Goal: Task Accomplishment & Management: Manage account settings

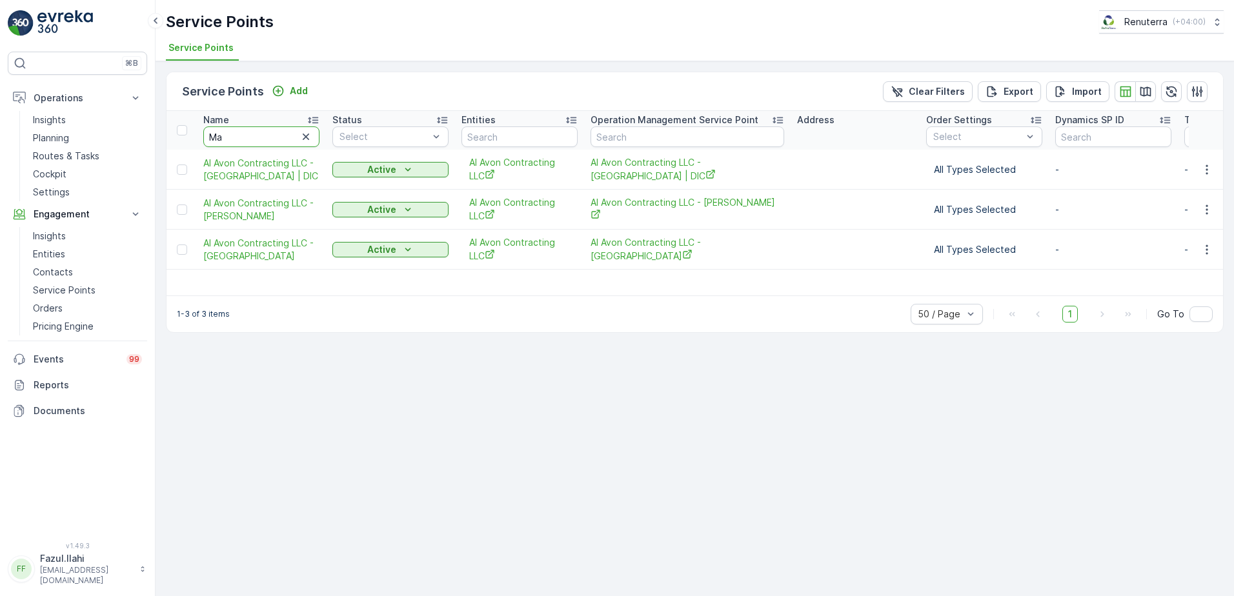
type input "Man"
click at [271, 134] on input "Man" at bounding box center [261, 137] width 116 height 21
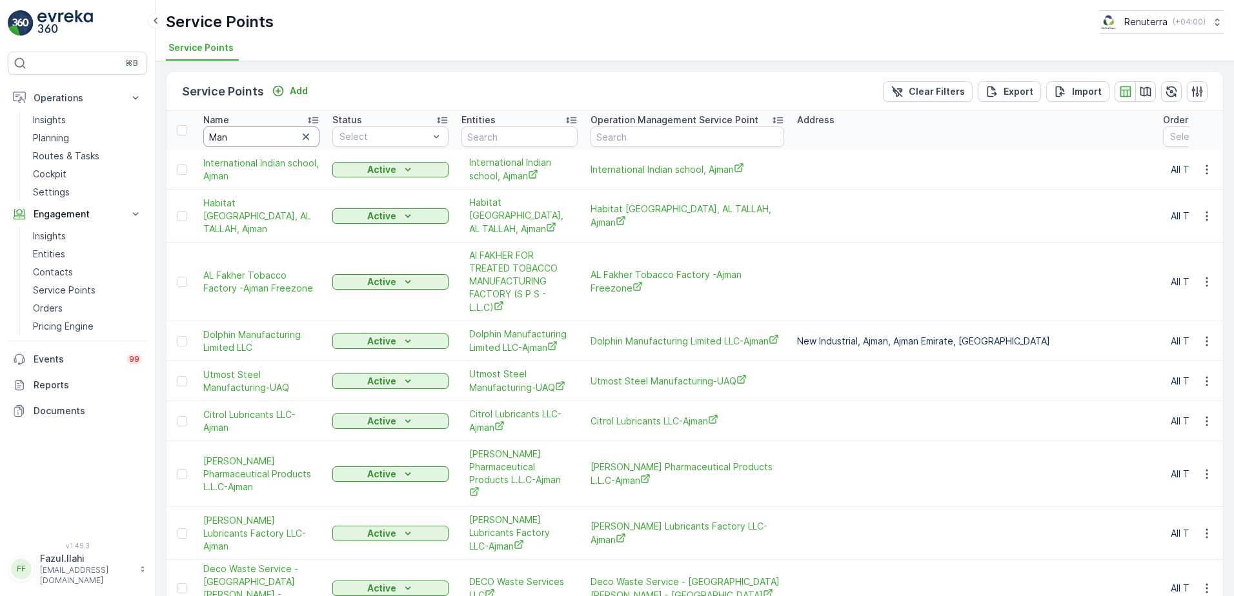
click at [263, 142] on input "Man" at bounding box center [261, 137] width 116 height 21
type input "cameli"
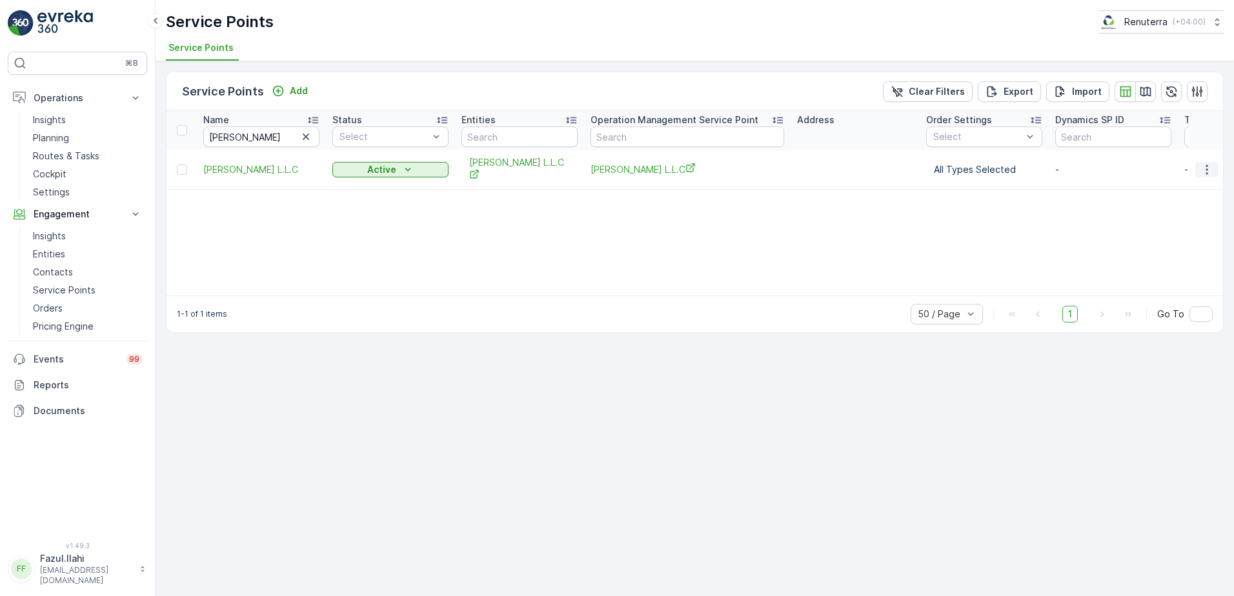
click at [1208, 170] on icon "button" at bounding box center [1207, 169] width 13 height 13
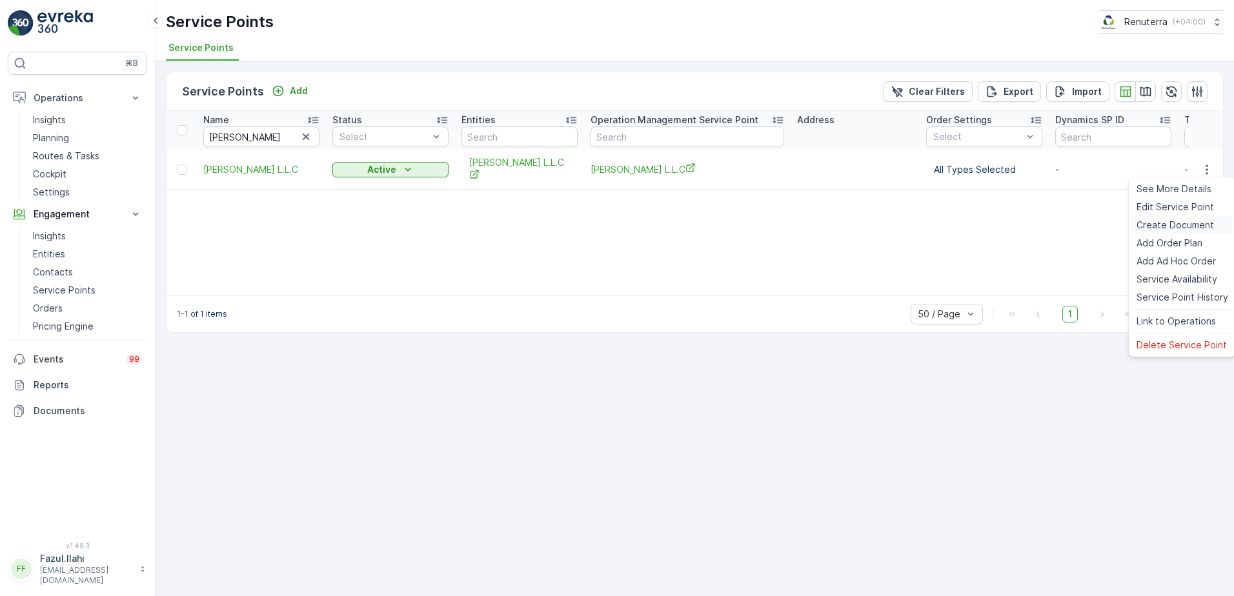
click at [1166, 223] on span "Create Document" at bounding box center [1175, 225] width 77 height 13
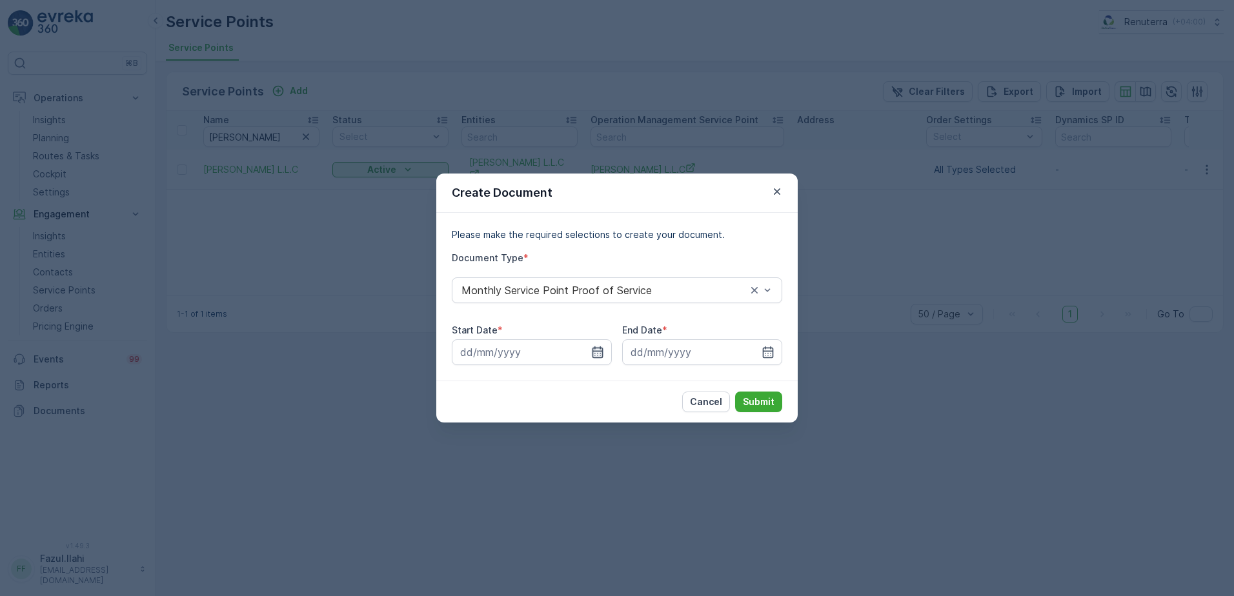
click at [593, 353] on icon "button" at bounding box center [598, 353] width 11 height 12
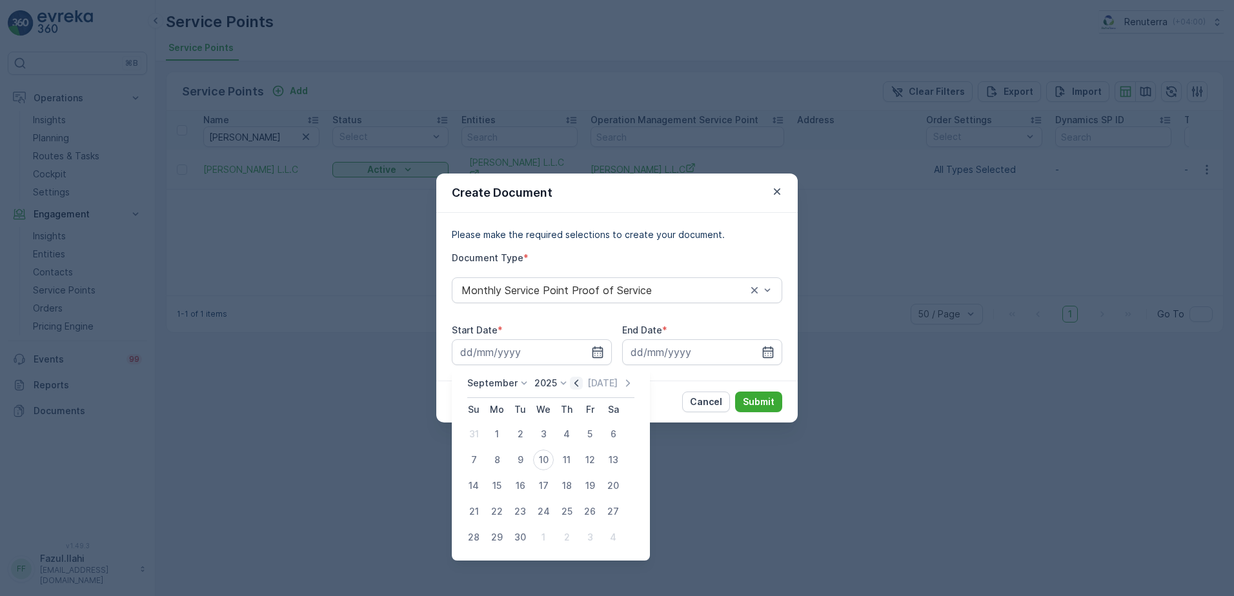
click at [574, 389] on icon "button" at bounding box center [576, 383] width 13 height 13
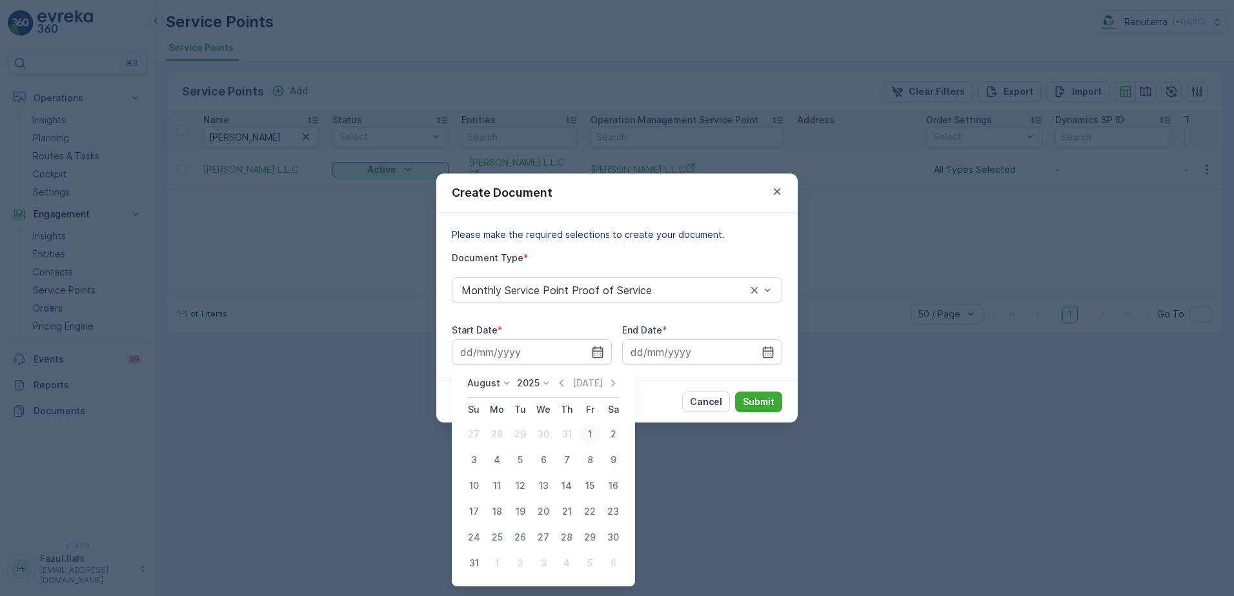
click at [589, 425] on div "1" at bounding box center [590, 434] width 21 height 21
type input "01.08.2025"
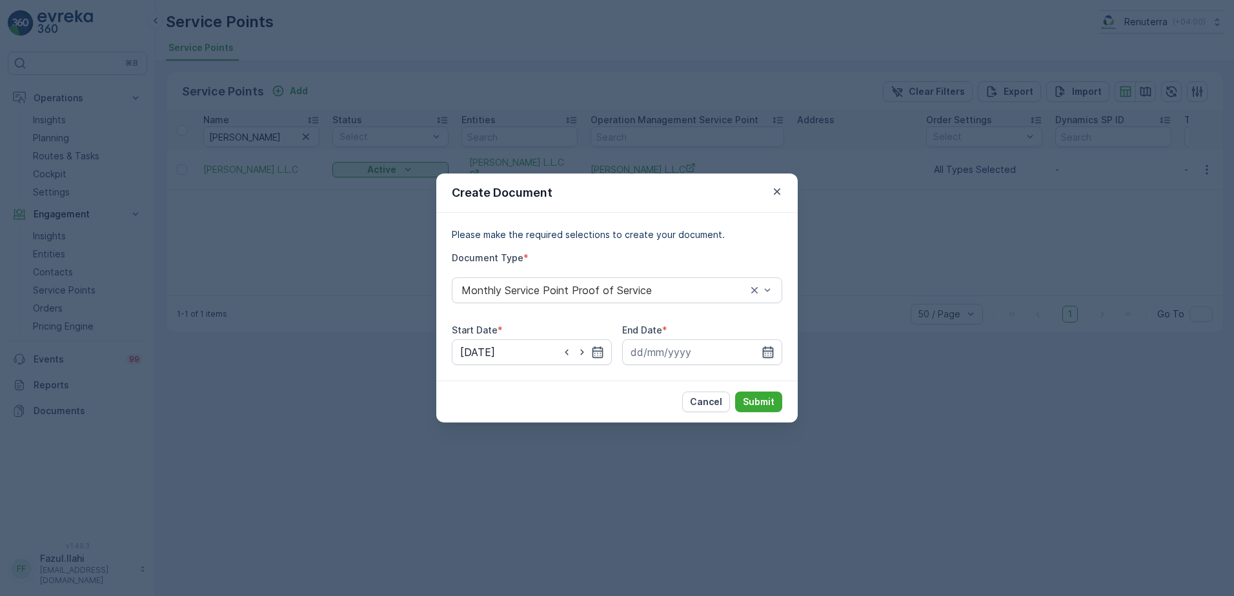
click at [769, 349] on icon "button" at bounding box center [768, 352] width 13 height 13
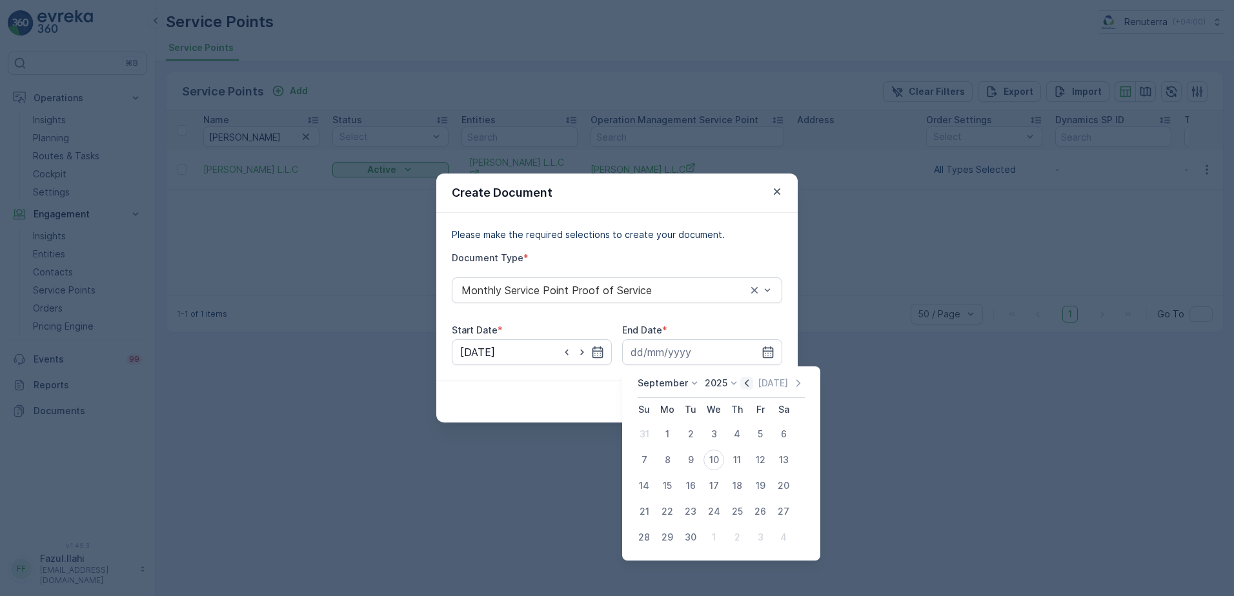
click at [748, 384] on icon "button" at bounding box center [746, 383] width 13 height 13
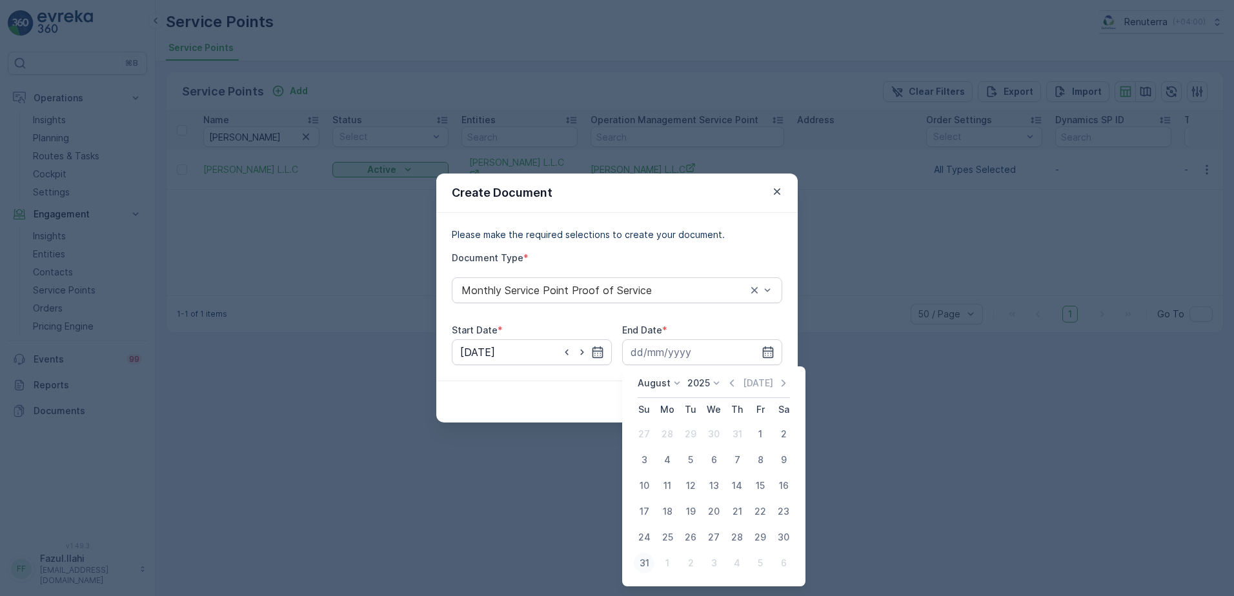
click at [644, 560] on div "31" at bounding box center [644, 563] width 21 height 21
type input "31.08.2025"
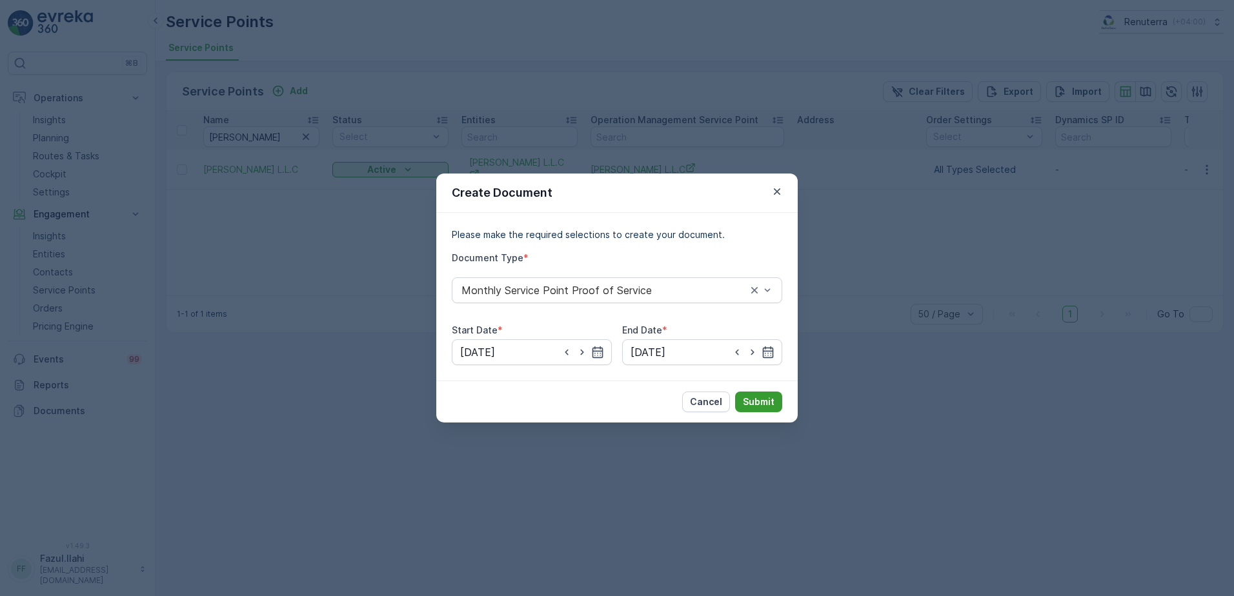
click at [764, 411] on button "Submit" at bounding box center [758, 402] width 47 height 21
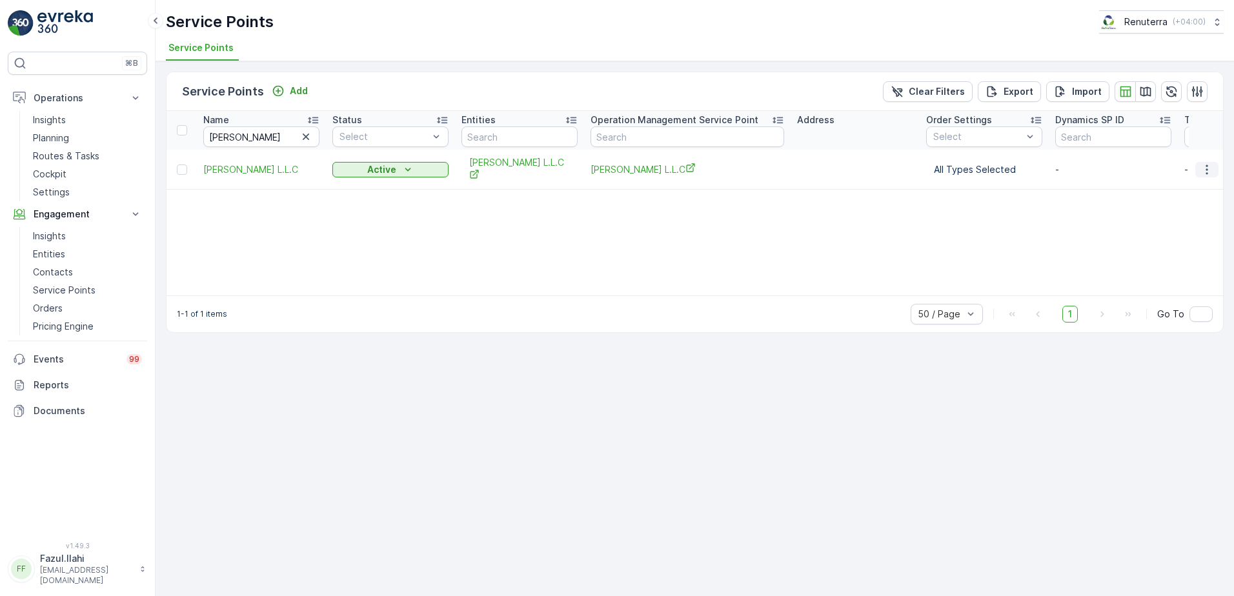
click at [1205, 169] on icon "button" at bounding box center [1207, 169] width 13 height 13
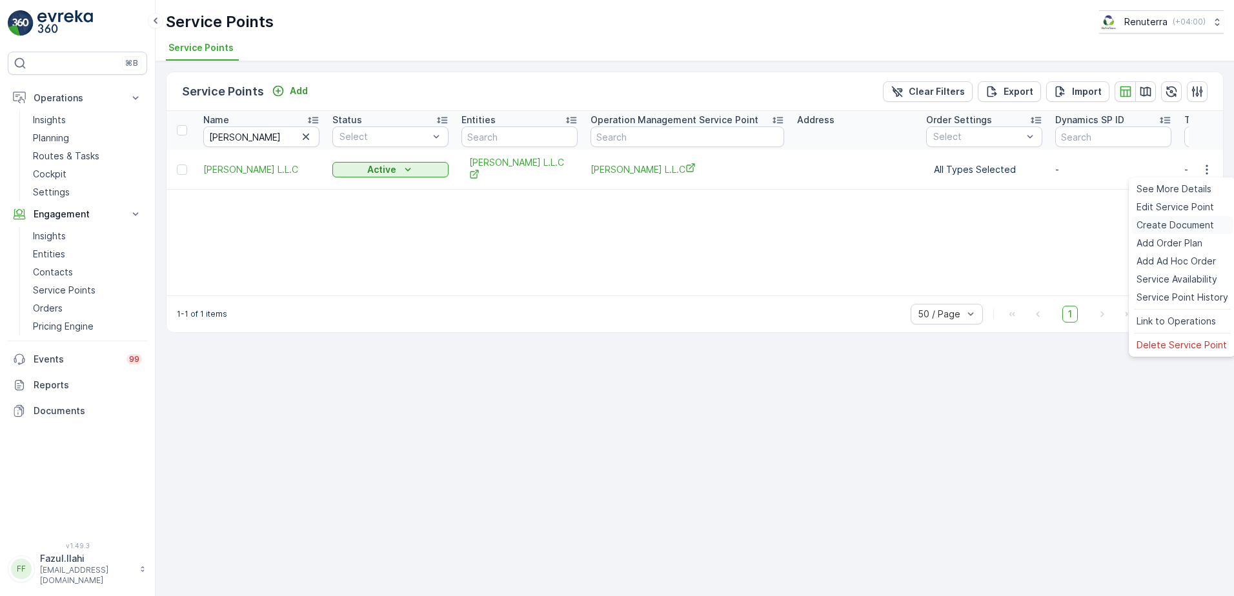
click at [1152, 225] on span "Create Document" at bounding box center [1175, 225] width 77 height 13
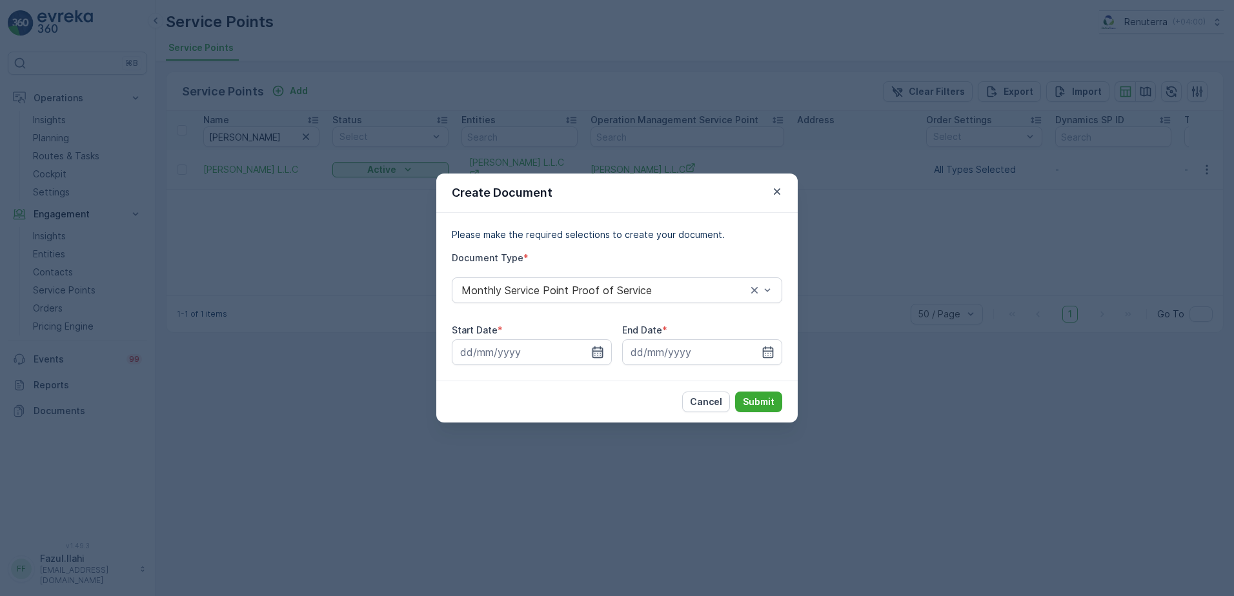
click at [596, 351] on icon "button" at bounding box center [597, 352] width 13 height 13
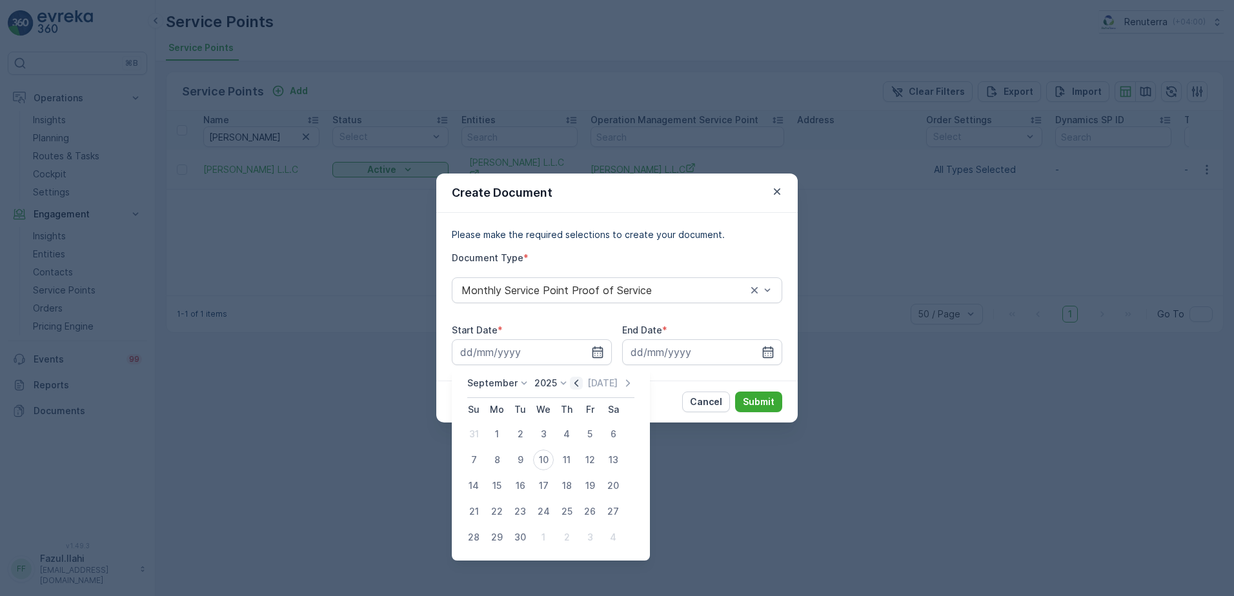
click at [573, 387] on icon "button" at bounding box center [576, 383] width 13 height 13
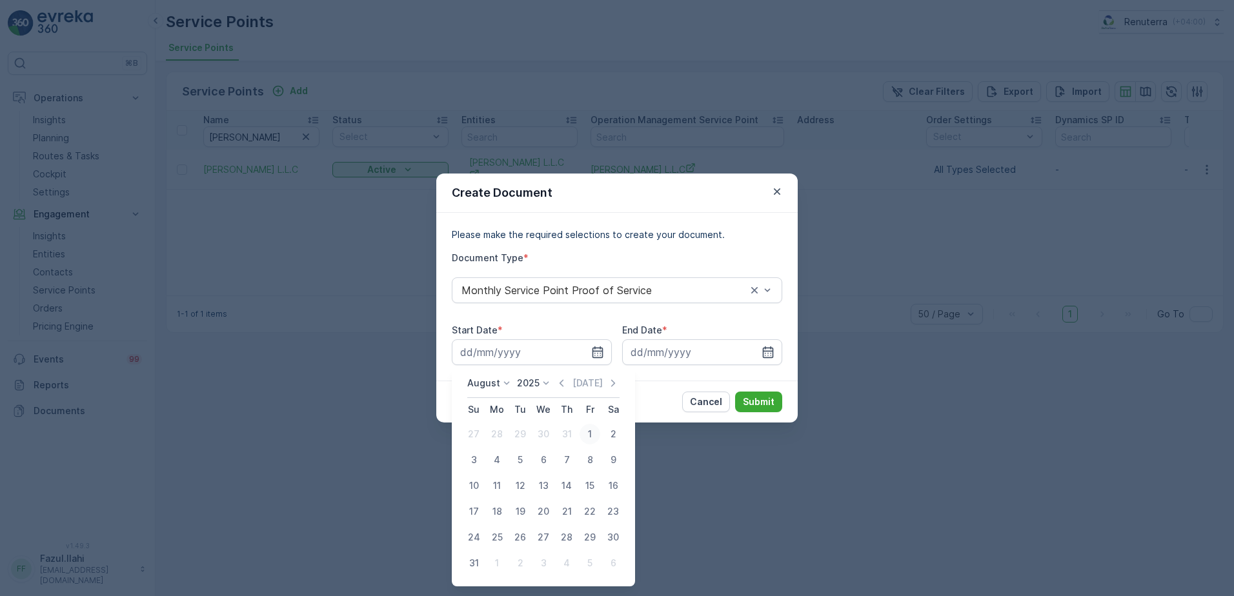
click at [585, 431] on div "1" at bounding box center [590, 434] width 21 height 21
type input "01.08.2025"
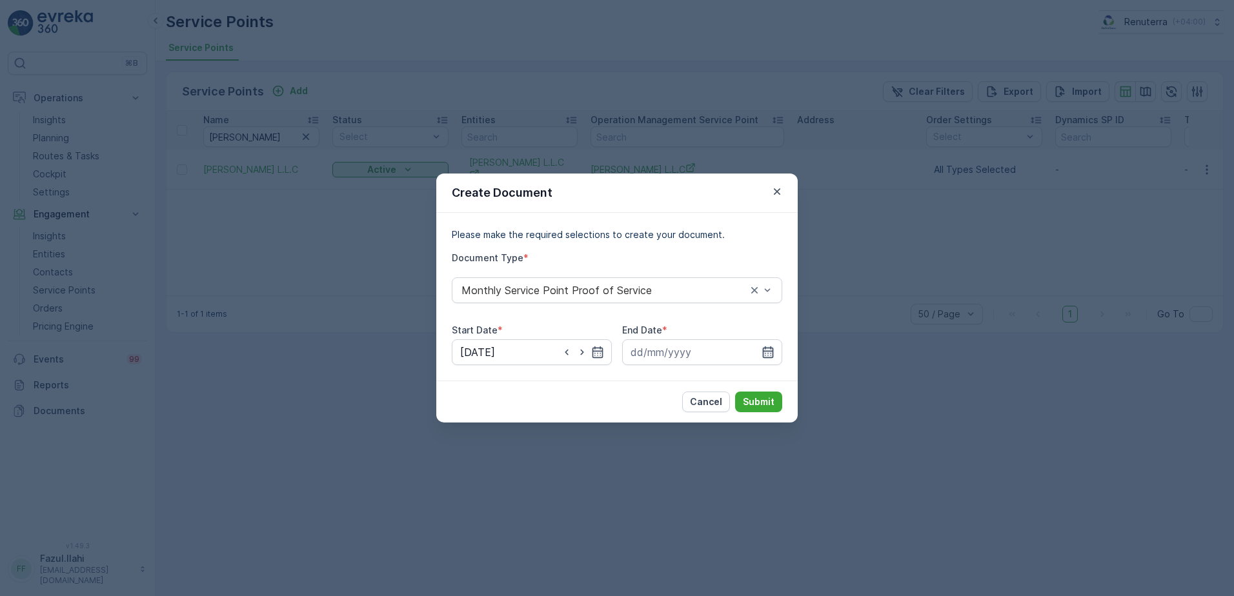
click at [769, 358] on icon "button" at bounding box center [768, 353] width 11 height 12
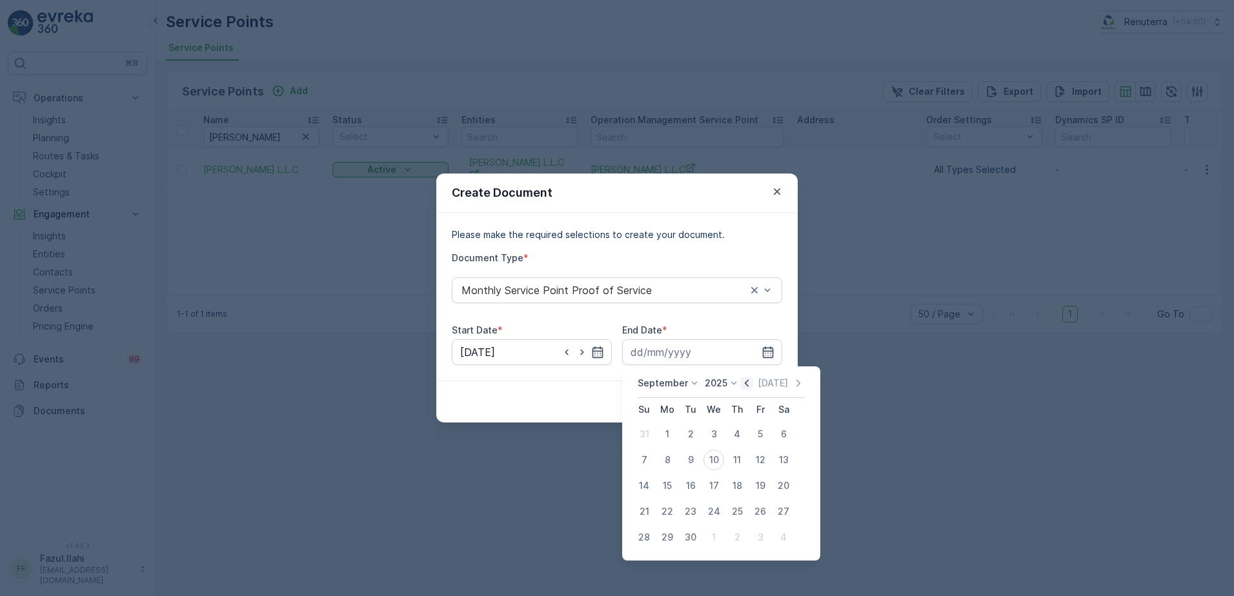
click at [744, 386] on icon "button" at bounding box center [746, 383] width 13 height 13
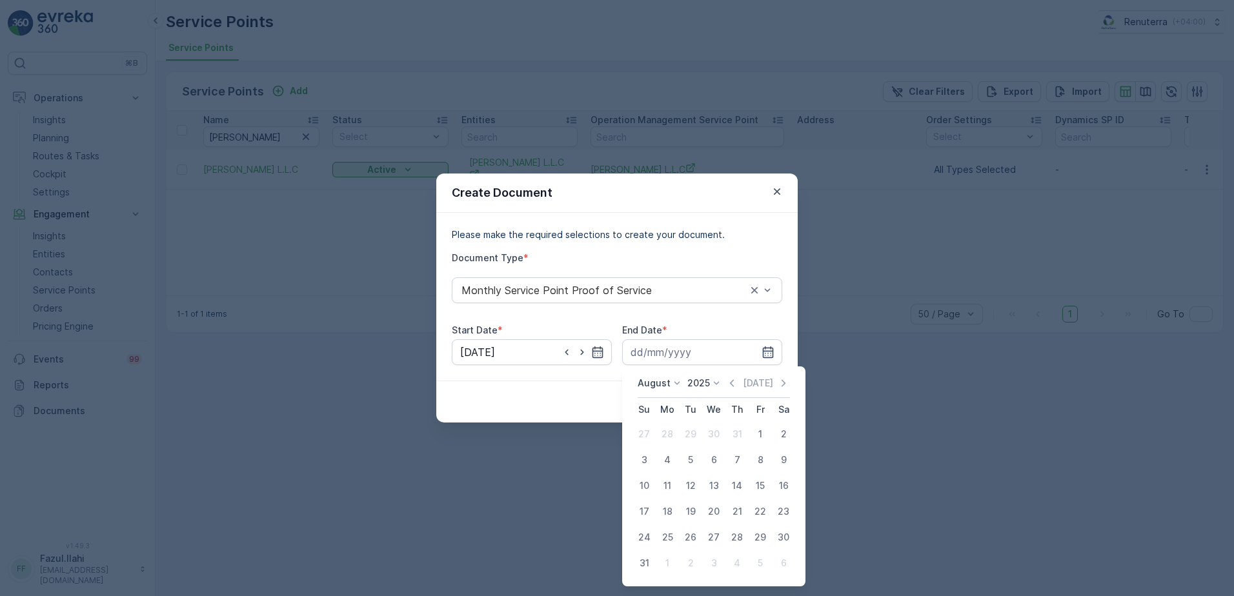
click at [648, 554] on div "31" at bounding box center [644, 563] width 21 height 21
type input "31.08.2025"
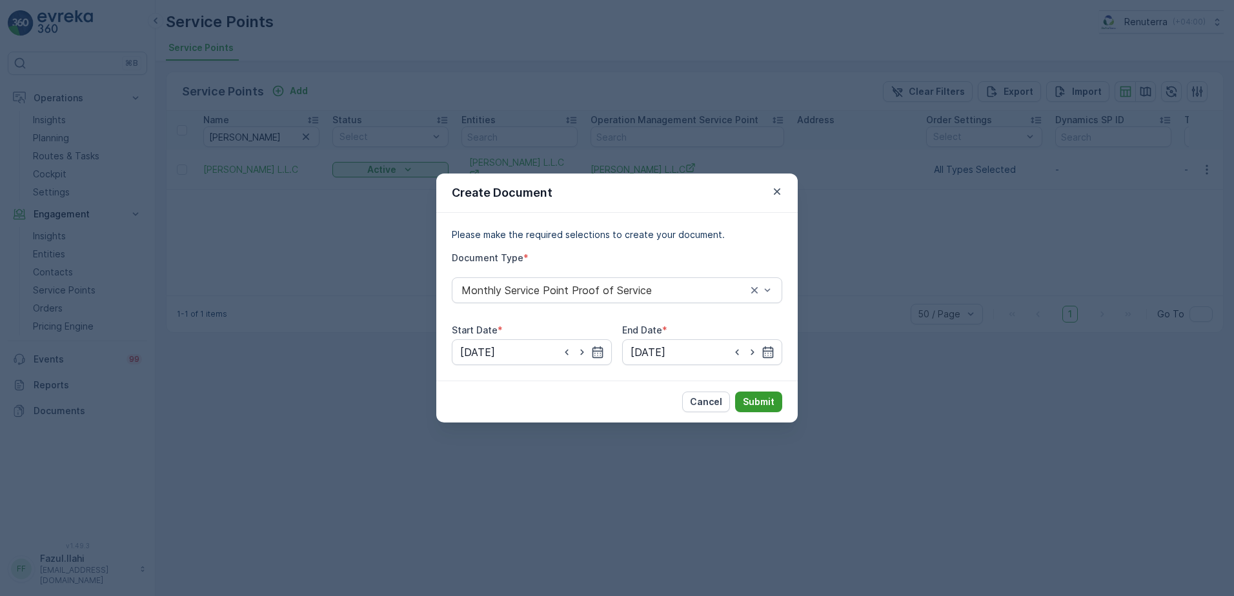
click at [775, 395] on button "Submit" at bounding box center [758, 402] width 47 height 21
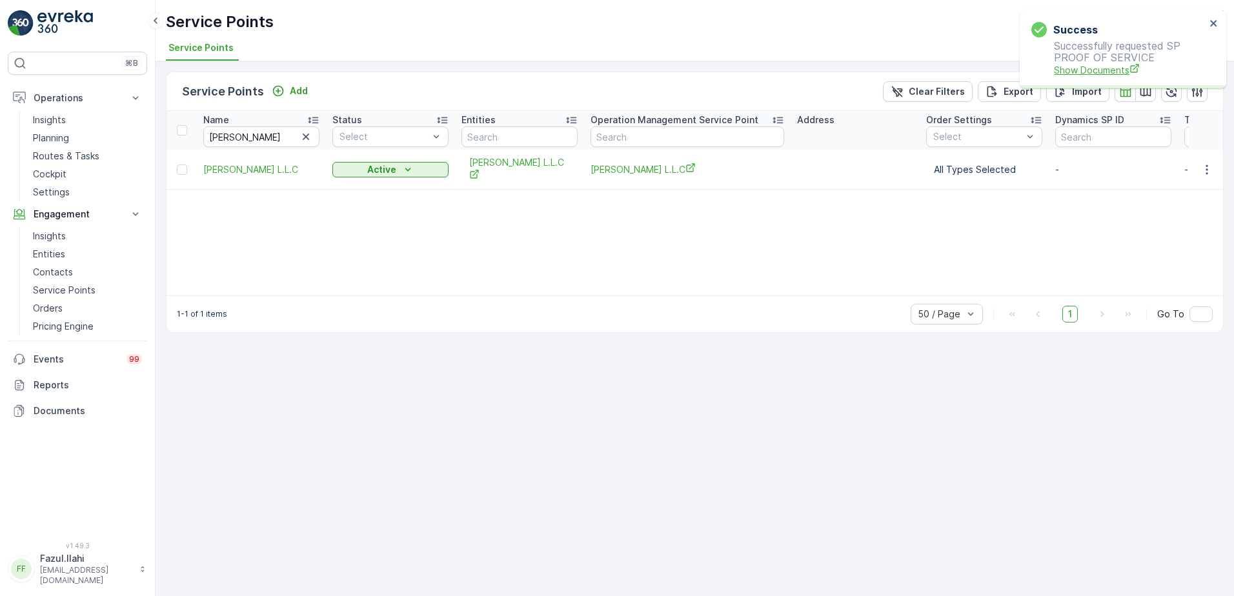
click at [1111, 67] on span "Show Documents" at bounding box center [1130, 70] width 152 height 14
click at [273, 141] on input "cameli" at bounding box center [261, 137] width 116 height 21
click at [272, 141] on input "cameli" at bounding box center [261, 137] width 116 height 21
type input "mana"
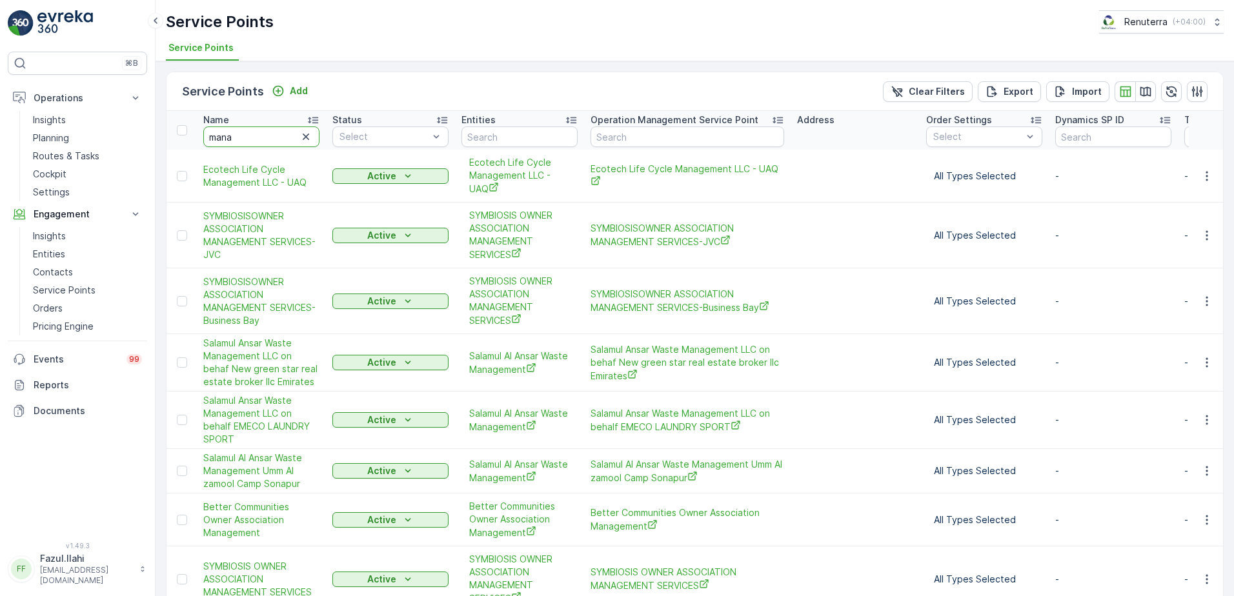
click at [263, 131] on input "mana" at bounding box center [261, 137] width 116 height 21
type input "manar"
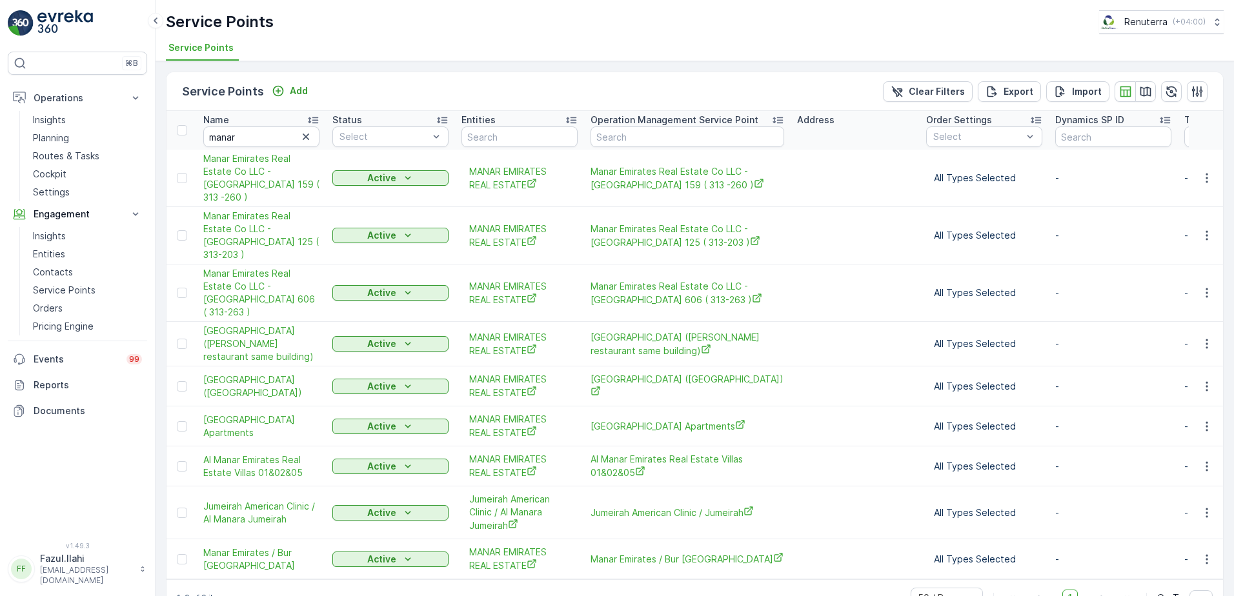
drag, startPoint x: 1209, startPoint y: 521, endPoint x: 1206, endPoint y: 535, distance: 14.4
click at [1209, 553] on icon "button" at bounding box center [1207, 559] width 13 height 13
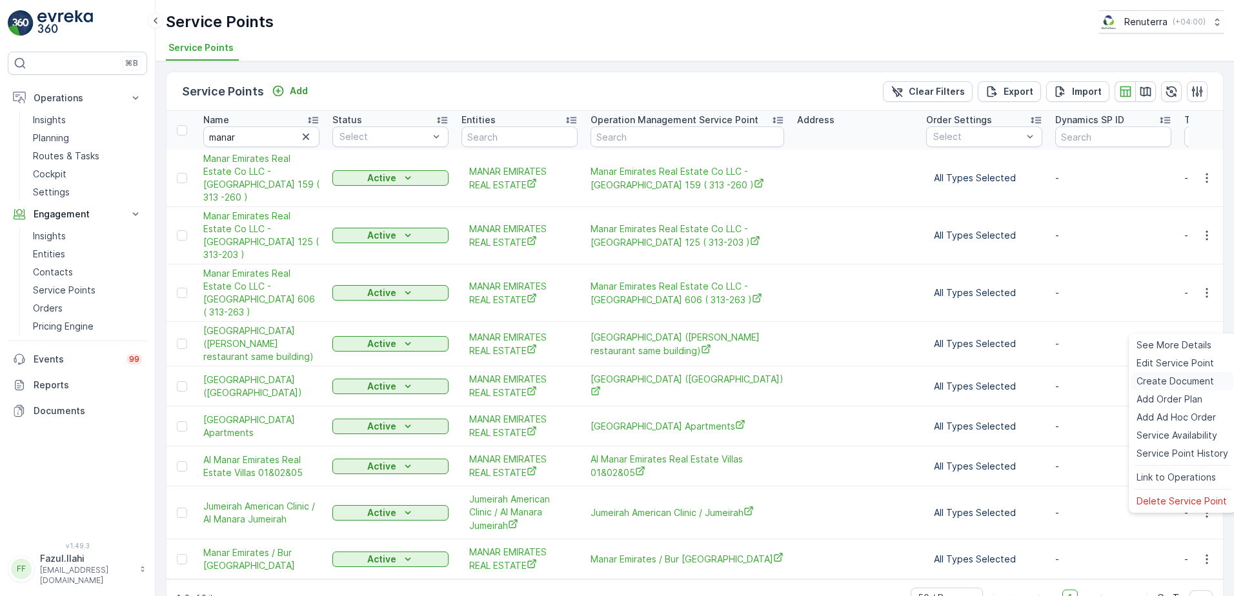
click at [1148, 380] on span "Create Document" at bounding box center [1175, 381] width 77 height 13
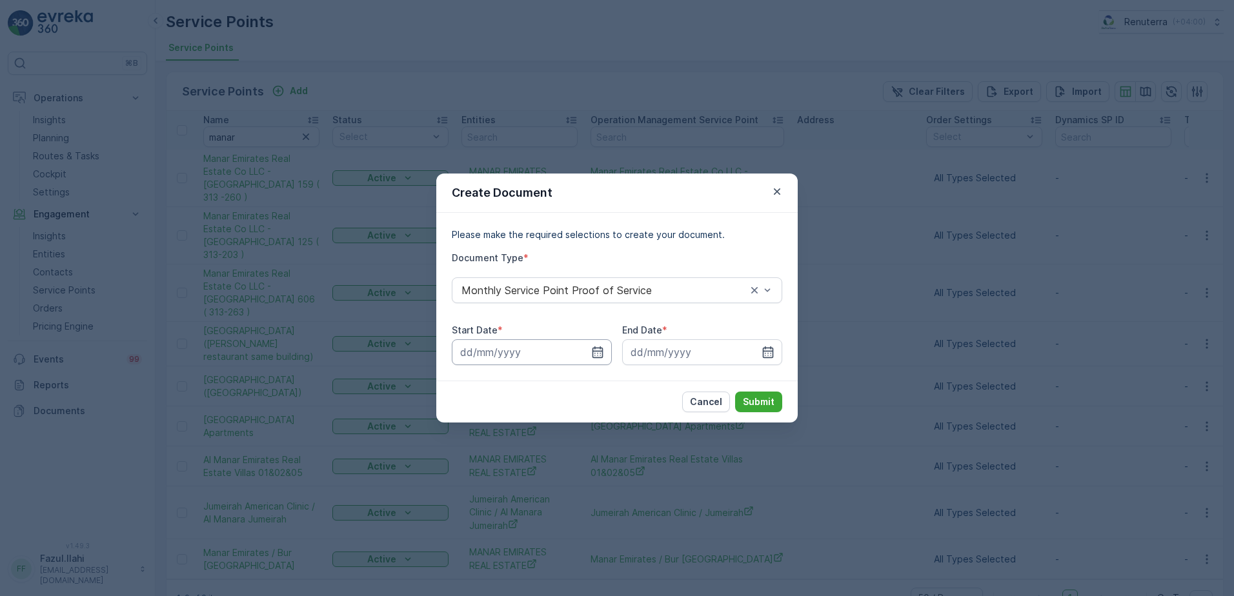
click at [587, 349] on input at bounding box center [532, 353] width 160 height 26
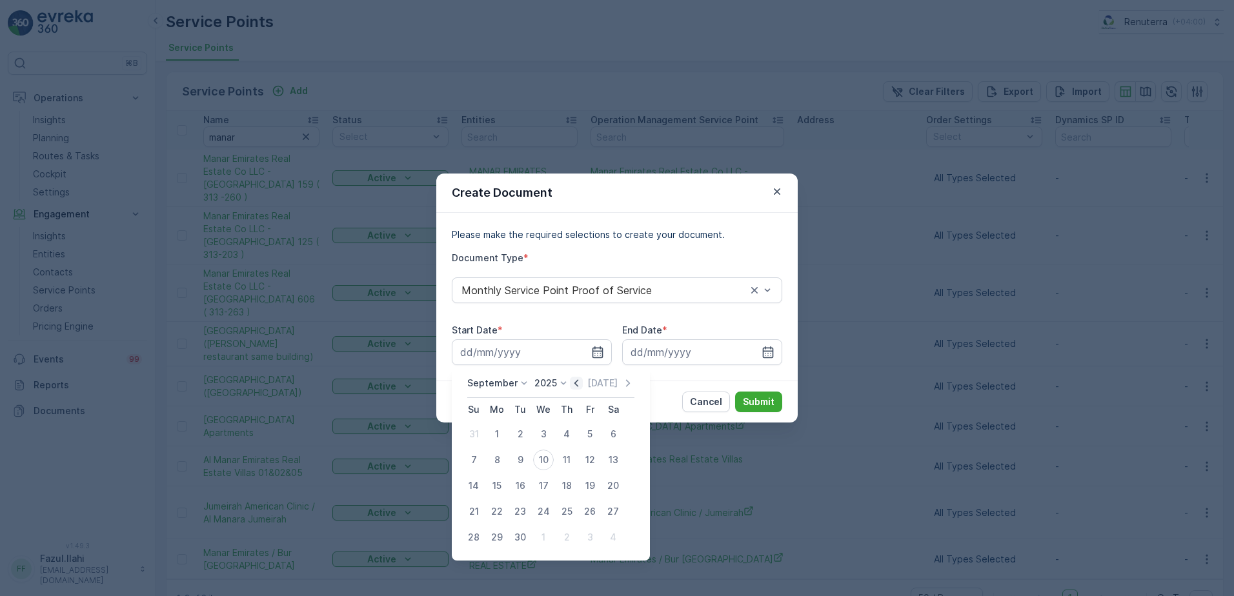
click at [572, 381] on icon "button" at bounding box center [576, 383] width 13 height 13
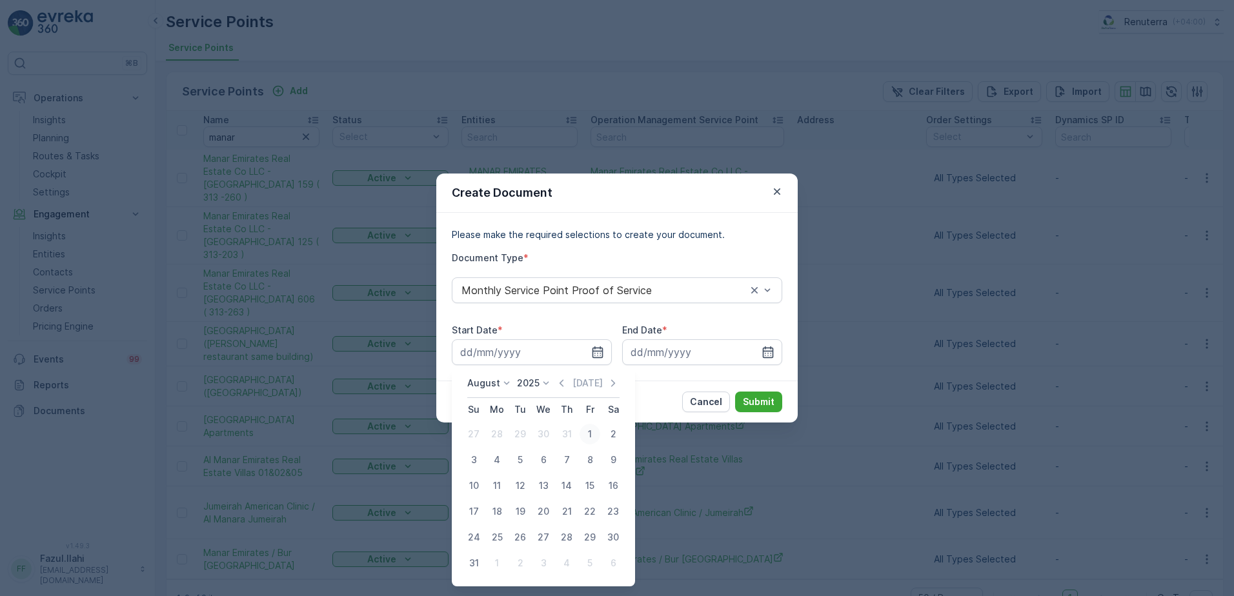
click at [593, 431] on div "1" at bounding box center [590, 434] width 21 height 21
type input "01.08.2025"
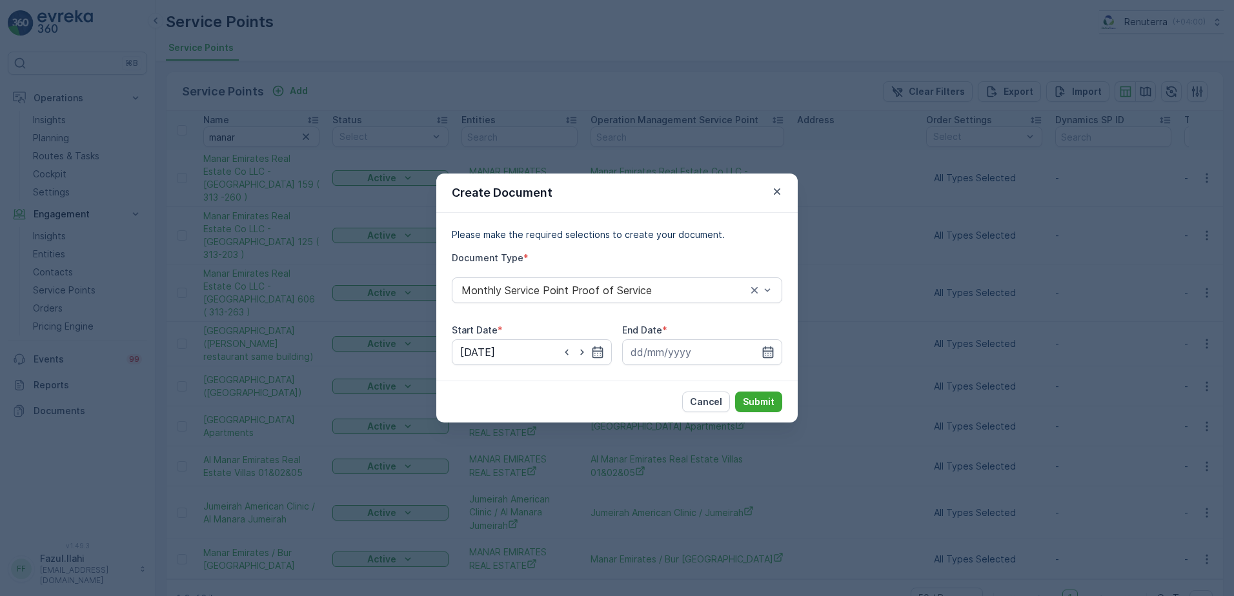
click at [766, 356] on icon "button" at bounding box center [768, 352] width 13 height 13
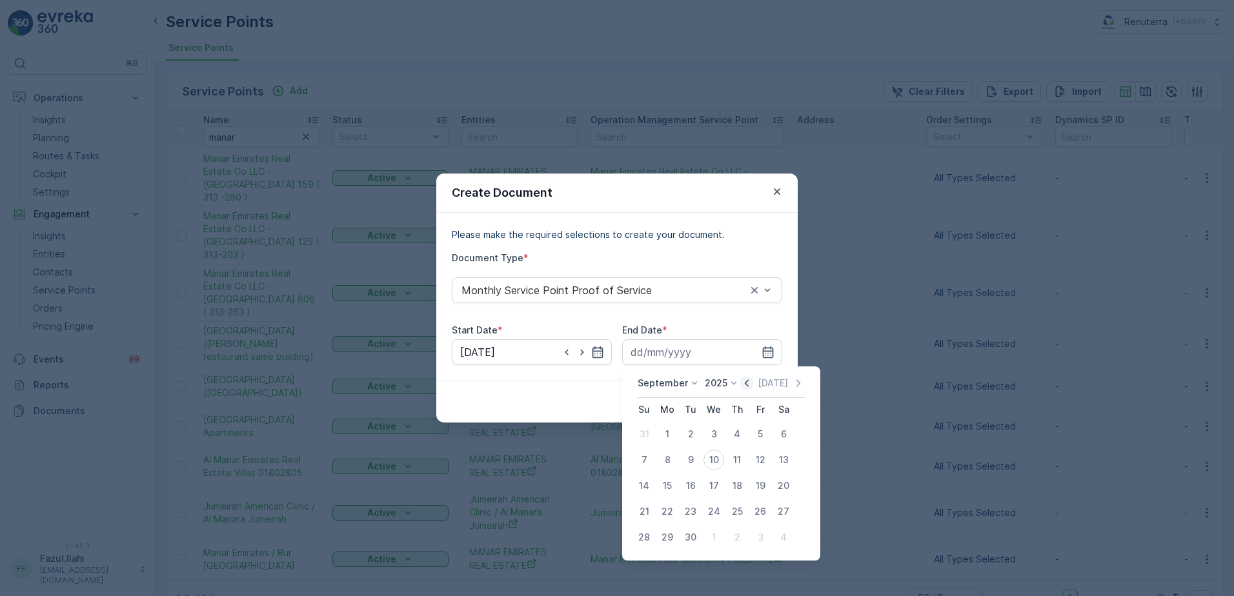
click at [740, 380] on icon "button" at bounding box center [746, 383] width 13 height 13
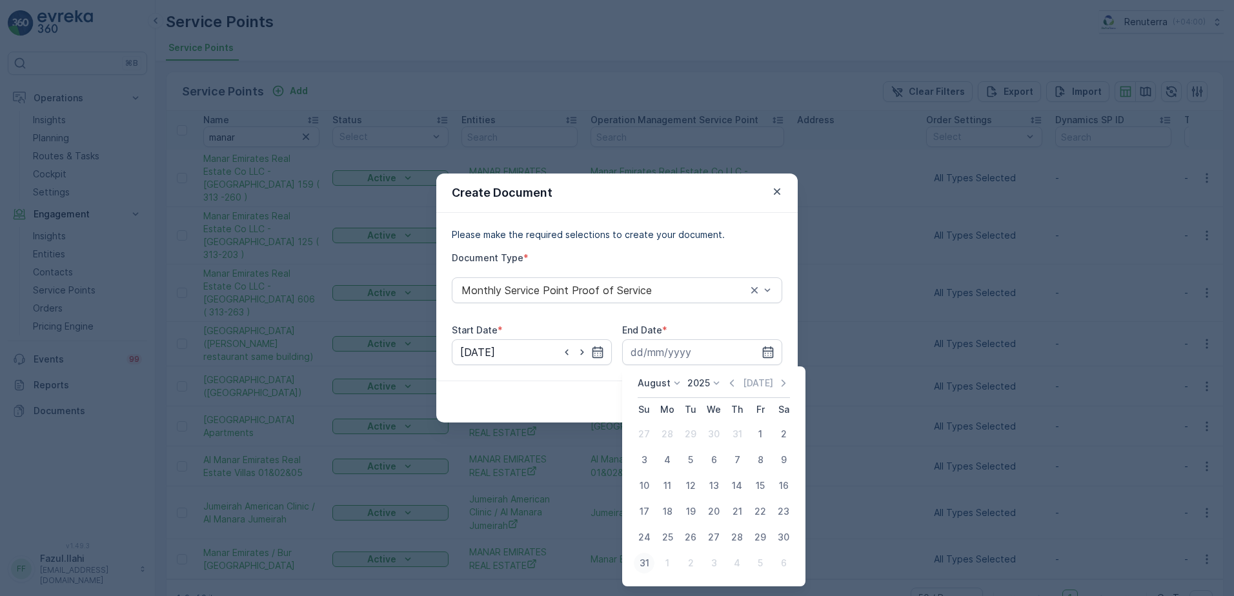
click at [640, 564] on div "31" at bounding box center [644, 563] width 21 height 21
type input "31.08.2025"
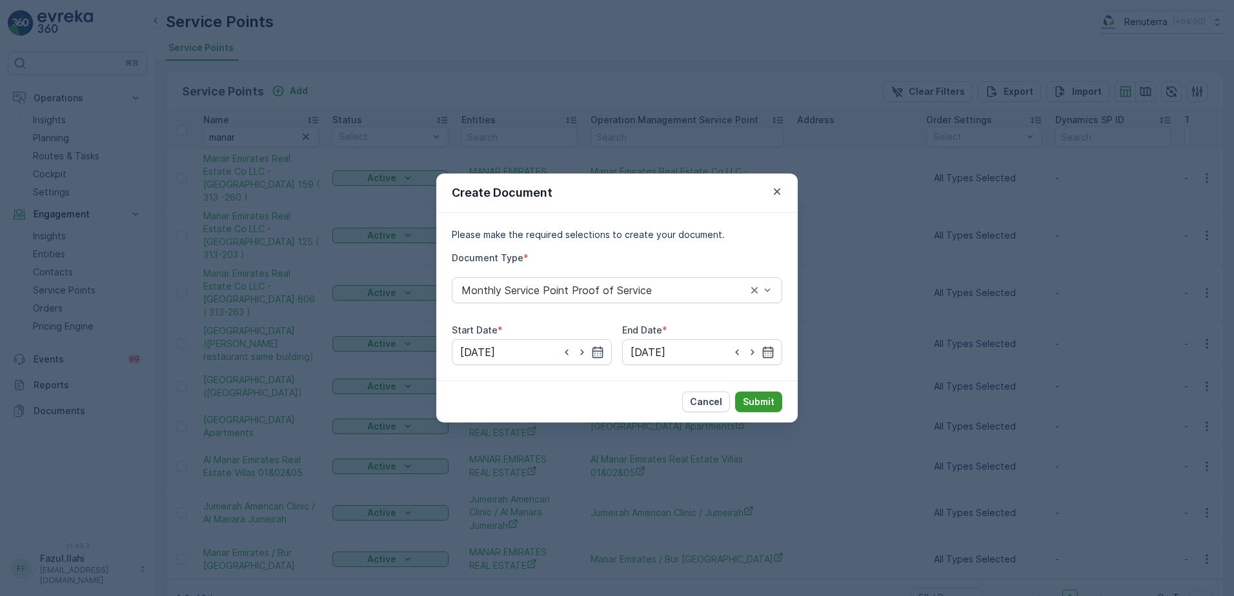
click at [764, 407] on p "Submit" at bounding box center [759, 402] width 32 height 13
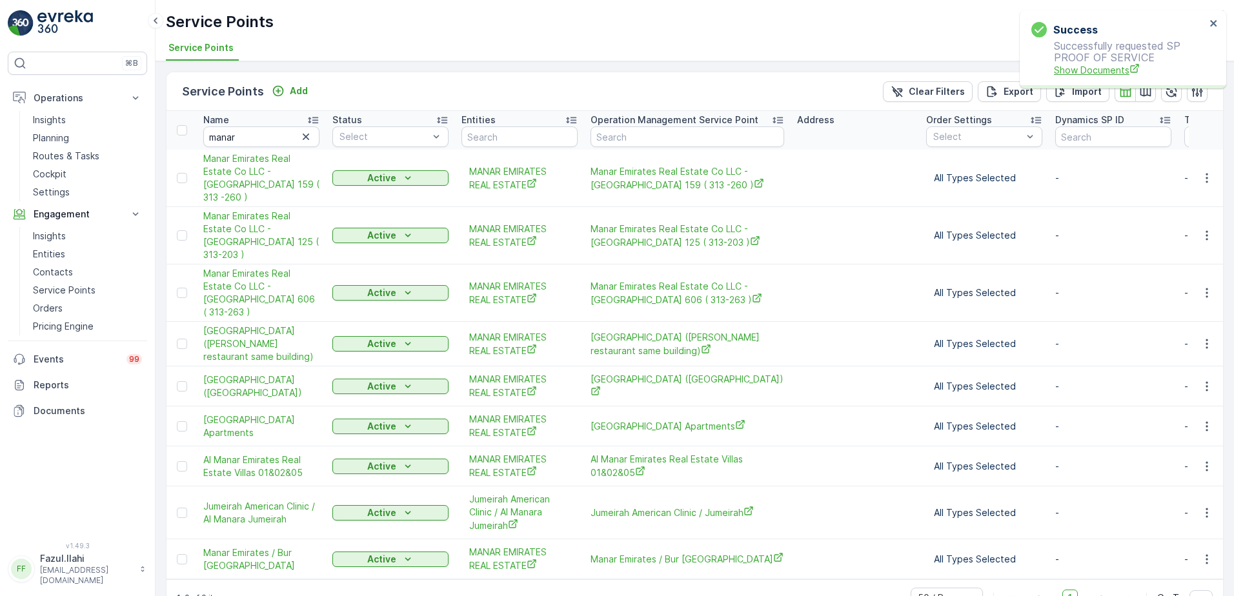
click at [1097, 68] on span "Show Documents" at bounding box center [1130, 70] width 152 height 14
click at [1205, 460] on icon "button" at bounding box center [1207, 466] width 13 height 13
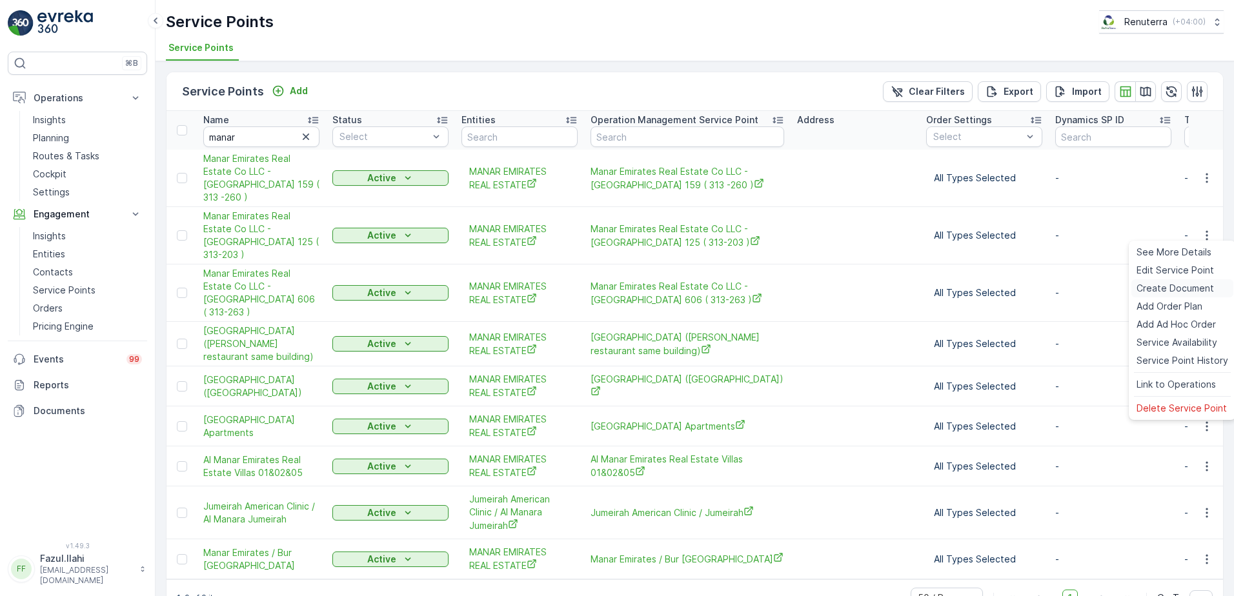
click at [1165, 283] on span "Create Document" at bounding box center [1175, 288] width 77 height 13
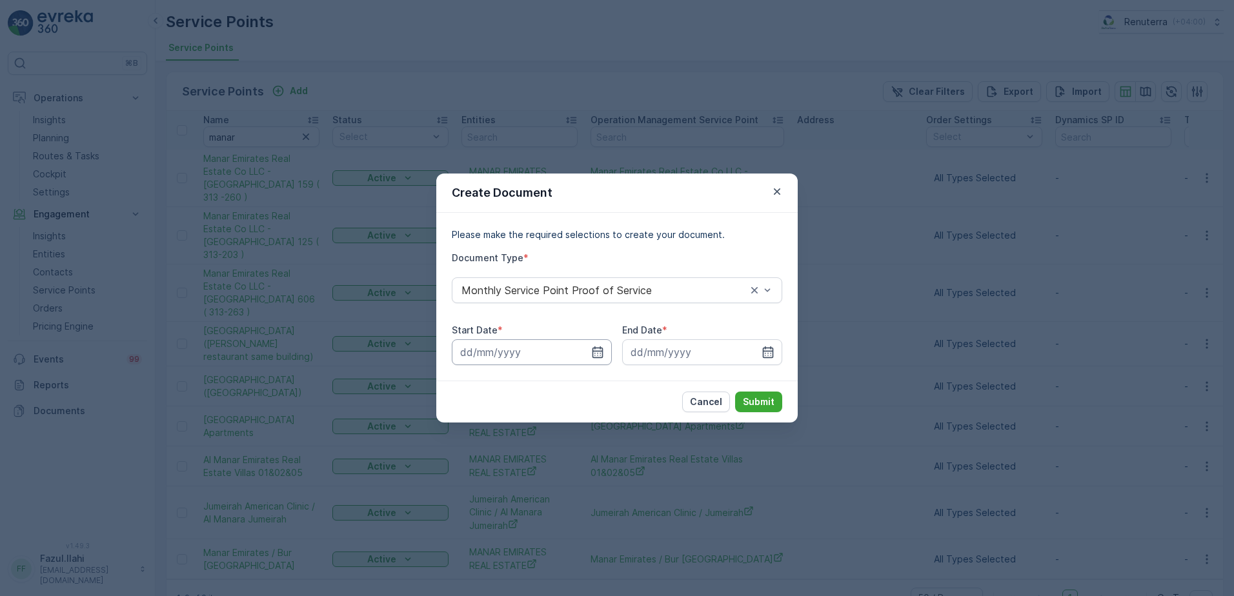
click at [600, 345] on input at bounding box center [532, 353] width 160 height 26
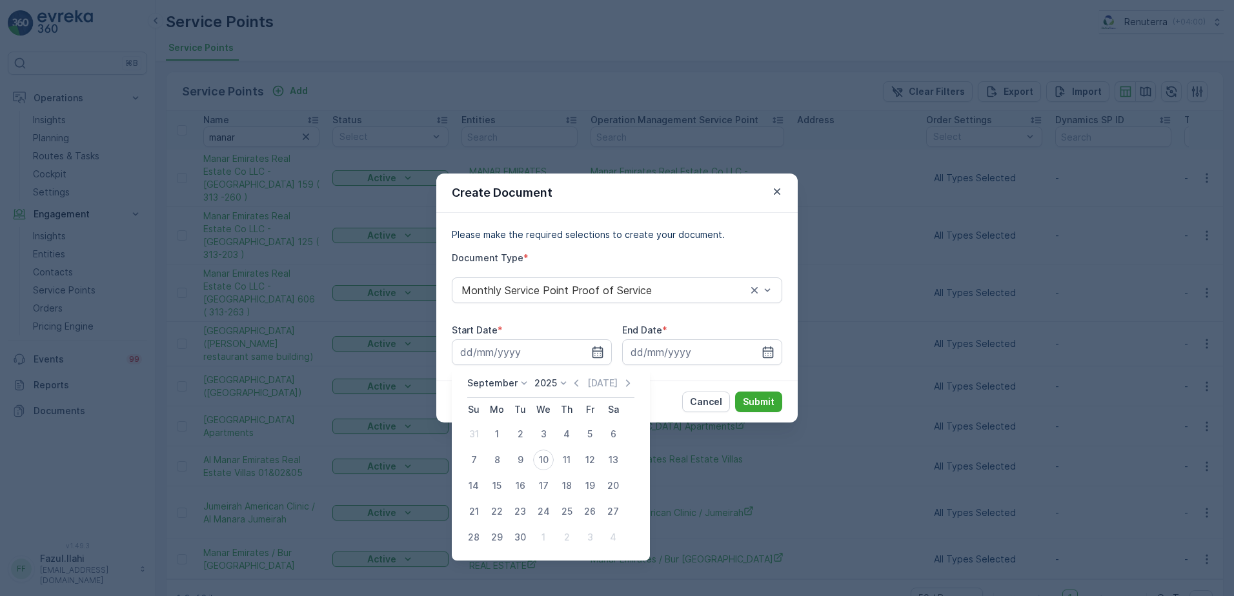
click at [573, 381] on icon "button" at bounding box center [576, 383] width 13 height 13
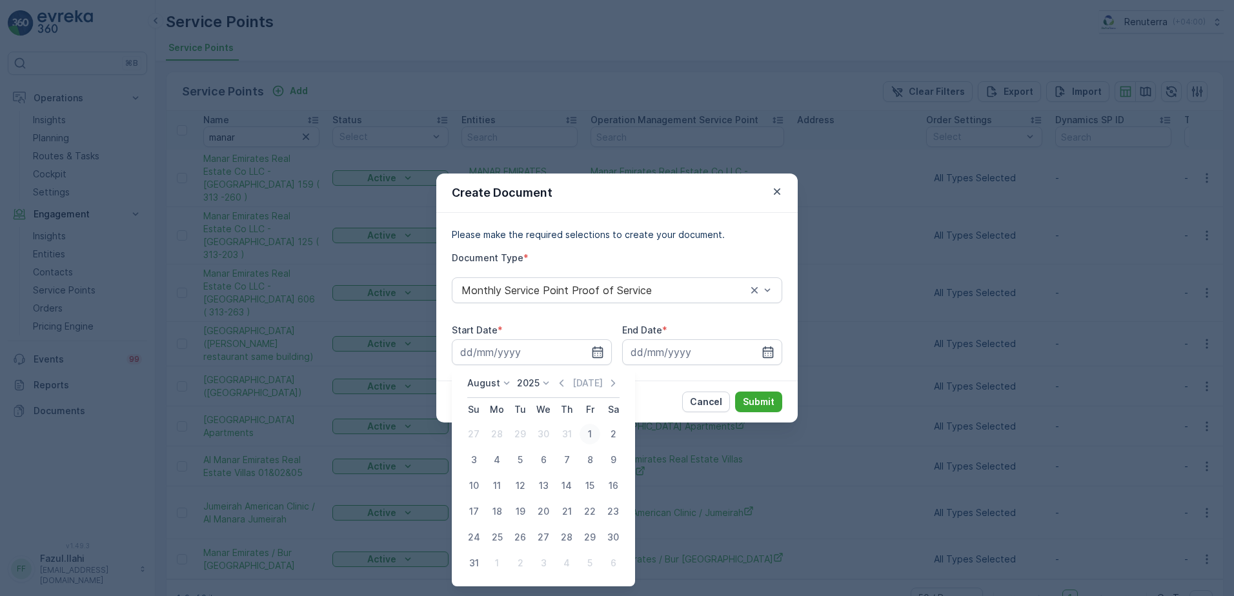
click at [586, 438] on div "1" at bounding box center [590, 434] width 21 height 21
type input "01.08.2025"
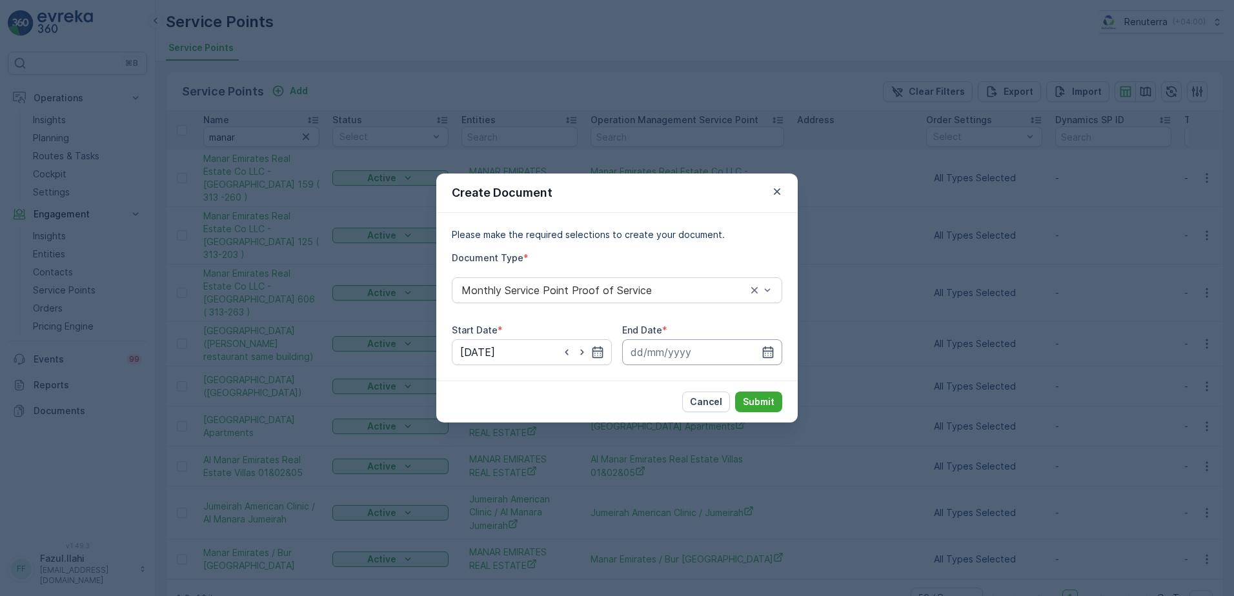
click at [760, 351] on input at bounding box center [702, 353] width 160 height 26
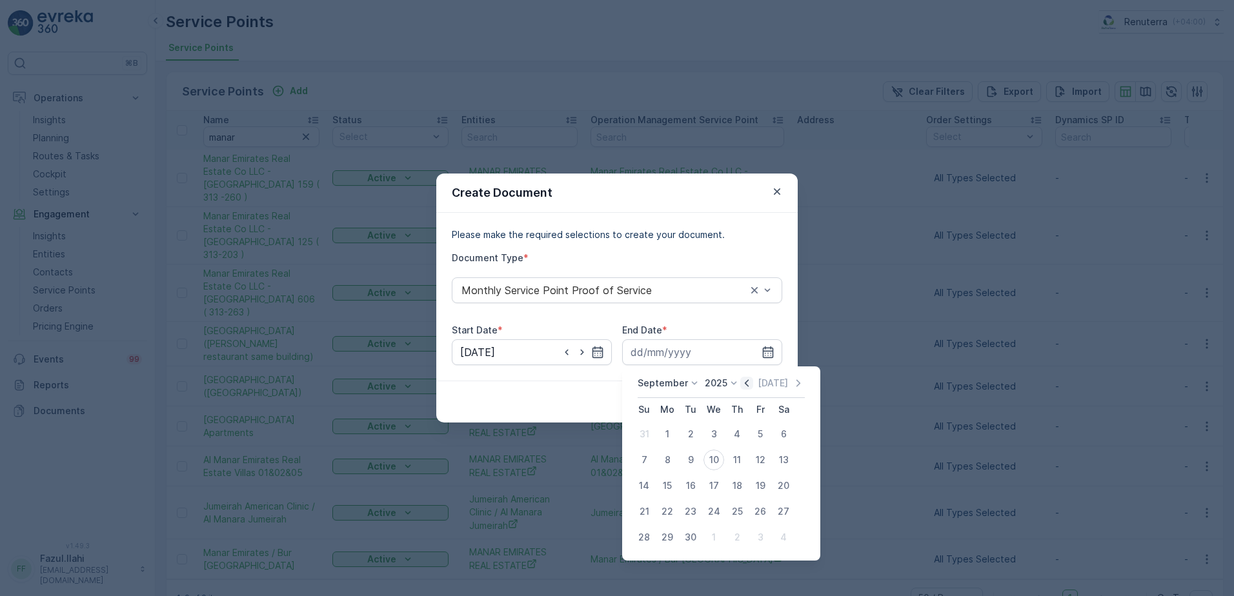
click at [748, 378] on icon "button" at bounding box center [746, 383] width 13 height 13
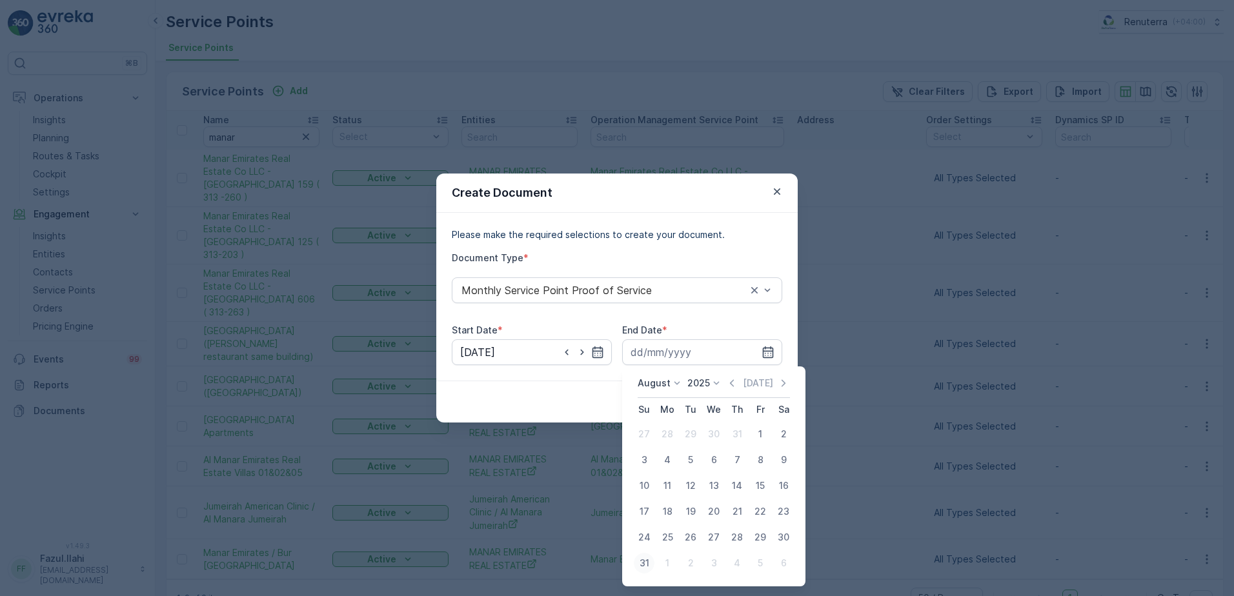
click at [641, 562] on div "31" at bounding box center [644, 563] width 21 height 21
type input "31.08.2025"
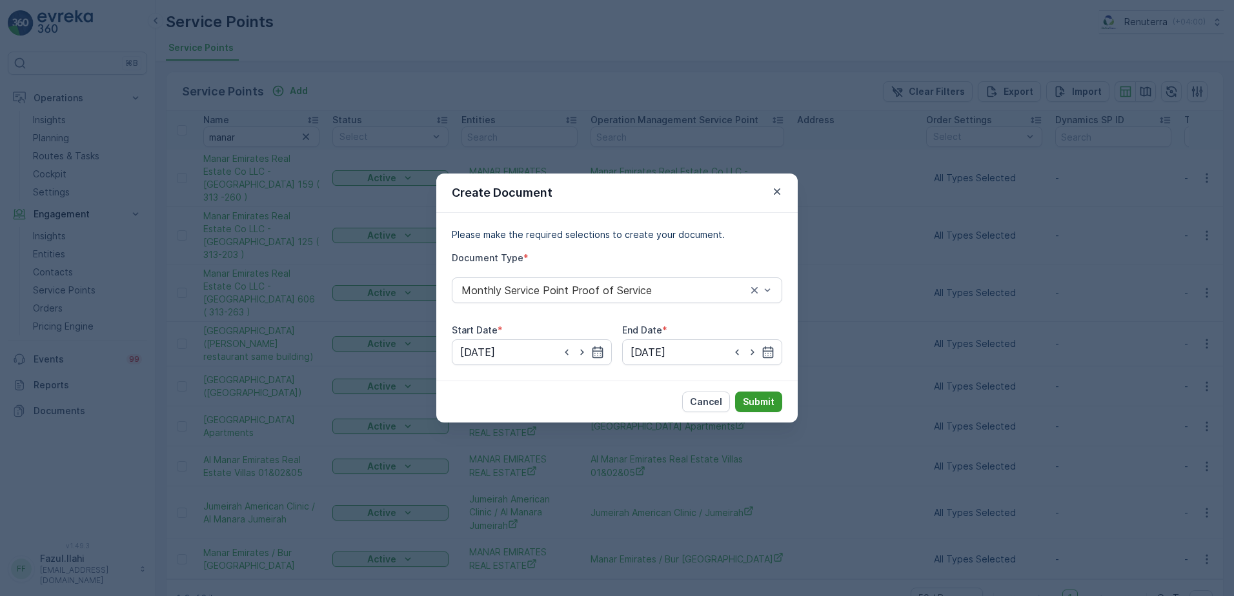
click at [761, 400] on p "Submit" at bounding box center [759, 402] width 32 height 13
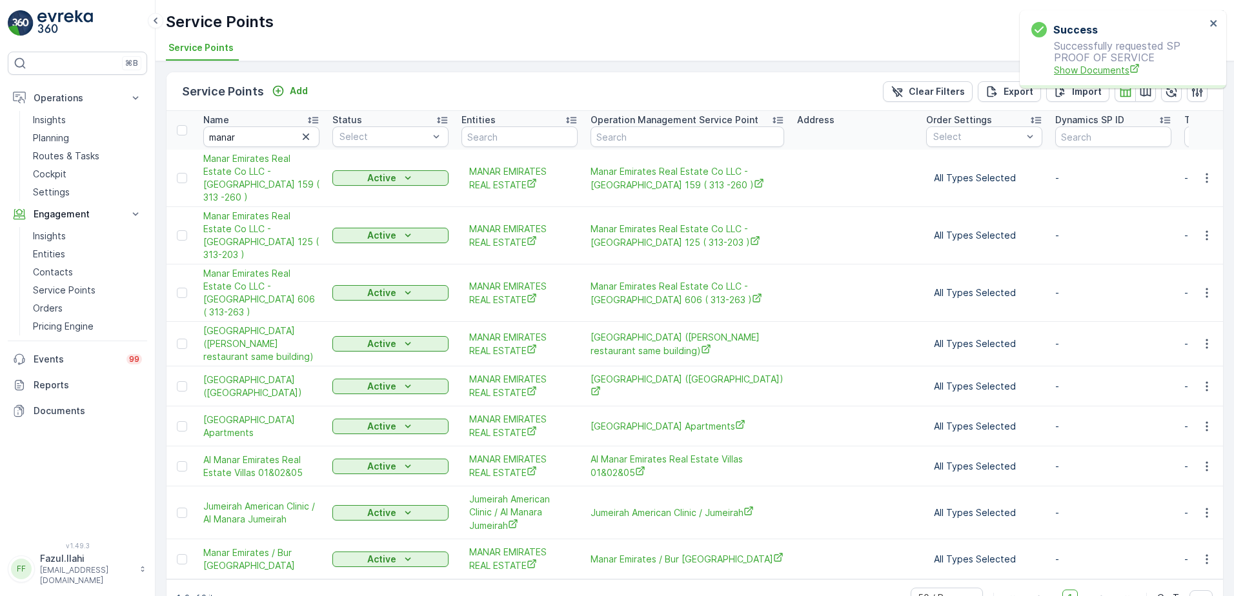
click at [1097, 73] on span "Show Documents" at bounding box center [1130, 70] width 152 height 14
click at [1206, 287] on icon "button" at bounding box center [1207, 293] width 13 height 13
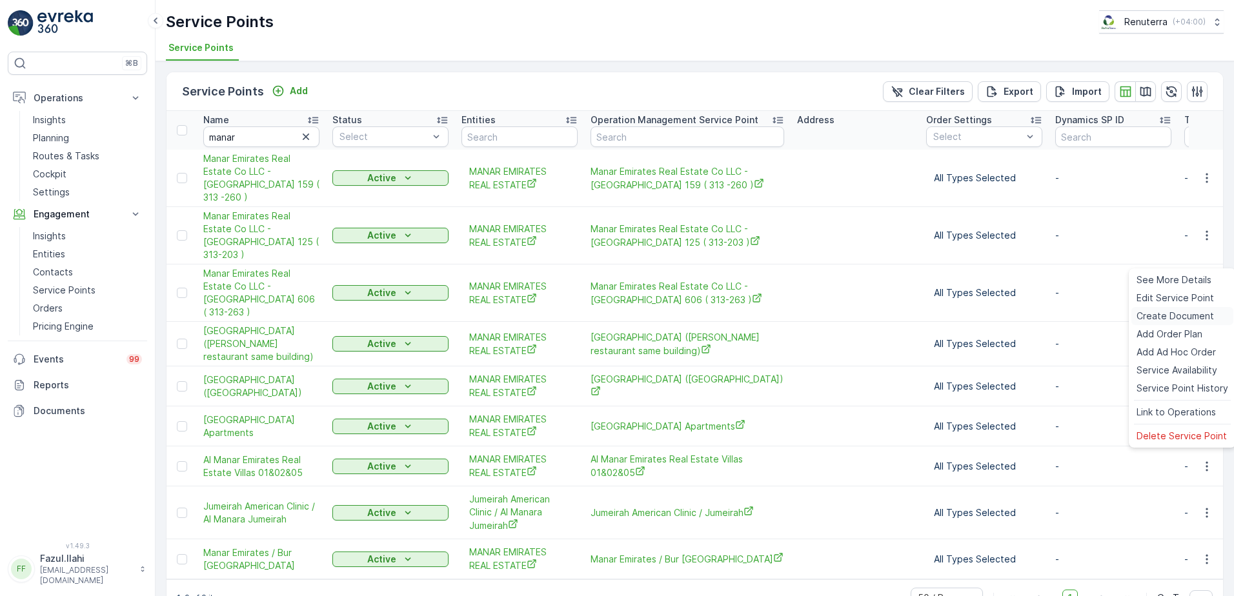
click at [1156, 311] on span "Create Document" at bounding box center [1175, 316] width 77 height 13
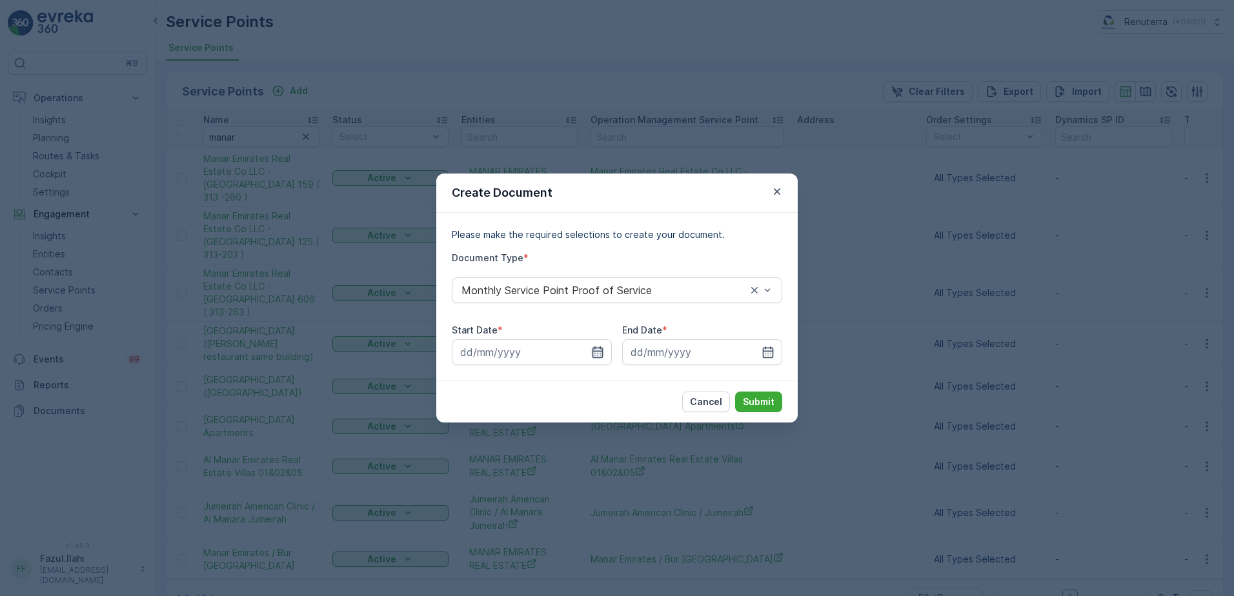
click at [604, 352] on icon "button" at bounding box center [597, 352] width 13 height 13
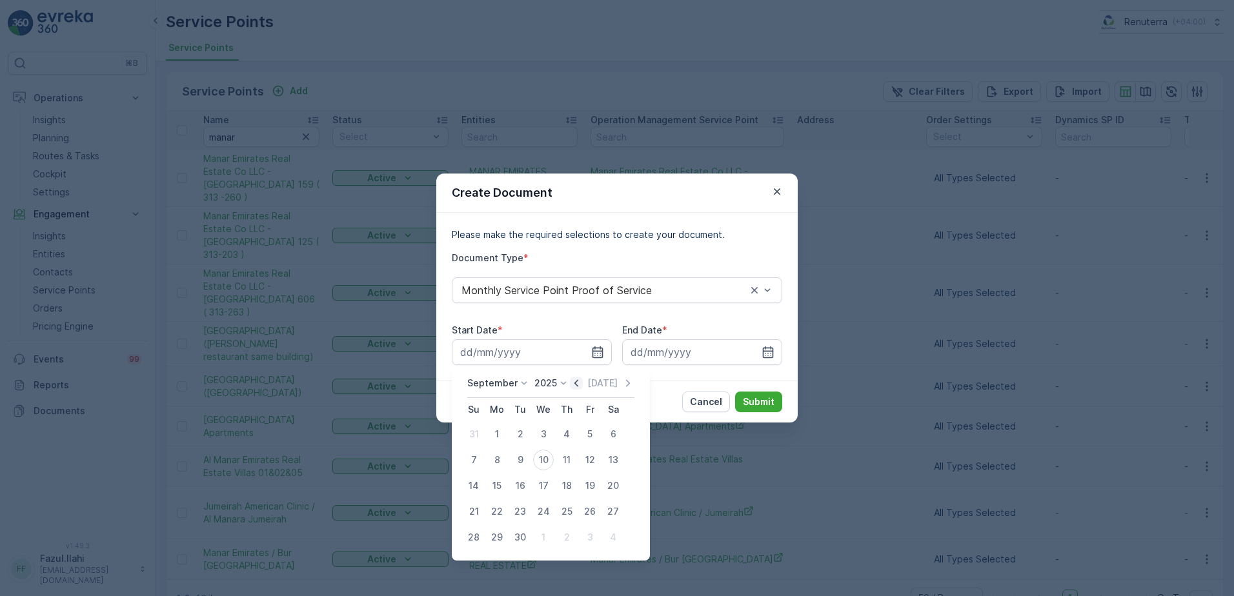
click at [577, 386] on icon "button" at bounding box center [576, 383] width 13 height 13
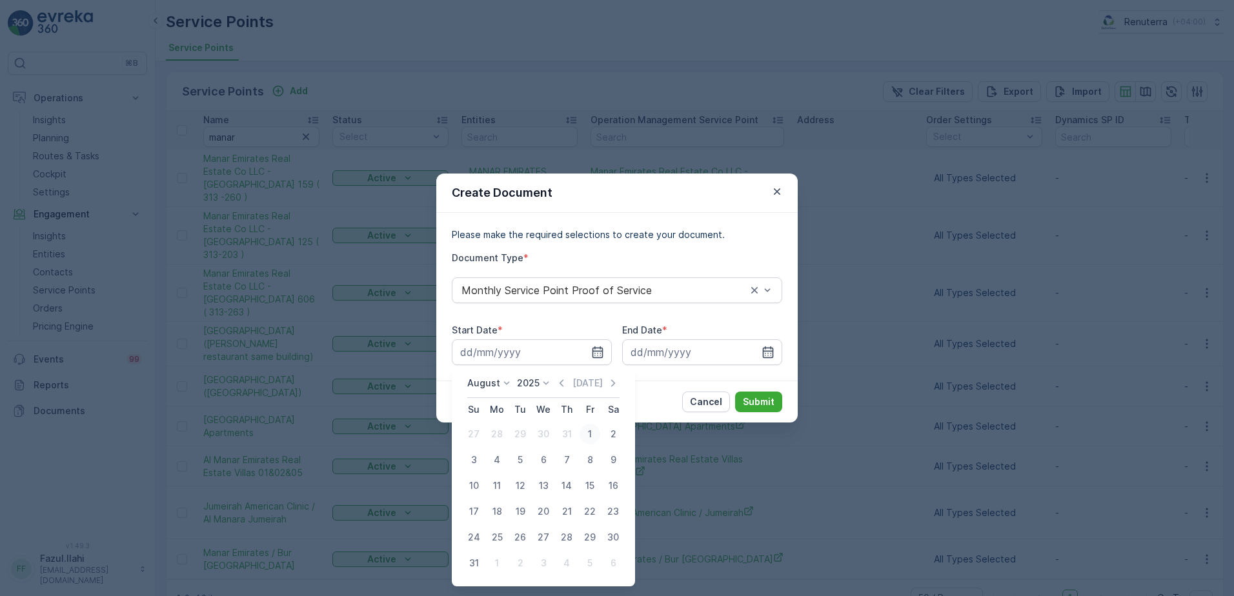
click at [582, 431] on div "1" at bounding box center [590, 434] width 21 height 21
type input "01.08.2025"
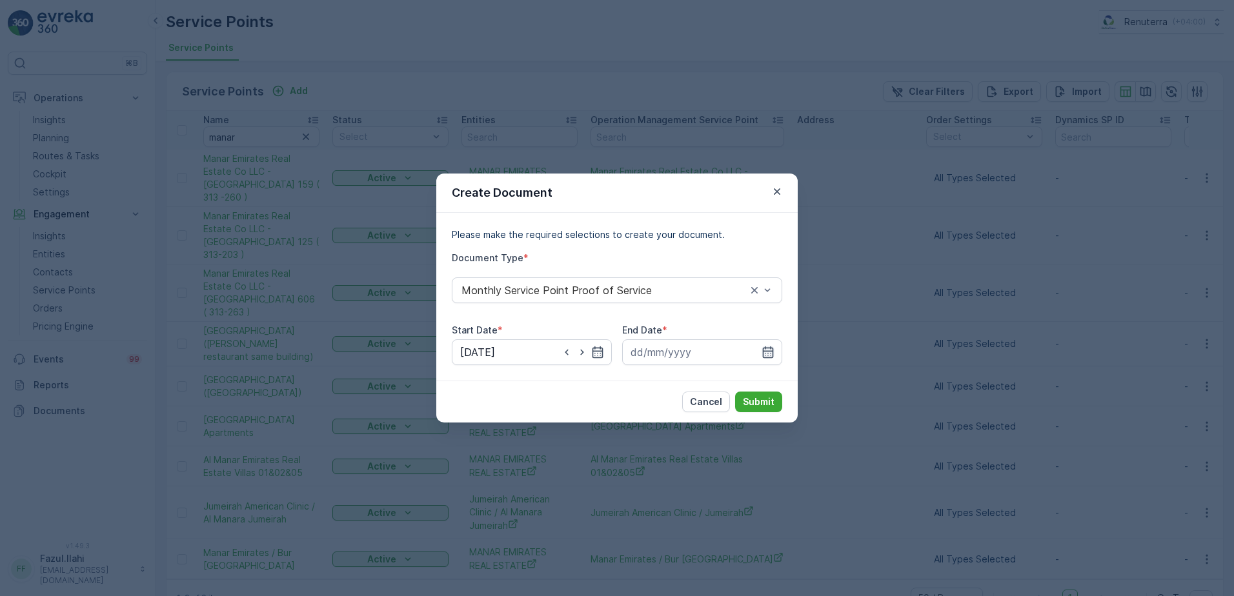
click at [772, 349] on icon "button" at bounding box center [768, 353] width 11 height 12
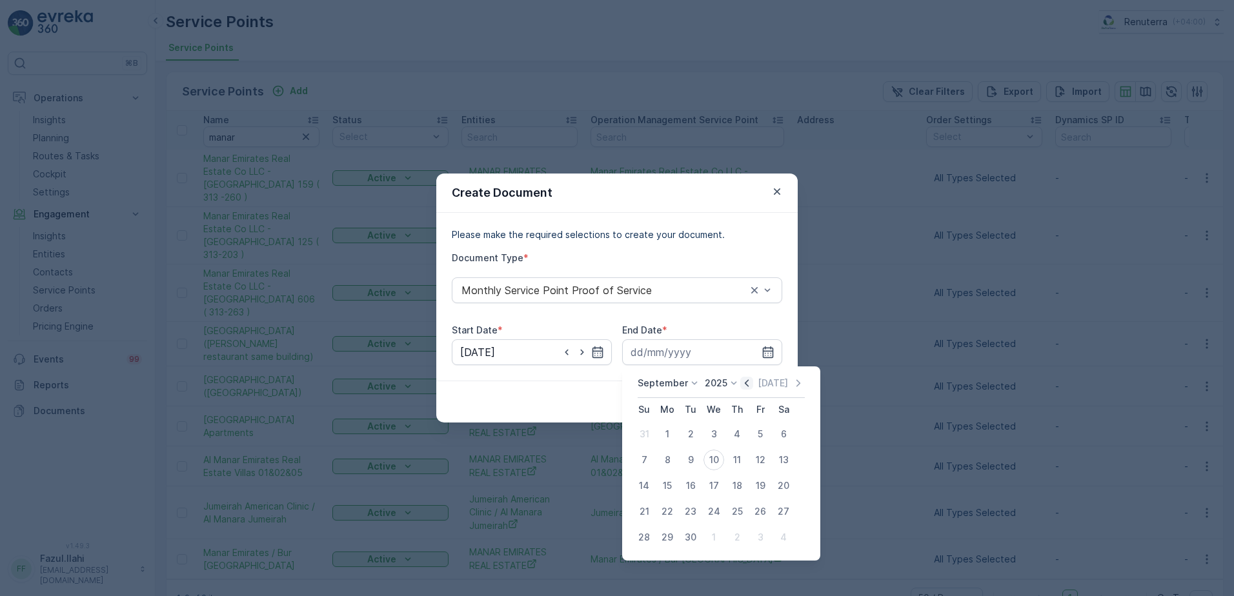
click at [747, 382] on icon "button" at bounding box center [746, 383] width 13 height 13
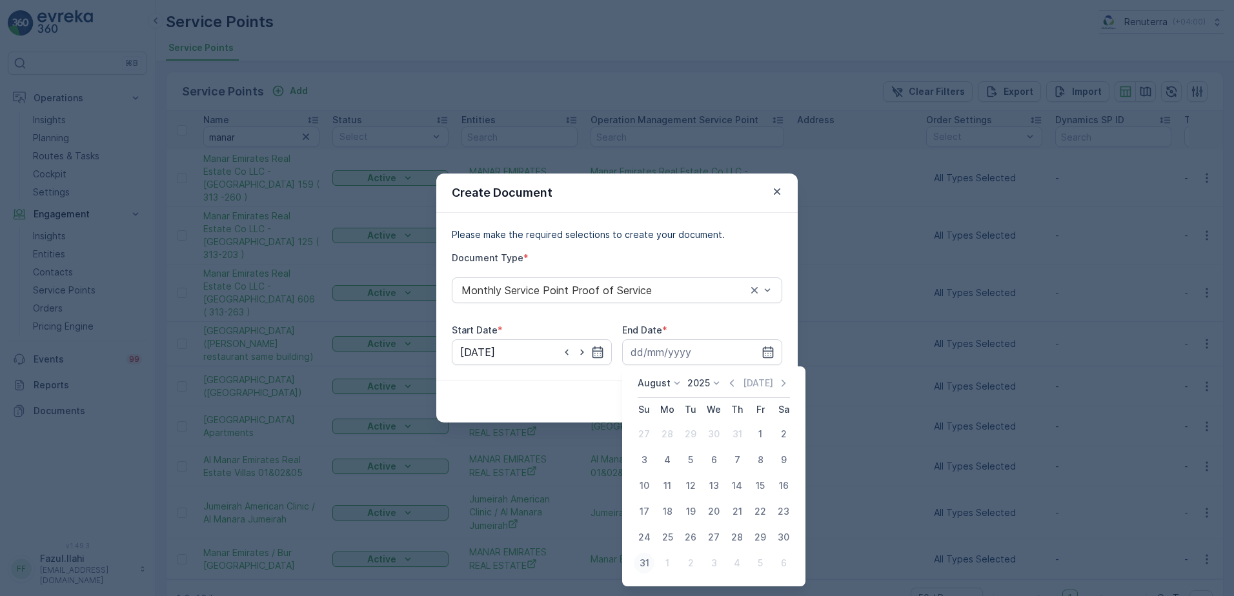
click at [648, 564] on div "31" at bounding box center [644, 563] width 21 height 21
type input "31.08.2025"
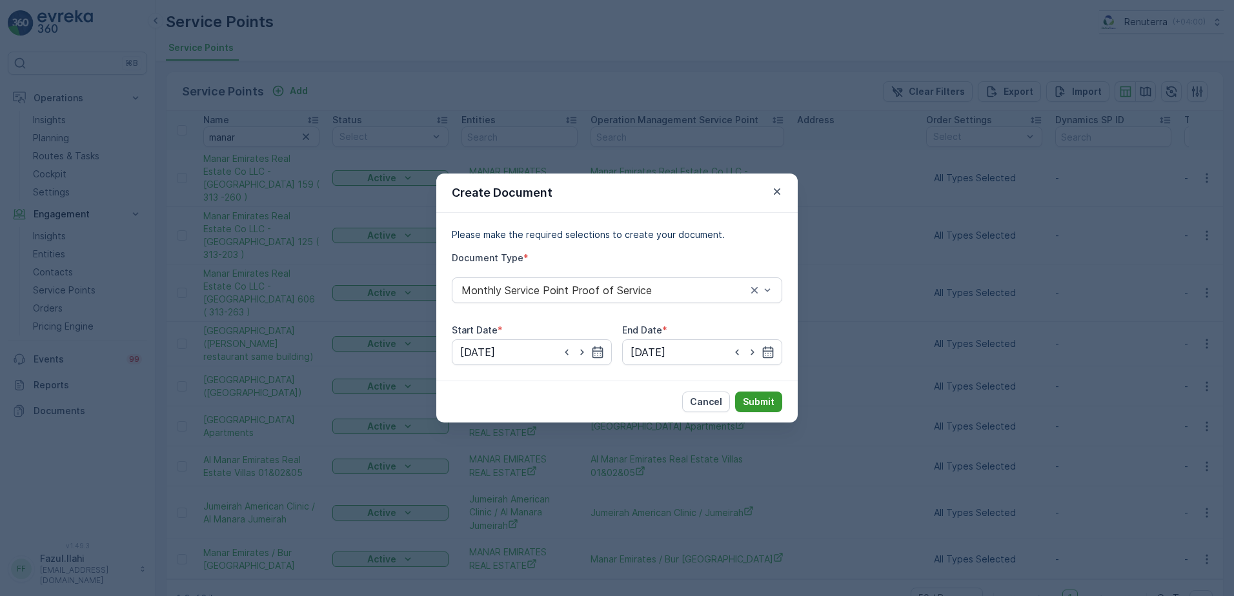
click at [760, 392] on button "Submit" at bounding box center [758, 402] width 47 height 21
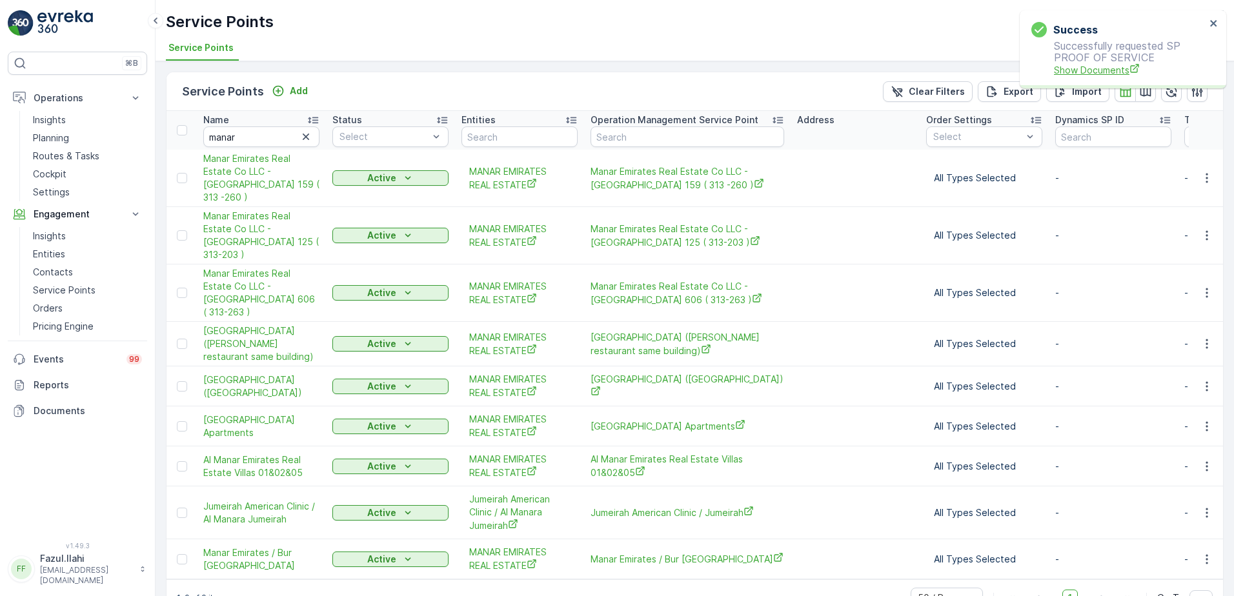
click at [1087, 68] on span "Show Documents" at bounding box center [1130, 70] width 152 height 14
click at [1205, 229] on icon "button" at bounding box center [1207, 235] width 13 height 13
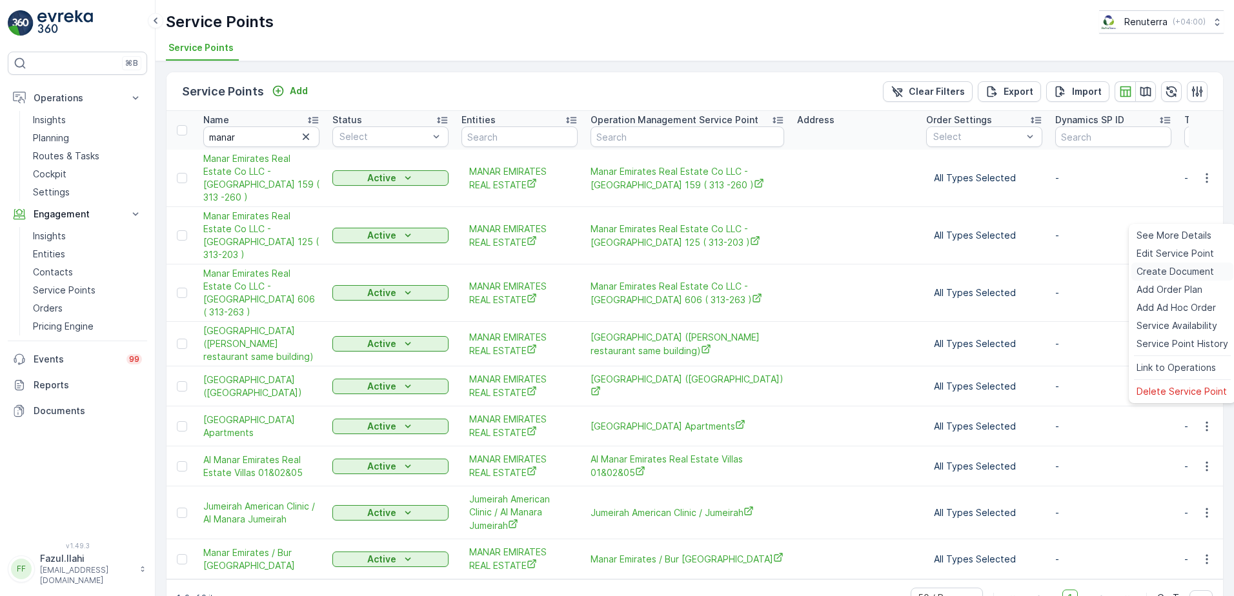
click at [1166, 274] on span "Create Document" at bounding box center [1175, 271] width 77 height 13
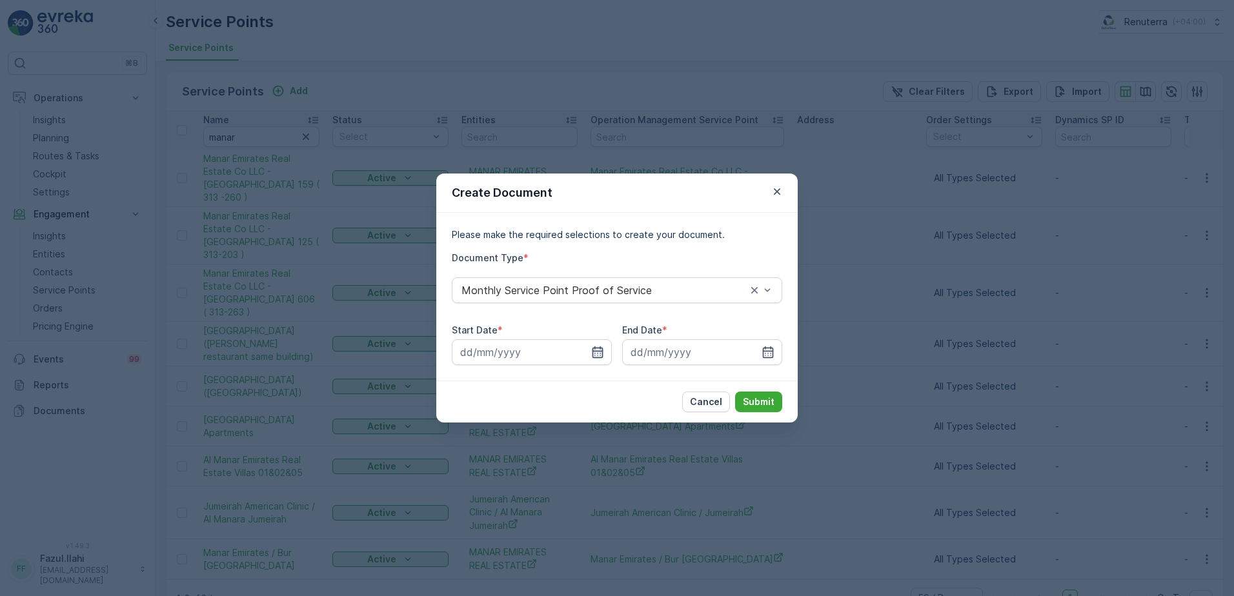
click at [598, 349] on icon "button" at bounding box center [598, 353] width 11 height 12
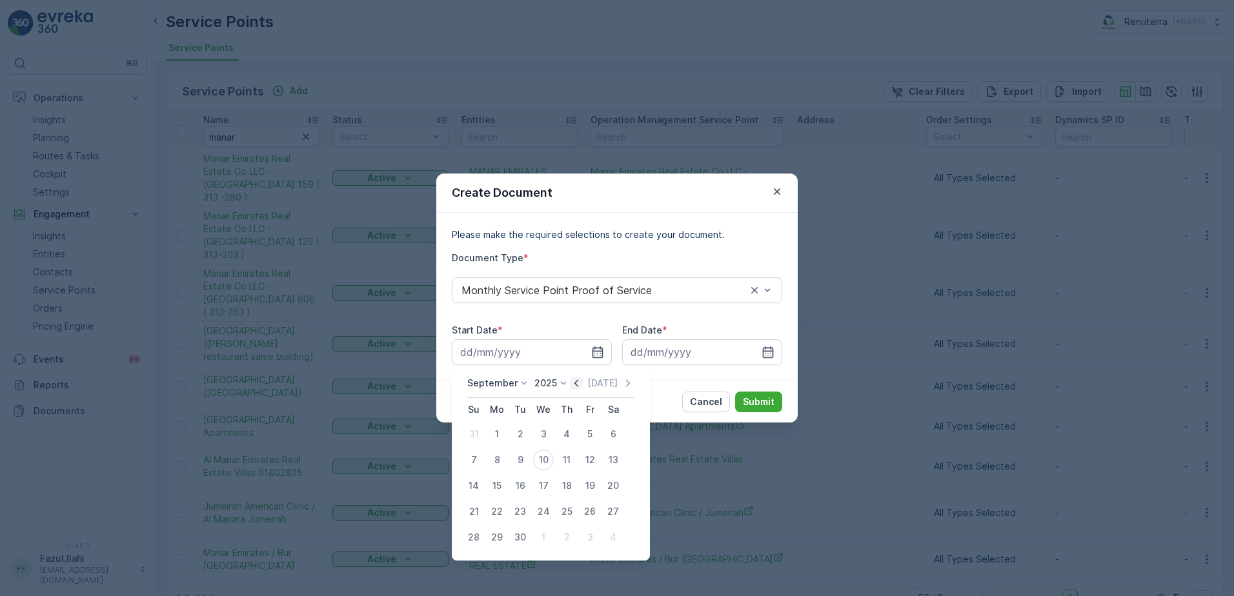
click at [576, 385] on icon "button" at bounding box center [576, 383] width 13 height 13
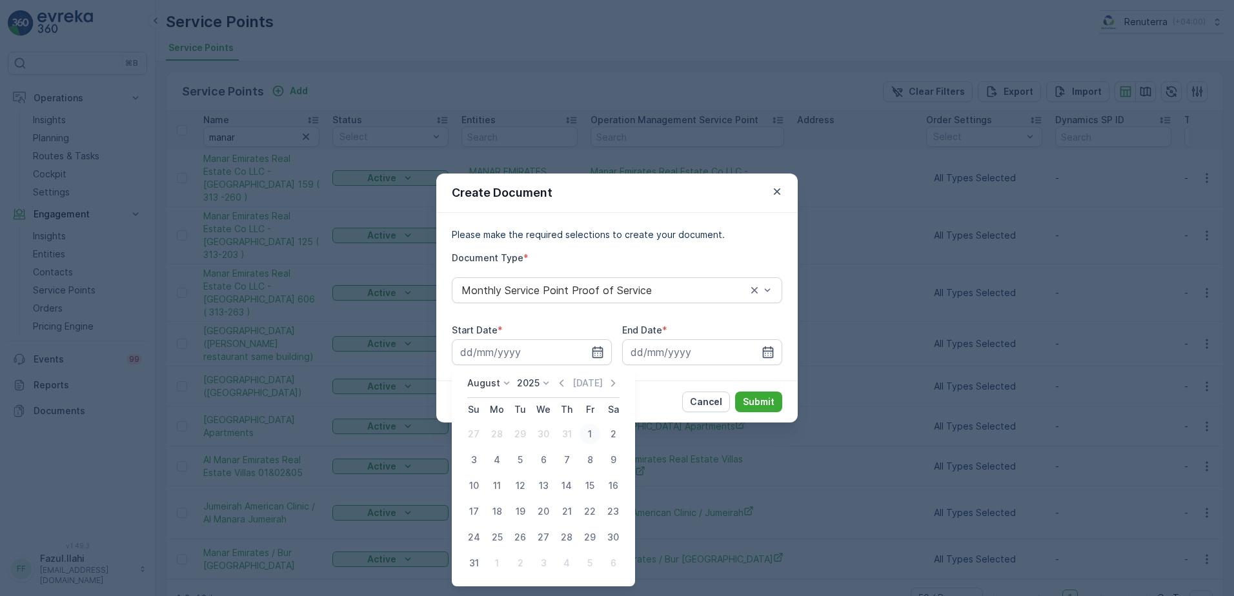
click at [591, 431] on div "1" at bounding box center [590, 434] width 21 height 21
type input "01.08.2025"
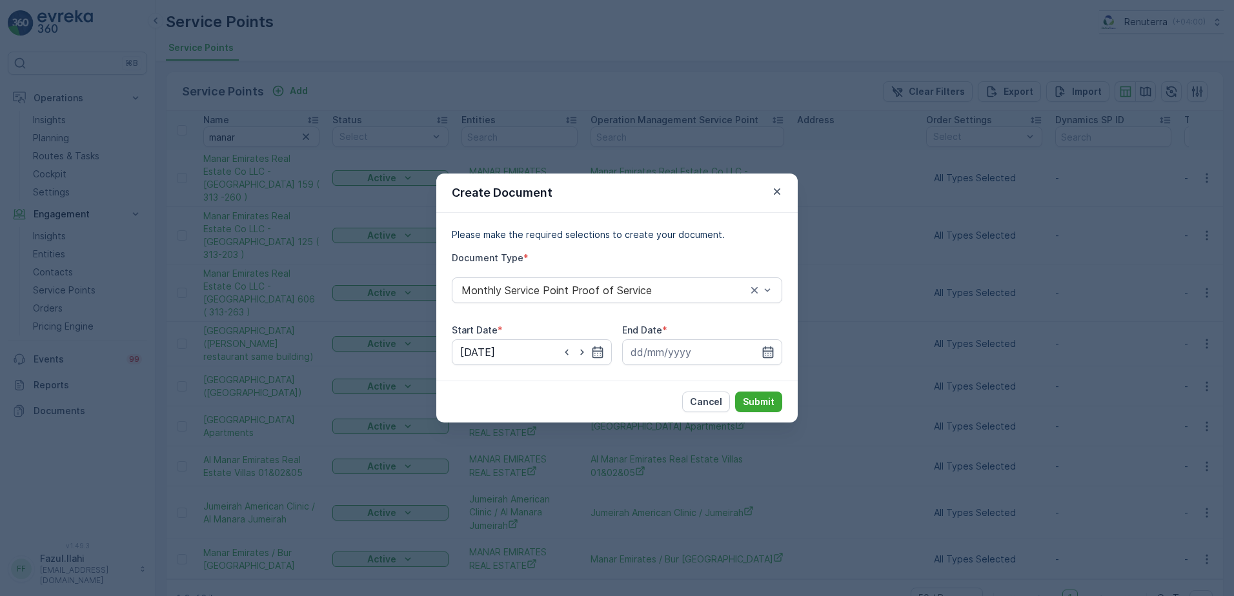
click at [766, 352] on icon "button" at bounding box center [768, 353] width 11 height 12
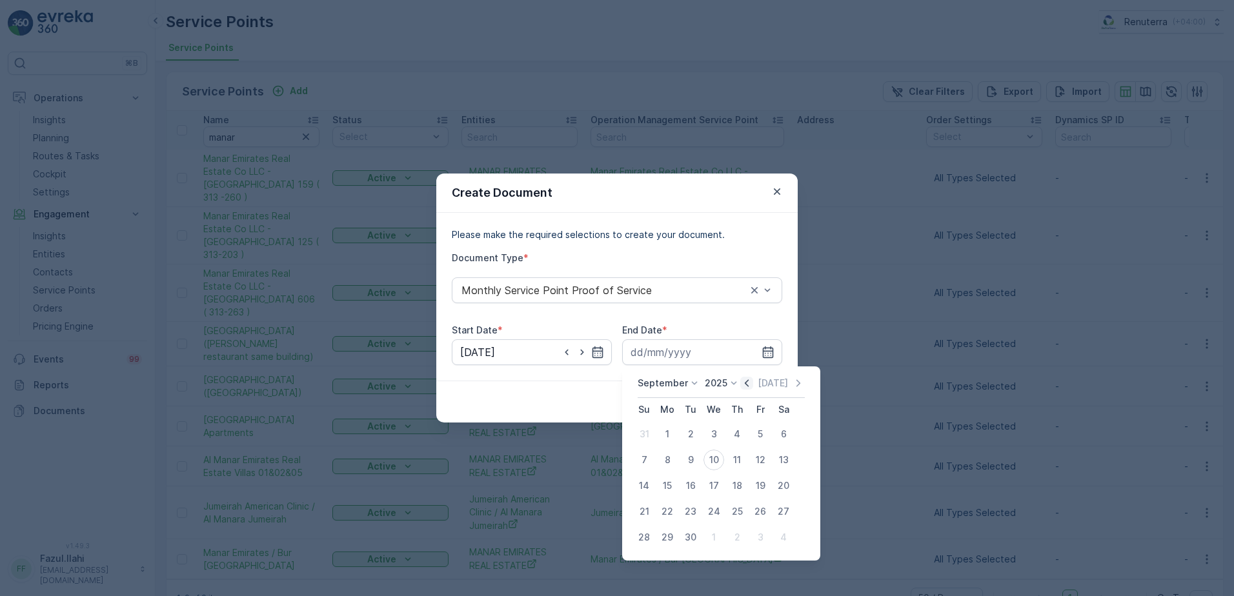
click at [746, 382] on icon "button" at bounding box center [746, 383] width 13 height 13
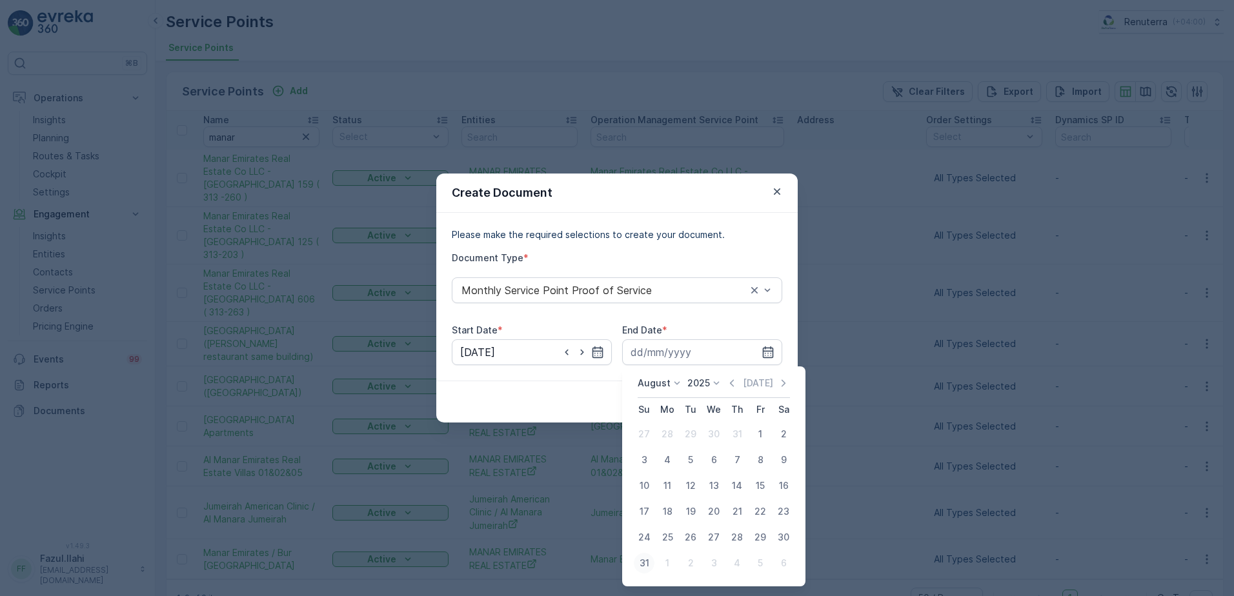
click at [650, 562] on div "31" at bounding box center [644, 563] width 21 height 21
type input "31.08.2025"
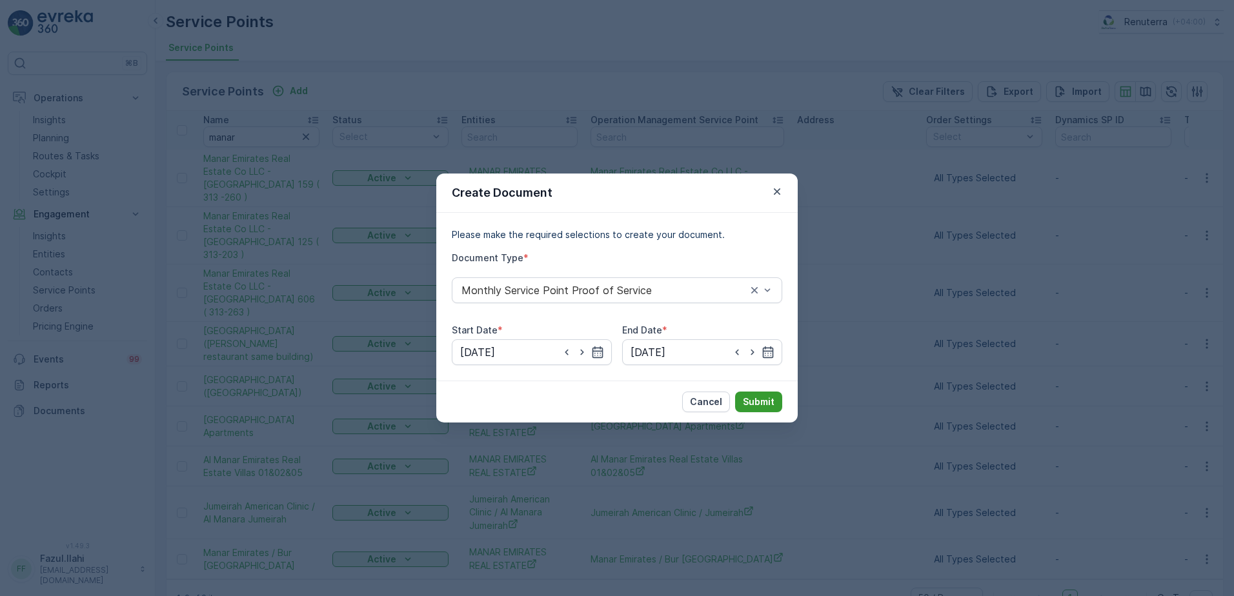
click at [768, 398] on p "Submit" at bounding box center [759, 402] width 32 height 13
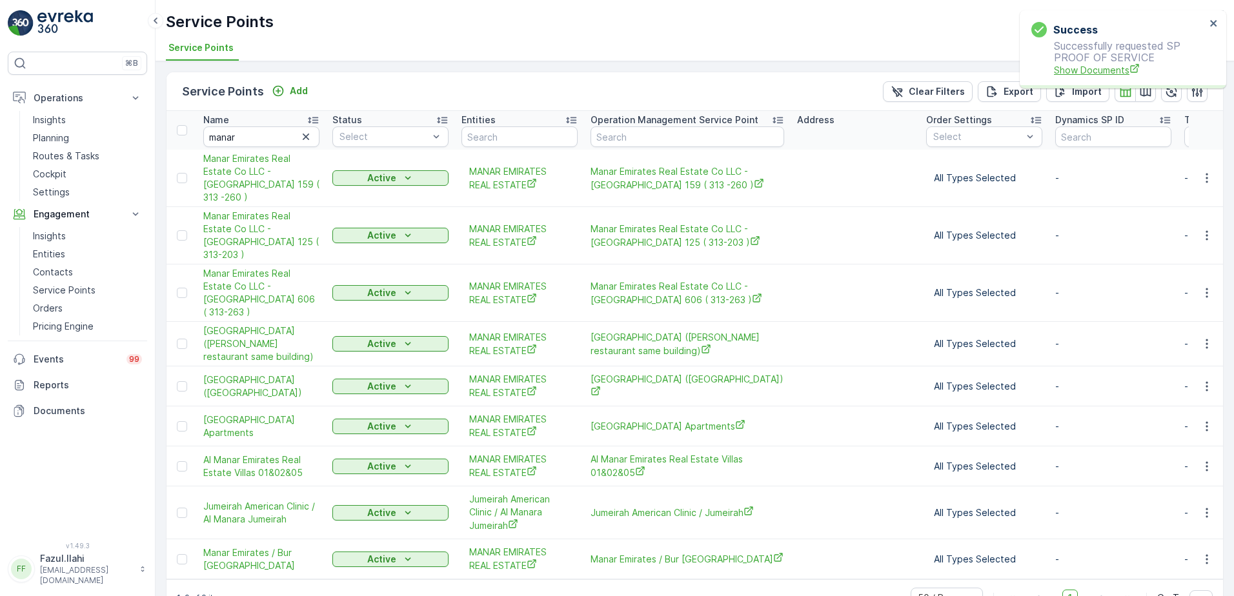
click at [1081, 65] on span "Show Documents" at bounding box center [1130, 70] width 152 height 14
drag, startPoint x: 62, startPoint y: 141, endPoint x: 70, endPoint y: 136, distance: 9.9
click at [62, 141] on p "Planning" at bounding box center [51, 138] width 36 height 13
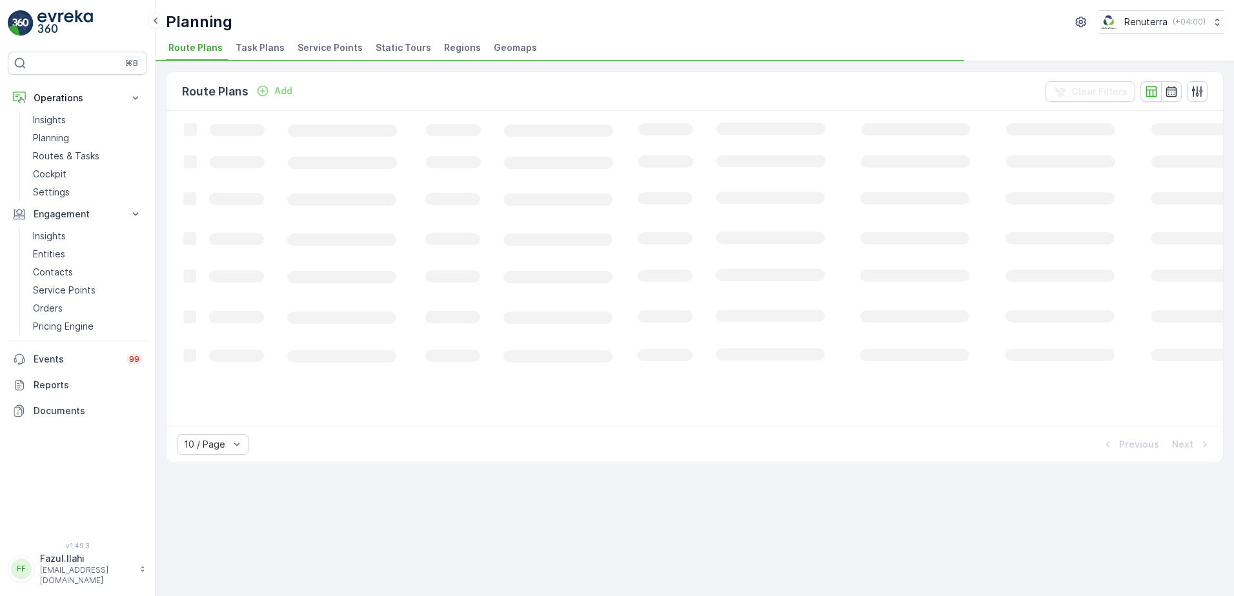
click at [331, 39] on li "Service Points" at bounding box center [331, 50] width 73 height 22
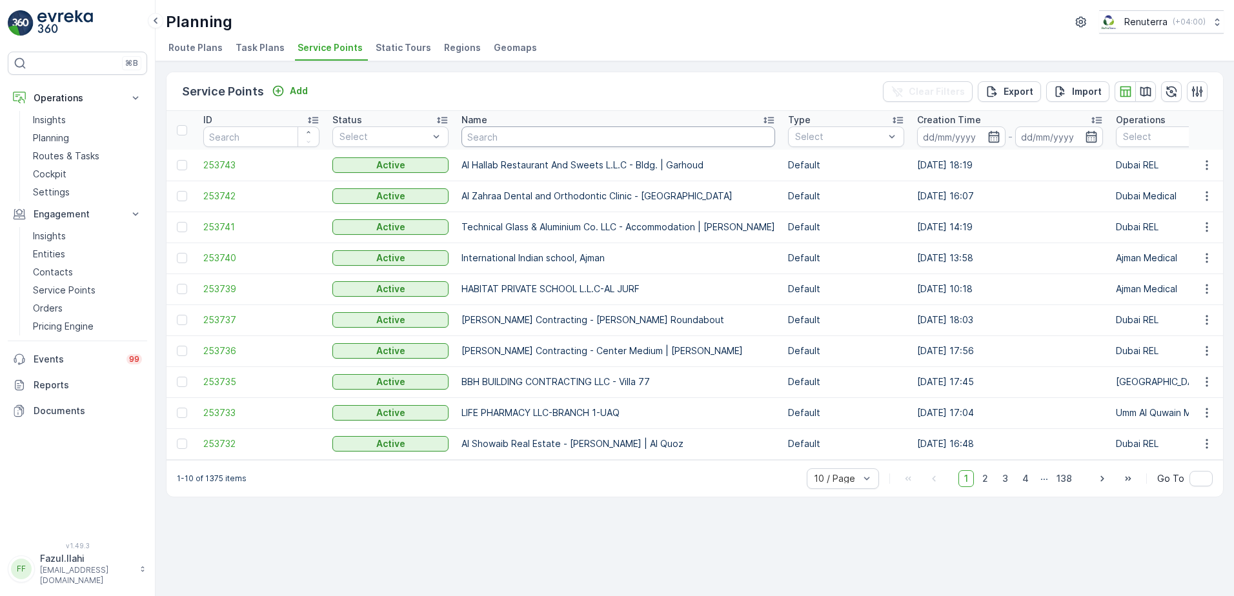
click at [604, 141] on input "text" at bounding box center [619, 137] width 314 height 21
type input "125"
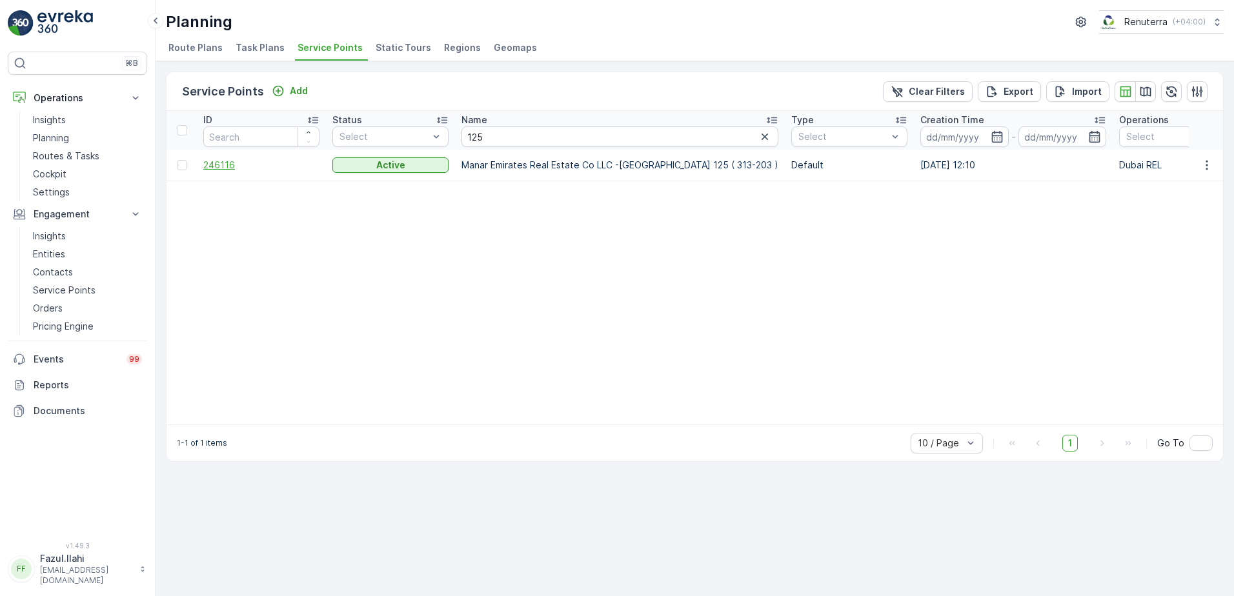
click at [225, 162] on span "246116" at bounding box center [261, 165] width 116 height 13
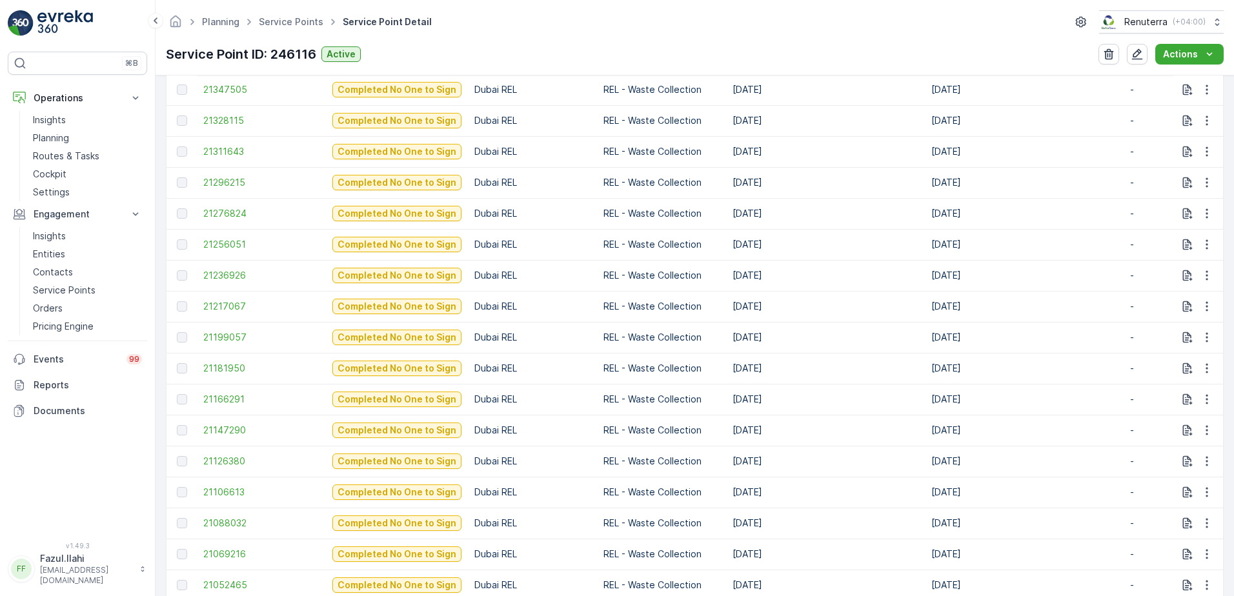
scroll to position [710, 0]
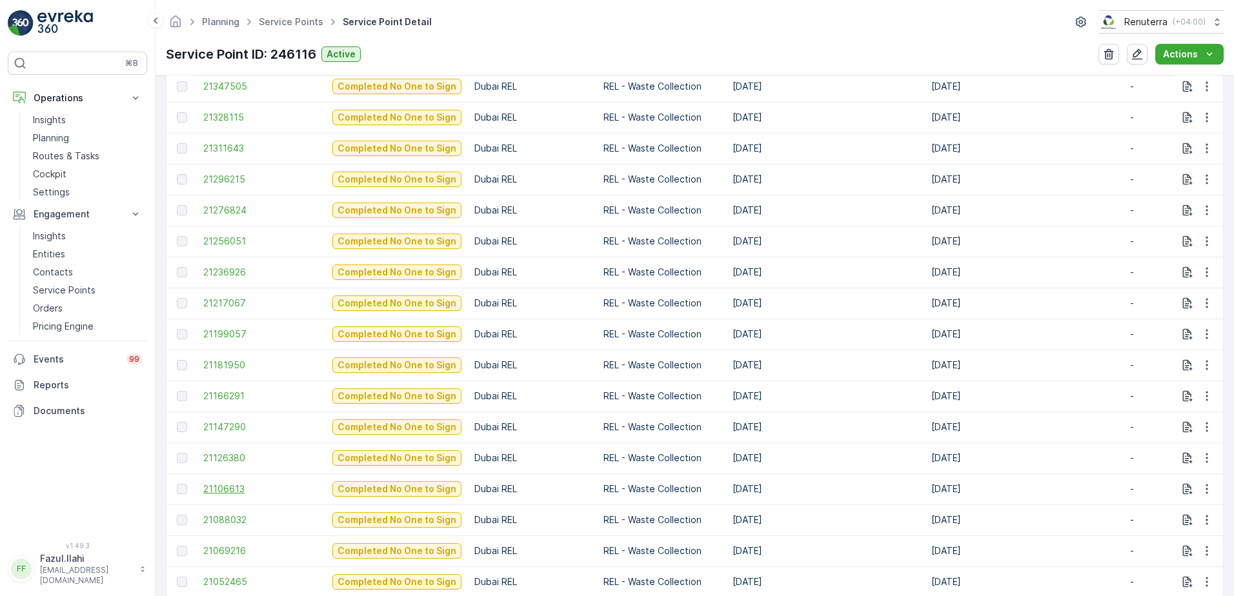
click at [224, 490] on span "21106613" at bounding box center [261, 489] width 116 height 13
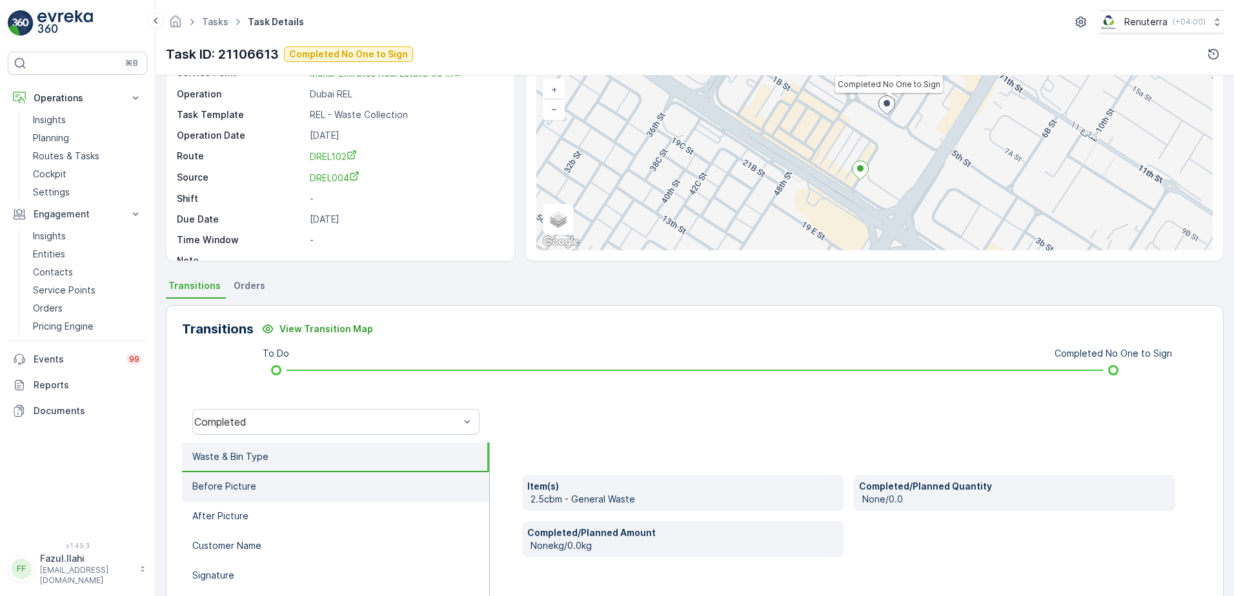
scroll to position [129, 0]
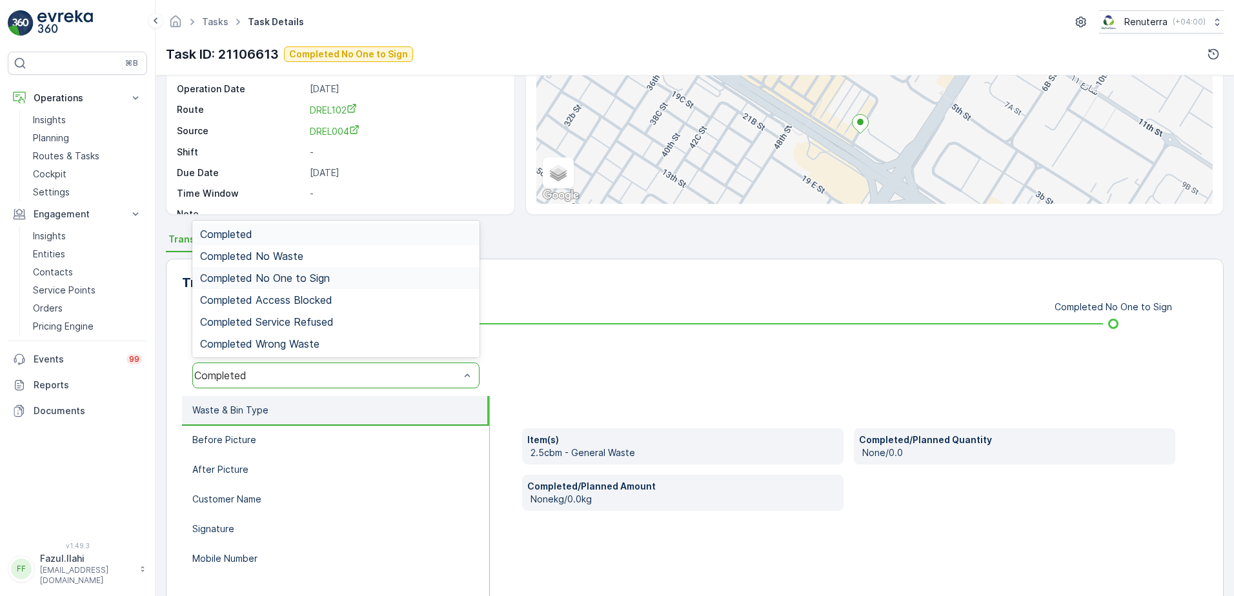
click at [320, 281] on span "Completed No One to Sign" at bounding box center [265, 278] width 130 height 12
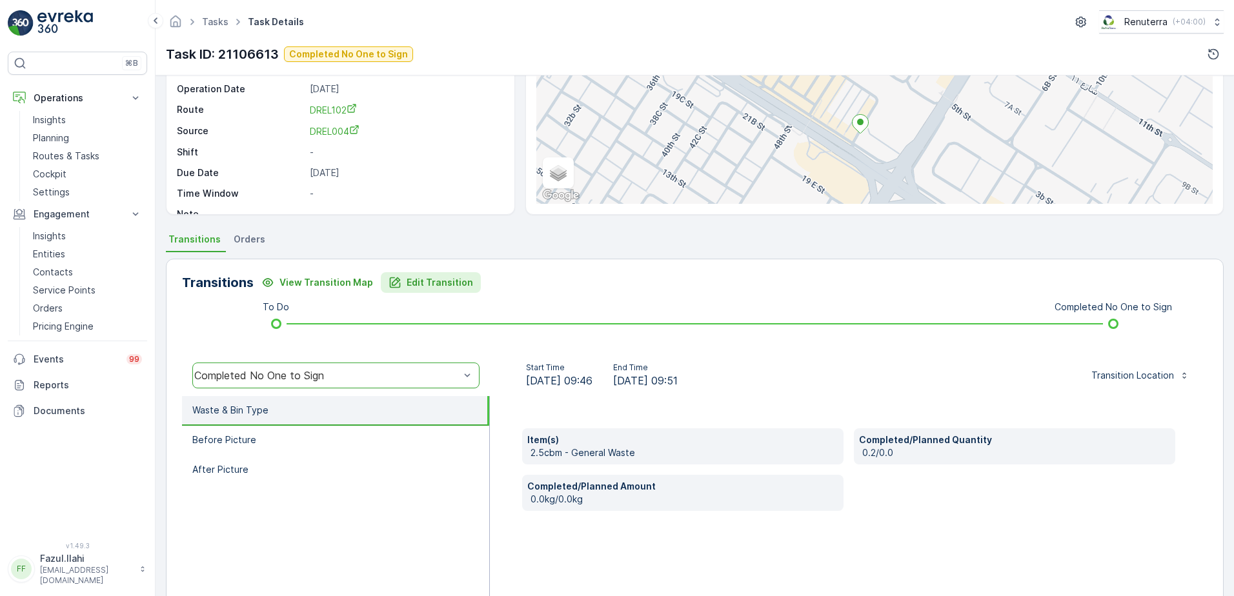
click at [414, 280] on p "Edit Transition" at bounding box center [440, 282] width 66 height 13
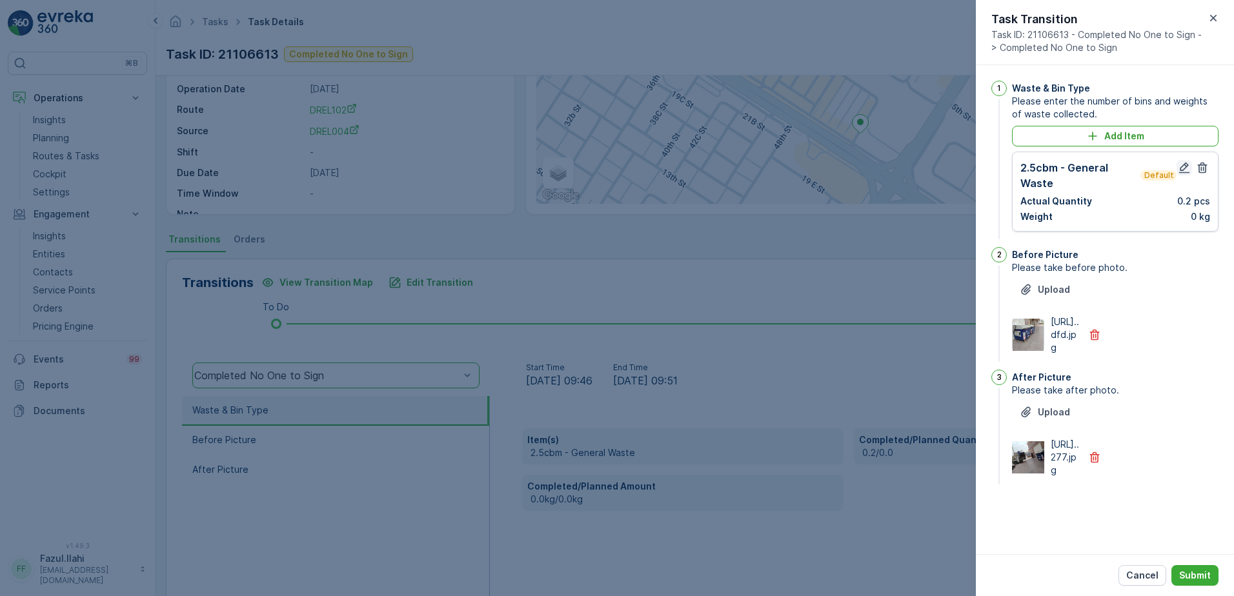
click at [1183, 166] on icon "button" at bounding box center [1184, 168] width 11 height 11
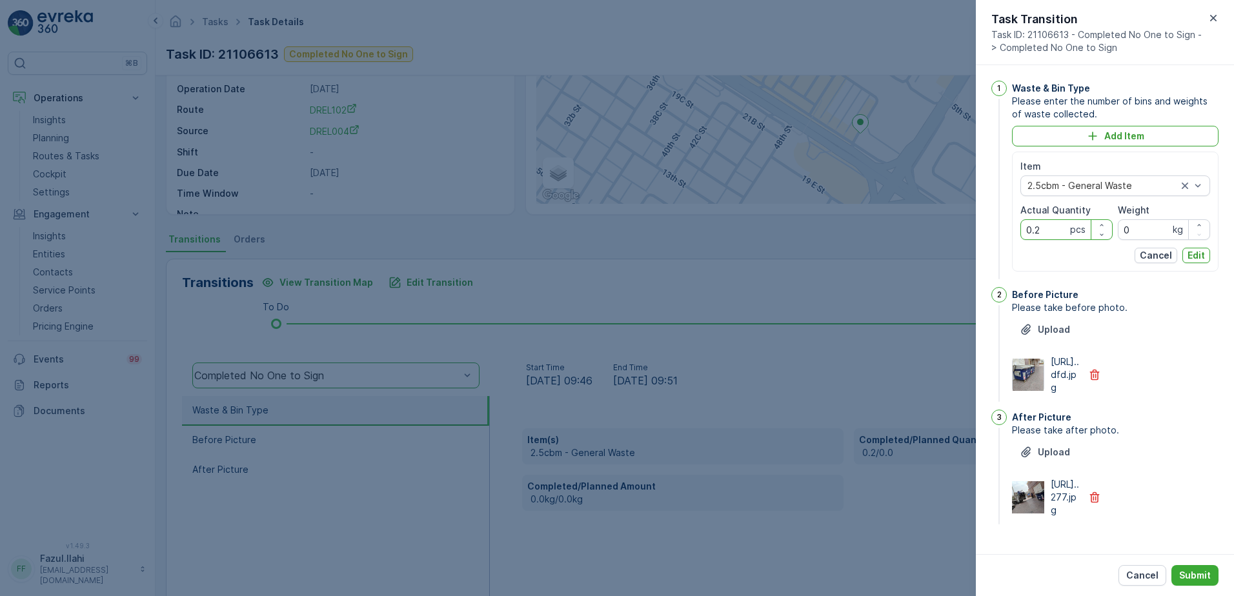
click at [1047, 232] on Quantity "0.2" at bounding box center [1067, 229] width 92 height 21
type Quantity "2"
click at [1194, 255] on p "Edit" at bounding box center [1196, 255] width 17 height 13
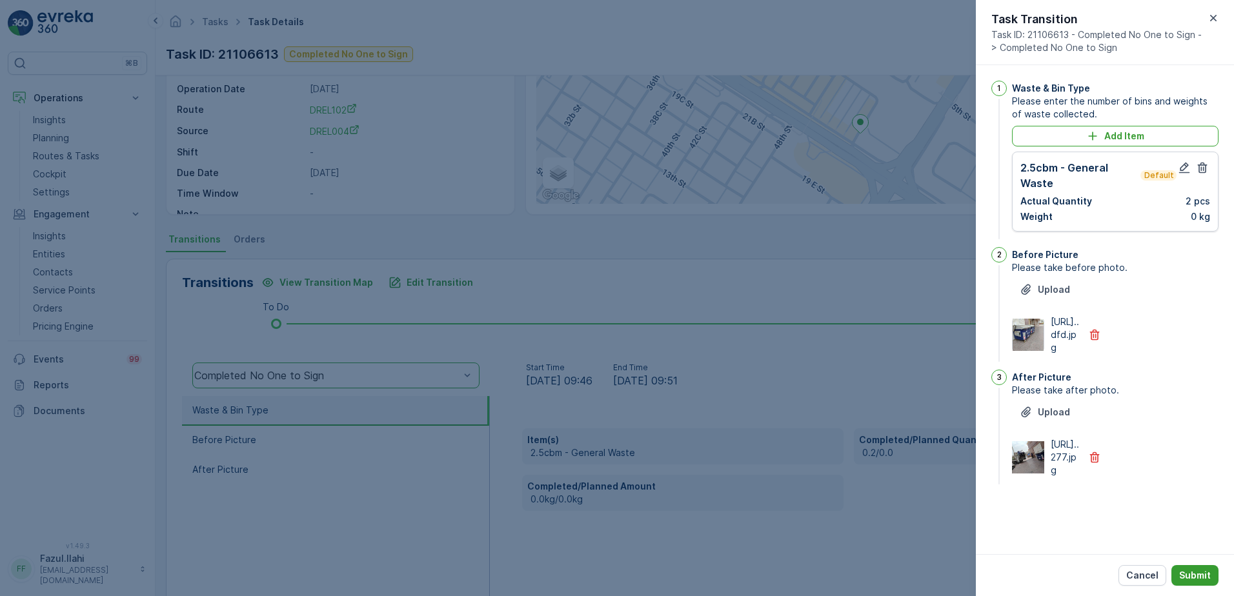
click at [1199, 580] on p "Submit" at bounding box center [1195, 575] width 32 height 13
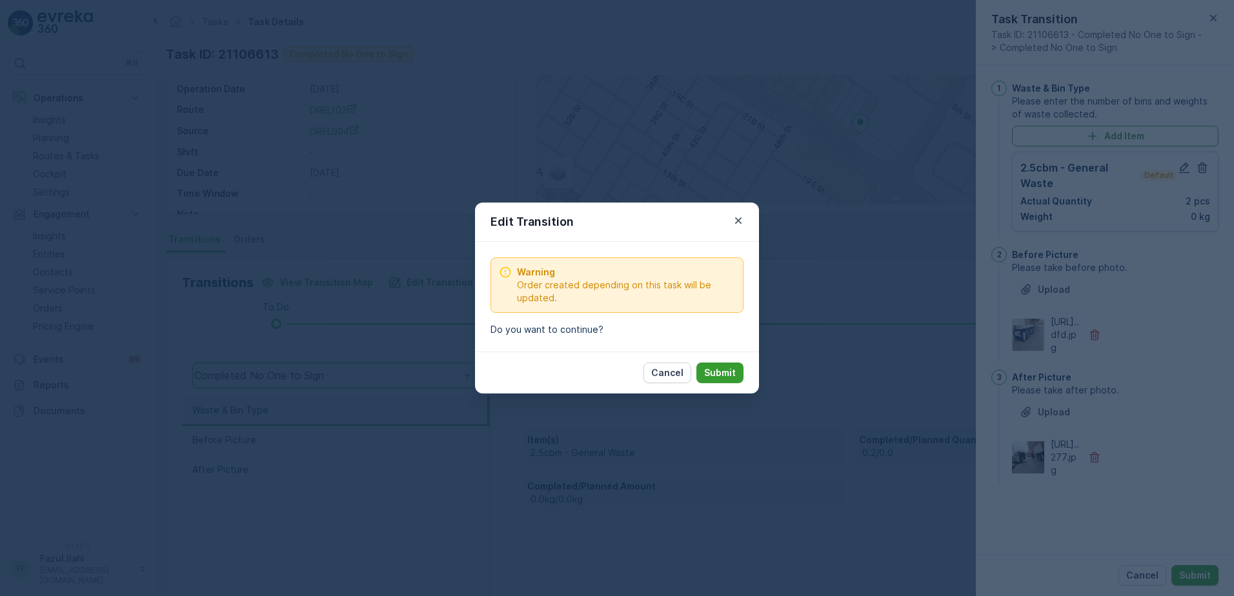
click at [713, 376] on p "Submit" at bounding box center [720, 373] width 32 height 13
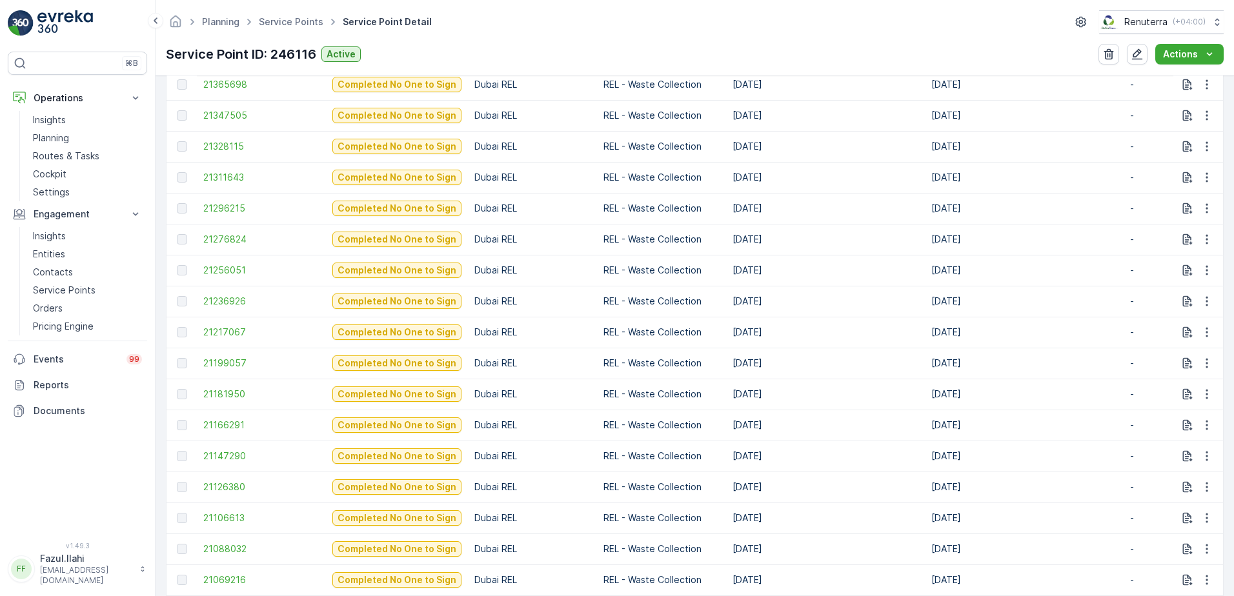
scroll to position [710, 0]
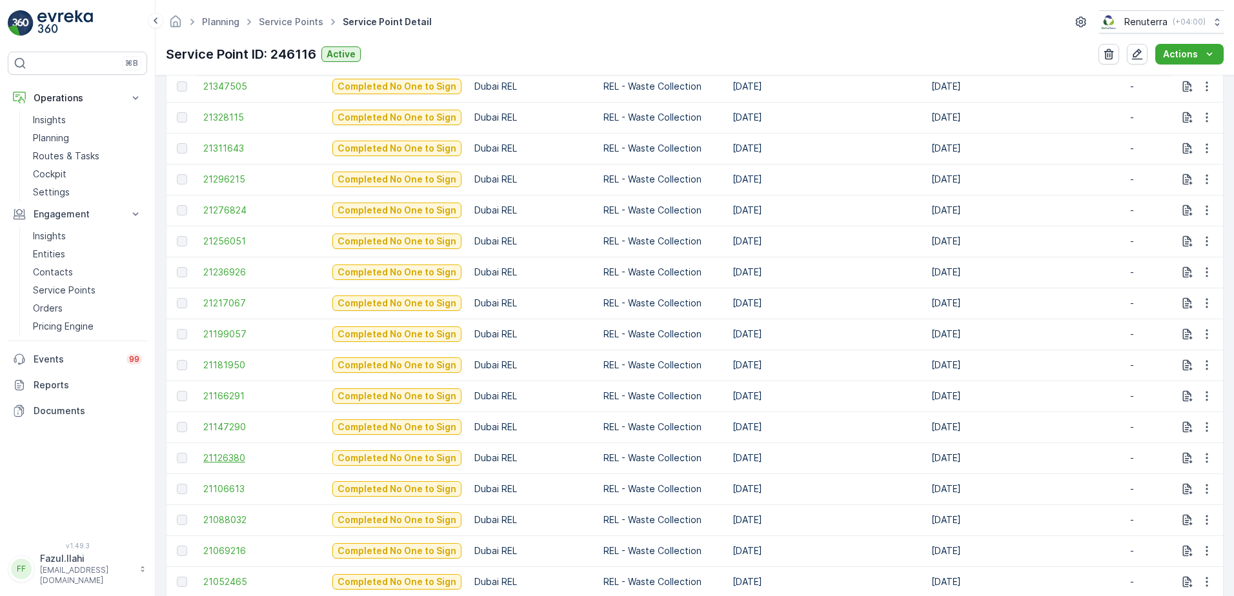
click at [223, 460] on span "21126380" at bounding box center [261, 458] width 116 height 13
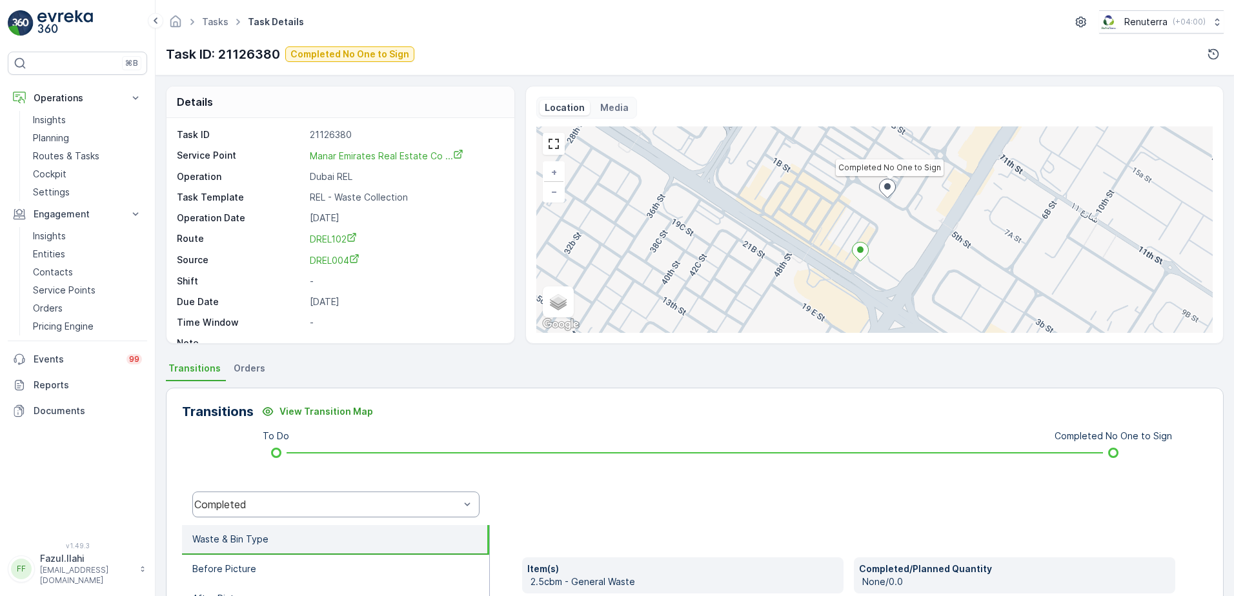
click at [371, 513] on div "Completed" at bounding box center [335, 505] width 287 height 26
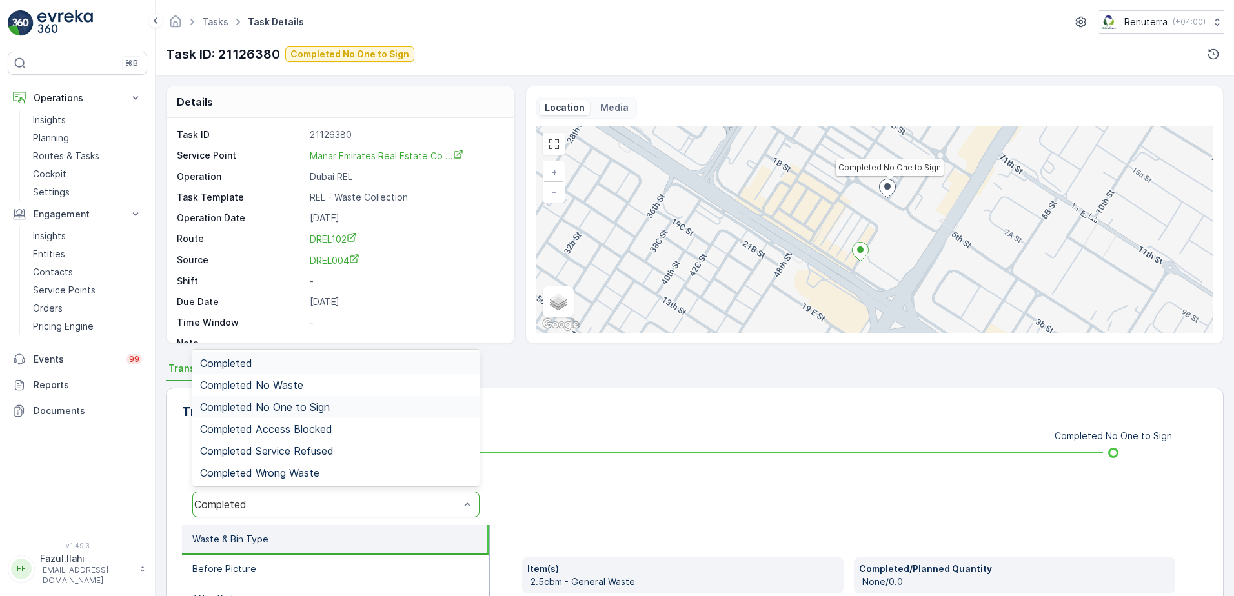
click at [302, 409] on span "Completed No One to Sign" at bounding box center [265, 408] width 130 height 12
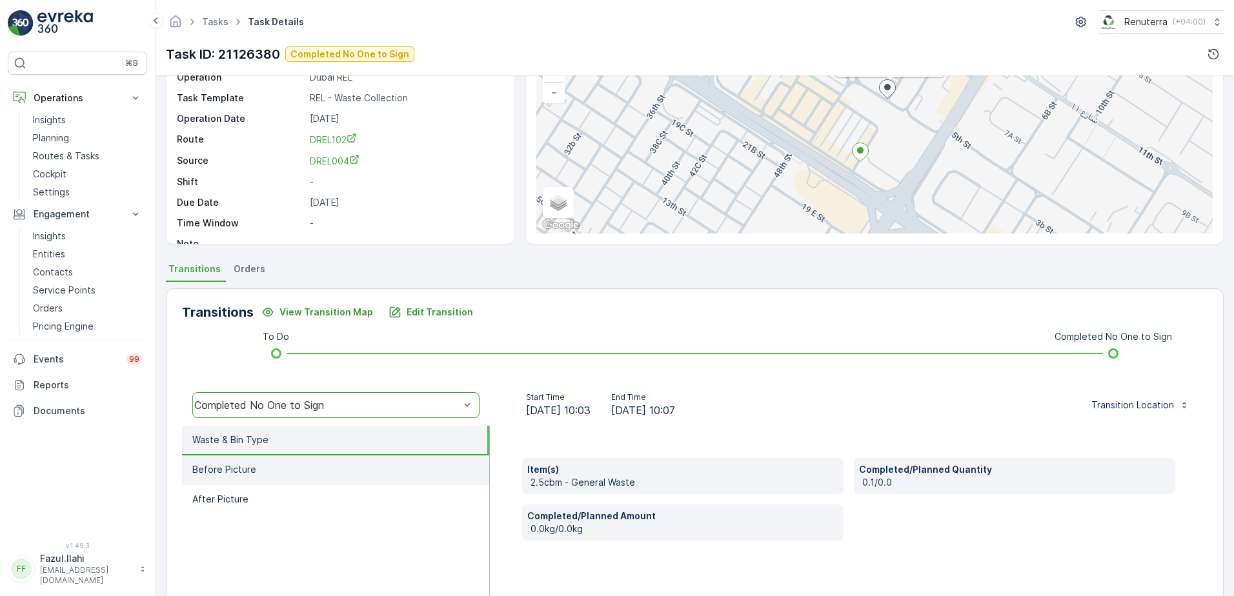
scroll to position [194, 0]
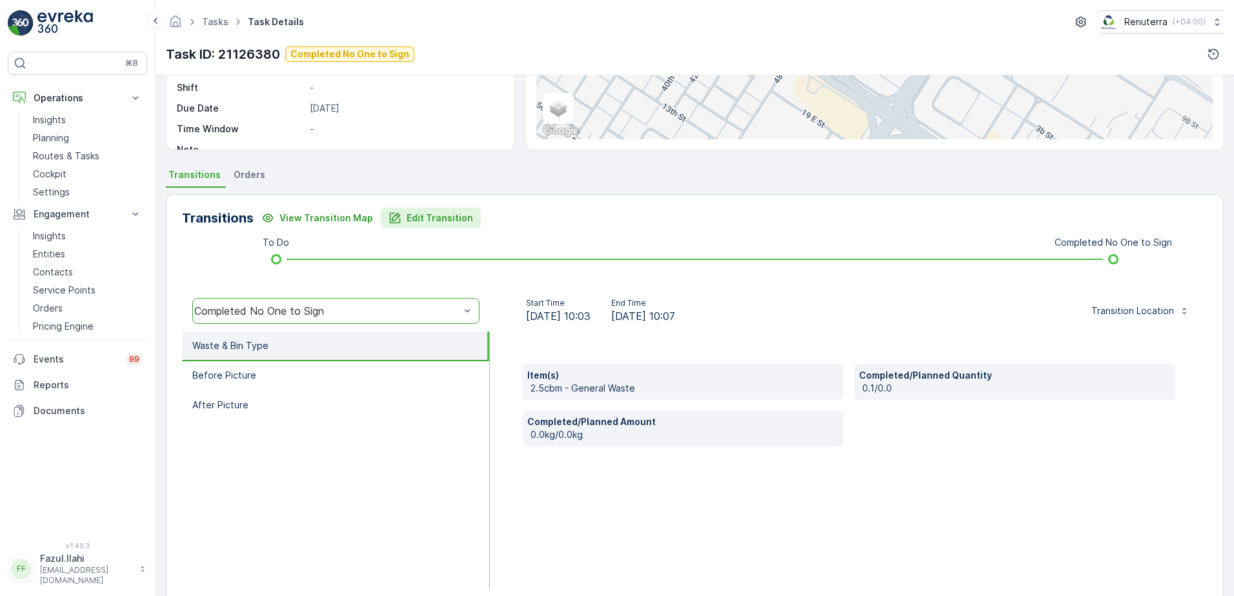
click at [426, 219] on p "Edit Transition" at bounding box center [440, 218] width 66 height 13
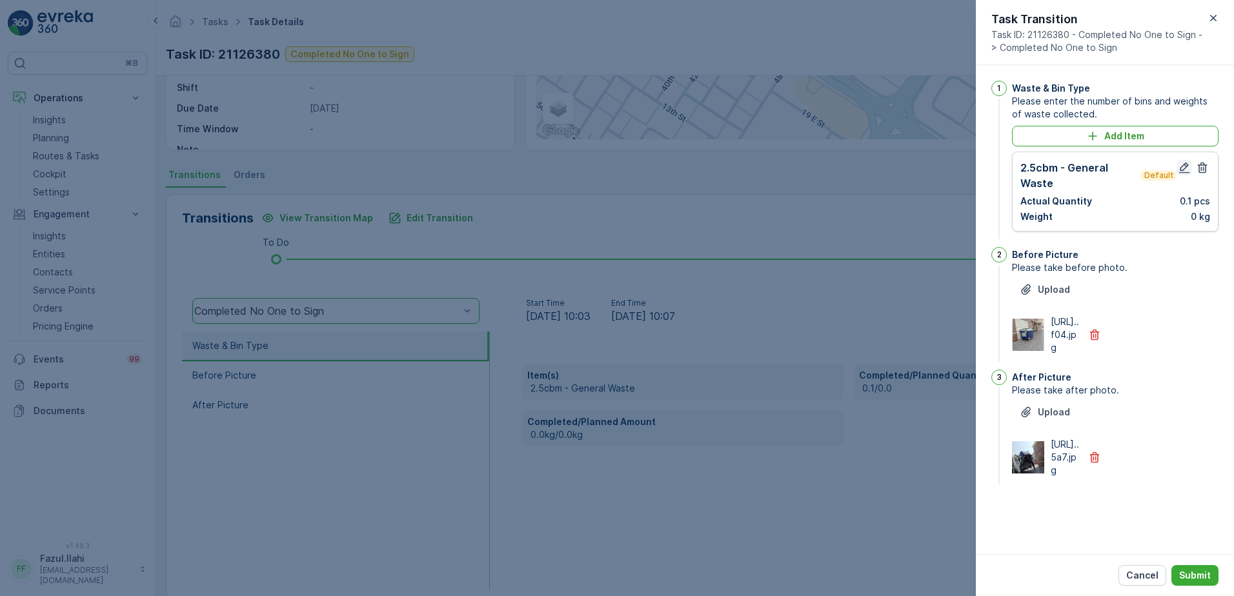
click at [1187, 171] on icon "button" at bounding box center [1184, 167] width 13 height 13
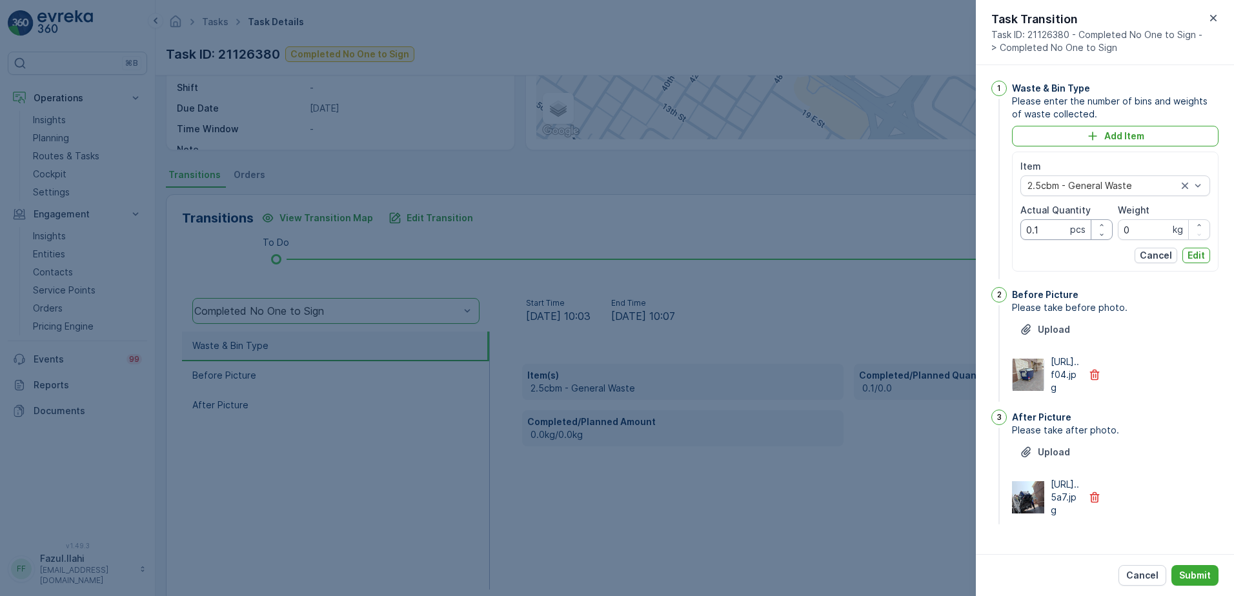
click at [1055, 229] on Quantity "0.1" at bounding box center [1067, 229] width 92 height 21
type Quantity "1"
click at [1193, 252] on p "Edit" at bounding box center [1196, 255] width 17 height 13
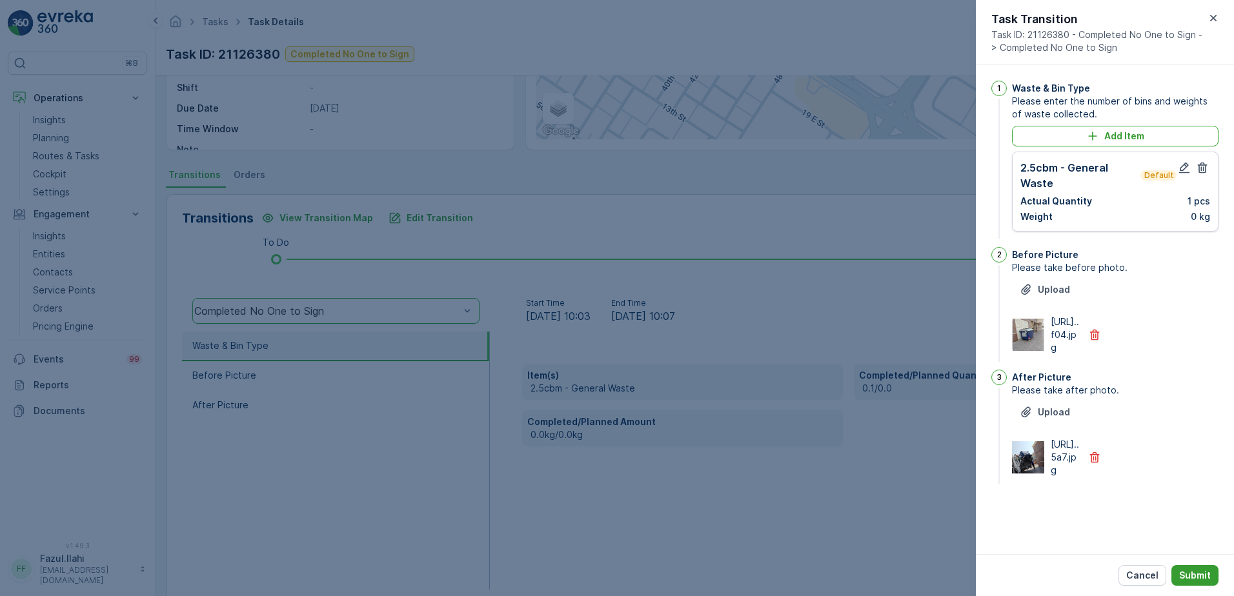
click at [1207, 580] on p "Submit" at bounding box center [1195, 575] width 32 height 13
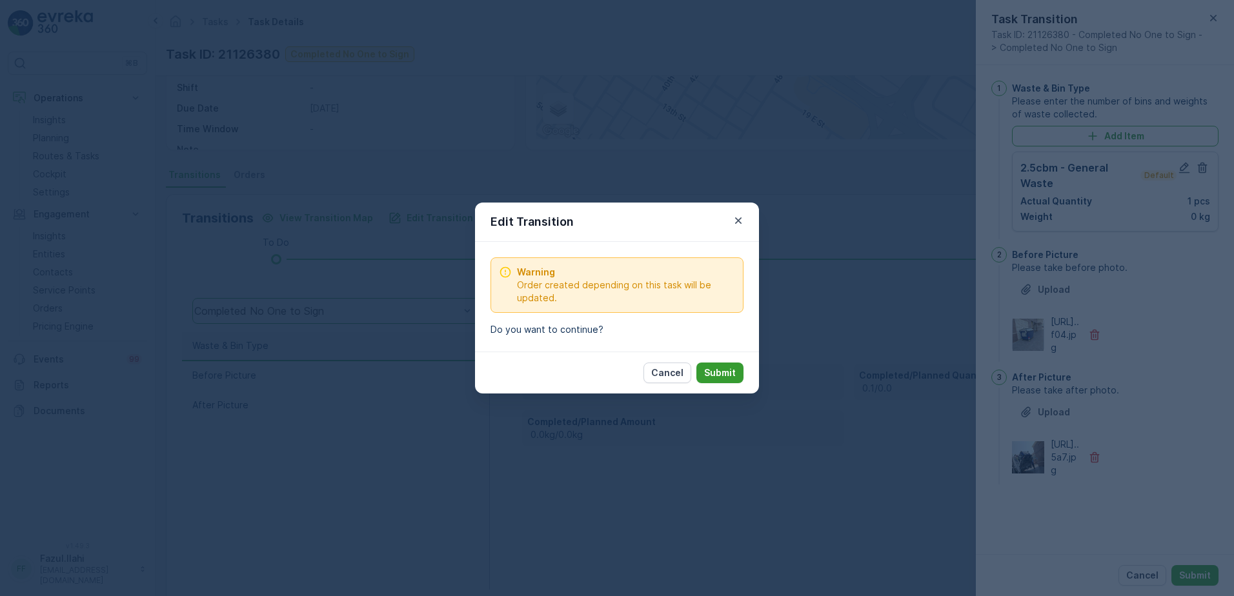
click at [727, 368] on p "Submit" at bounding box center [720, 373] width 32 height 13
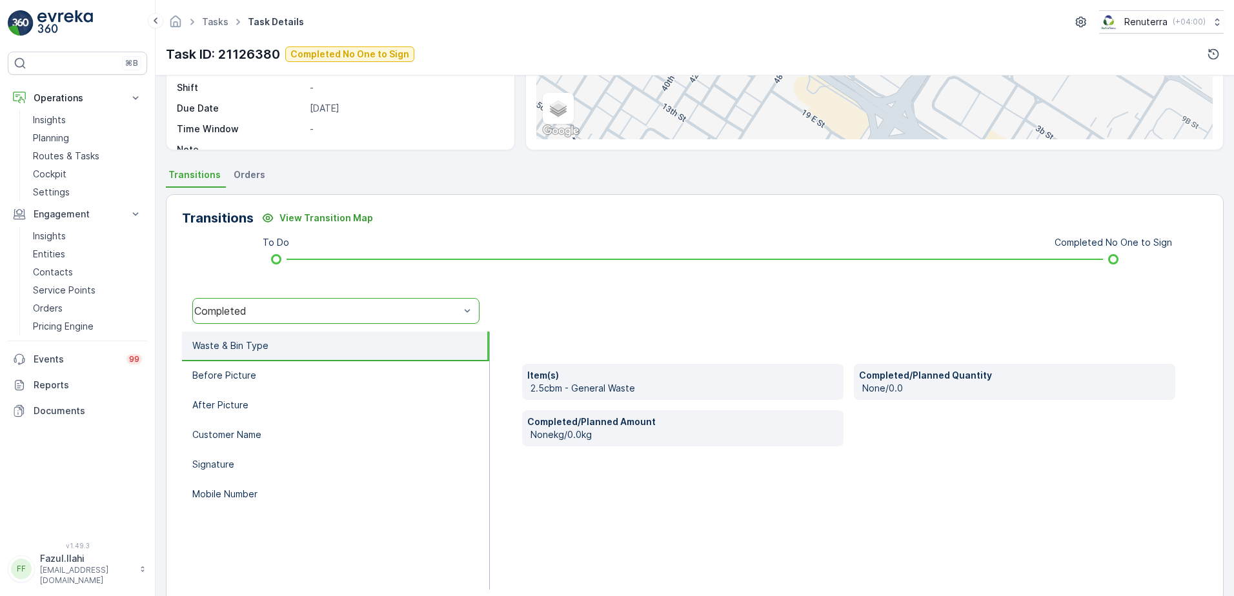
click at [447, 303] on div "Completed" at bounding box center [335, 311] width 287 height 26
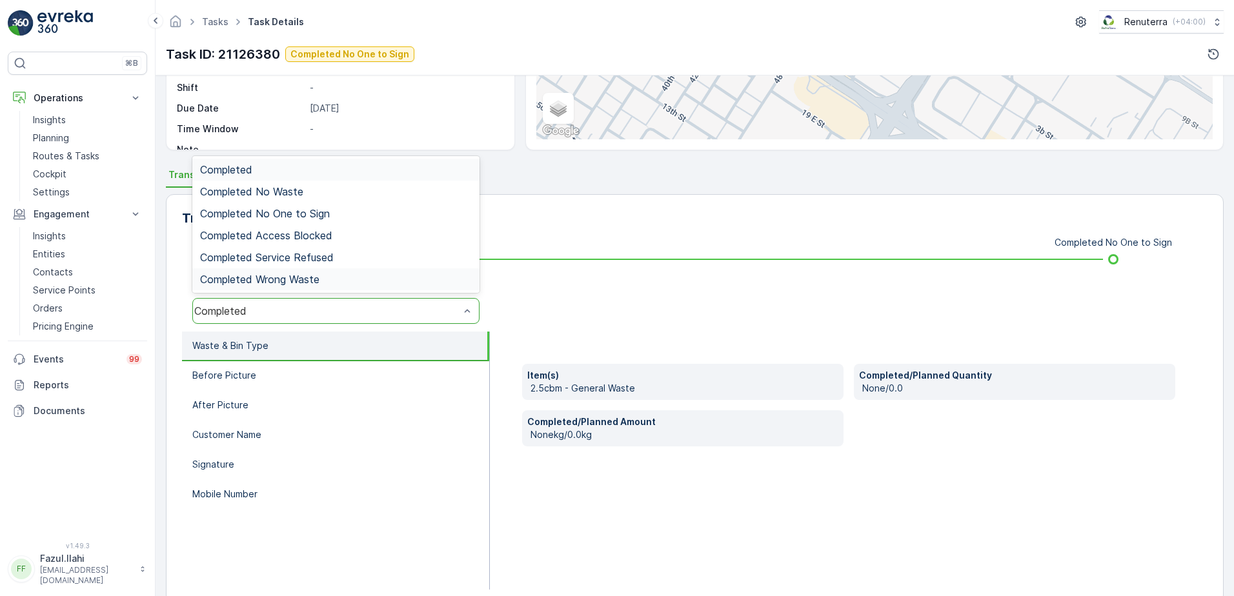
click at [696, 322] on div at bounding box center [849, 310] width 718 height 41
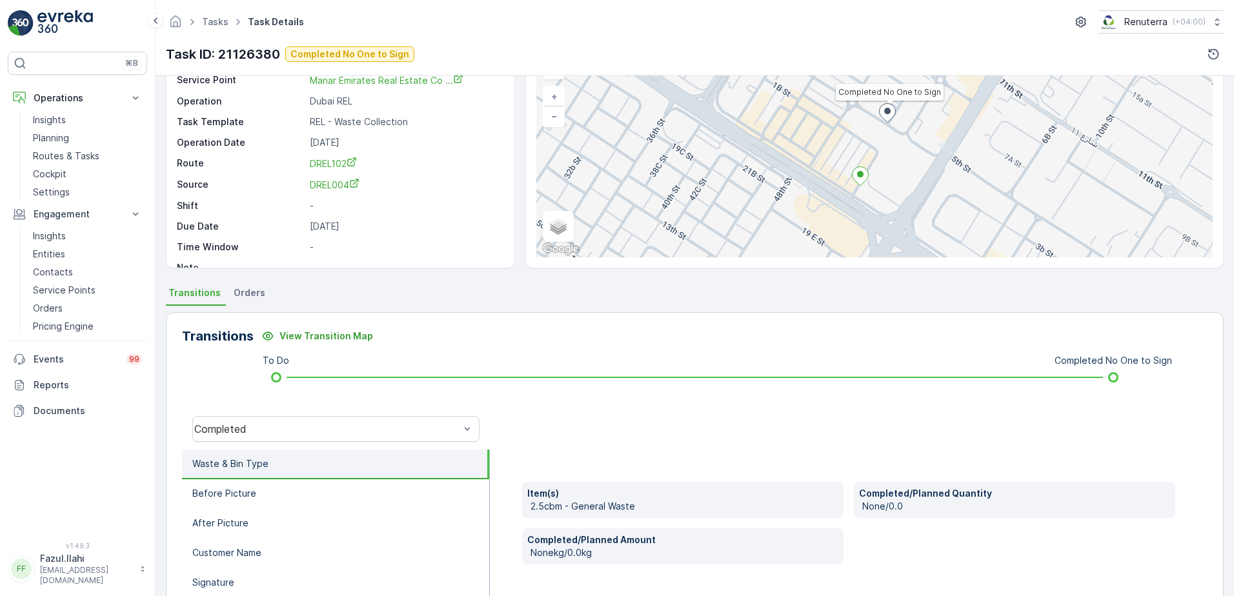
scroll to position [65, 0]
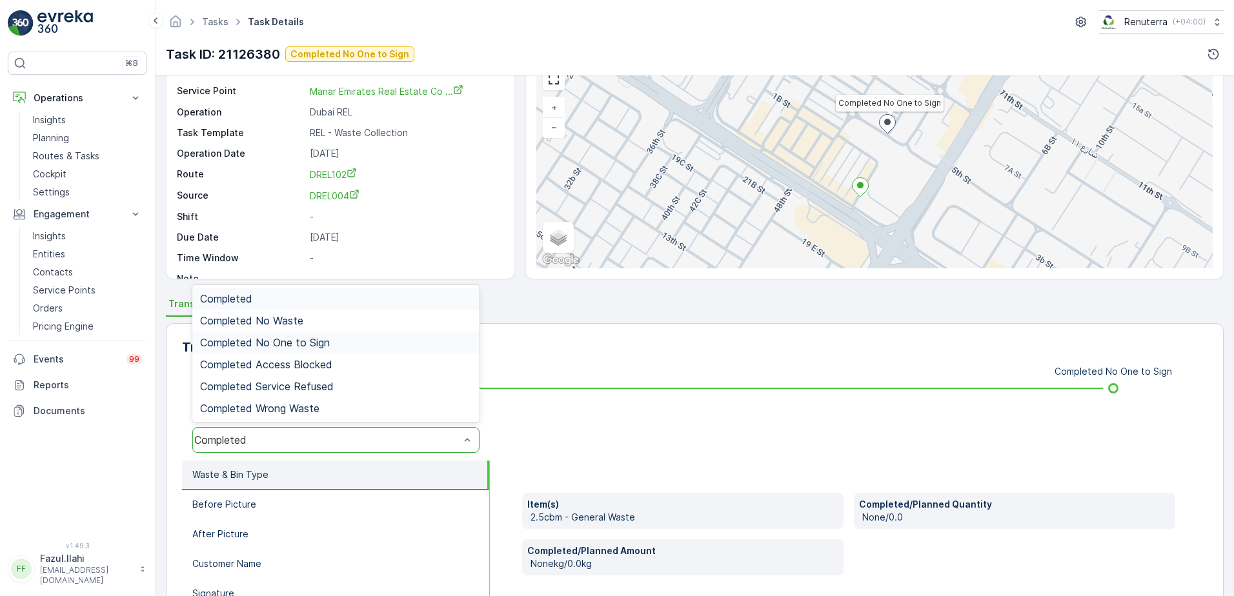
click at [290, 340] on span "Completed No One to Sign" at bounding box center [265, 343] width 130 height 12
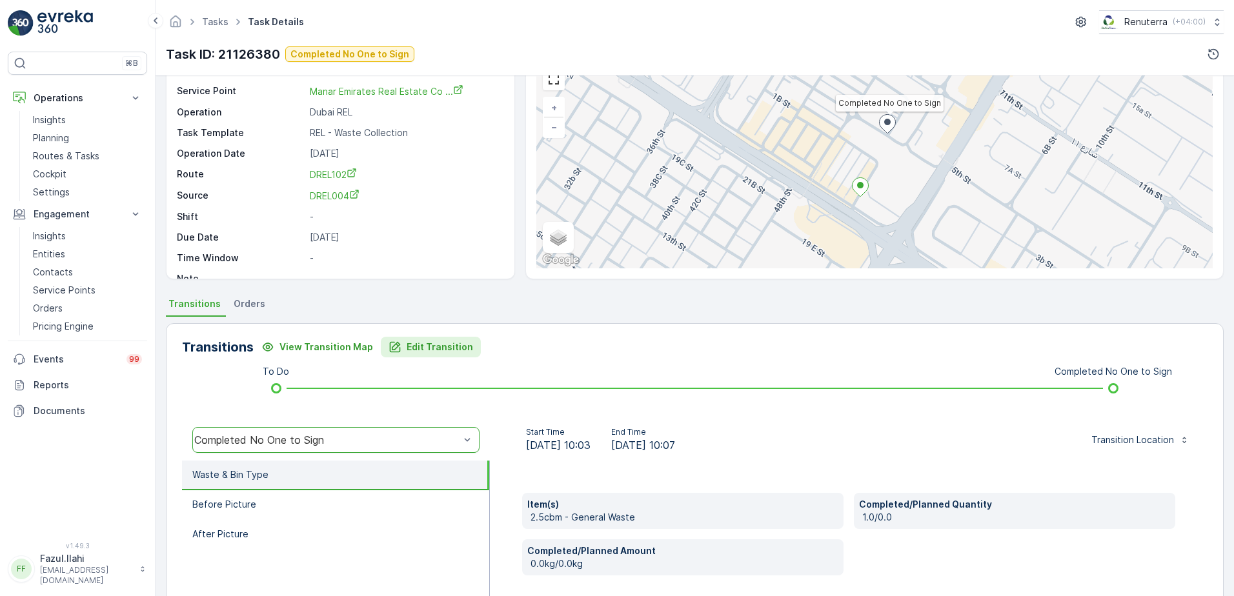
click at [445, 354] on button "Edit Transition" at bounding box center [431, 347] width 100 height 21
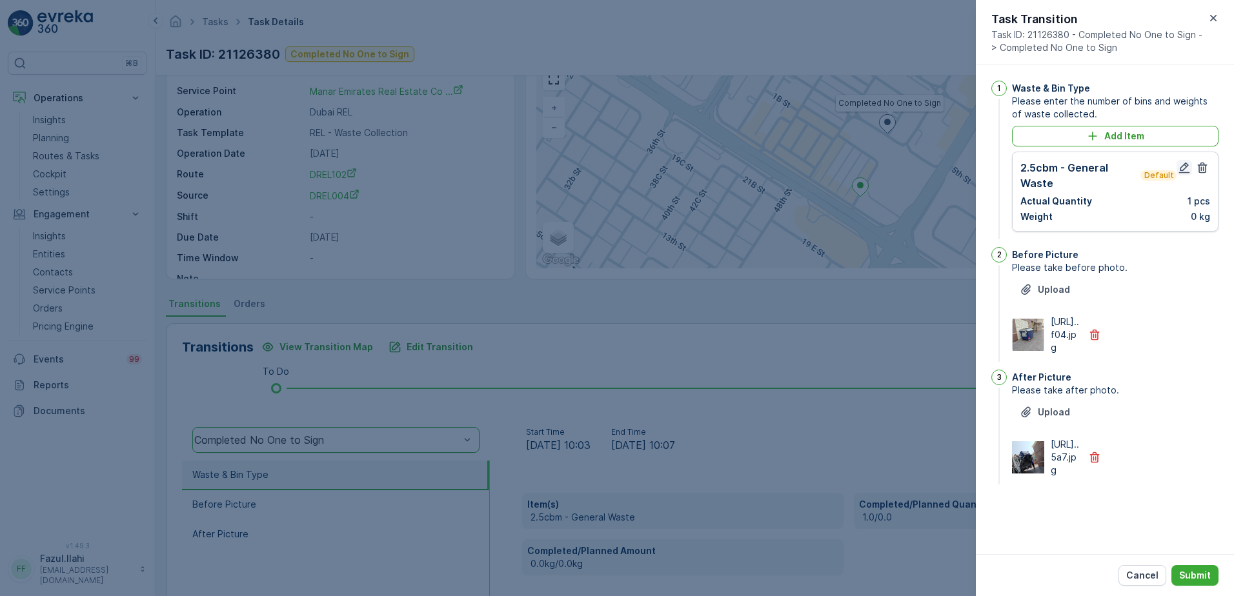
click at [1183, 168] on icon "button" at bounding box center [1184, 167] width 13 height 13
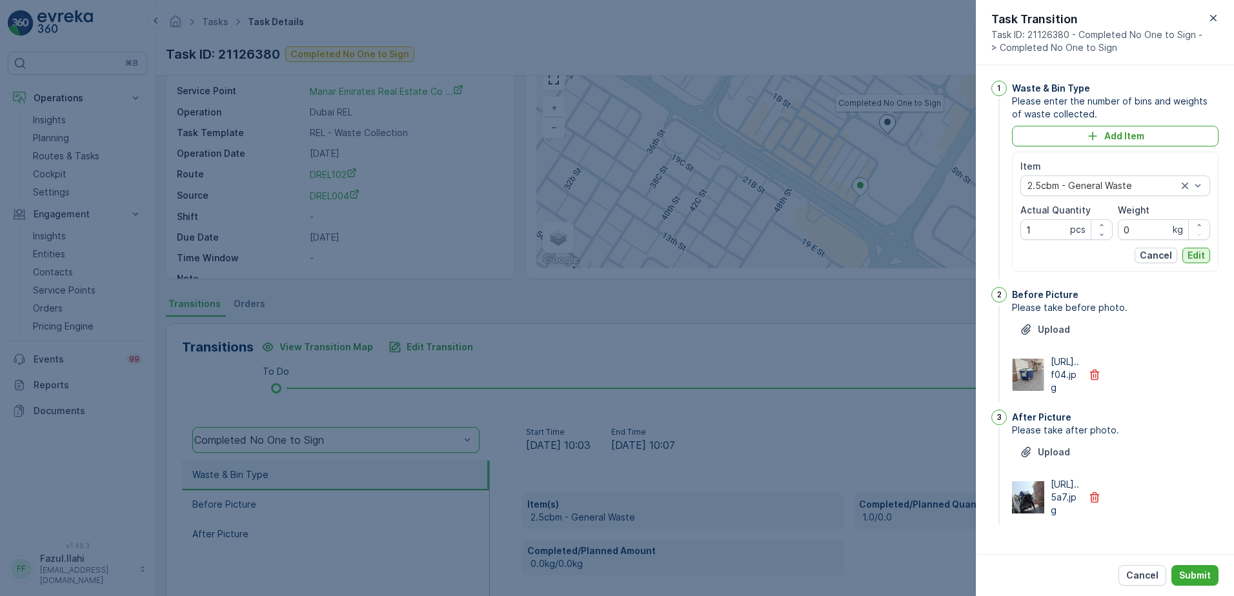
click at [1194, 252] on p "Edit" at bounding box center [1196, 255] width 17 height 13
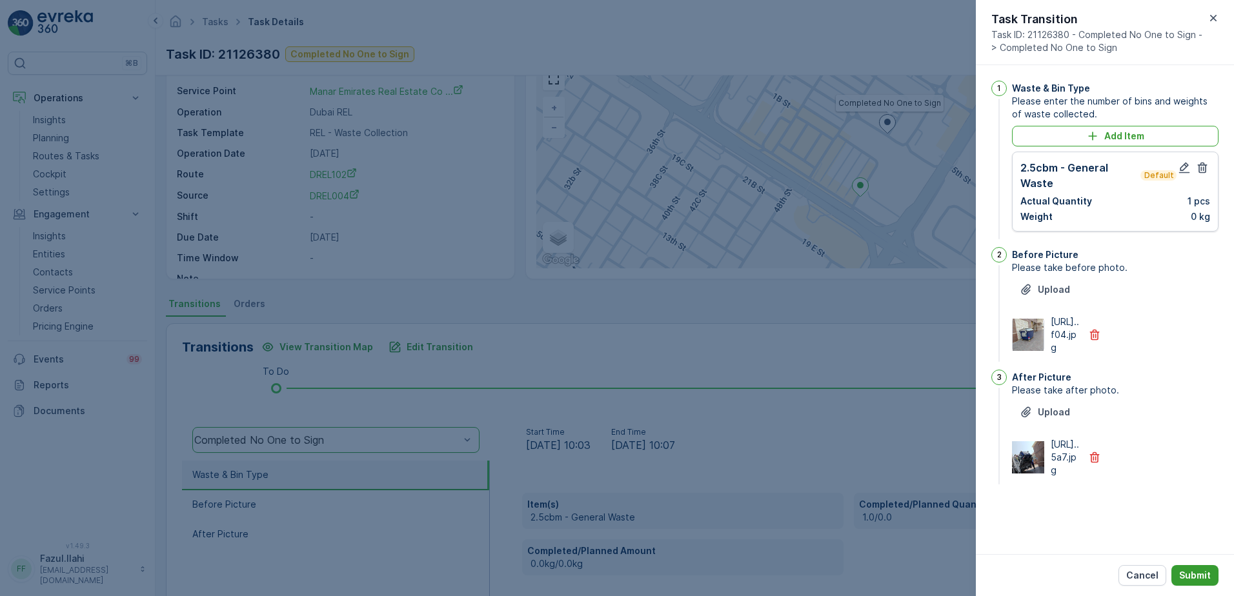
click at [1188, 574] on p "Submit" at bounding box center [1195, 575] width 32 height 13
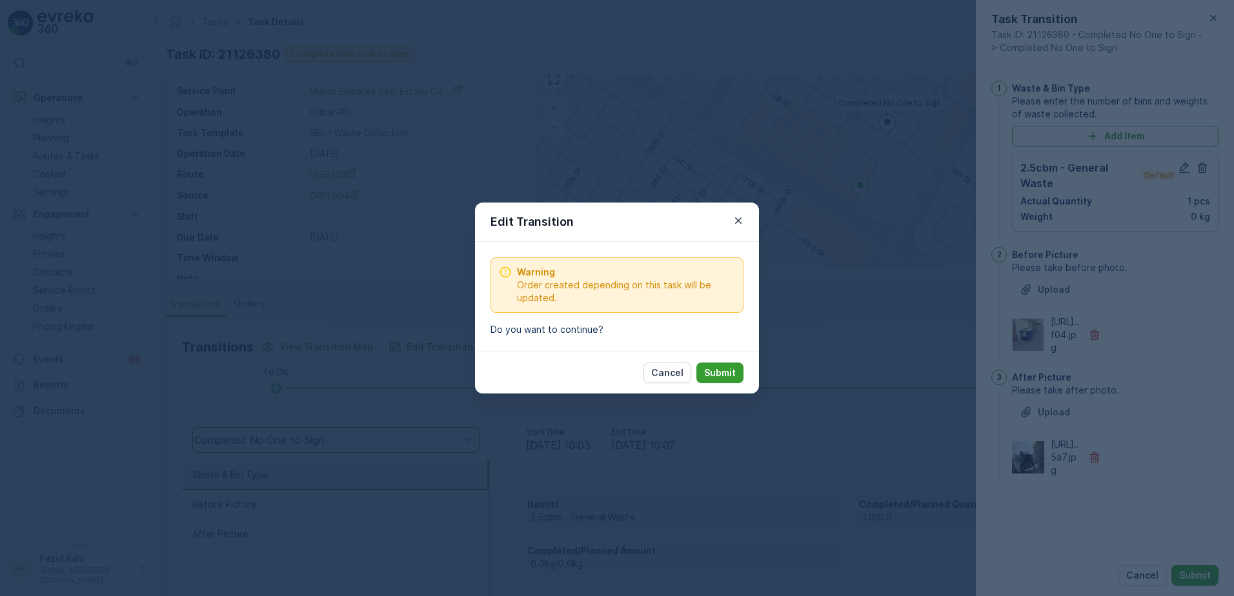
click at [727, 372] on p "Submit" at bounding box center [720, 373] width 32 height 13
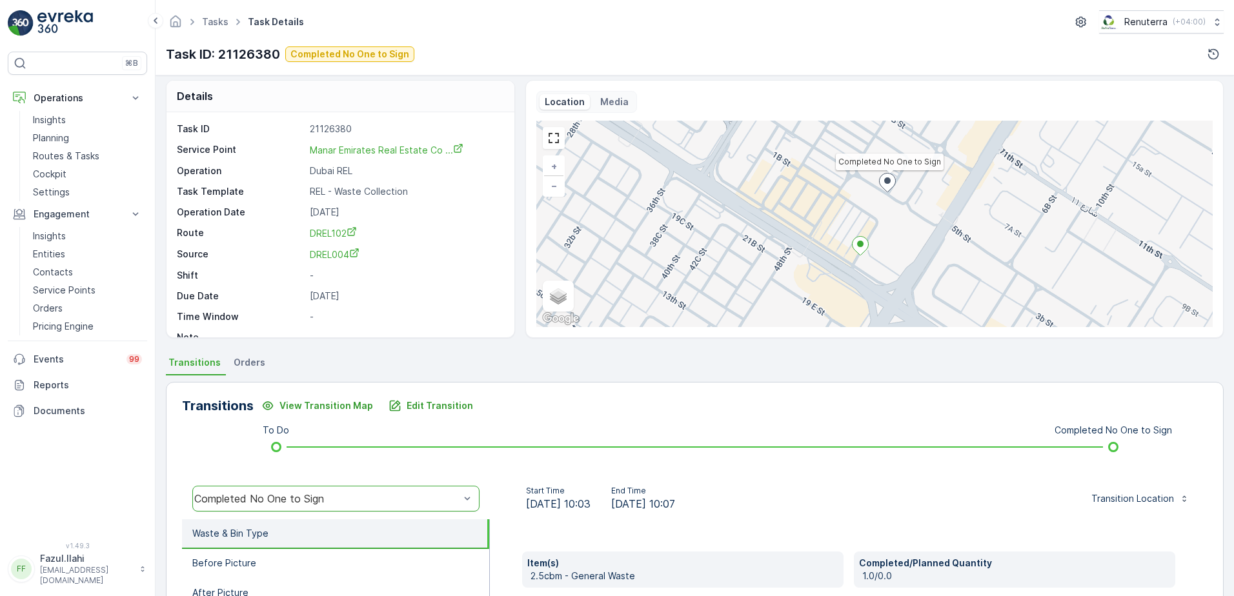
scroll to position [0, 0]
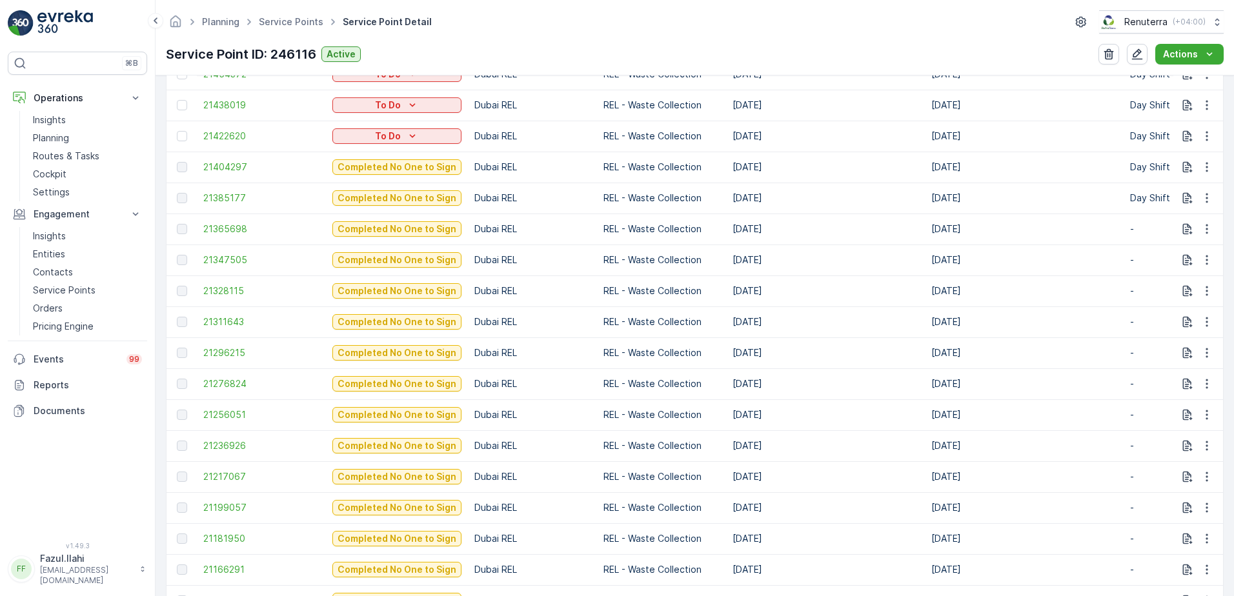
scroll to position [646, 0]
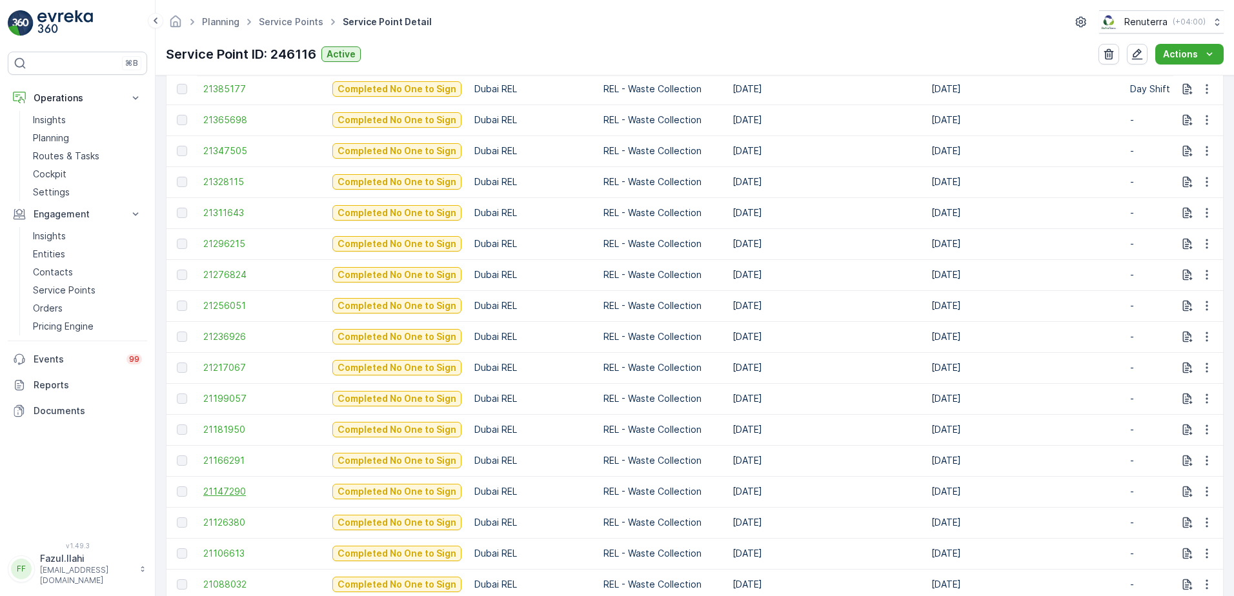
click at [216, 494] on span "21147290" at bounding box center [261, 491] width 116 height 13
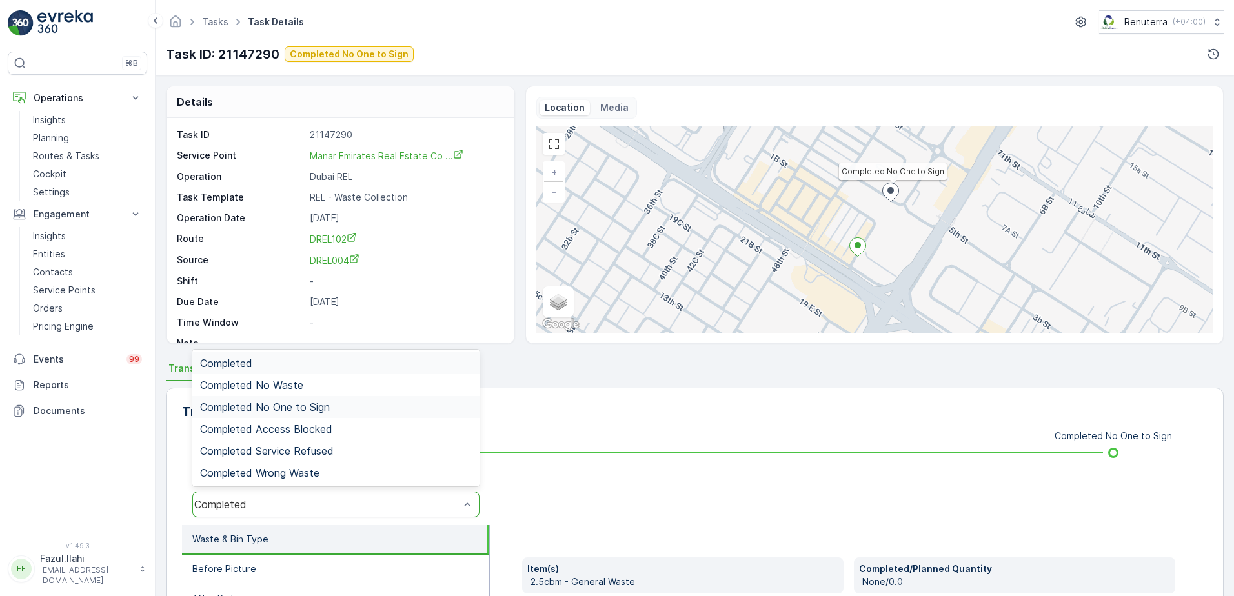
click at [303, 406] on span "Completed No One to Sign" at bounding box center [265, 408] width 130 height 12
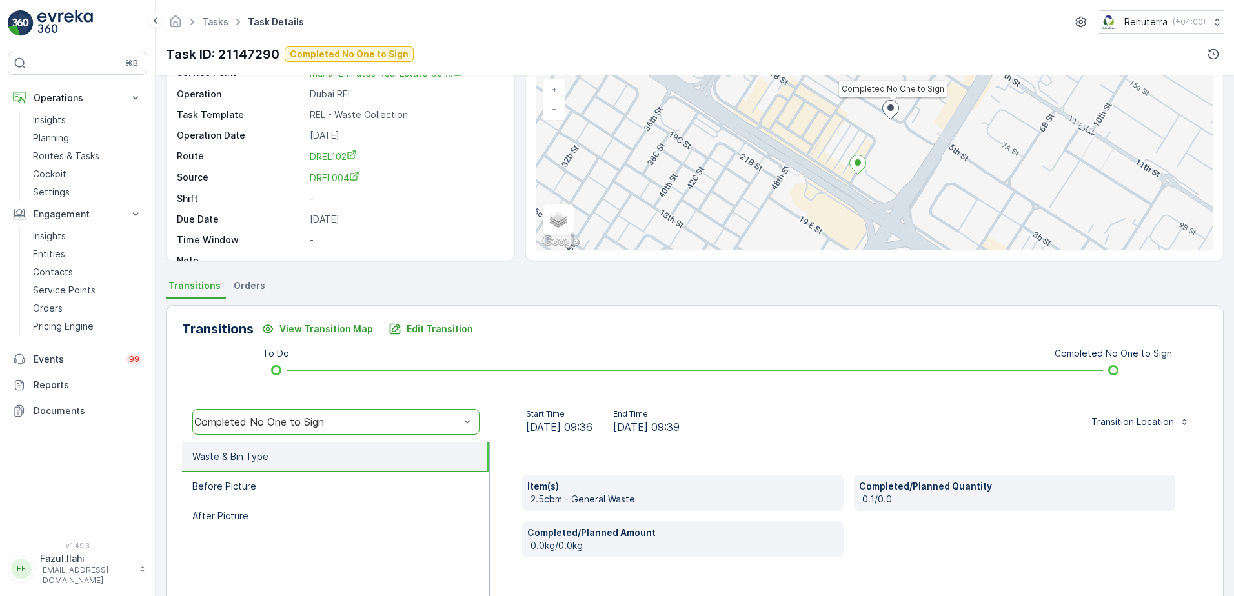
scroll to position [194, 0]
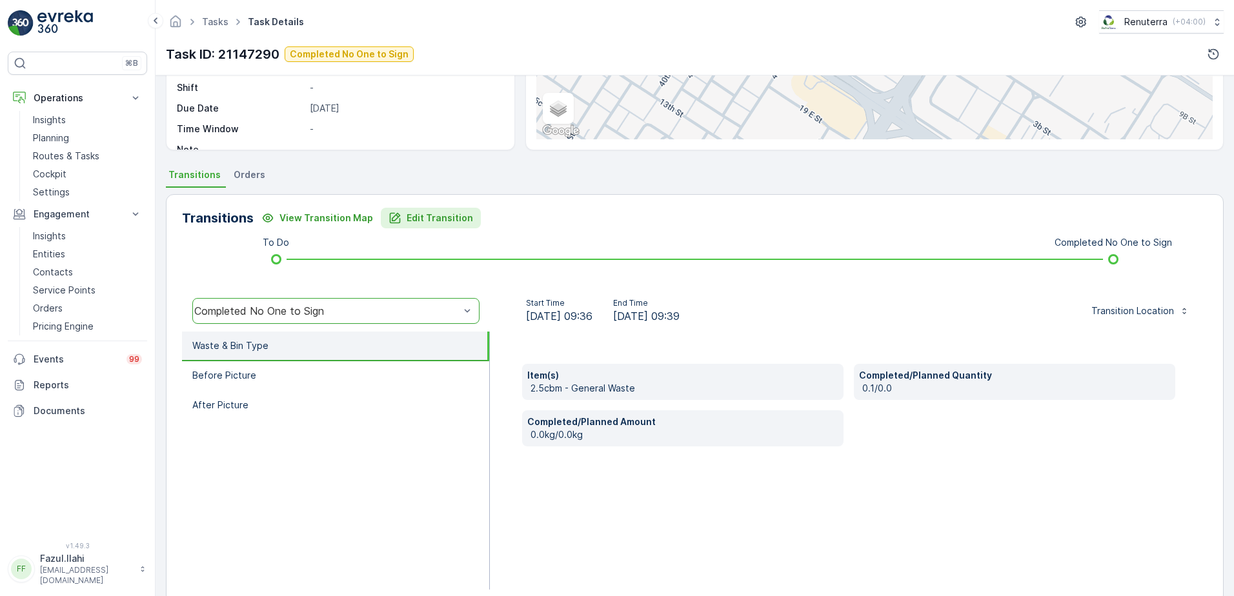
click at [416, 217] on p "Edit Transition" at bounding box center [440, 218] width 66 height 13
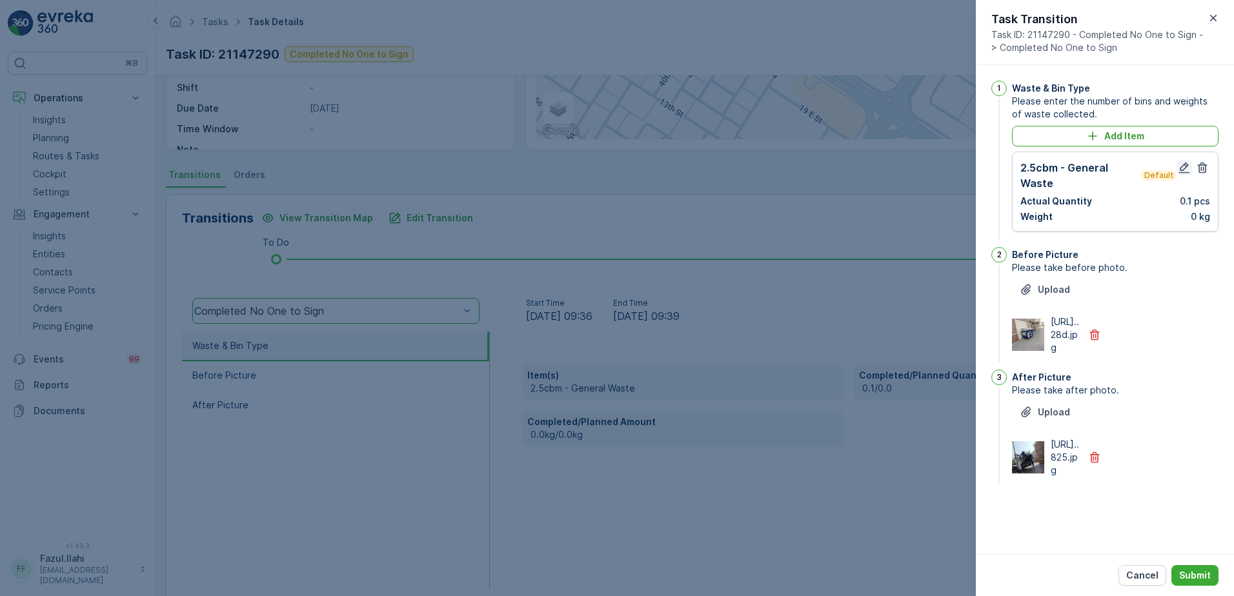
click at [1186, 168] on icon "button" at bounding box center [1184, 168] width 11 height 11
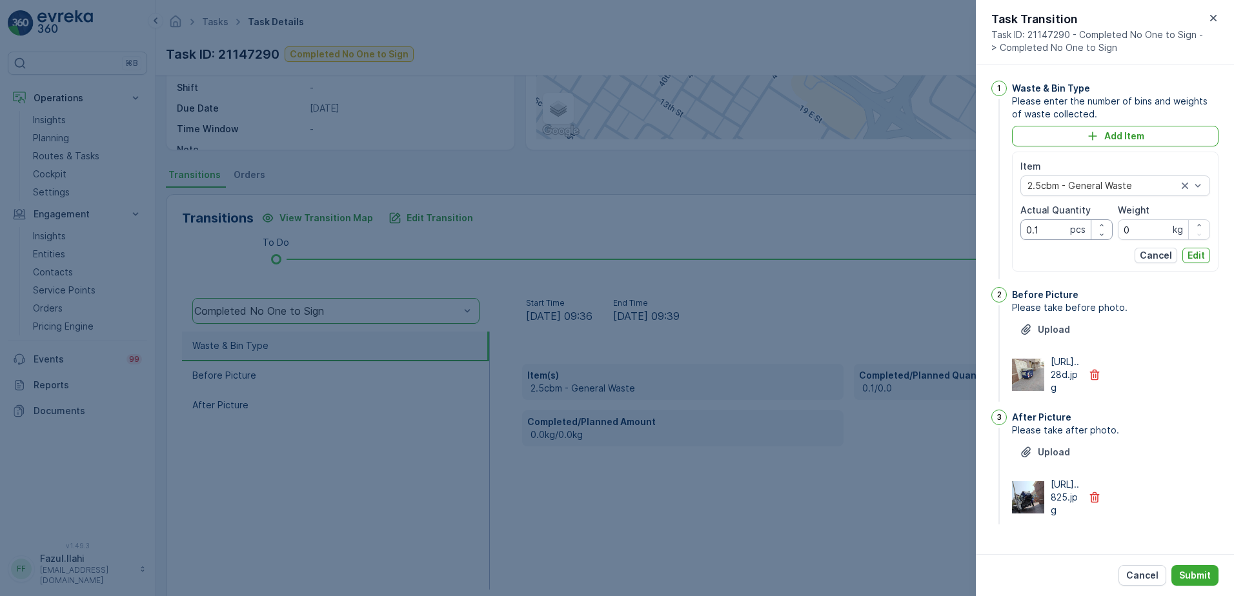
click at [1037, 234] on Quantity "0.1" at bounding box center [1067, 229] width 92 height 21
type Quantity "1"
click at [1199, 259] on p "Edit" at bounding box center [1196, 255] width 17 height 13
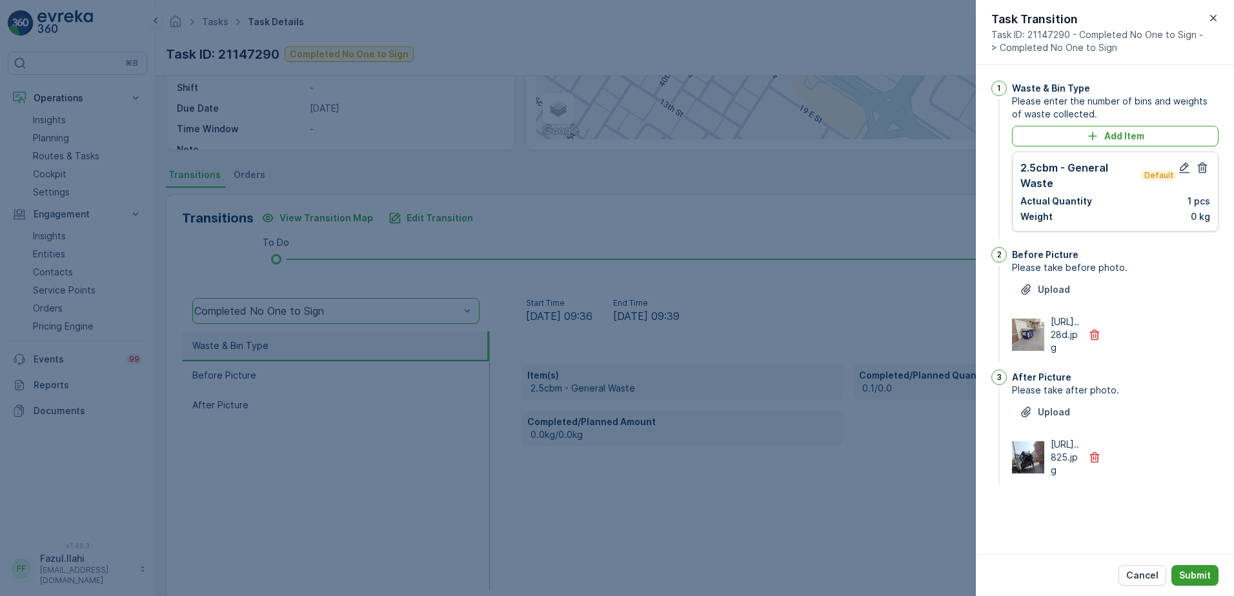
click at [1199, 578] on p "Submit" at bounding box center [1195, 575] width 32 height 13
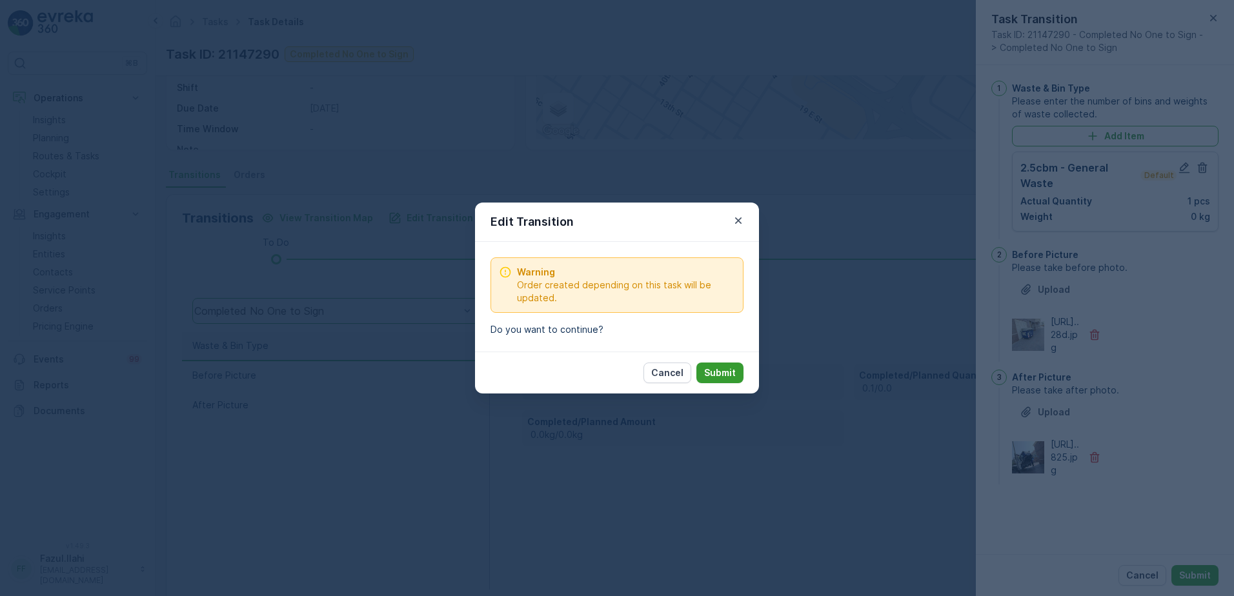
click at [723, 368] on p "Submit" at bounding box center [720, 373] width 32 height 13
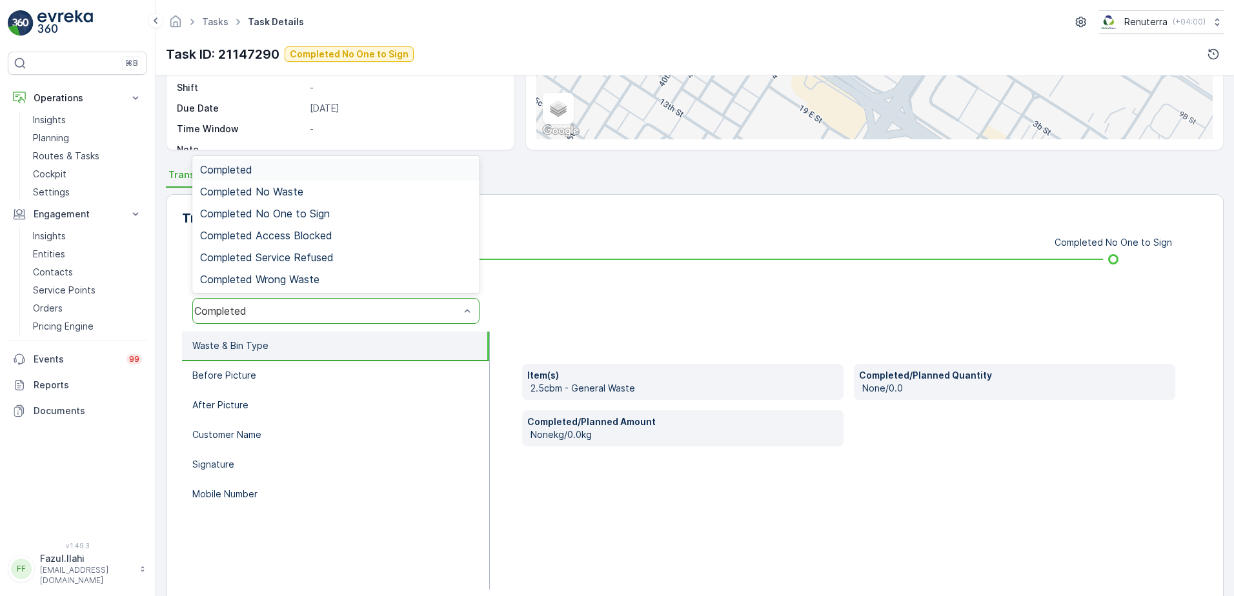
click at [323, 307] on div "Completed" at bounding box center [326, 311] width 265 height 12
click at [273, 210] on span "Completed No One to Sign" at bounding box center [265, 214] width 130 height 12
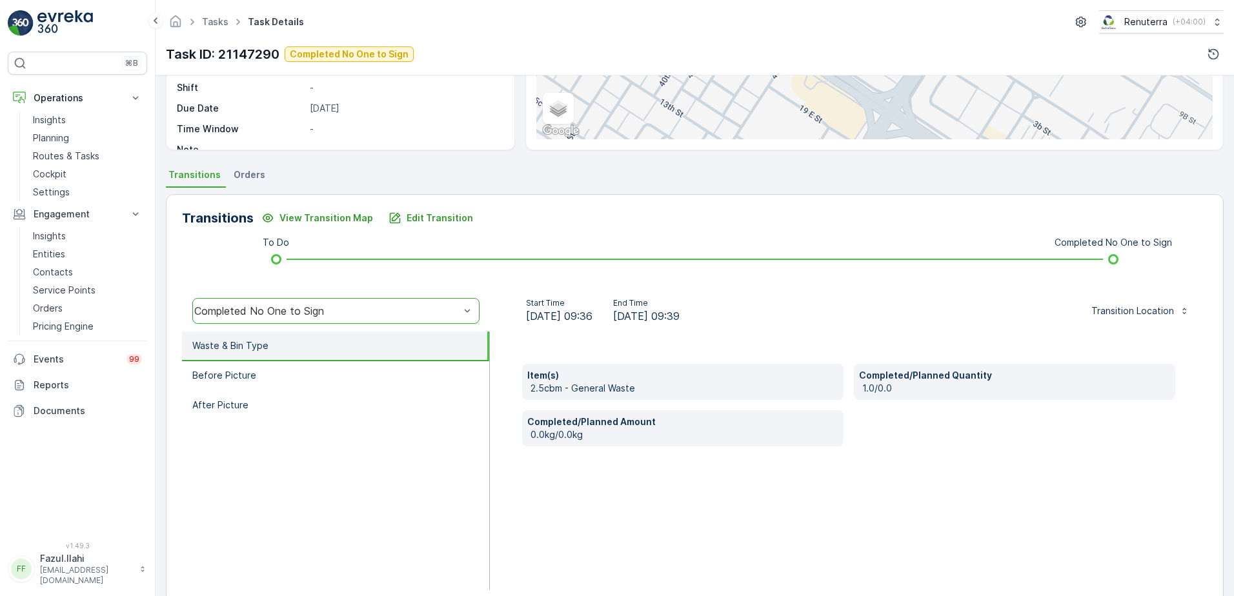
click at [357, 435] on ul "Waste & Bin Type Before Picture After Picture" at bounding box center [336, 461] width 308 height 258
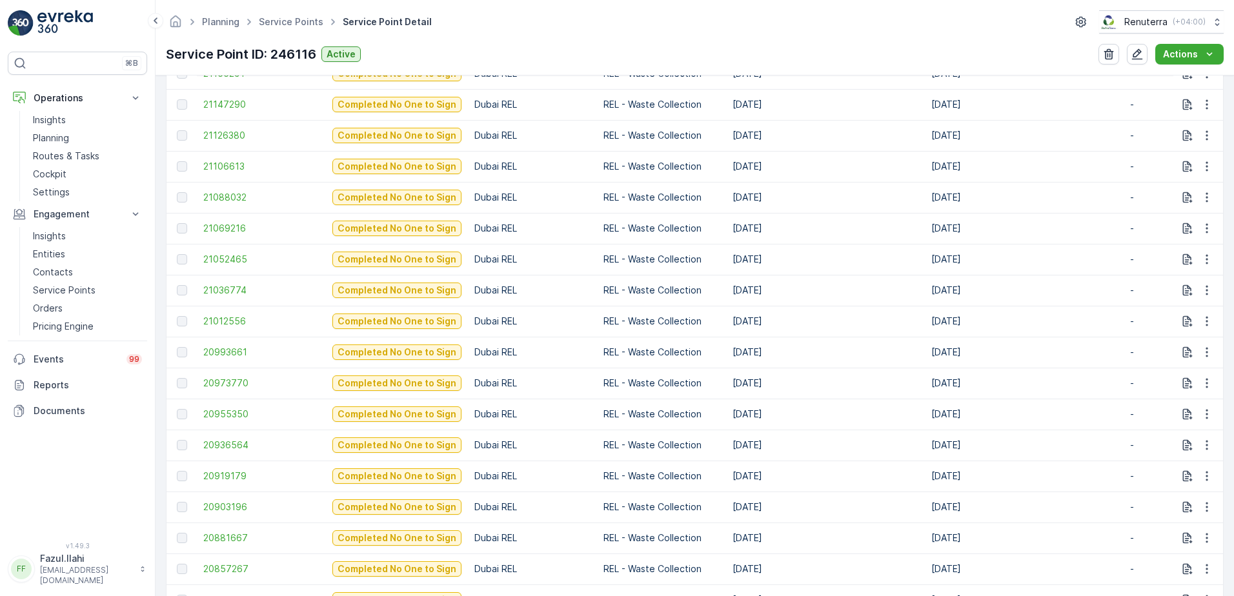
scroll to position [904, 0]
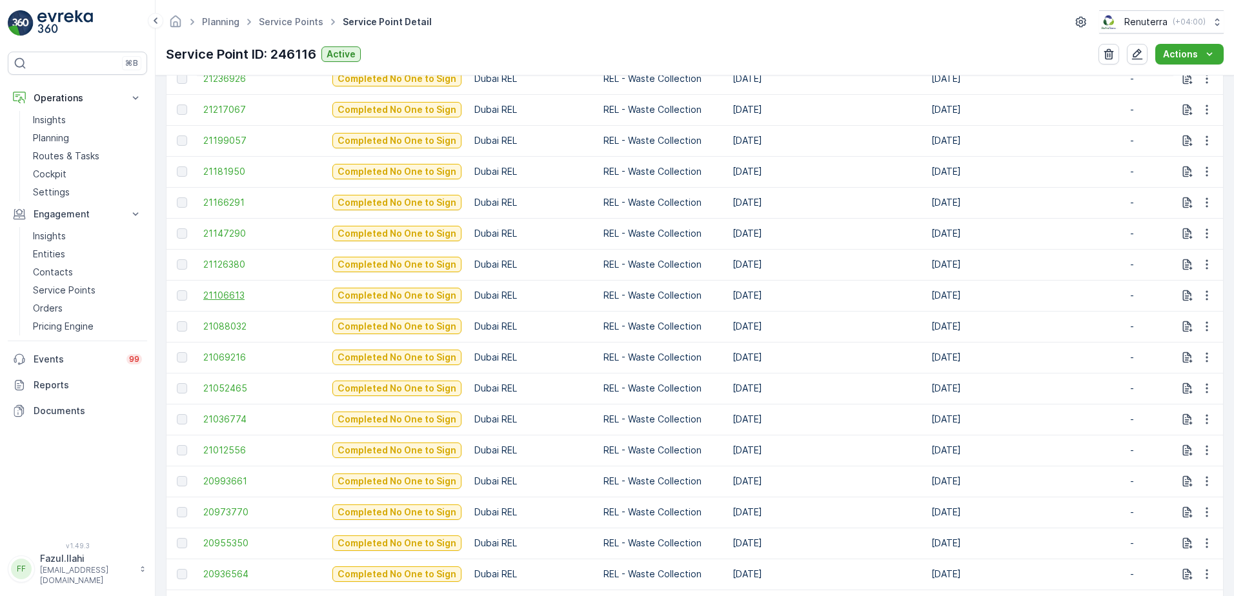
click at [208, 292] on span "21106613" at bounding box center [261, 295] width 116 height 13
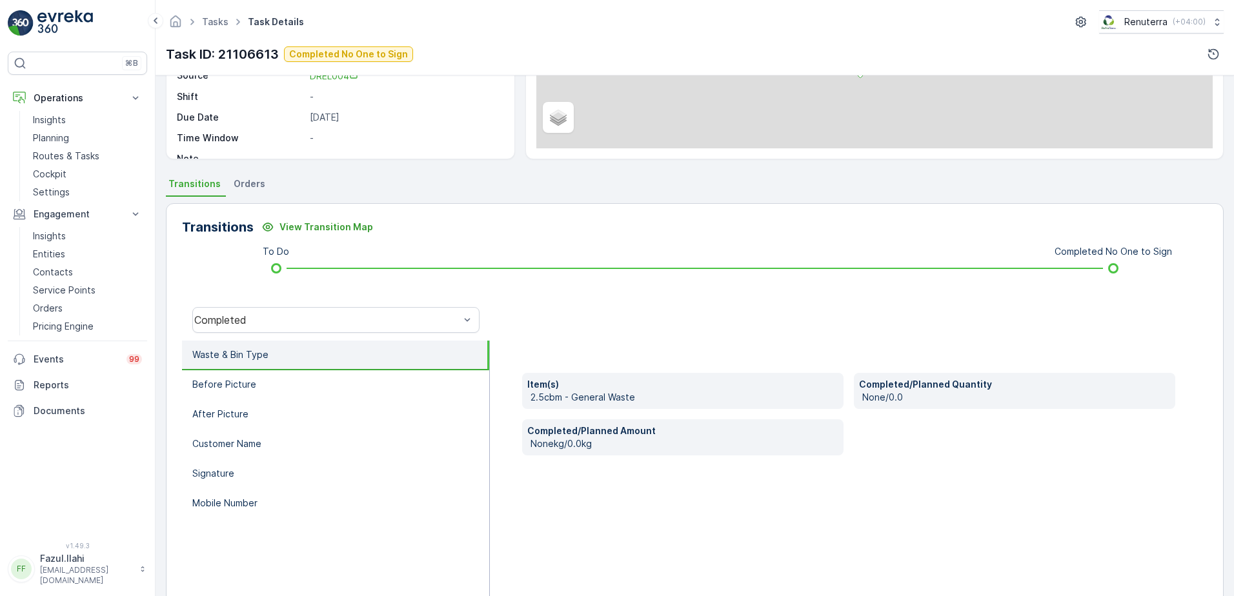
scroll to position [218, 0]
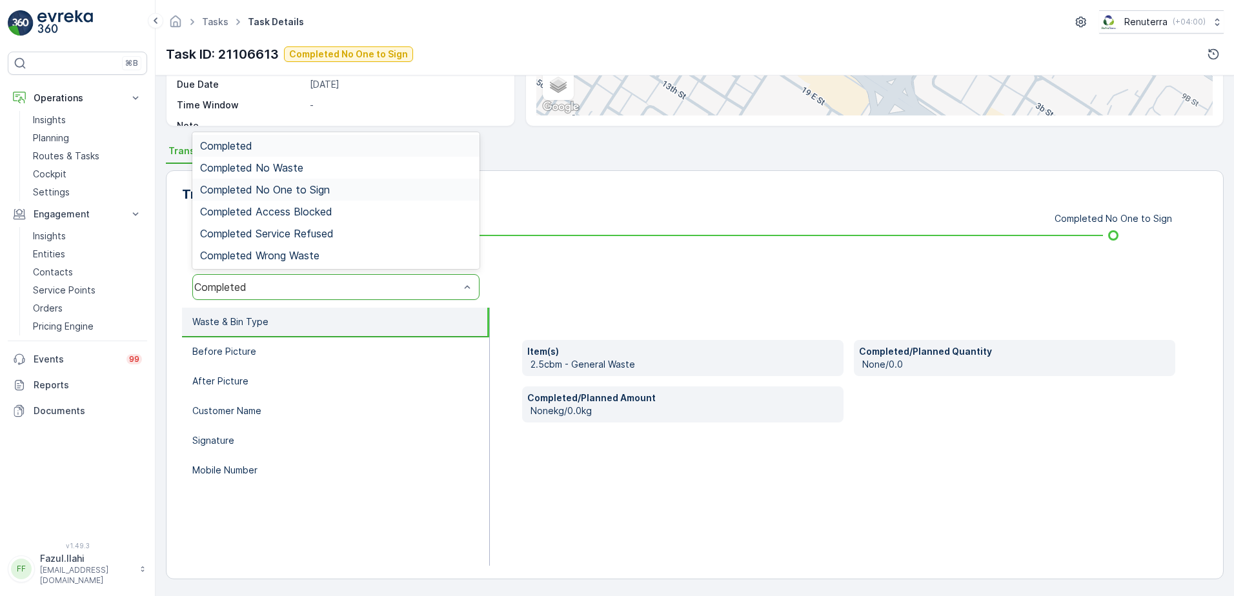
click at [315, 190] on span "Completed No One to Sign" at bounding box center [265, 190] width 130 height 12
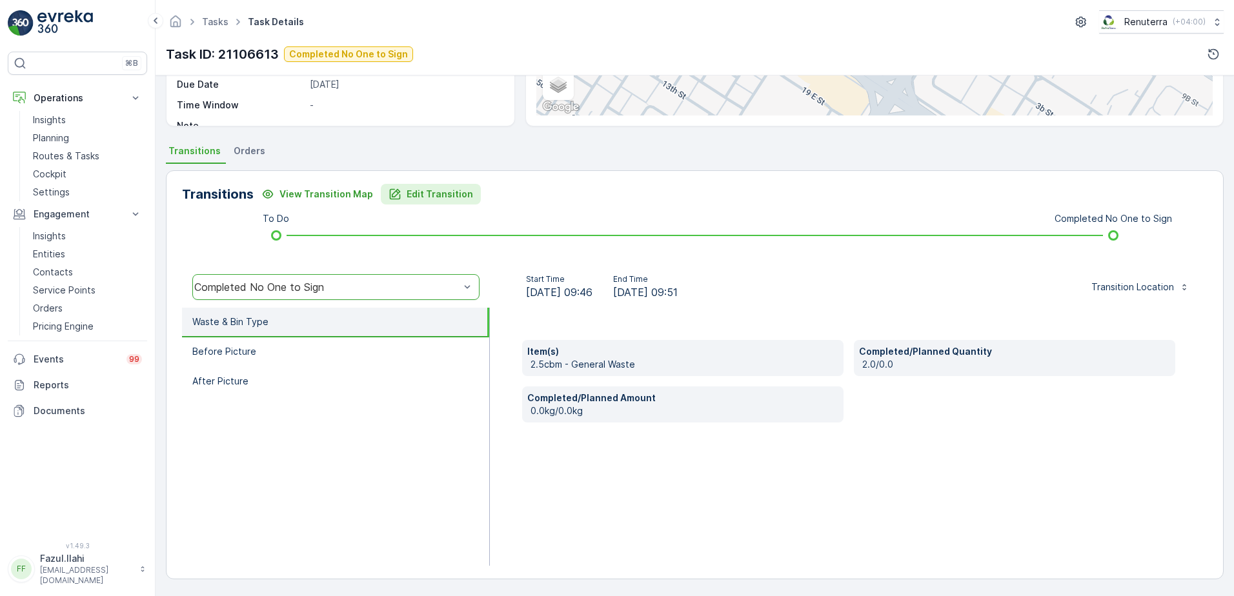
click at [432, 192] on p "Edit Transition" at bounding box center [440, 194] width 66 height 13
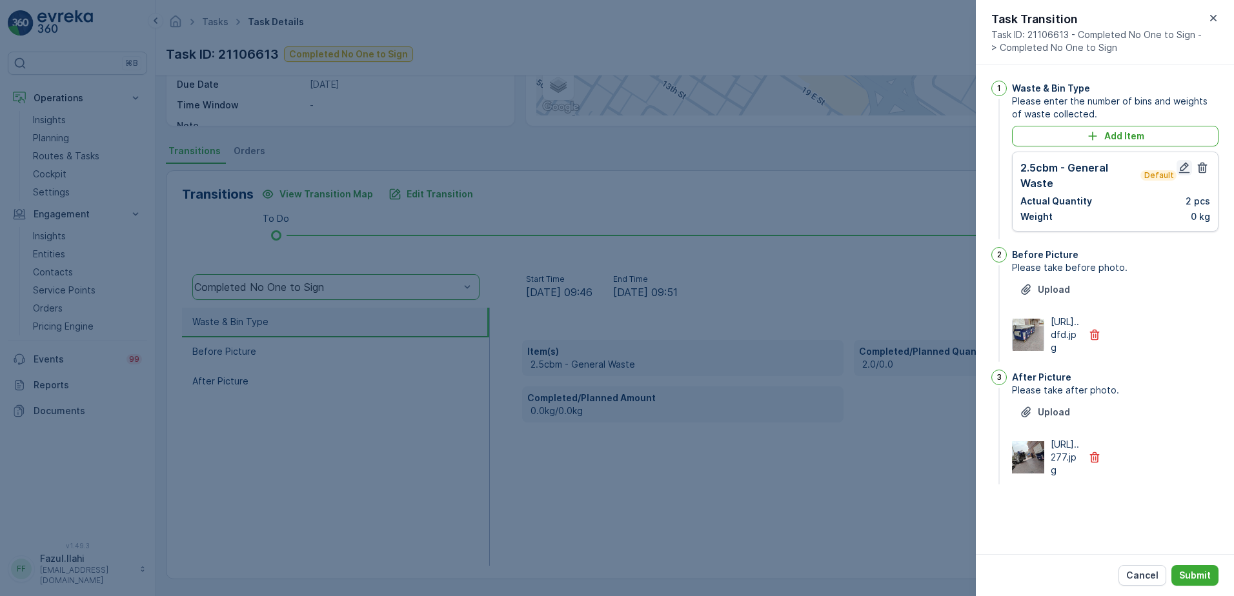
click at [1190, 162] on icon "button" at bounding box center [1184, 167] width 13 height 13
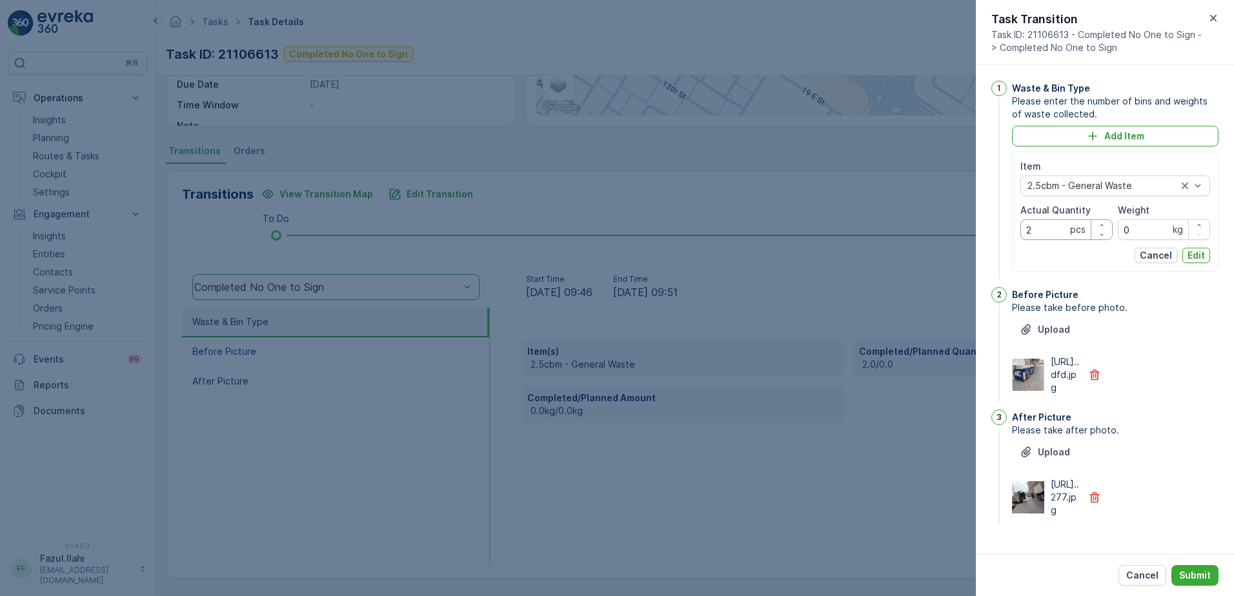
click at [1045, 228] on Quantity "2" at bounding box center [1067, 229] width 92 height 21
type Quantity "2"
click at [1184, 256] on button "Edit" at bounding box center [1197, 255] width 28 height 15
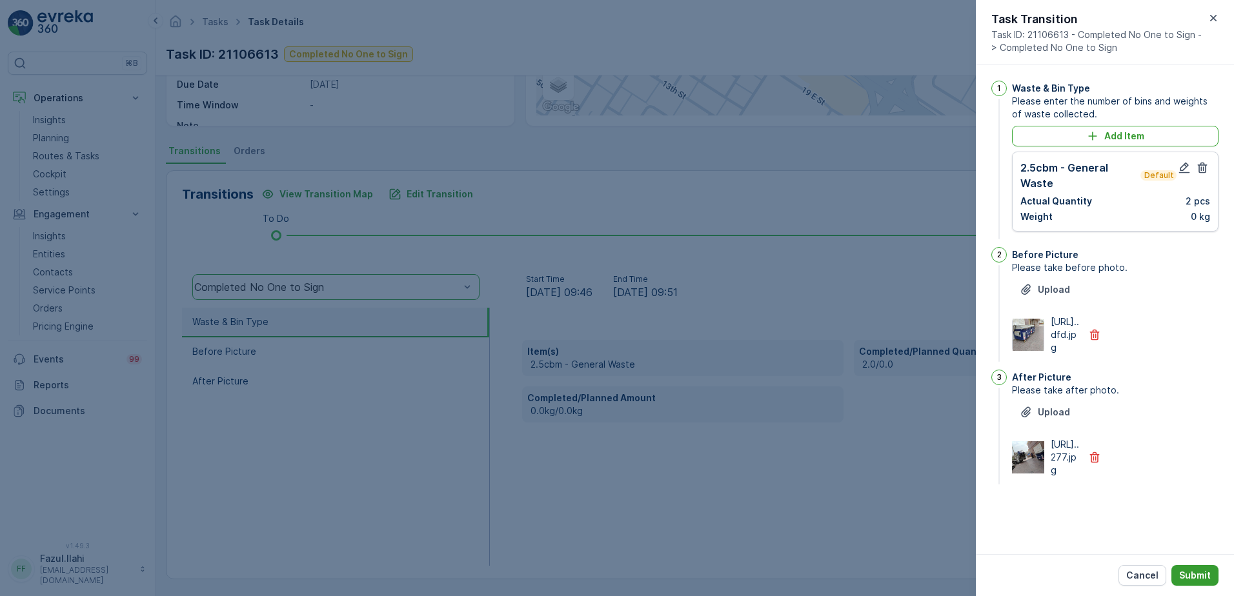
click at [1200, 574] on p "Submit" at bounding box center [1195, 575] width 32 height 13
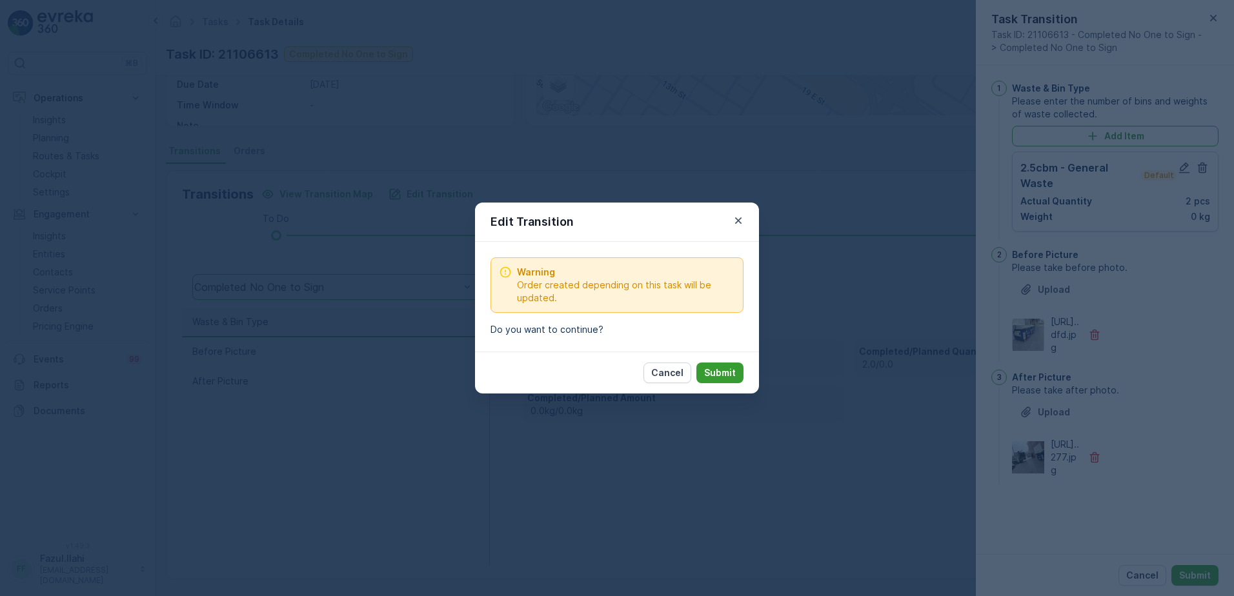
click at [718, 372] on p "Submit" at bounding box center [720, 373] width 32 height 13
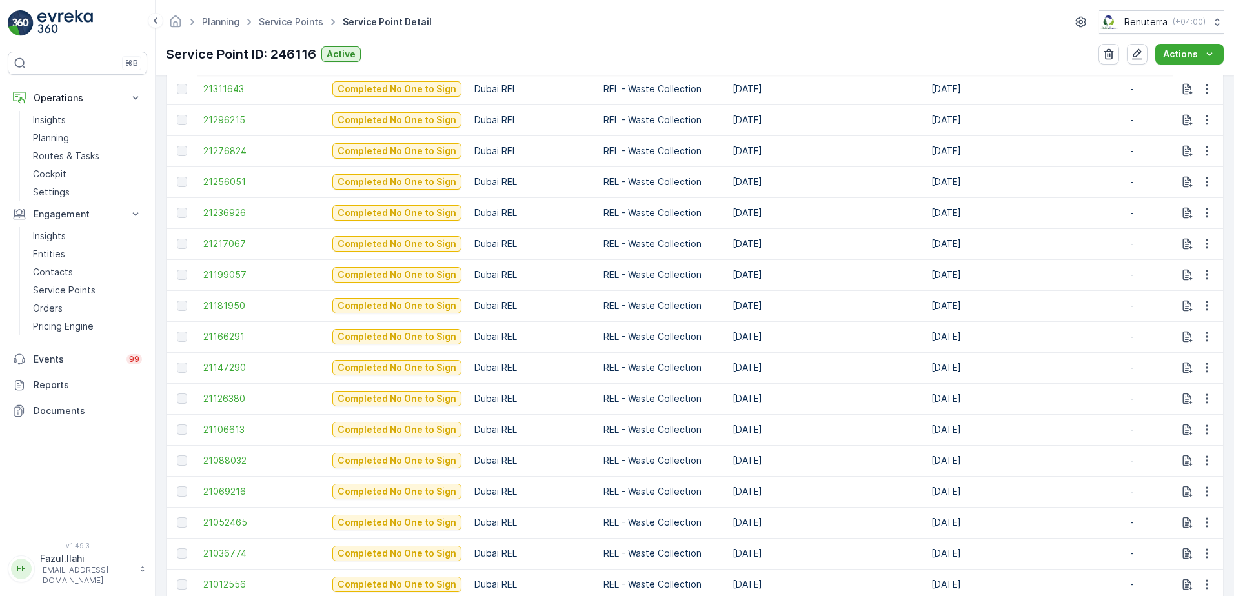
scroll to position [775, 0]
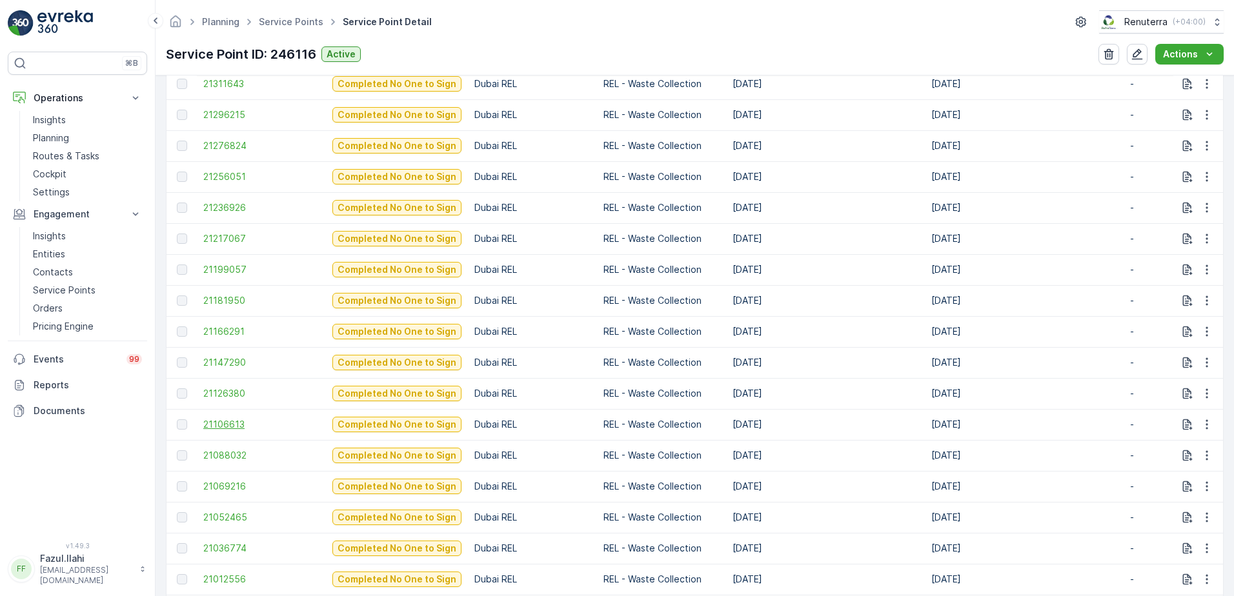
click at [222, 423] on span "21106613" at bounding box center [261, 424] width 116 height 13
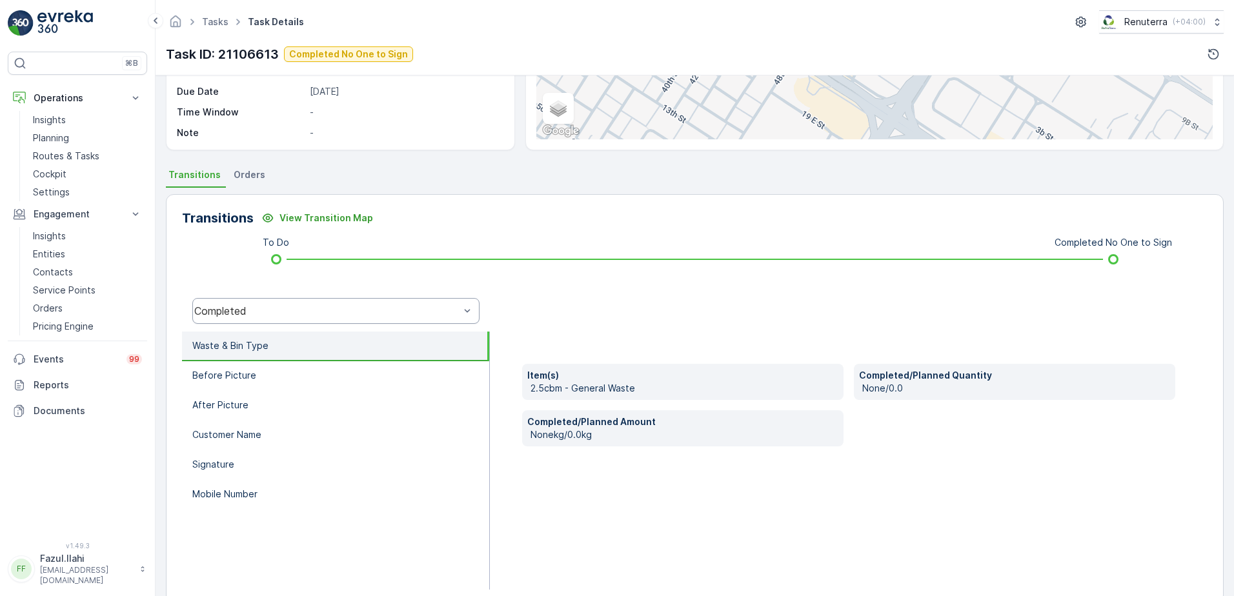
scroll to position [129, 0]
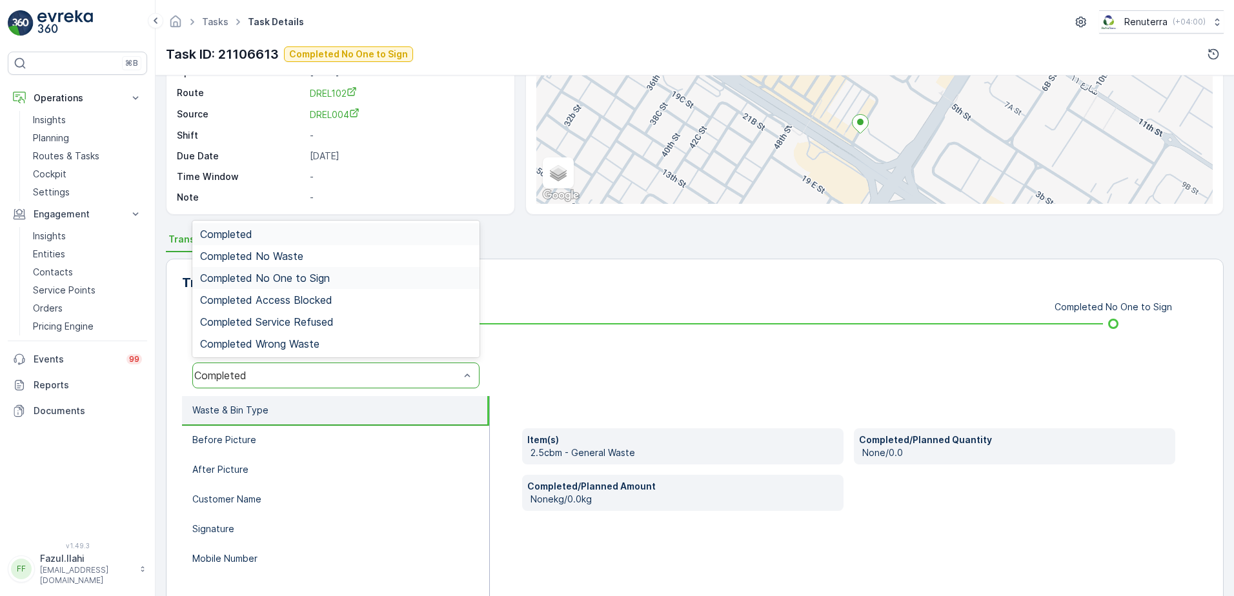
click at [305, 283] on span "Completed No One to Sign" at bounding box center [265, 278] width 130 height 12
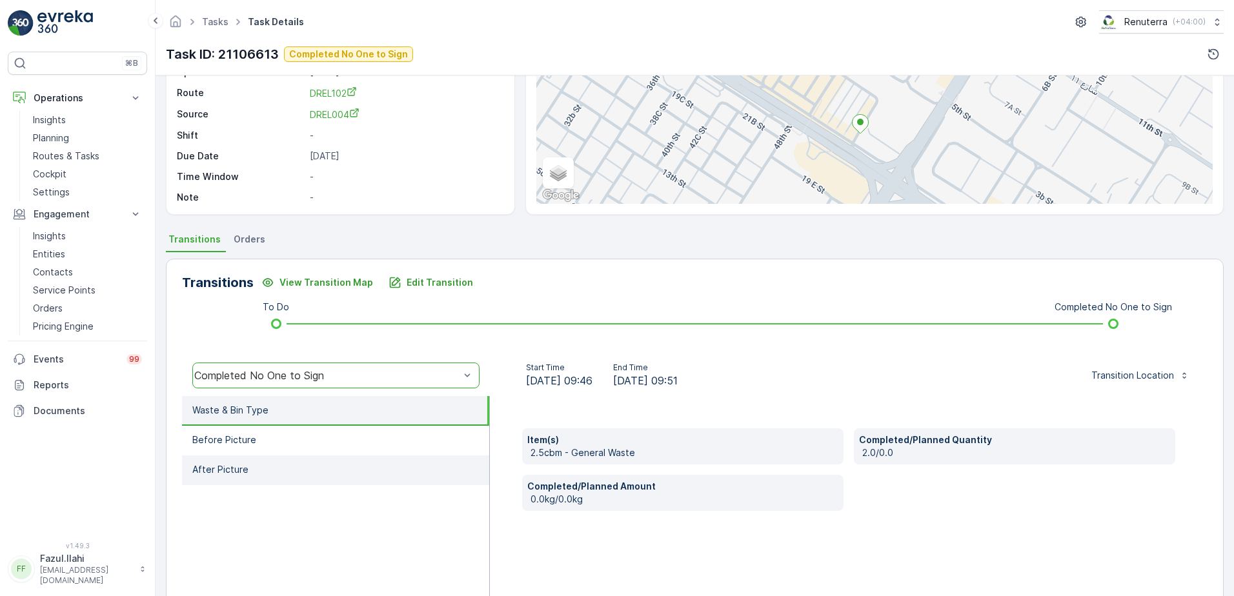
click at [364, 481] on li "After Picture" at bounding box center [335, 471] width 307 height 30
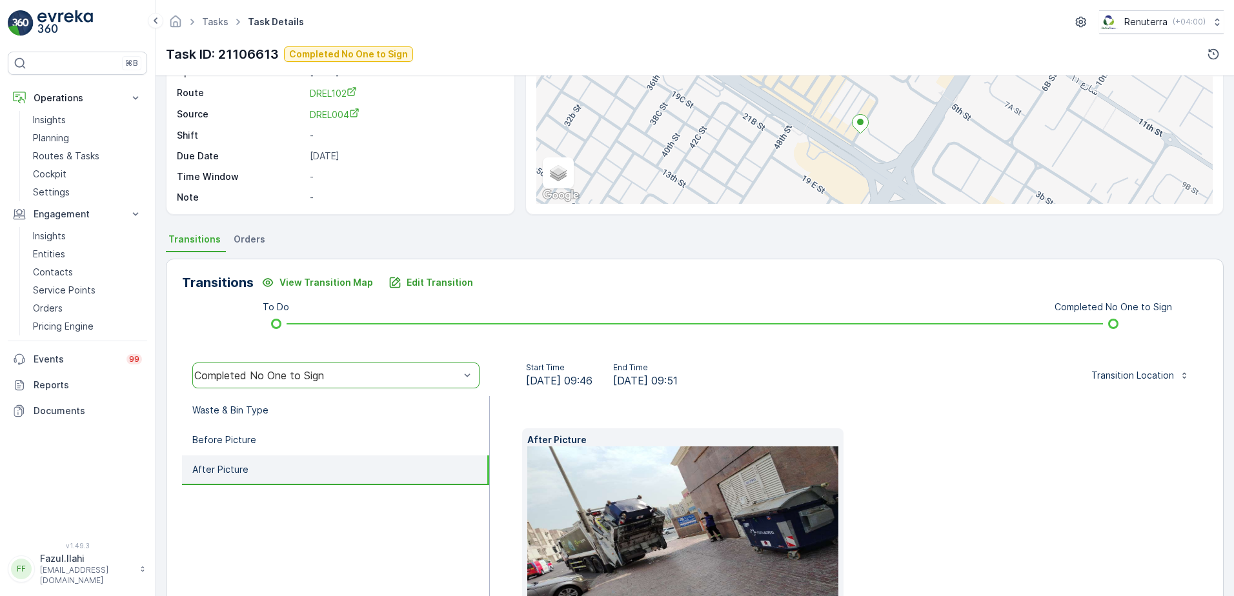
click at [804, 327] on div "To Do Completed No One to Sign" at bounding box center [695, 324] width 984 height 21
click at [279, 372] on div "Completed No One to Sign" at bounding box center [326, 376] width 265 height 12
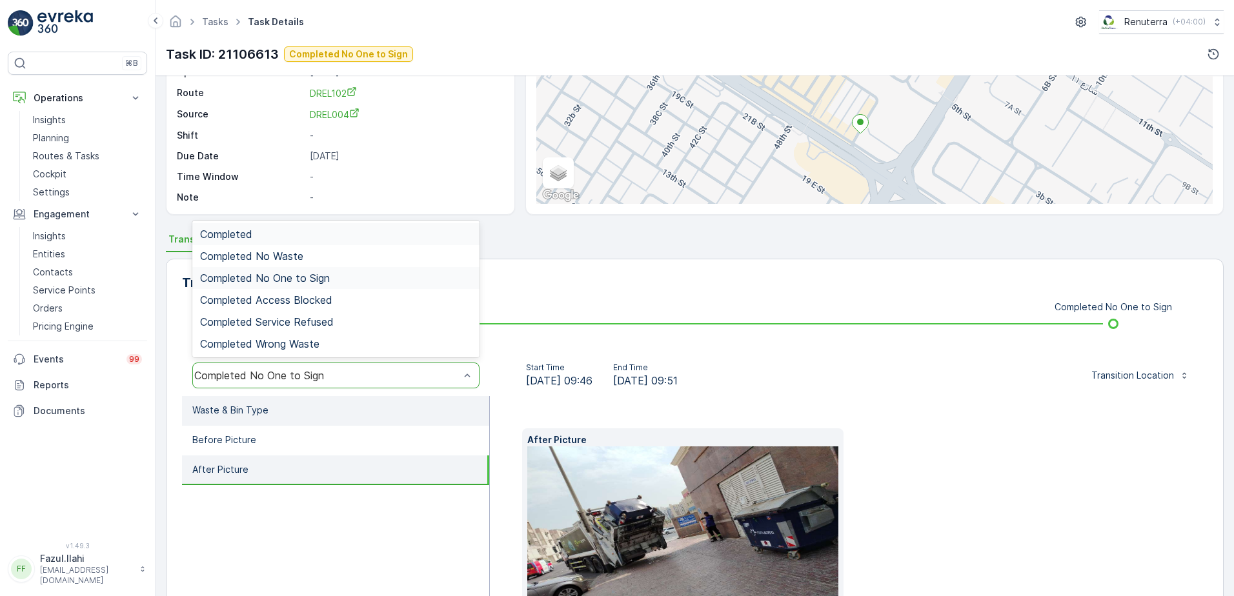
click at [315, 416] on li "Waste & Bin Type" at bounding box center [335, 411] width 307 height 30
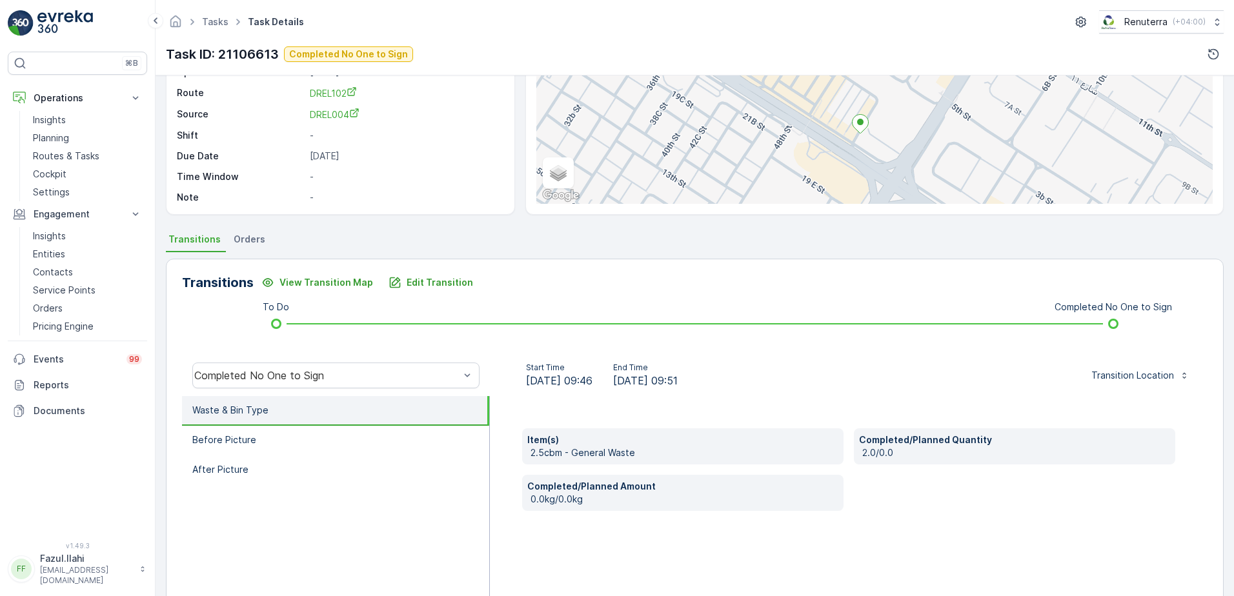
click at [839, 360] on div "Start Time 25.08.2025 09:46 End Time 25.08.2025 09:51 Transition Location" at bounding box center [849, 375] width 718 height 41
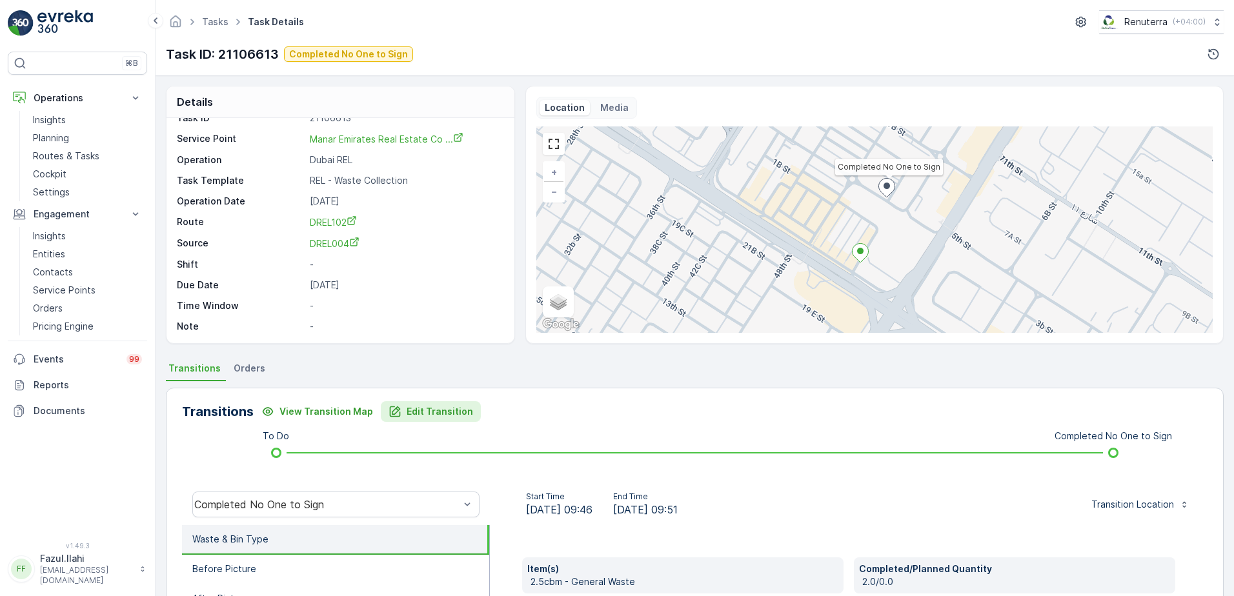
click at [415, 413] on p "Edit Transition" at bounding box center [440, 411] width 66 height 13
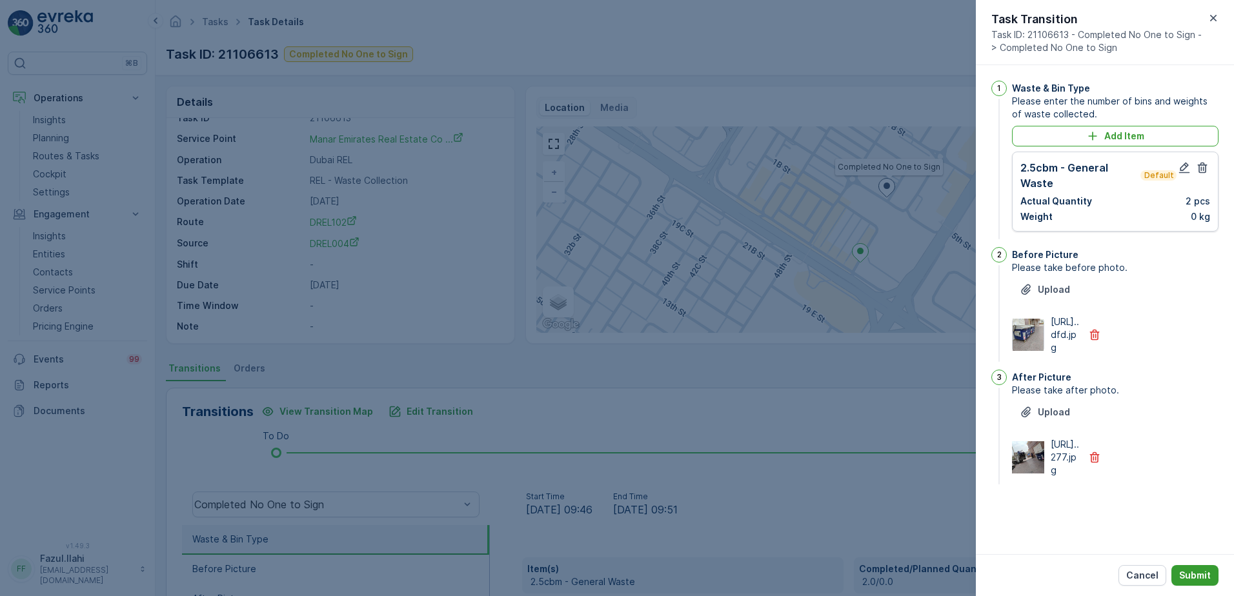
click at [1197, 579] on p "Submit" at bounding box center [1195, 575] width 32 height 13
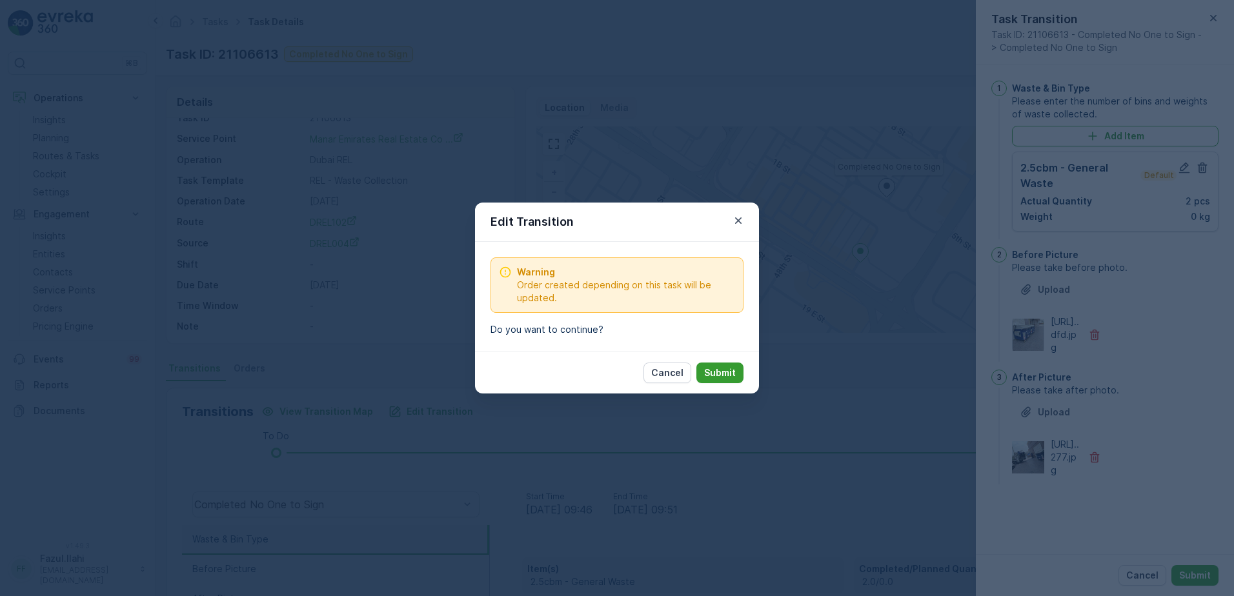
click at [733, 373] on p "Submit" at bounding box center [720, 373] width 32 height 13
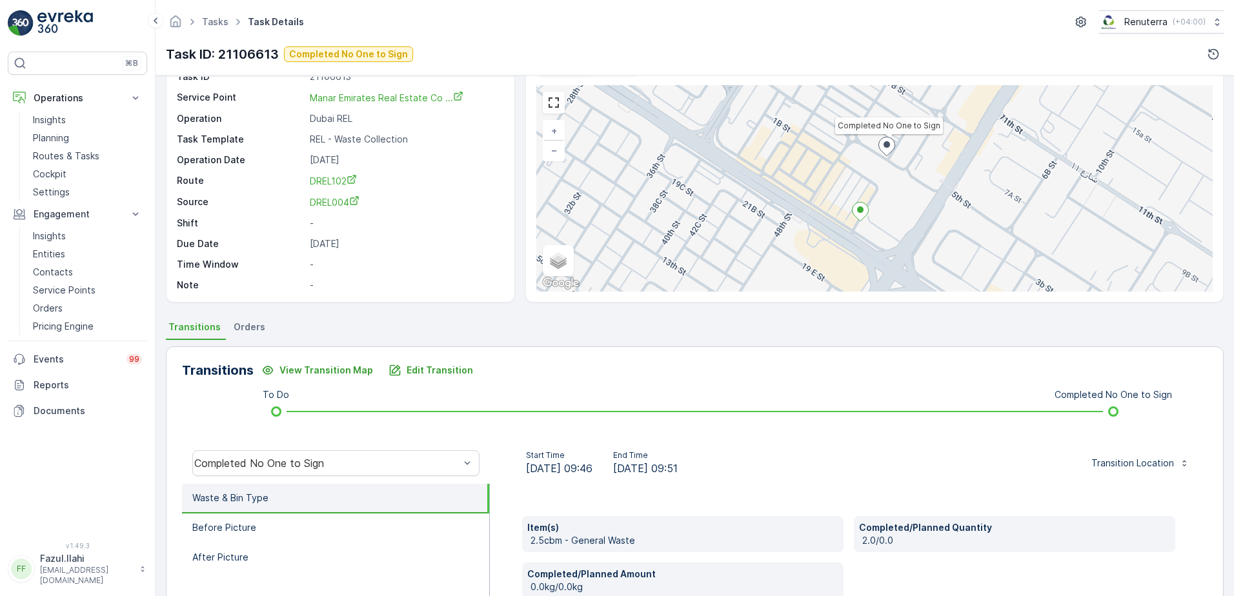
scroll to position [129, 0]
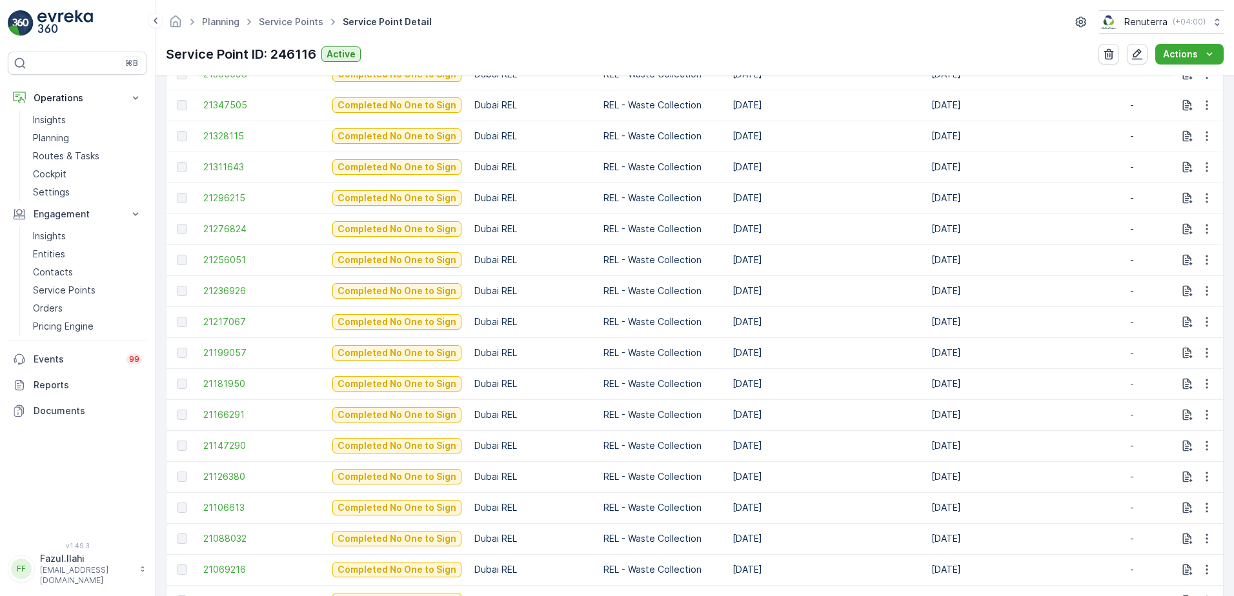
scroll to position [710, 0]
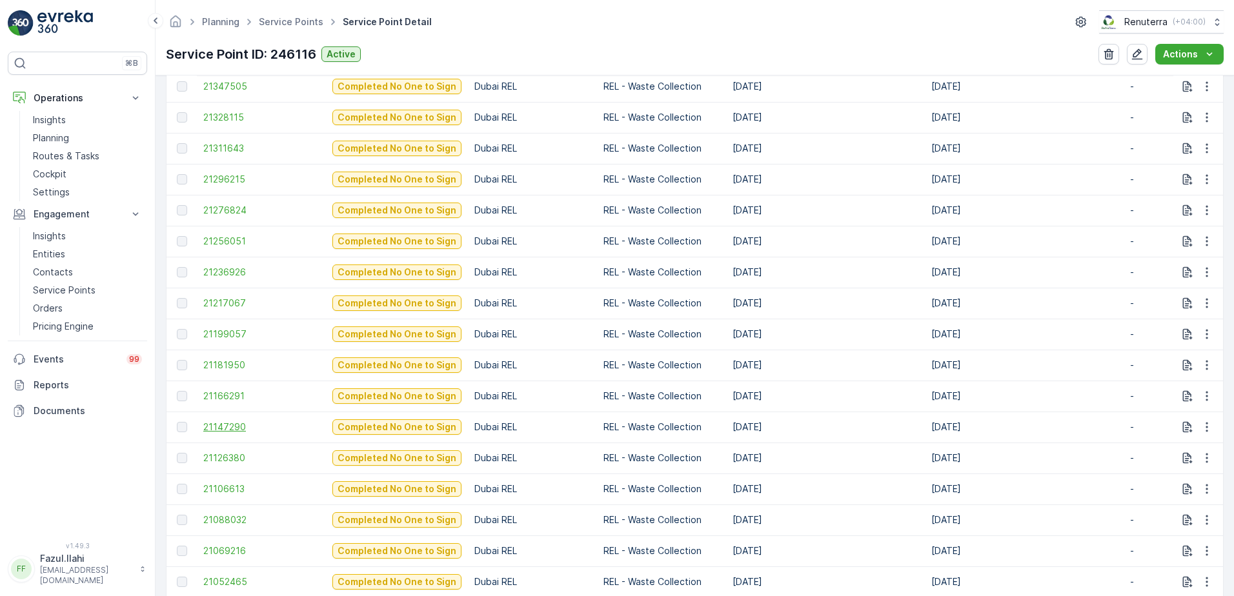
click at [235, 427] on span "21147290" at bounding box center [261, 427] width 116 height 13
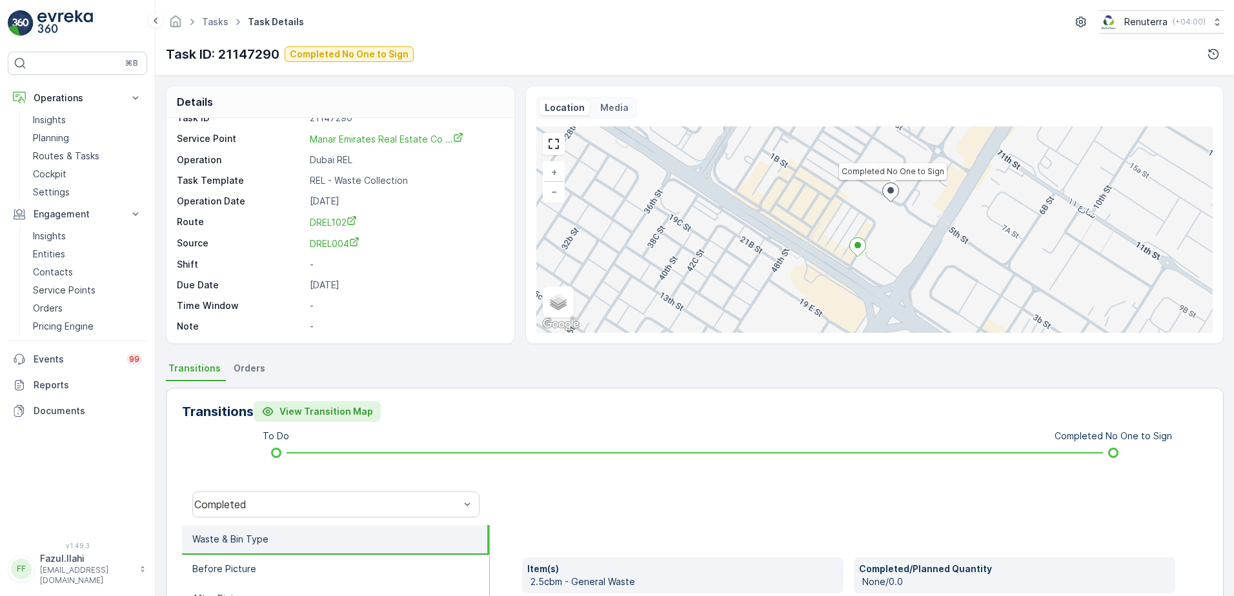
scroll to position [65, 0]
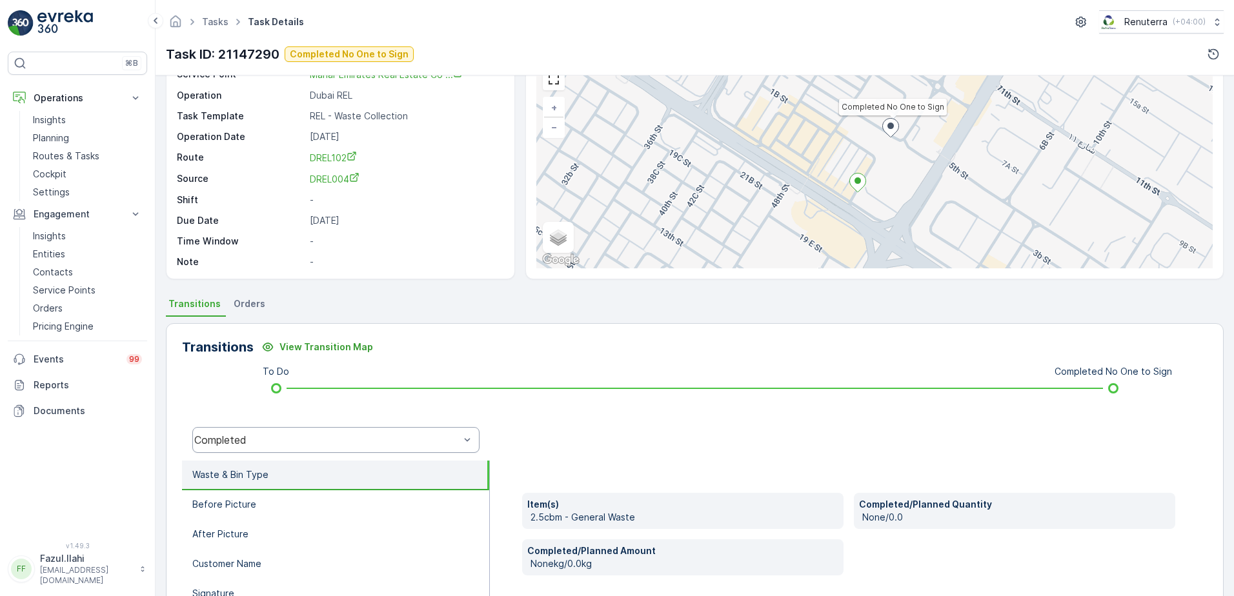
click at [389, 451] on div "Completed" at bounding box center [335, 440] width 287 height 26
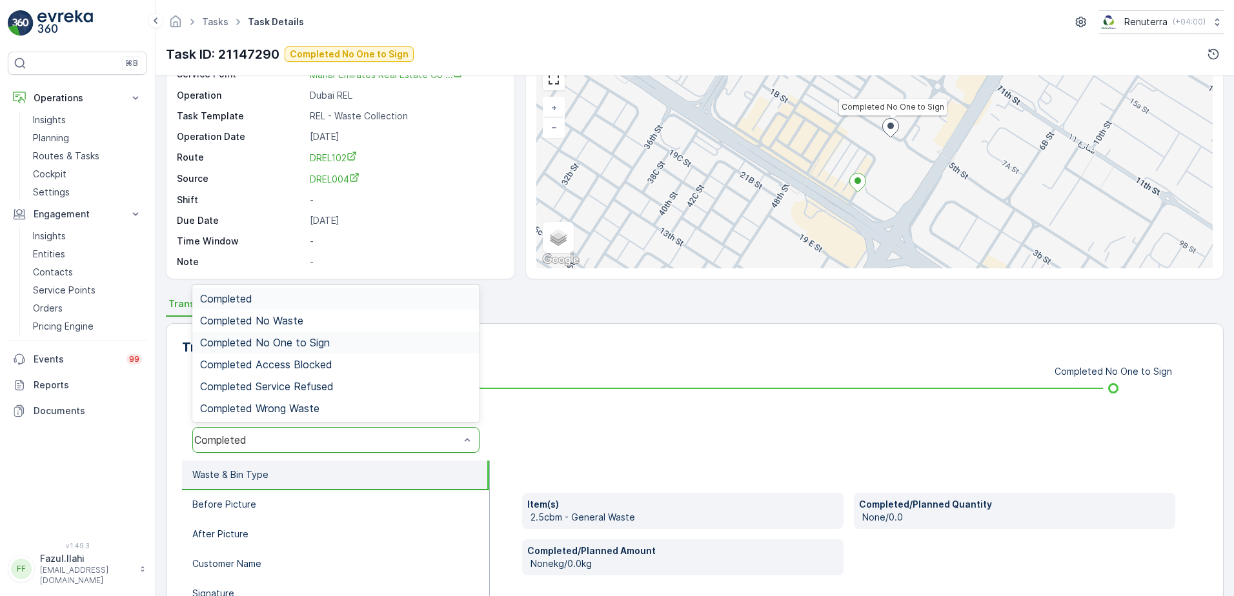
click at [284, 352] on div "Completed No One to Sign" at bounding box center [335, 343] width 287 height 22
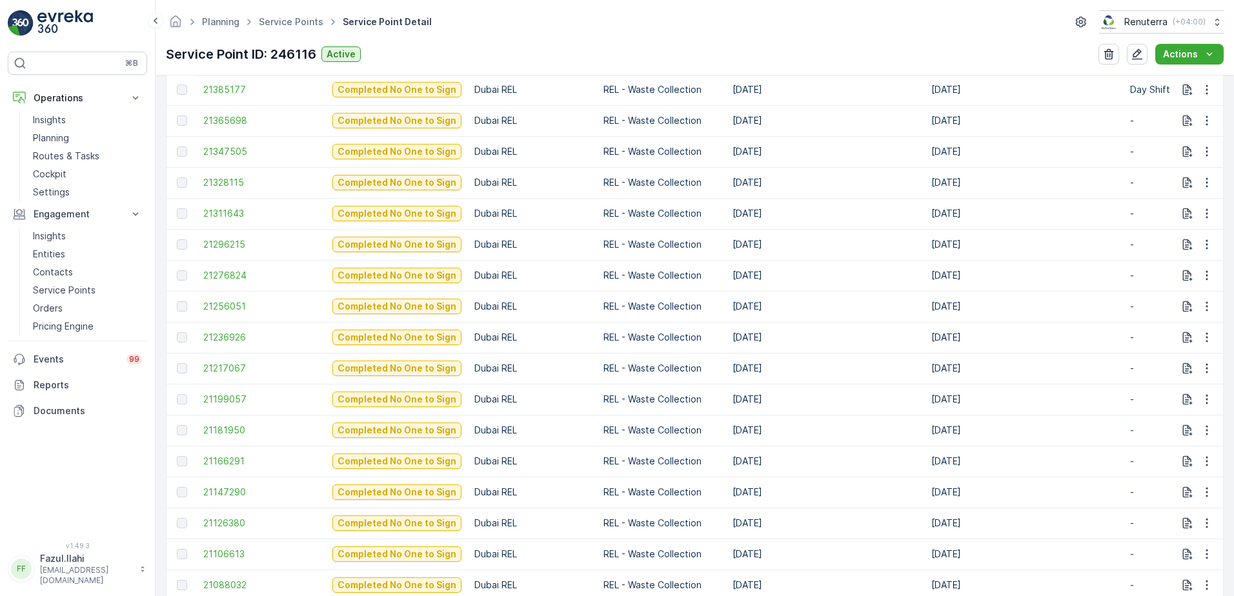
scroll to position [646, 0]
click at [216, 426] on span "21181950" at bounding box center [261, 429] width 116 height 13
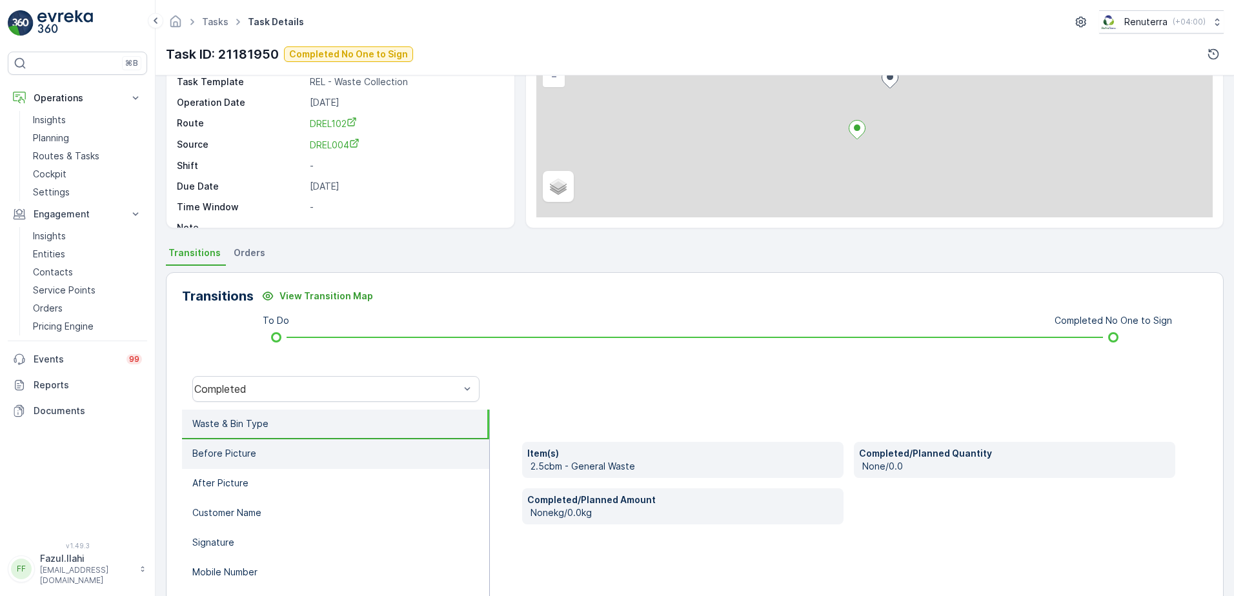
scroll to position [129, 0]
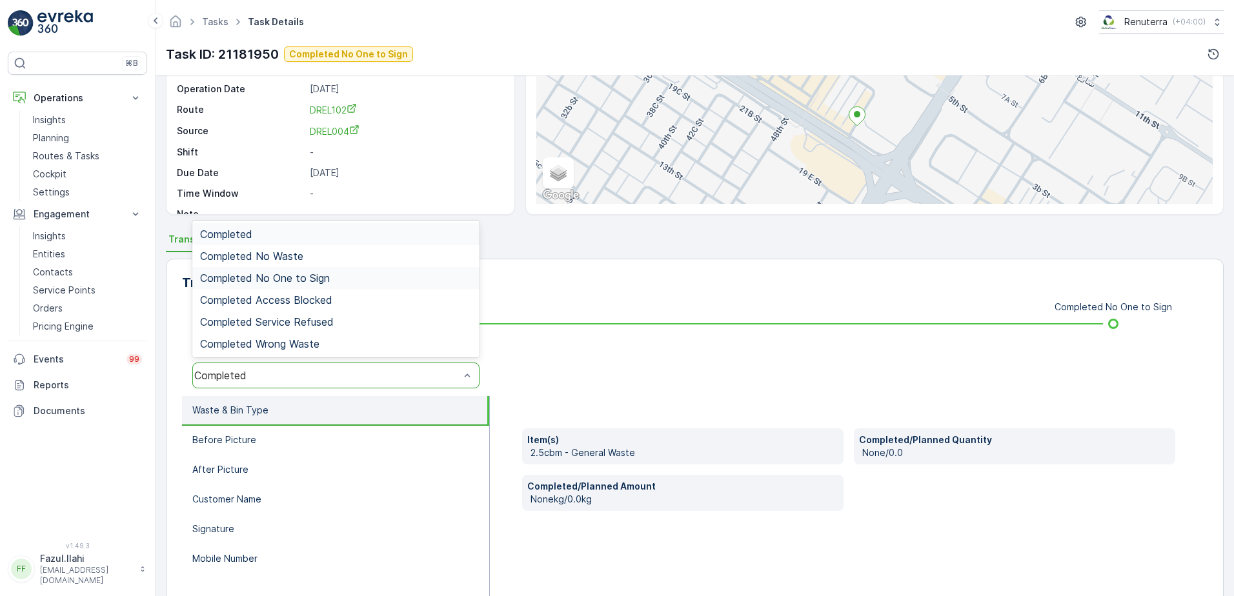
click at [281, 280] on span "Completed No One to Sign" at bounding box center [265, 278] width 130 height 12
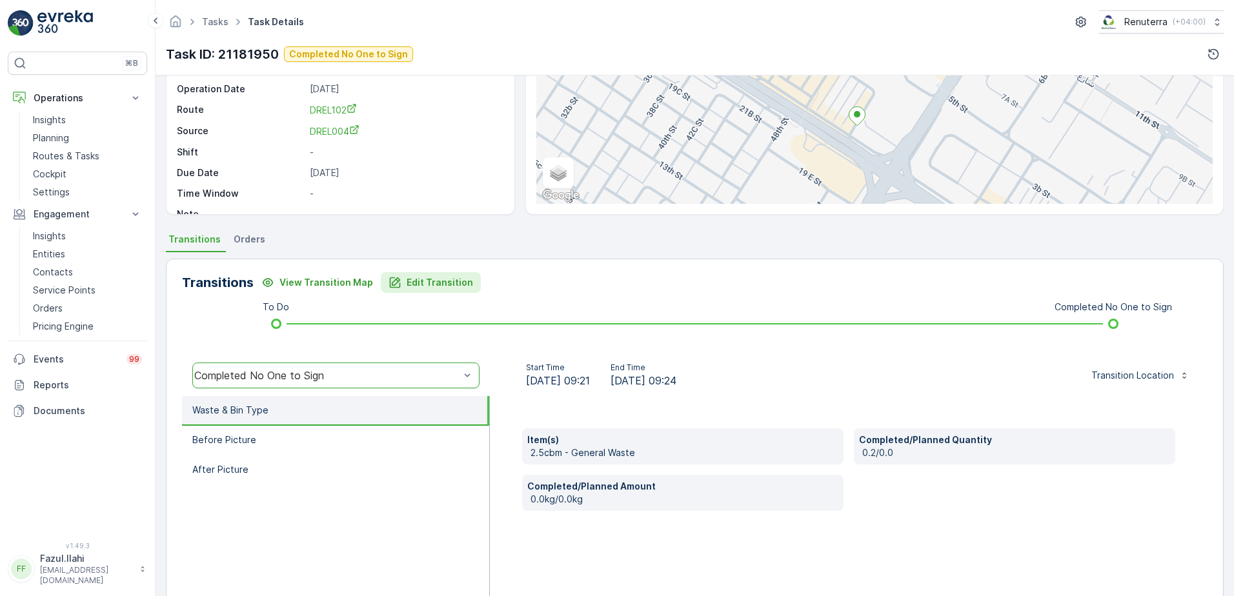
click at [434, 287] on p "Edit Transition" at bounding box center [440, 282] width 66 height 13
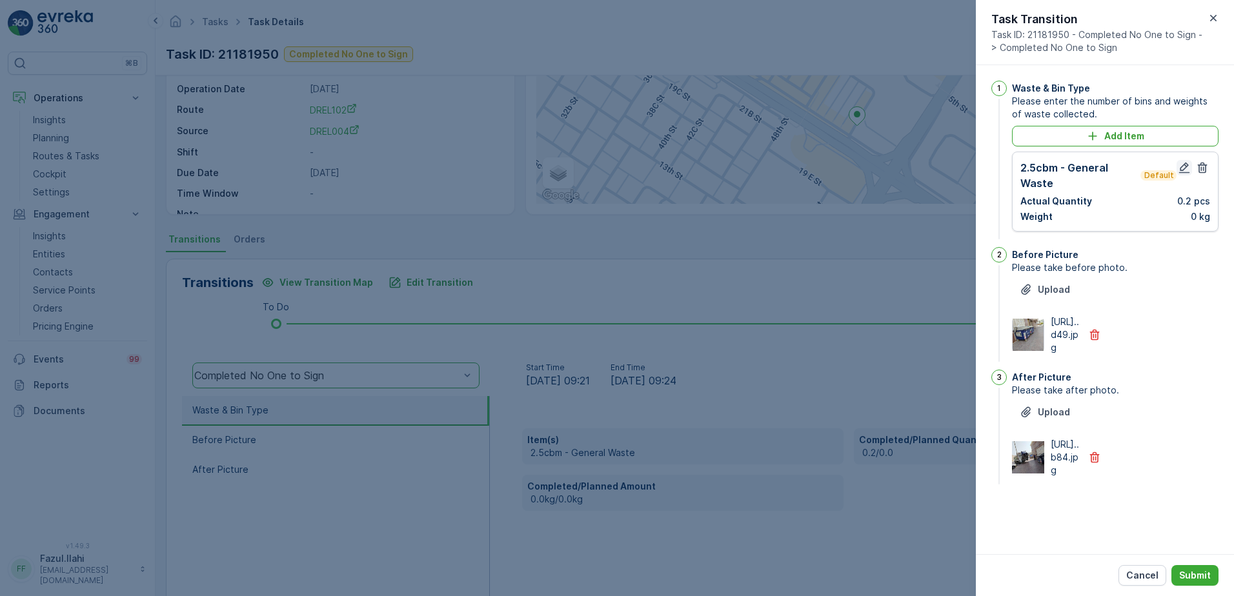
click at [1186, 165] on icon "button" at bounding box center [1184, 168] width 11 height 11
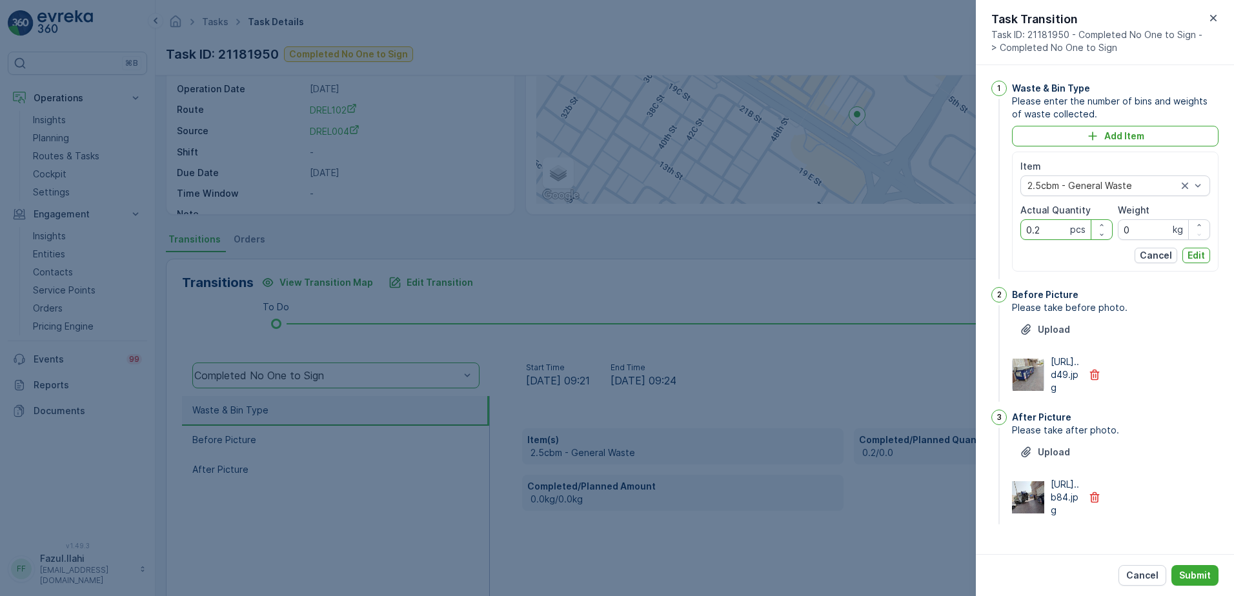
click at [1049, 229] on Quantity "0.2" at bounding box center [1067, 229] width 92 height 21
type Quantity "2"
click at [1193, 252] on p "Edit" at bounding box center [1196, 255] width 17 height 13
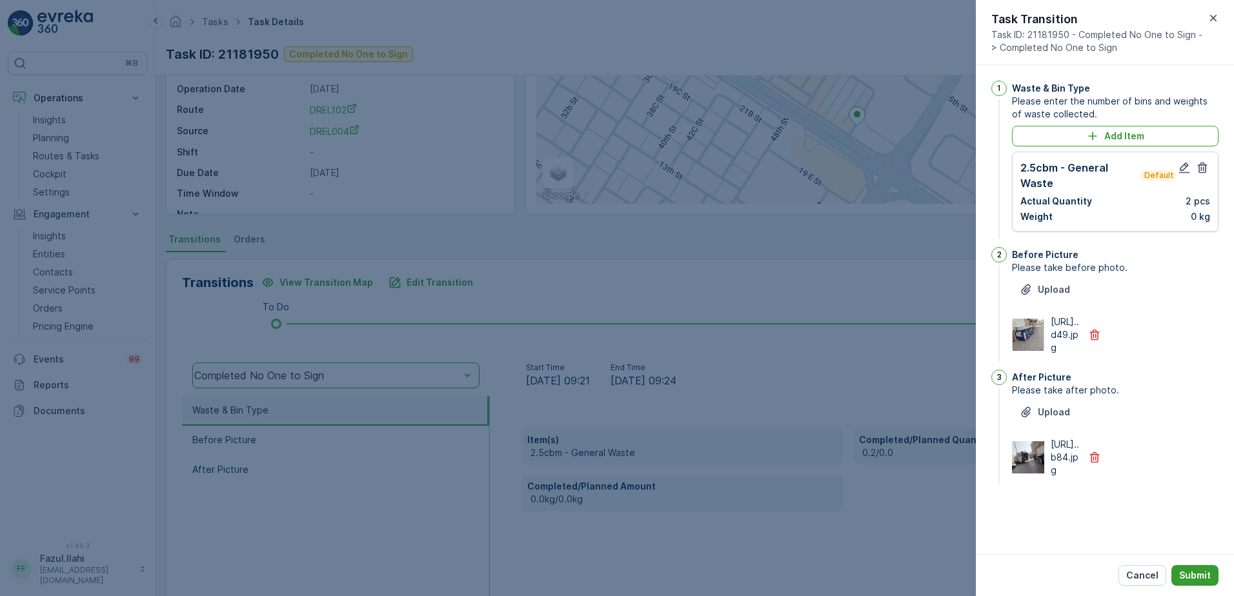
click at [1194, 574] on p "Submit" at bounding box center [1195, 575] width 32 height 13
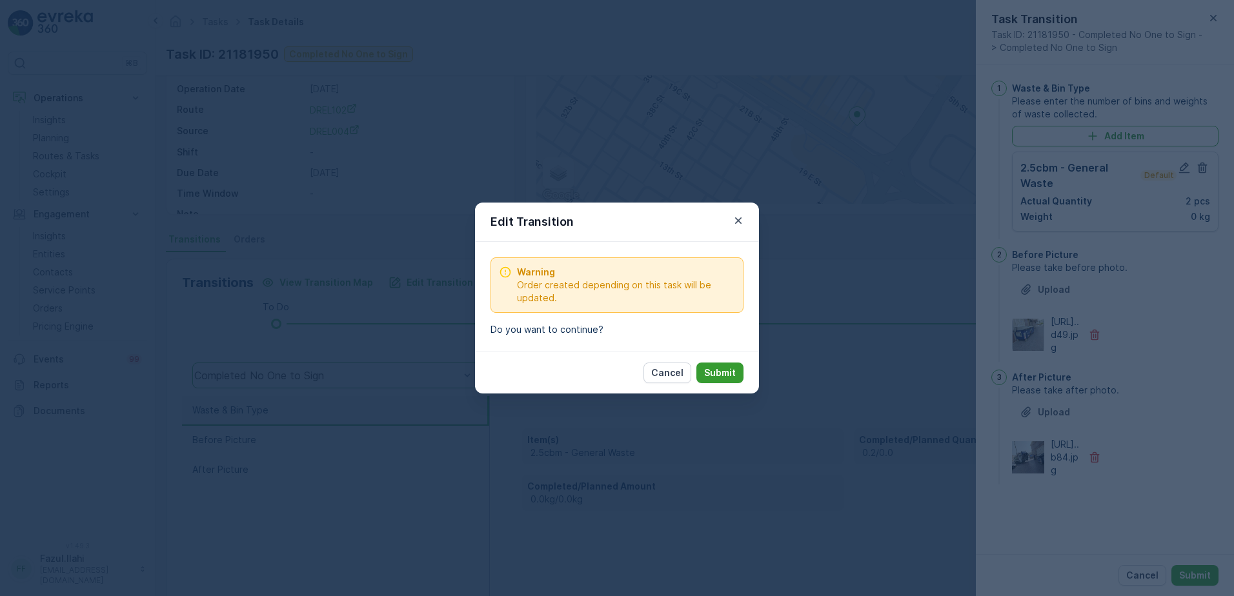
click at [724, 374] on p "Submit" at bounding box center [720, 373] width 32 height 13
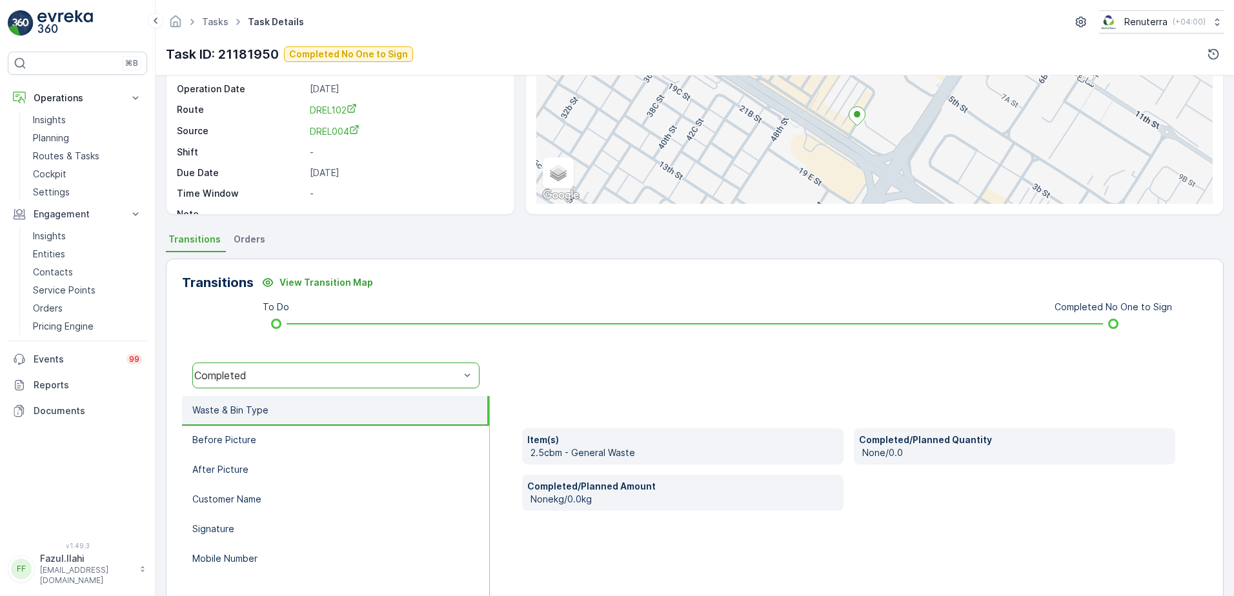
click at [374, 385] on div "Completed" at bounding box center [335, 376] width 287 height 26
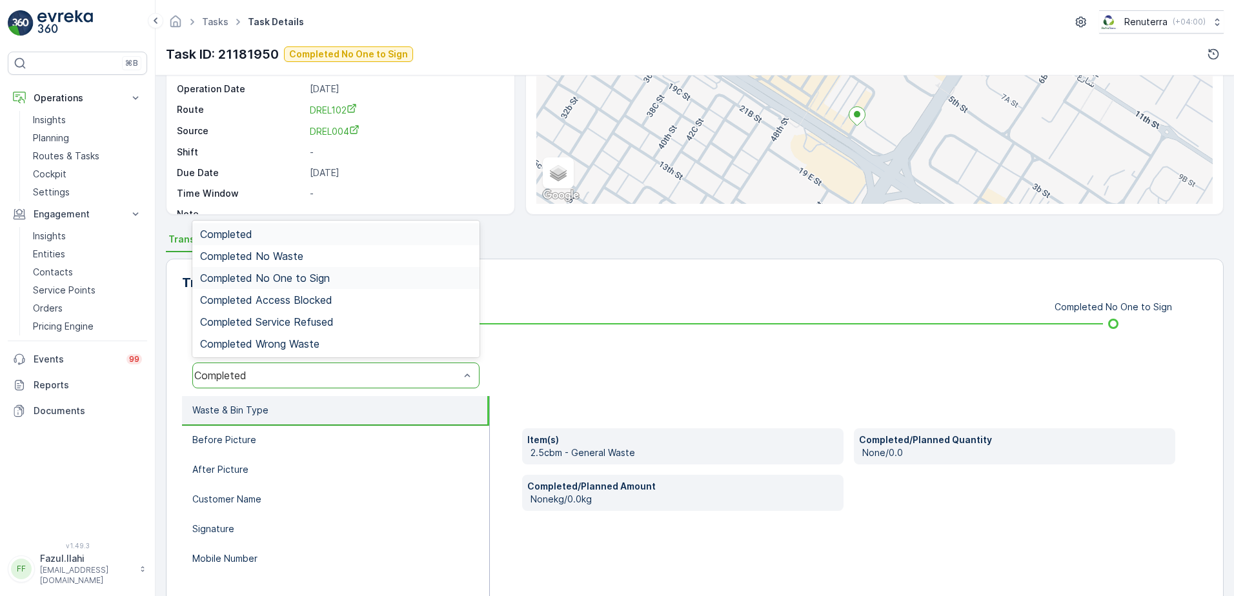
click at [301, 285] on div "Completed No One to Sign" at bounding box center [335, 278] width 287 height 22
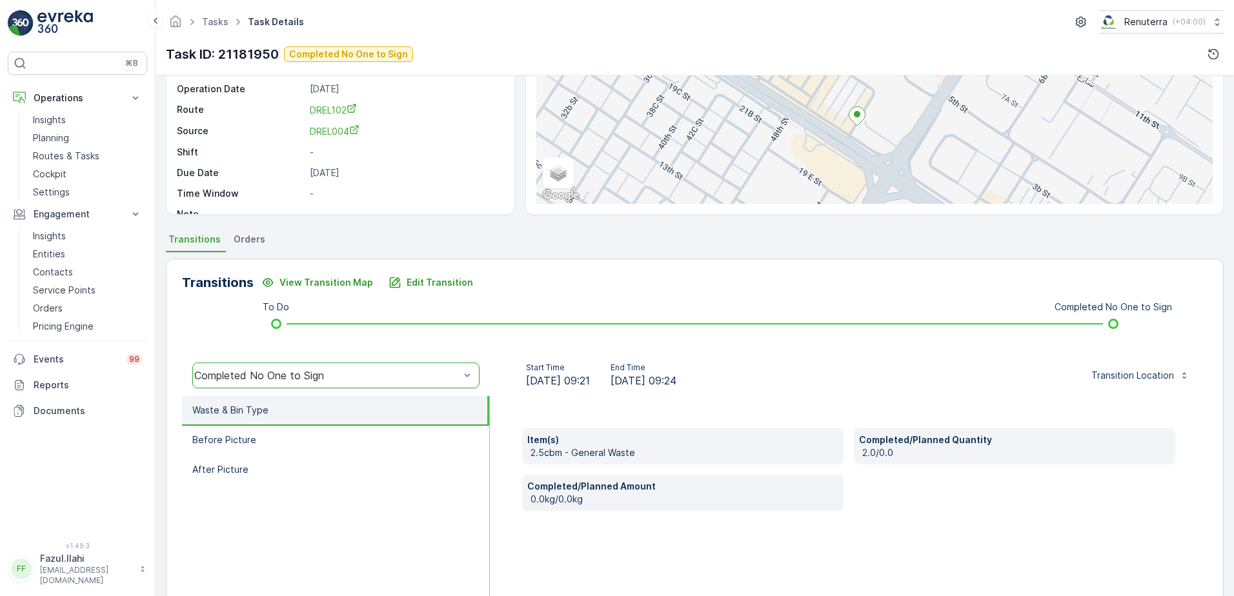
click at [928, 511] on div "Item(s) 2.5cbm - General Waste Completed/Planned Quantity 2.0/0.0 Completed/Pla…" at bounding box center [849, 525] width 718 height 258
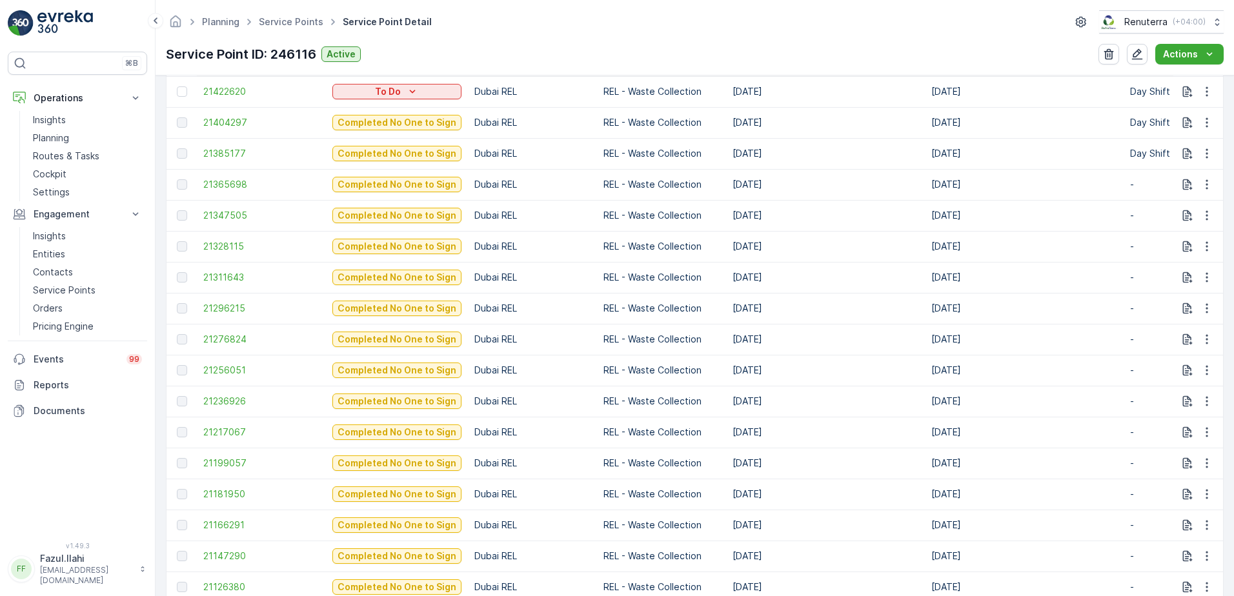
scroll to position [646, 0]
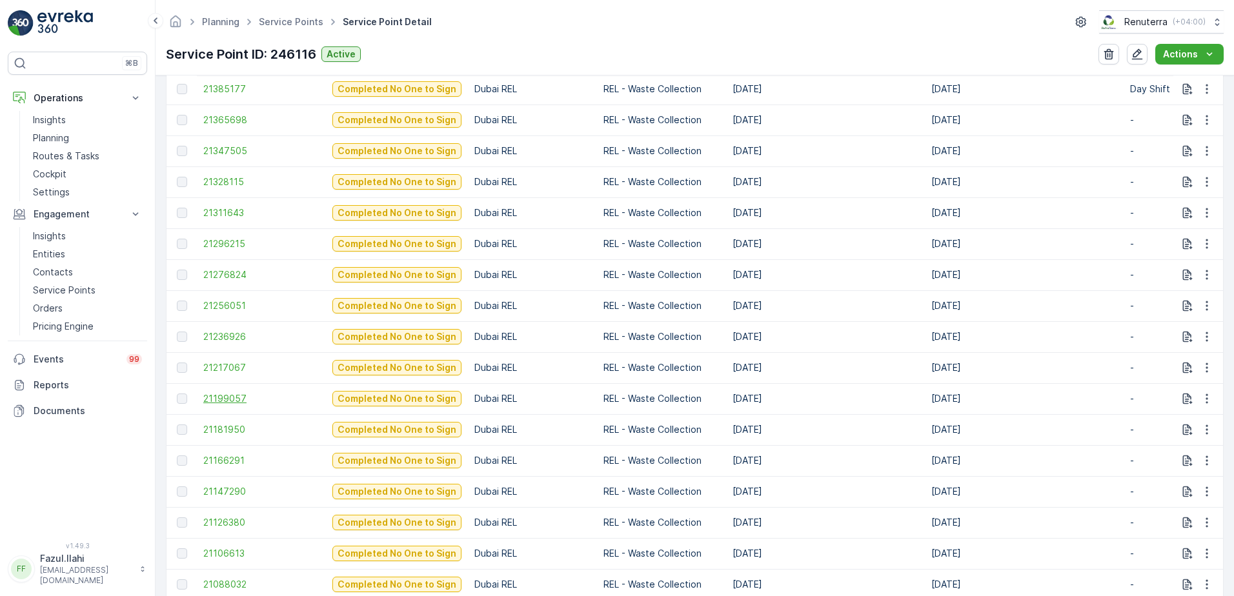
click at [238, 402] on span "21199057" at bounding box center [261, 398] width 116 height 13
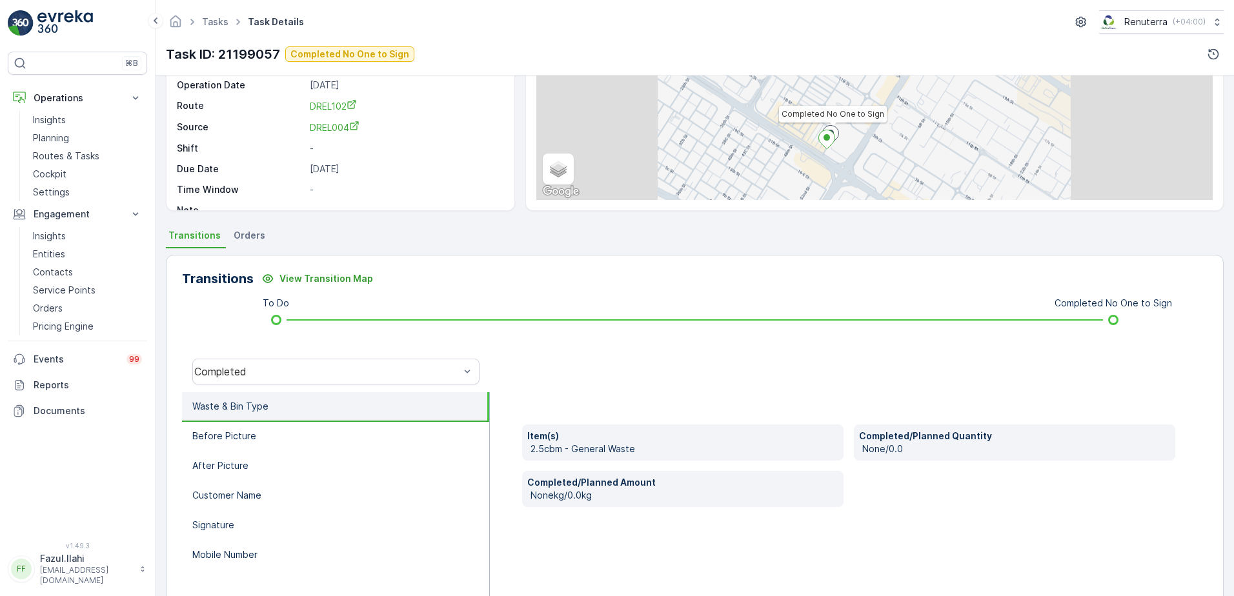
scroll to position [218, 0]
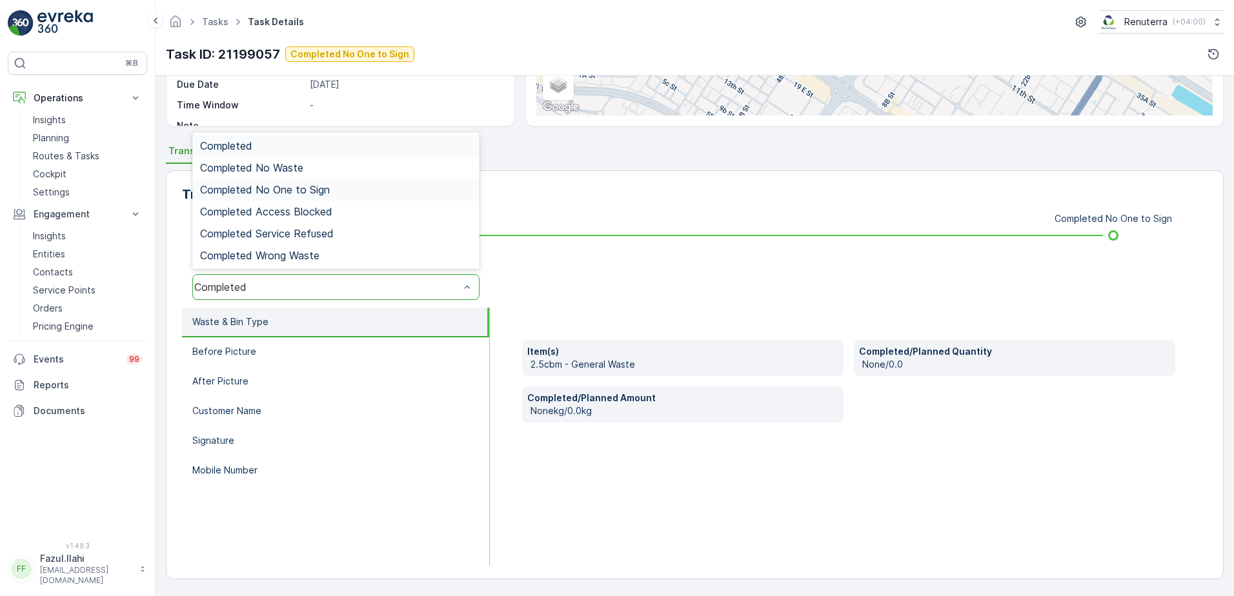
click at [299, 191] on span "Completed No One to Sign" at bounding box center [265, 190] width 130 height 12
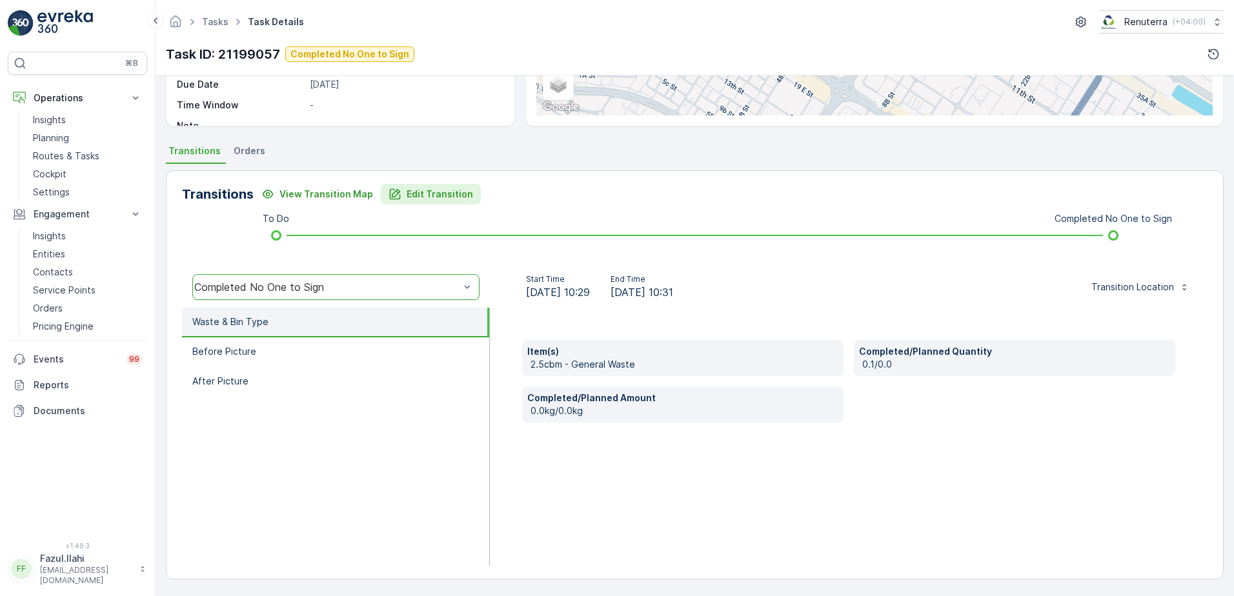
click at [422, 185] on button "Edit Transition" at bounding box center [431, 194] width 100 height 21
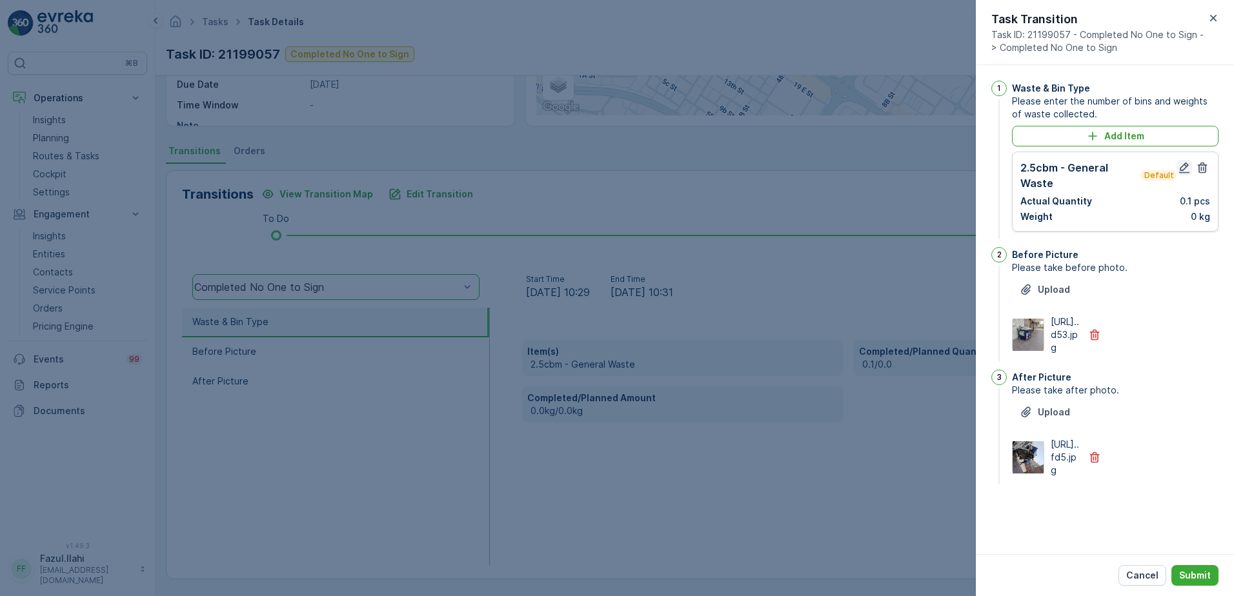
click at [1183, 167] on icon "button" at bounding box center [1184, 168] width 11 height 11
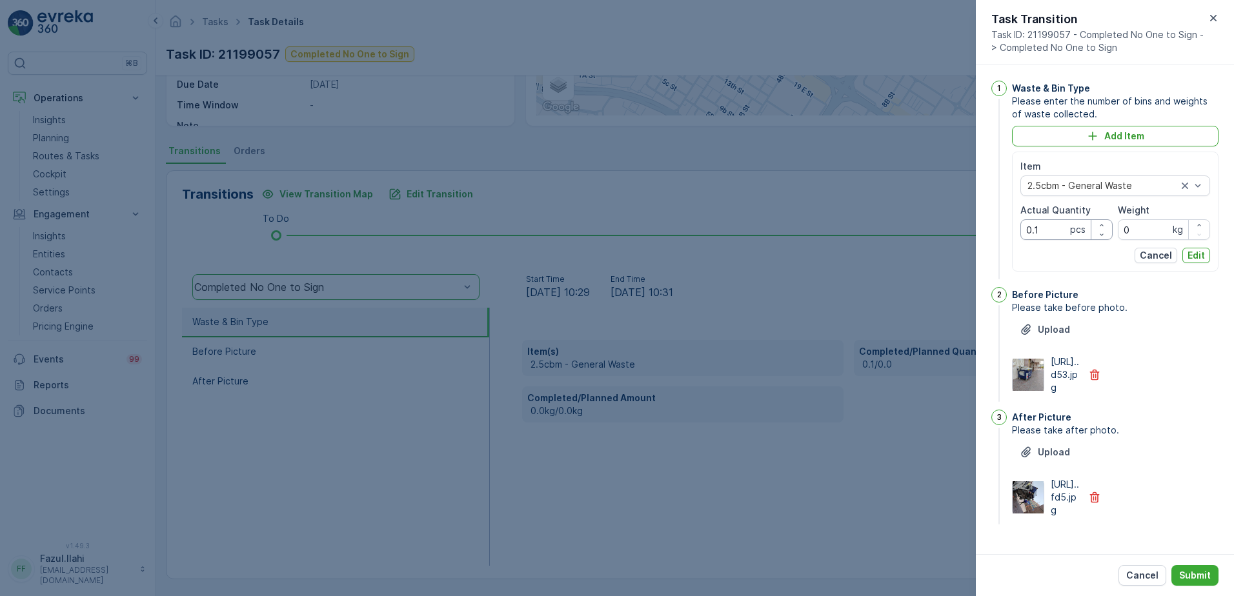
click at [1052, 225] on Quantity "0.1" at bounding box center [1067, 229] width 92 height 21
type Quantity "1"
click at [1188, 253] on p "Edit" at bounding box center [1196, 255] width 17 height 13
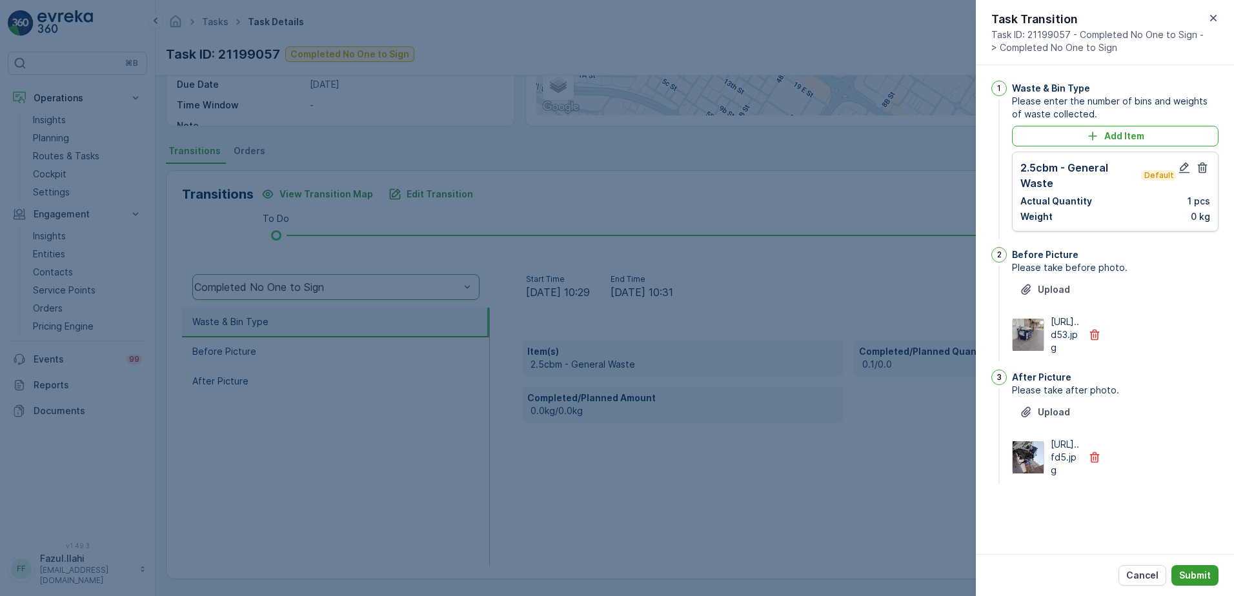
click at [1197, 575] on p "Submit" at bounding box center [1195, 575] width 32 height 13
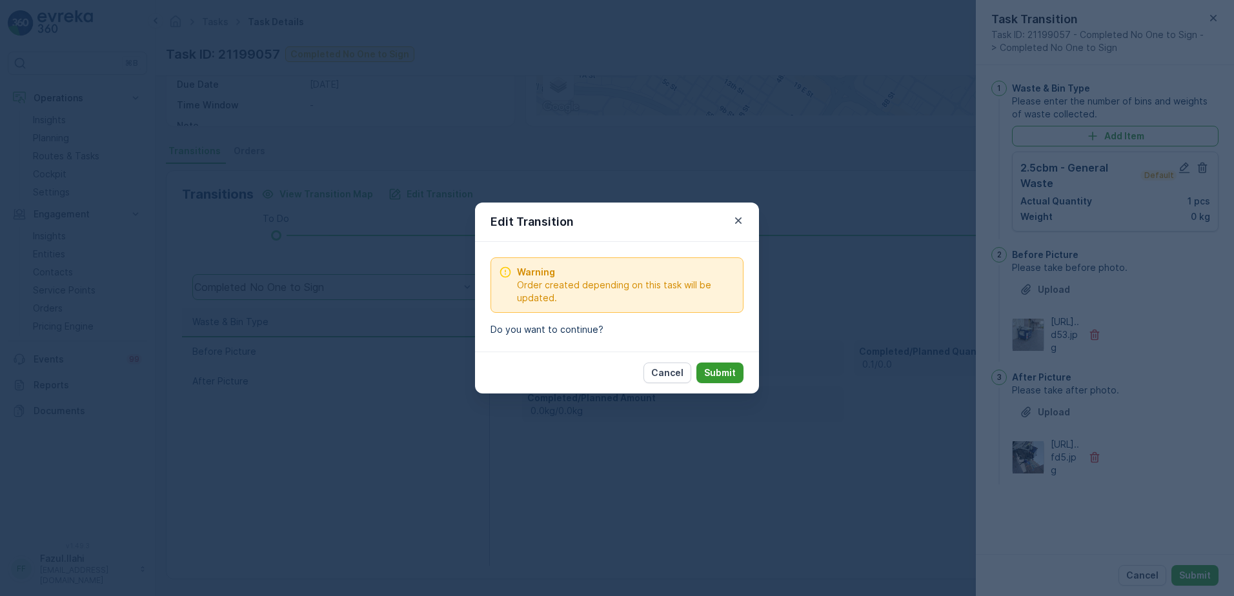
click at [729, 371] on p "Submit" at bounding box center [720, 373] width 32 height 13
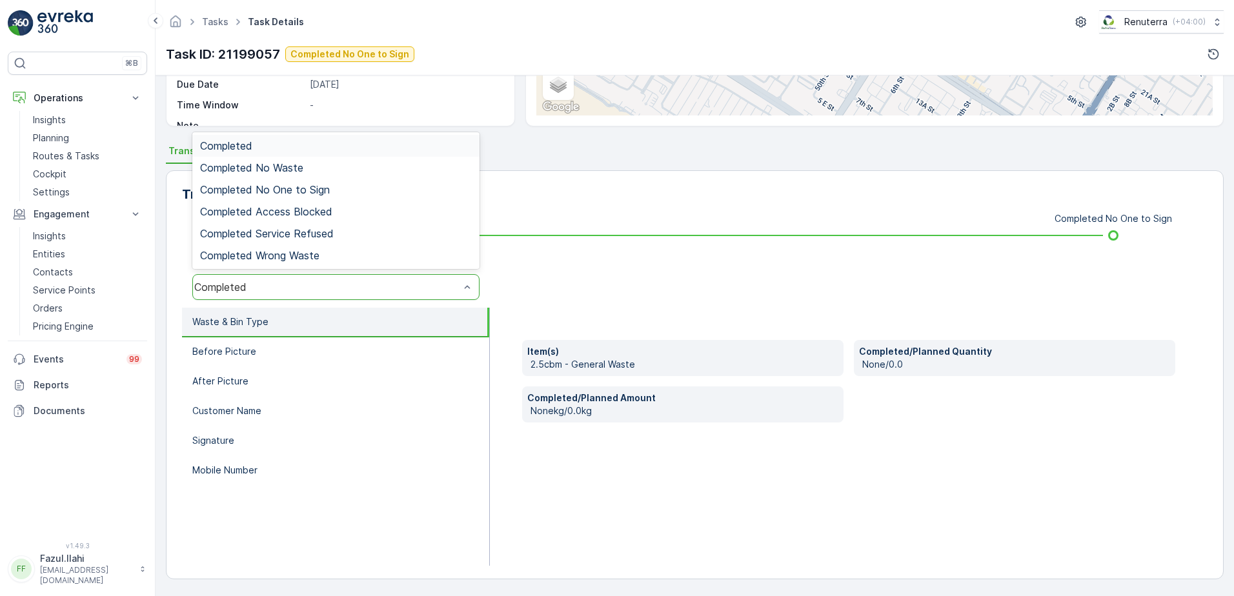
click at [374, 276] on div "Completed" at bounding box center [335, 287] width 287 height 26
click at [311, 187] on span "Completed No One to Sign" at bounding box center [265, 190] width 130 height 12
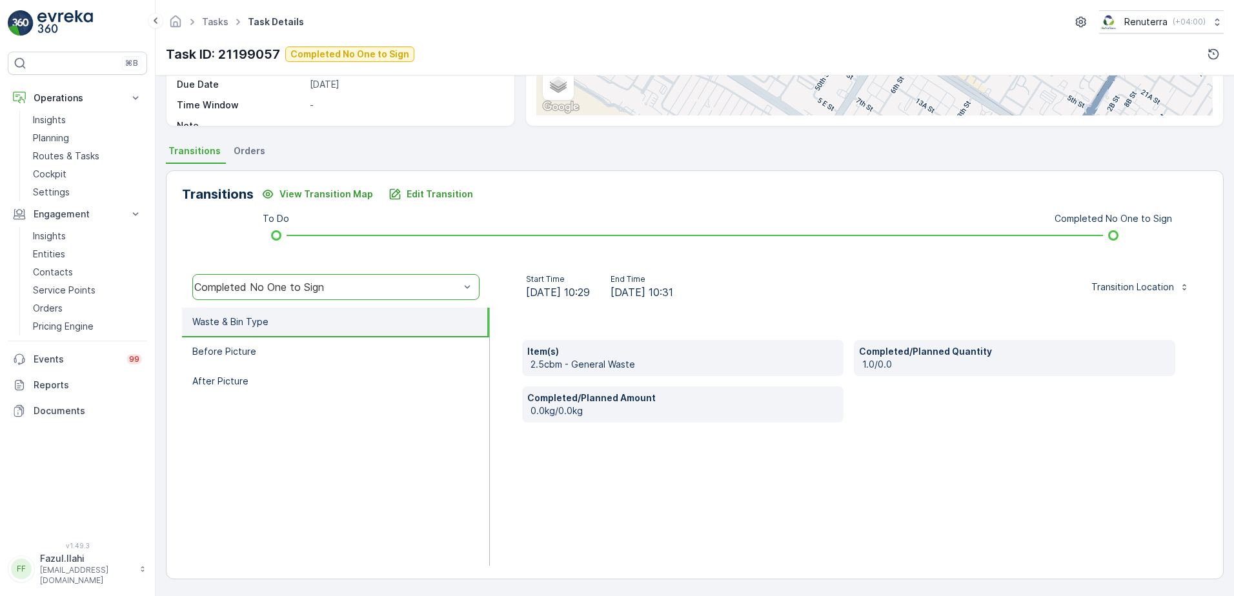
click at [809, 469] on div "Item(s) 2.5cbm - General Waste Completed/Planned Quantity 1.0/0.0 Completed/Pla…" at bounding box center [849, 437] width 718 height 258
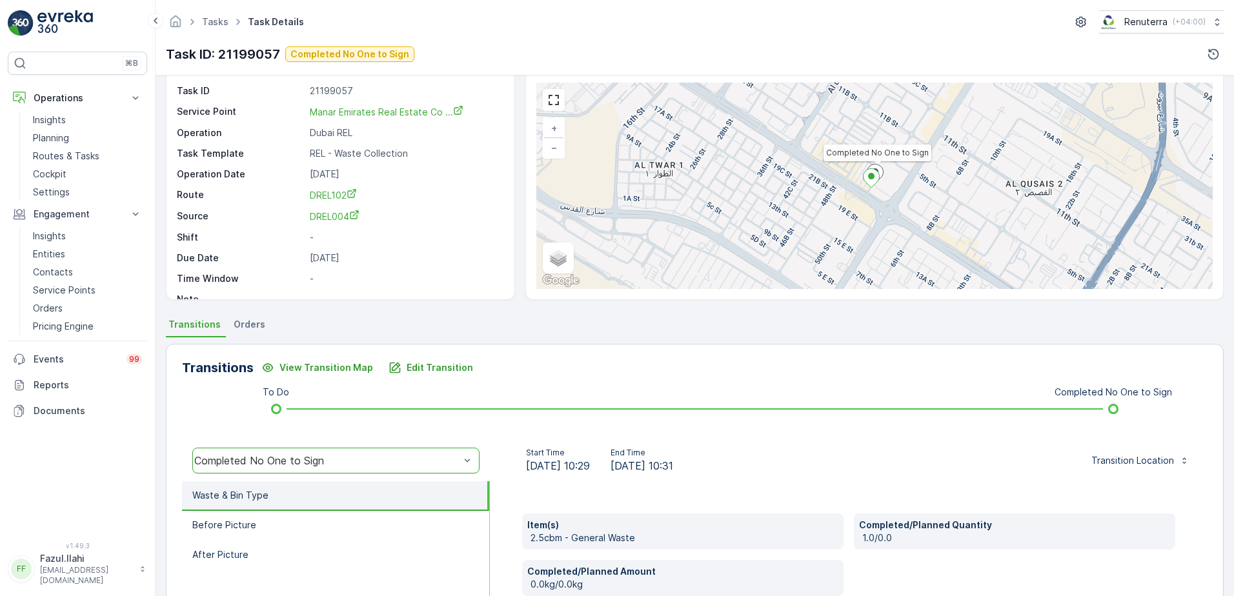
scroll to position [0, 0]
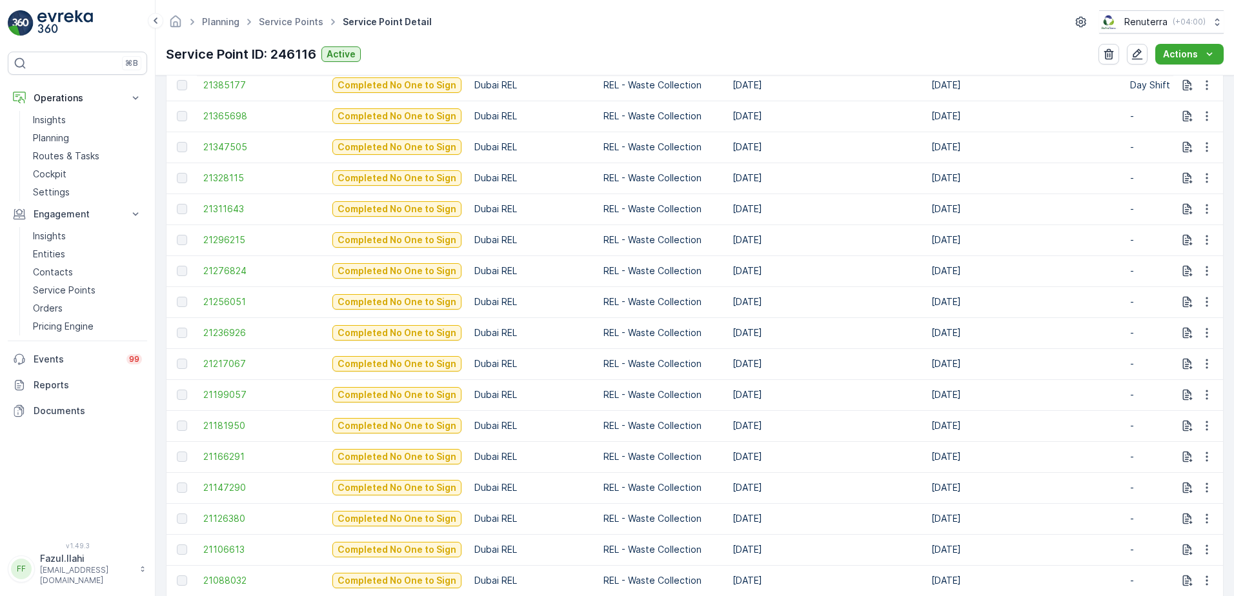
scroll to position [651, 0]
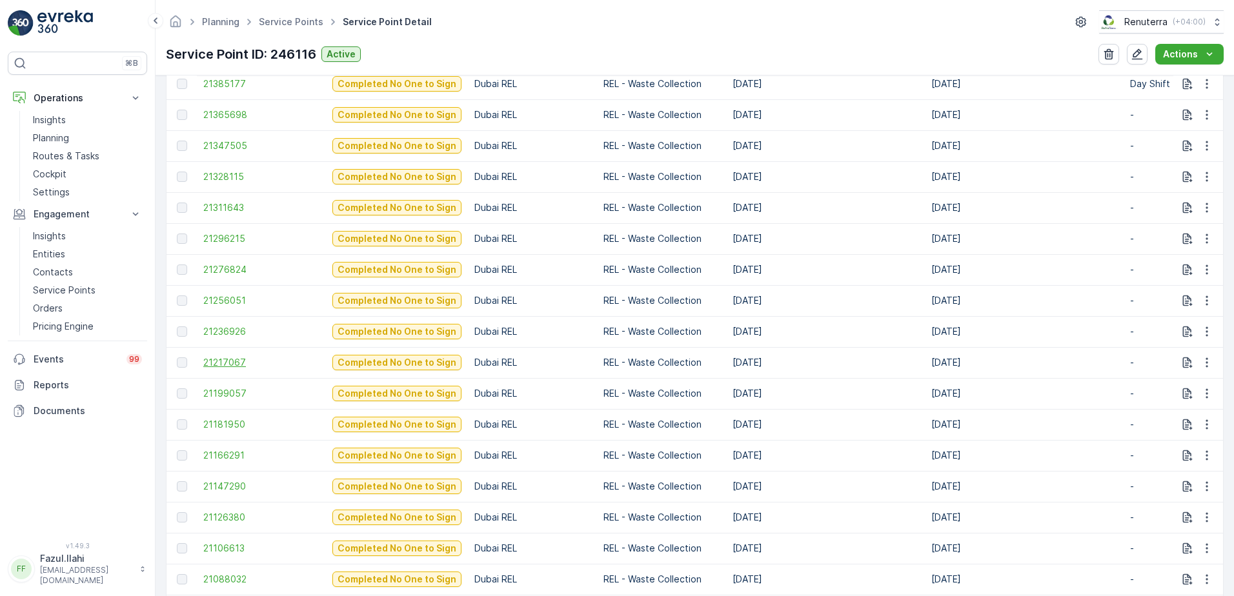
click at [219, 358] on span "21217067" at bounding box center [261, 362] width 116 height 13
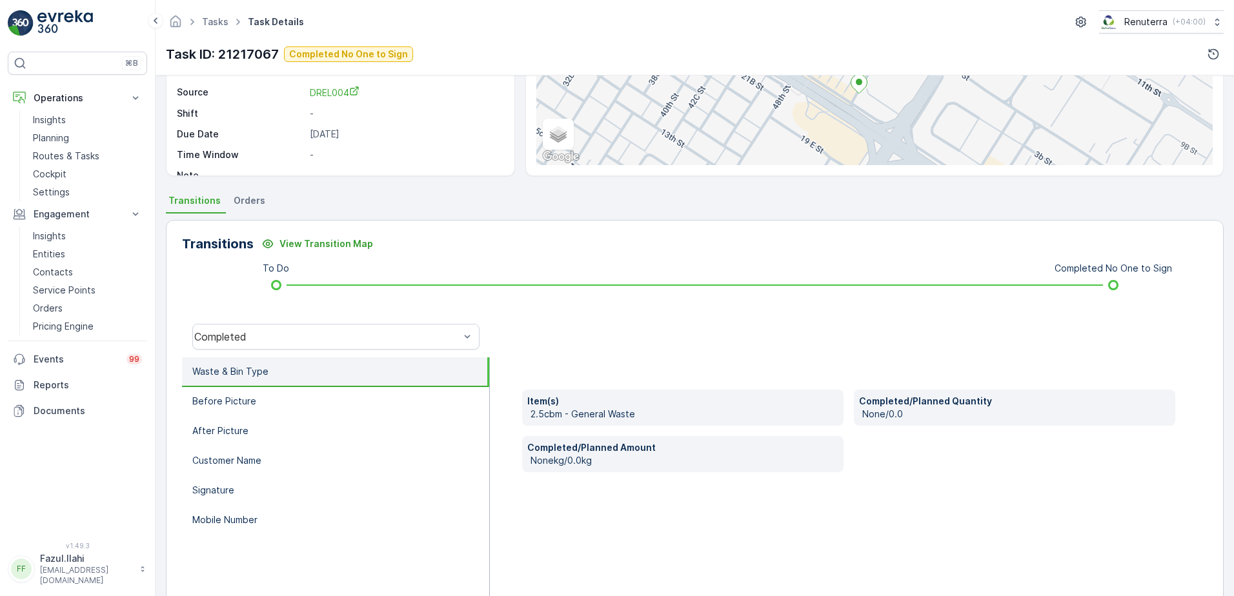
scroll to position [218, 0]
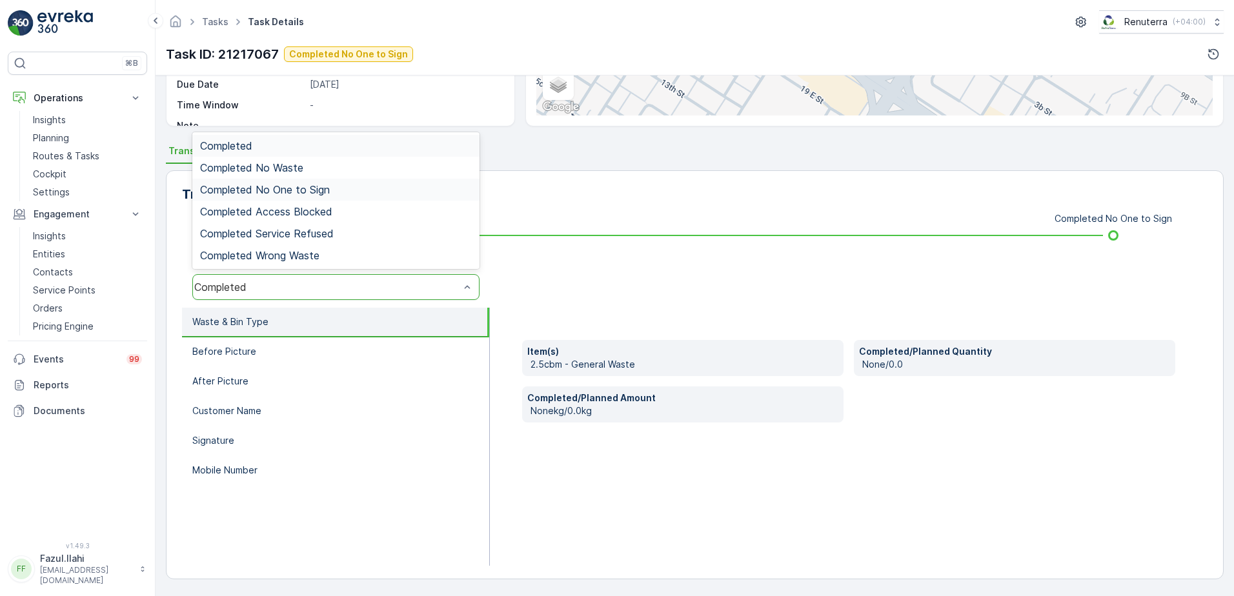
click at [278, 184] on span "Completed No One to Sign" at bounding box center [265, 190] width 130 height 12
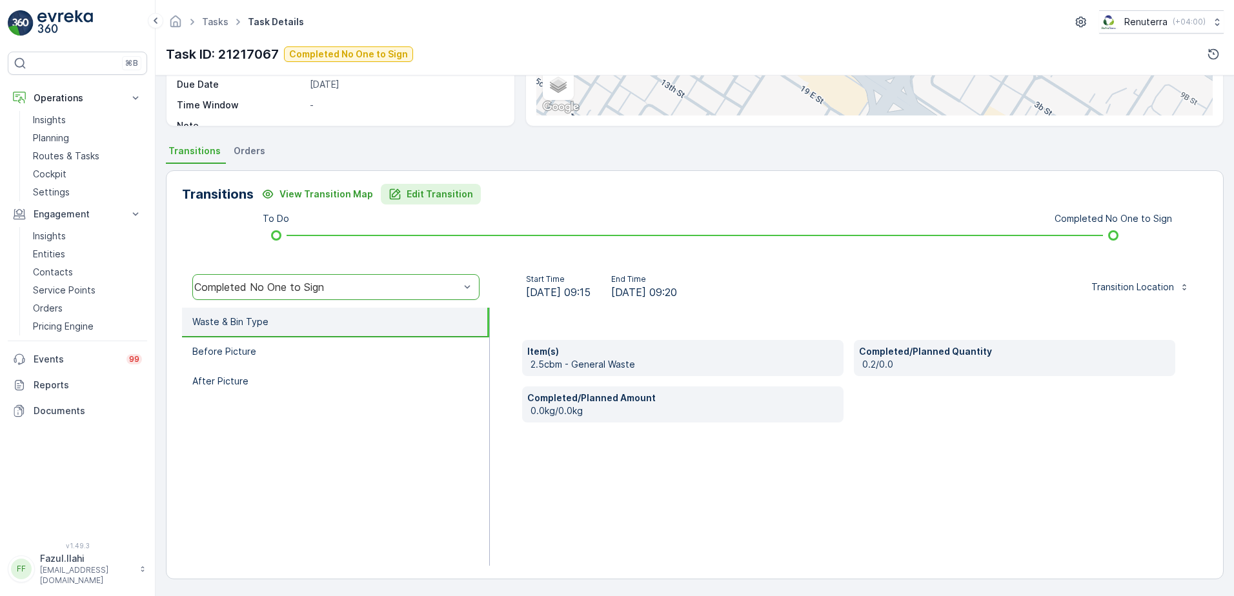
click at [422, 199] on p "Edit Transition" at bounding box center [440, 194] width 66 height 13
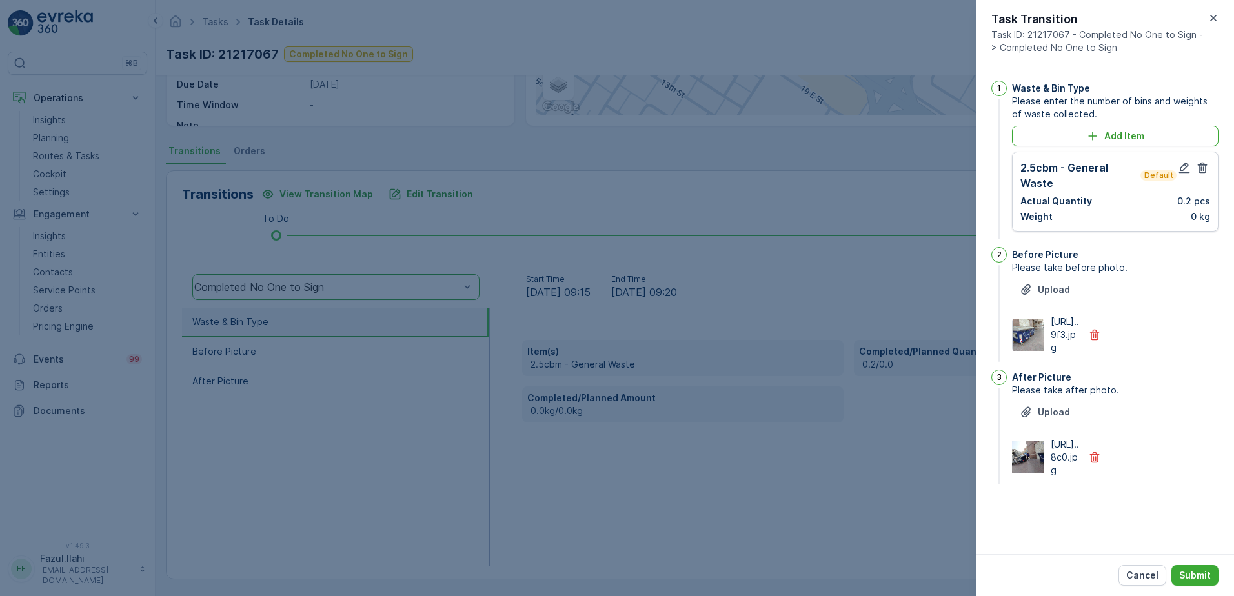
click at [1184, 159] on div "2.5cbm - General Waste Default Actual Quantity 0.2 pcs Weight 0 kg" at bounding box center [1115, 192] width 207 height 80
click at [1185, 165] on icon "button" at bounding box center [1184, 168] width 11 height 11
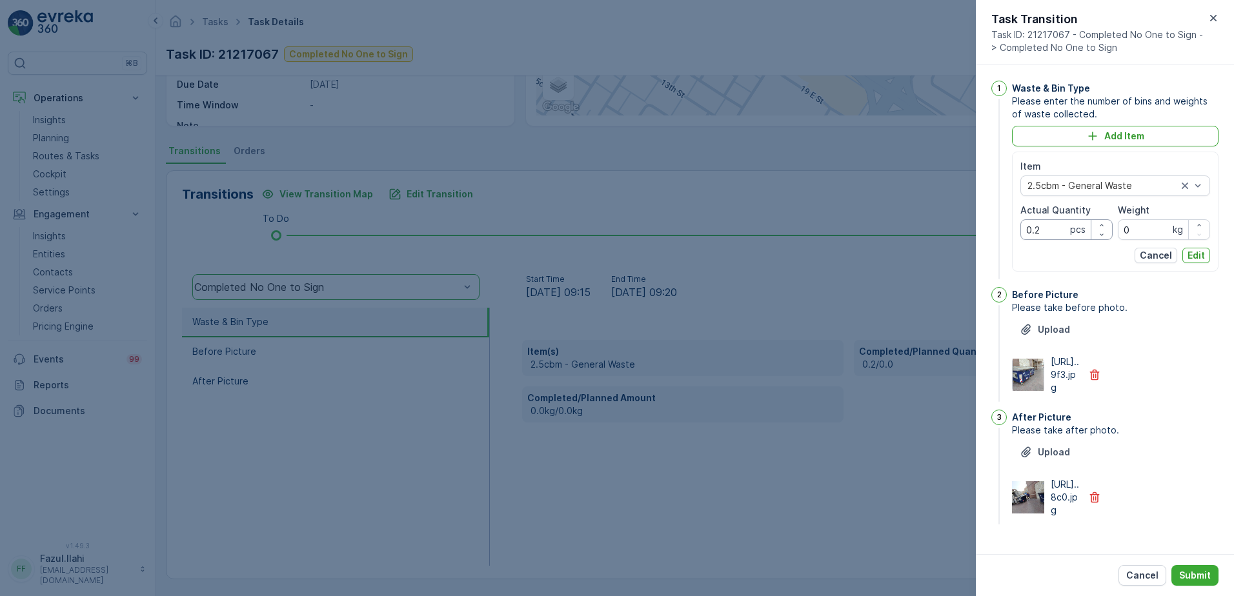
click at [1052, 234] on Quantity "0.2" at bounding box center [1067, 229] width 92 height 21
type Quantity "2"
click at [1089, 276] on div "Waste & Bin Type Please enter the number of bins and weights of waste collected…" at bounding box center [1115, 181] width 207 height 201
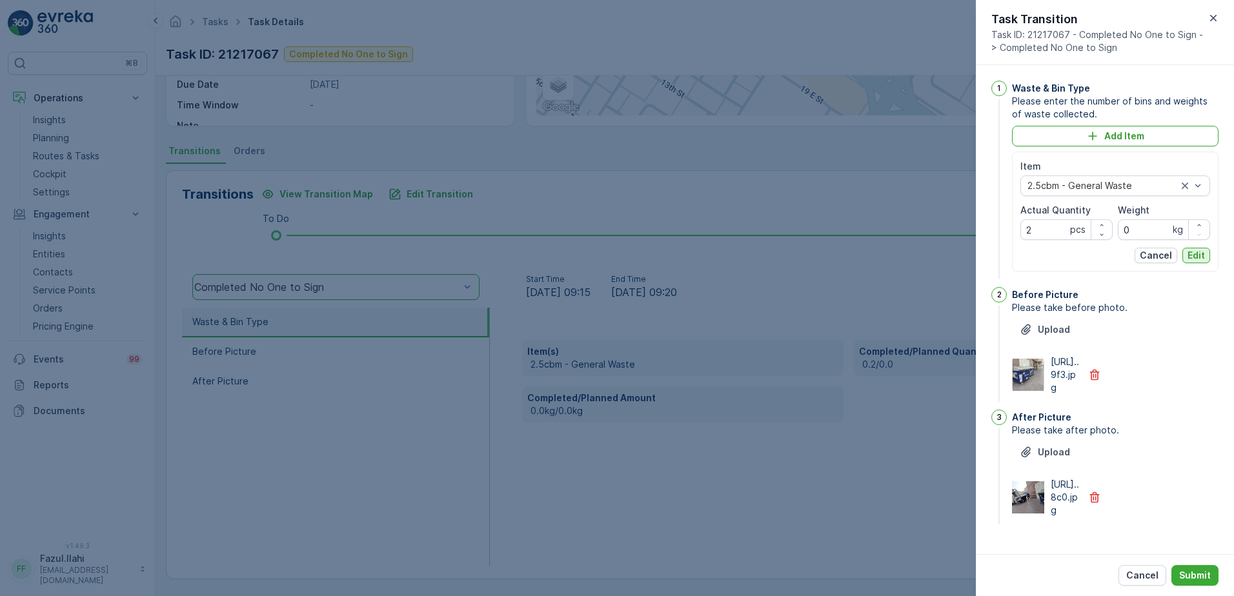
click at [1202, 258] on button "Edit" at bounding box center [1197, 255] width 28 height 15
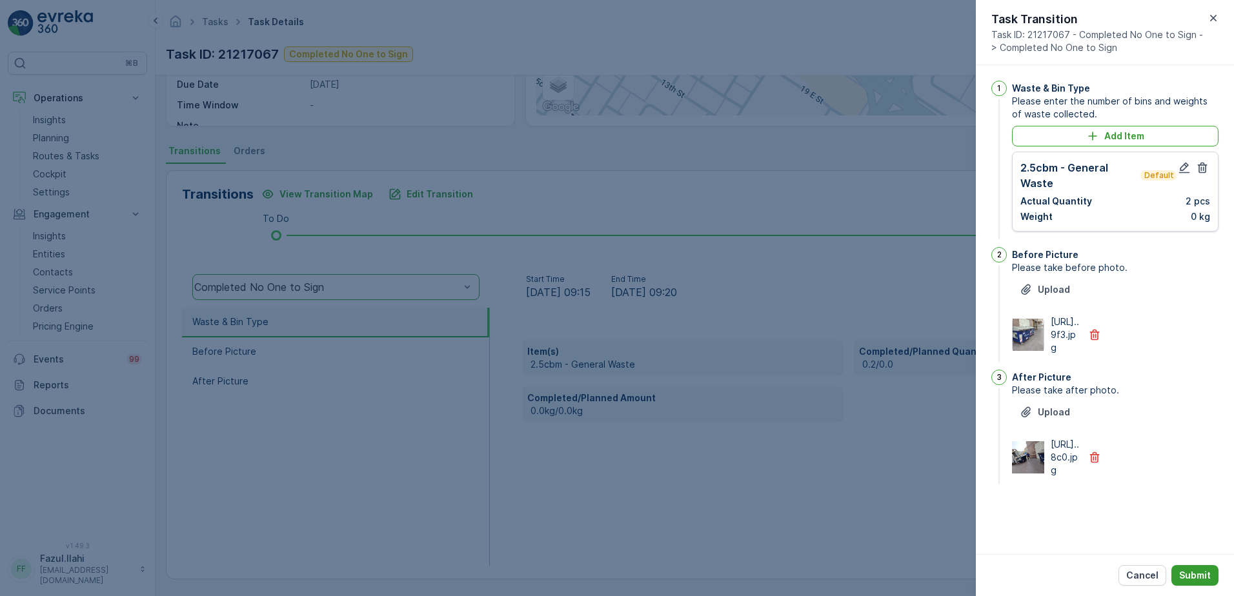
click at [1201, 567] on button "Submit" at bounding box center [1195, 575] width 47 height 21
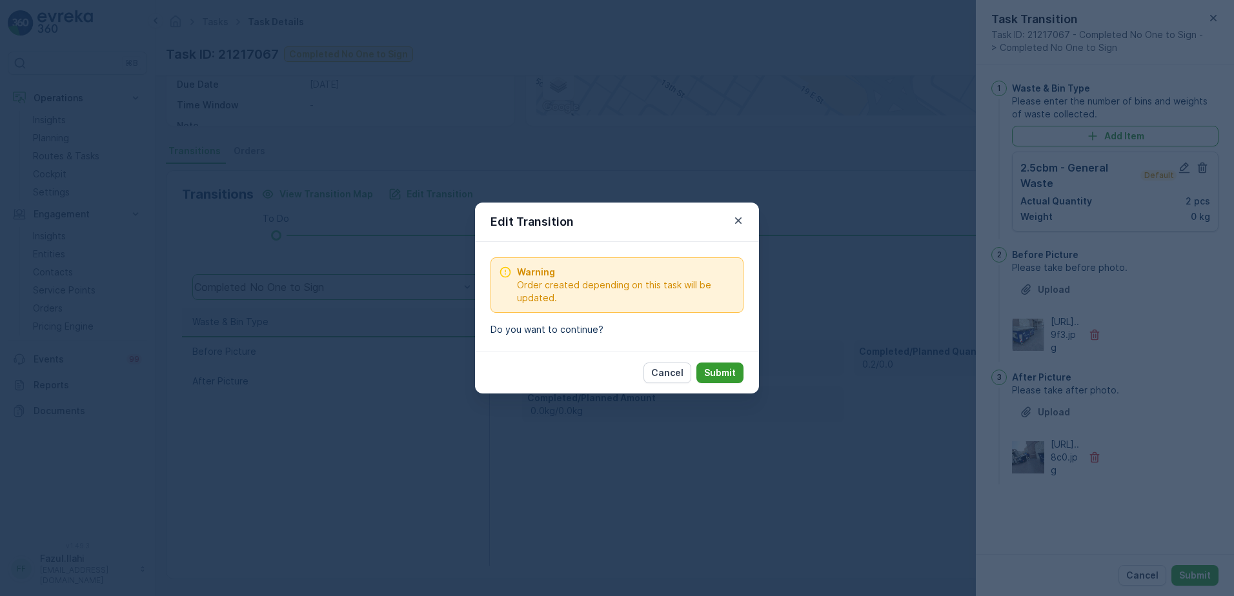
click at [726, 377] on p "Submit" at bounding box center [720, 373] width 32 height 13
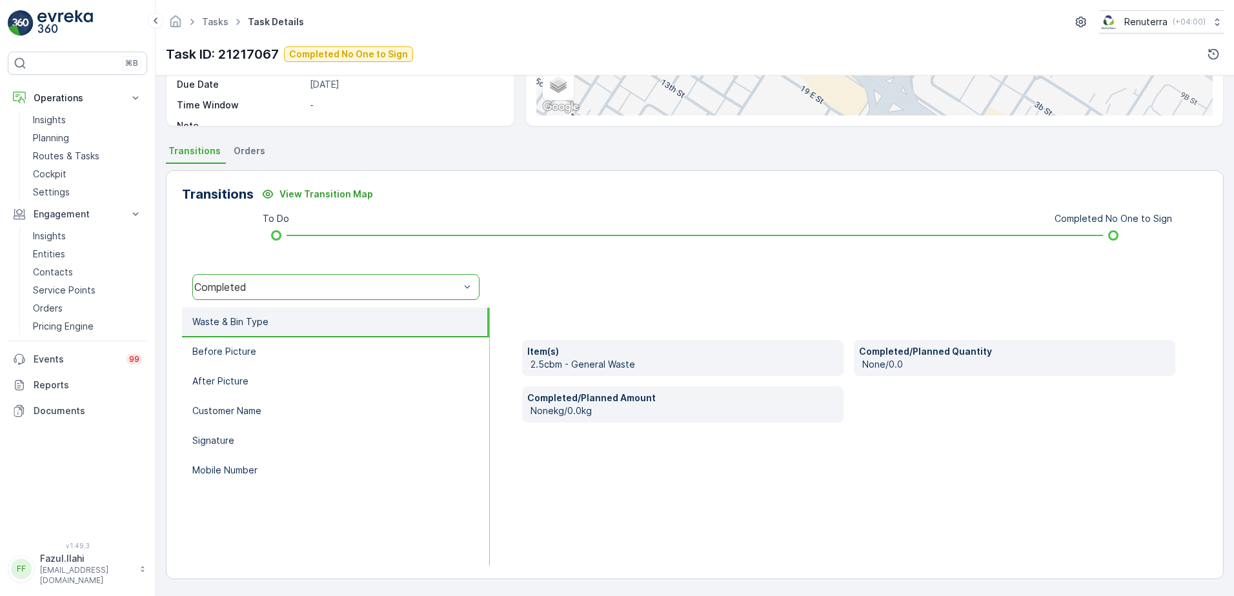
click at [283, 282] on div "Completed" at bounding box center [326, 287] width 265 height 12
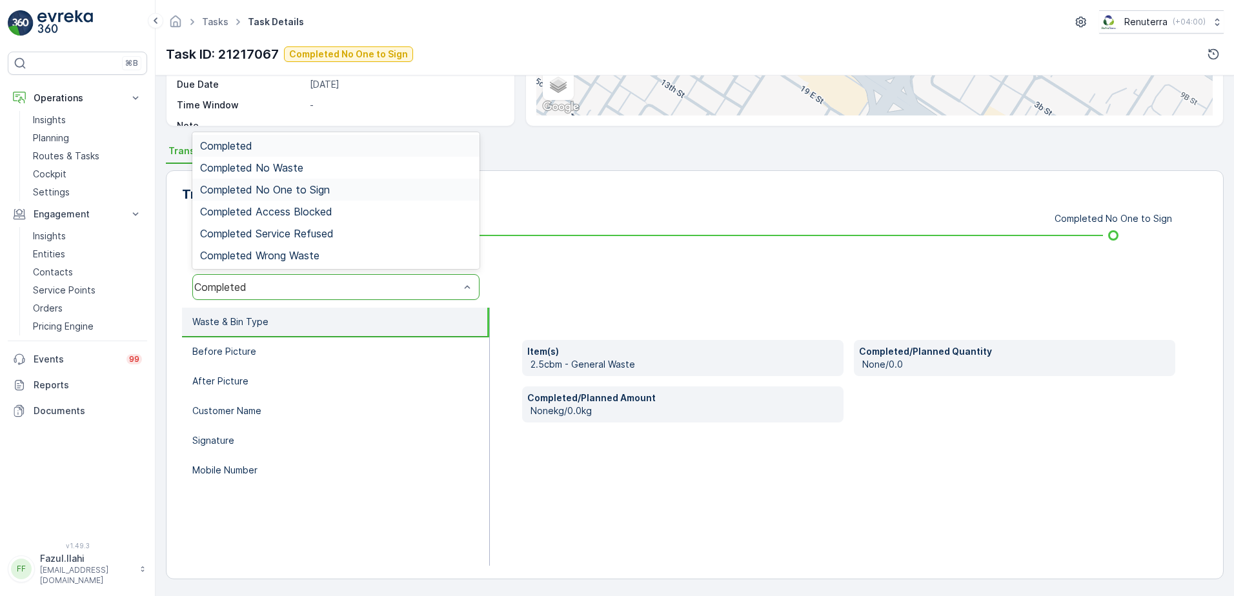
click at [301, 192] on span "Completed No One to Sign" at bounding box center [265, 190] width 130 height 12
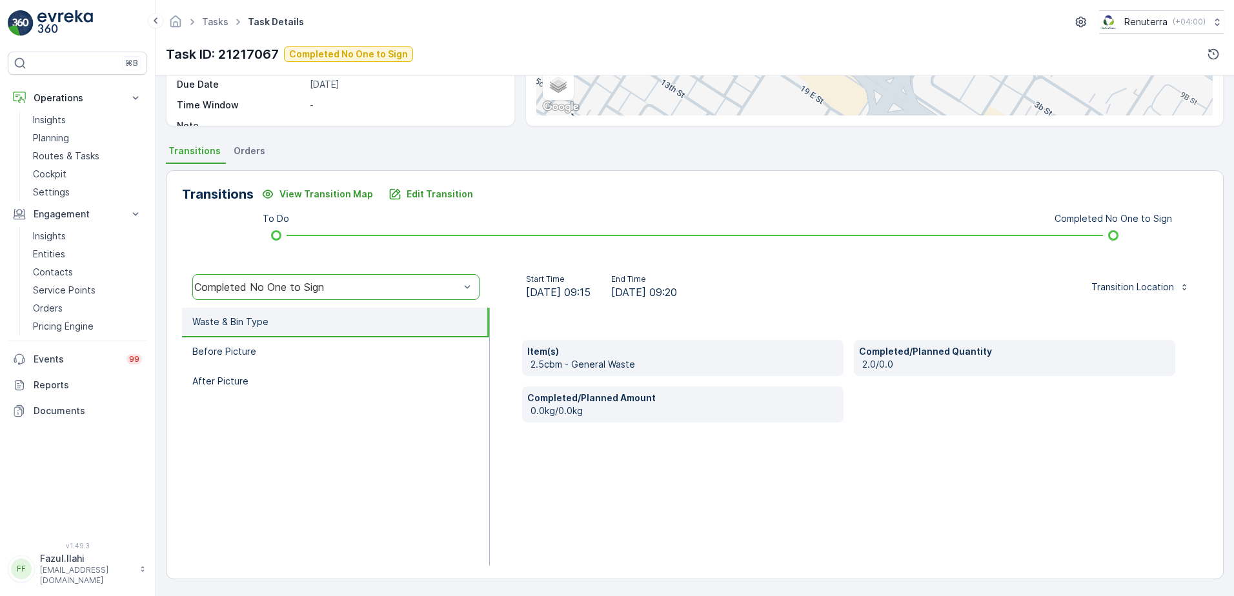
click at [427, 402] on ul "Waste & Bin Type Before Picture After Picture" at bounding box center [336, 437] width 308 height 258
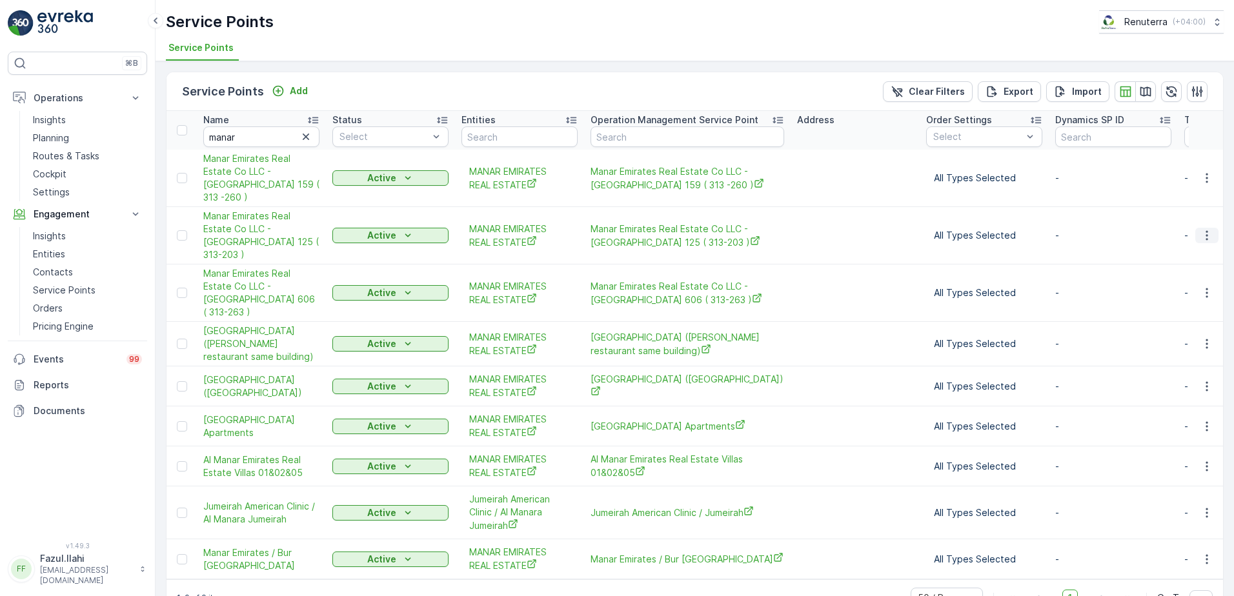
click at [1205, 229] on icon "button" at bounding box center [1207, 235] width 13 height 13
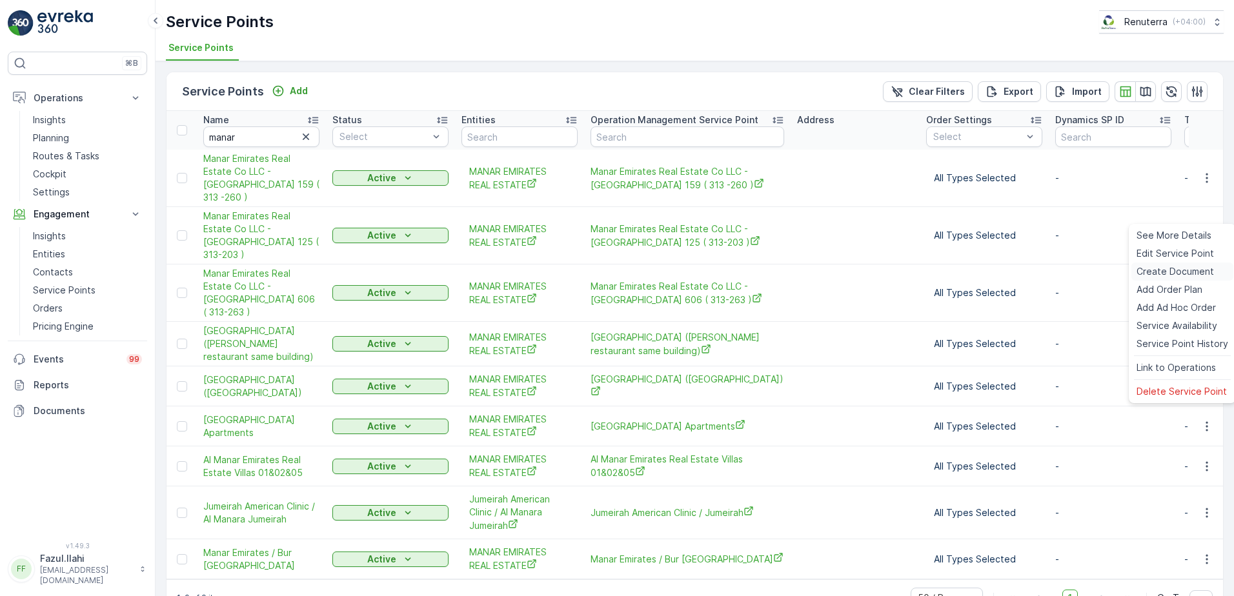
click at [1159, 272] on span "Create Document" at bounding box center [1175, 271] width 77 height 13
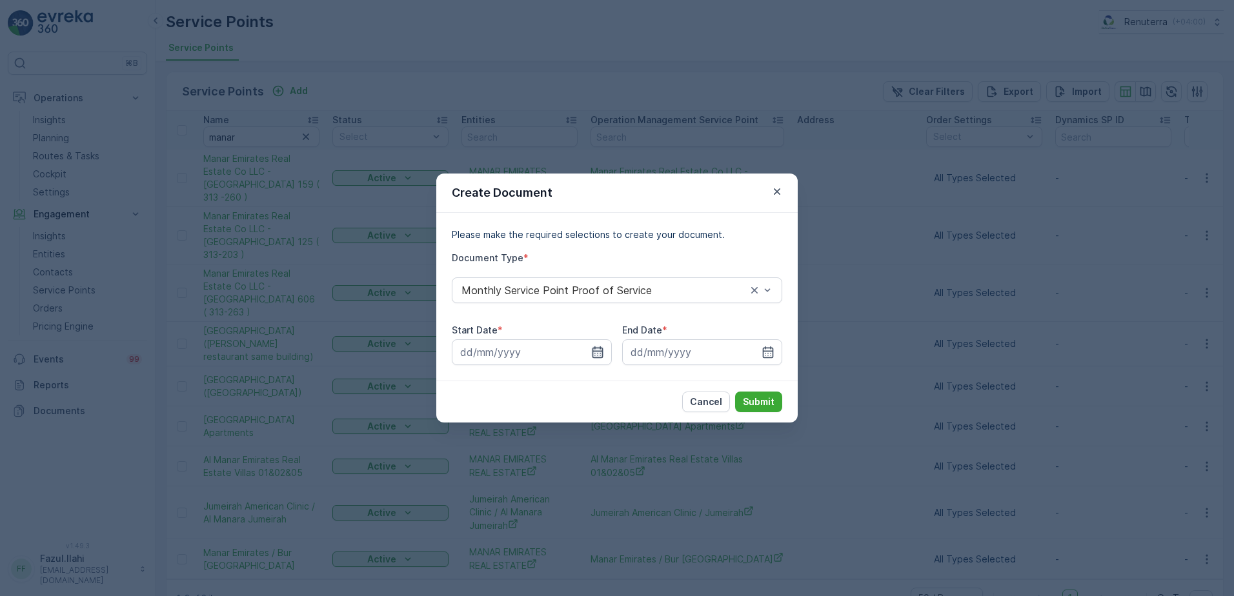
click at [594, 351] on icon "button" at bounding box center [598, 353] width 11 height 12
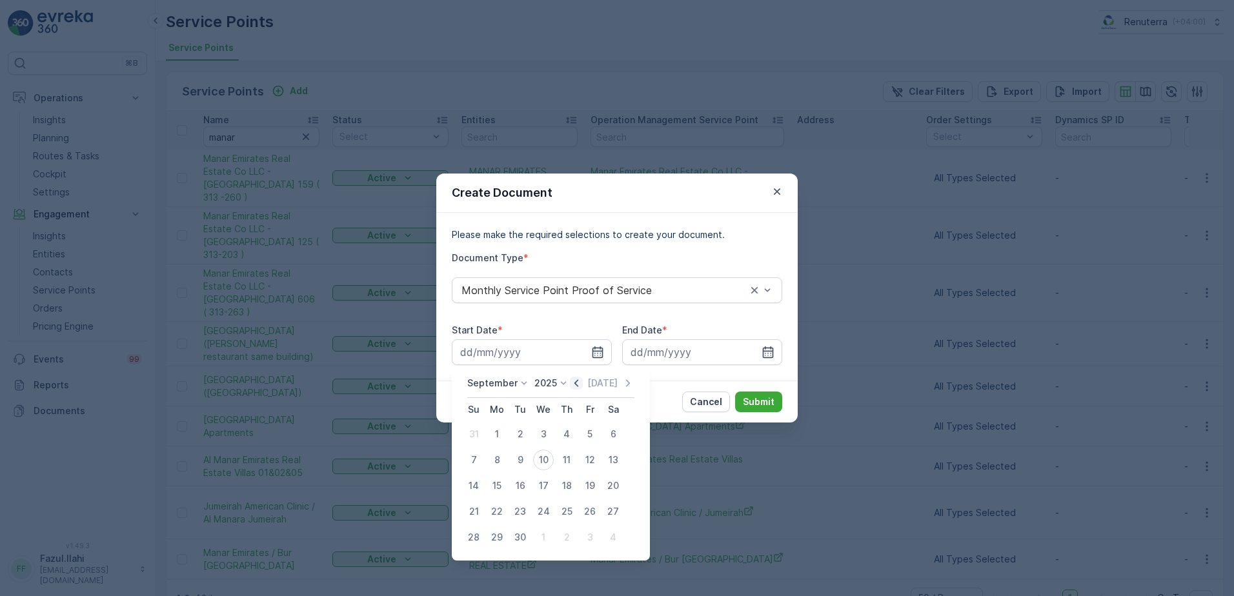
click at [570, 383] on icon "button" at bounding box center [576, 383] width 13 height 13
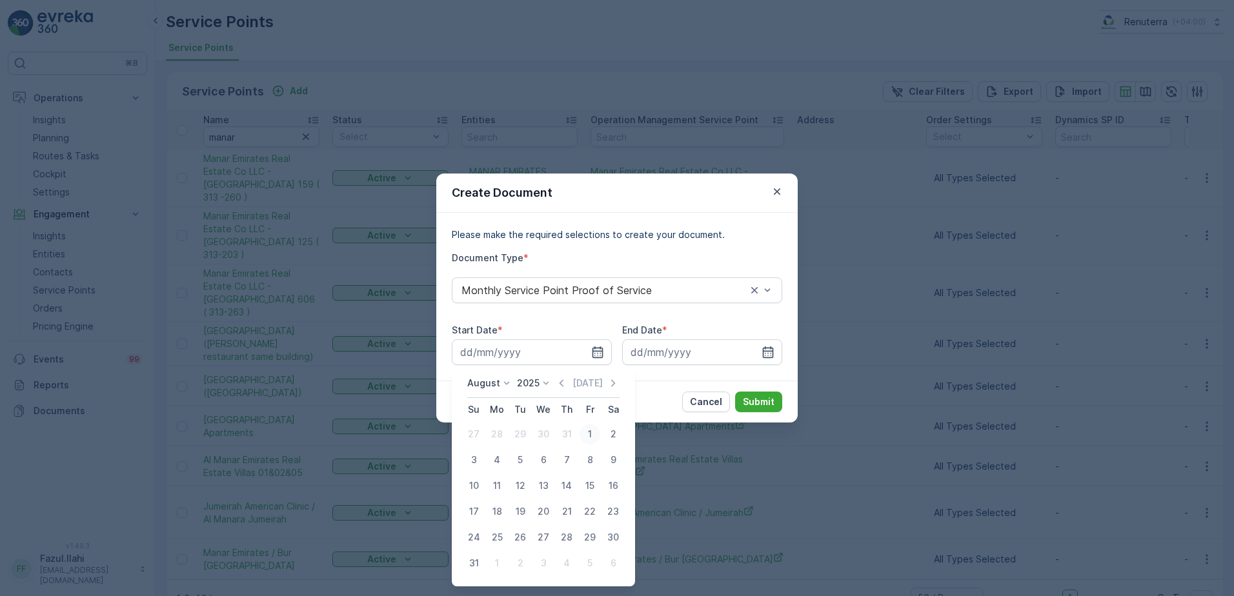
click at [586, 433] on div "1" at bounding box center [590, 434] width 21 height 21
type input "01.08.2025"
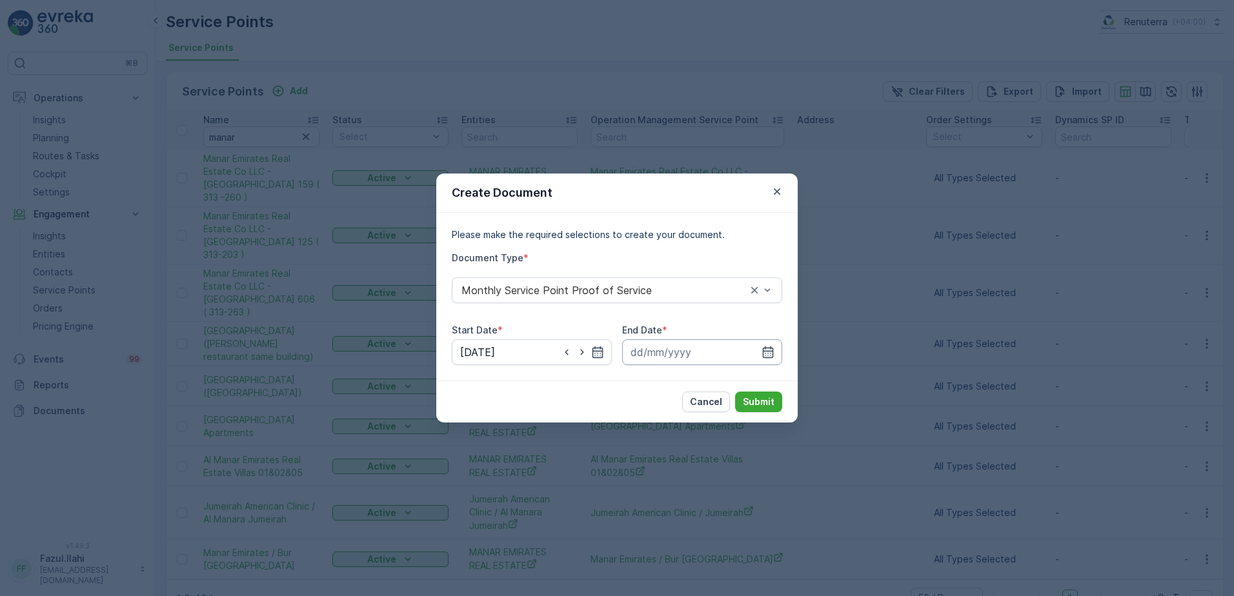
click at [777, 347] on input at bounding box center [702, 353] width 160 height 26
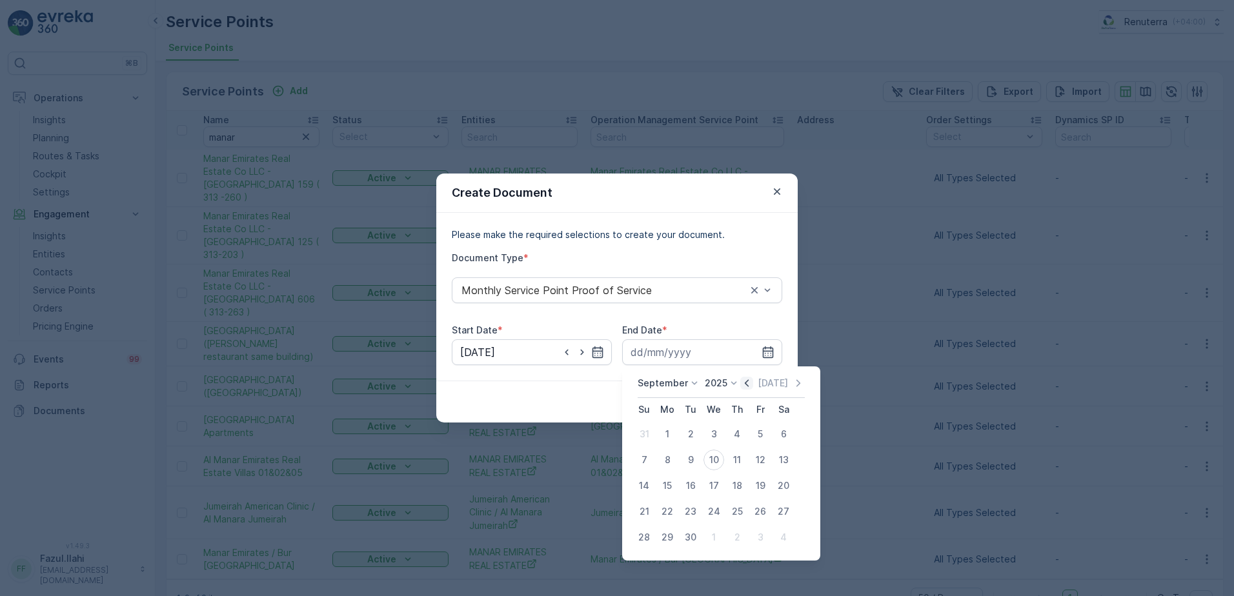
click at [745, 385] on icon "button" at bounding box center [747, 383] width 4 height 7
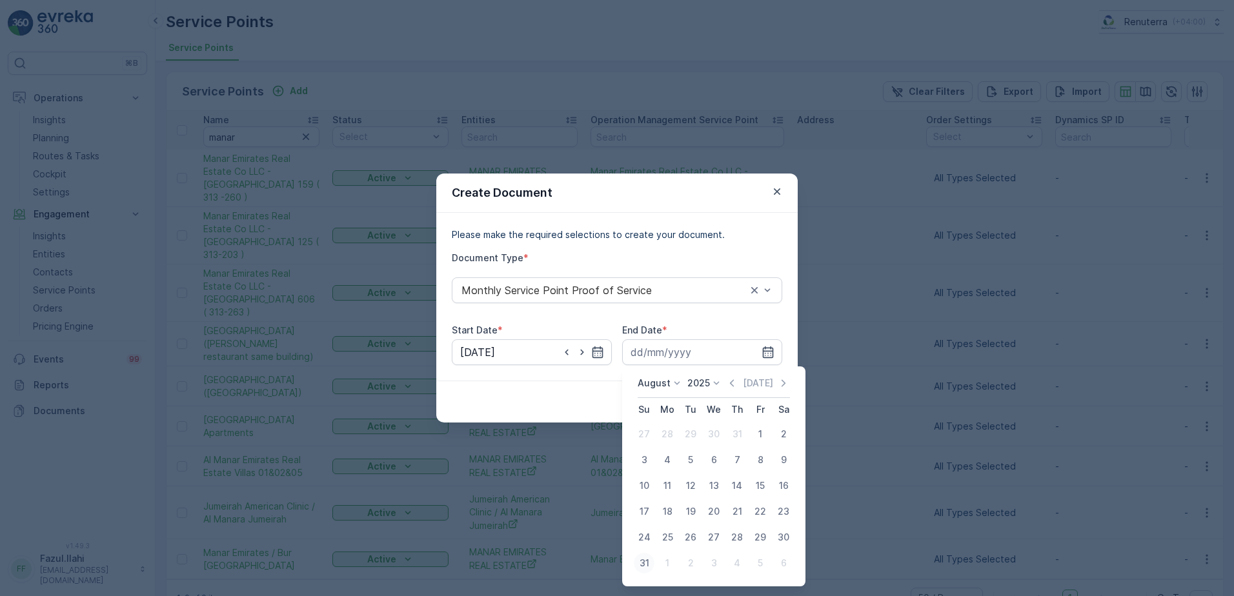
click at [647, 564] on div "31" at bounding box center [644, 563] width 21 height 21
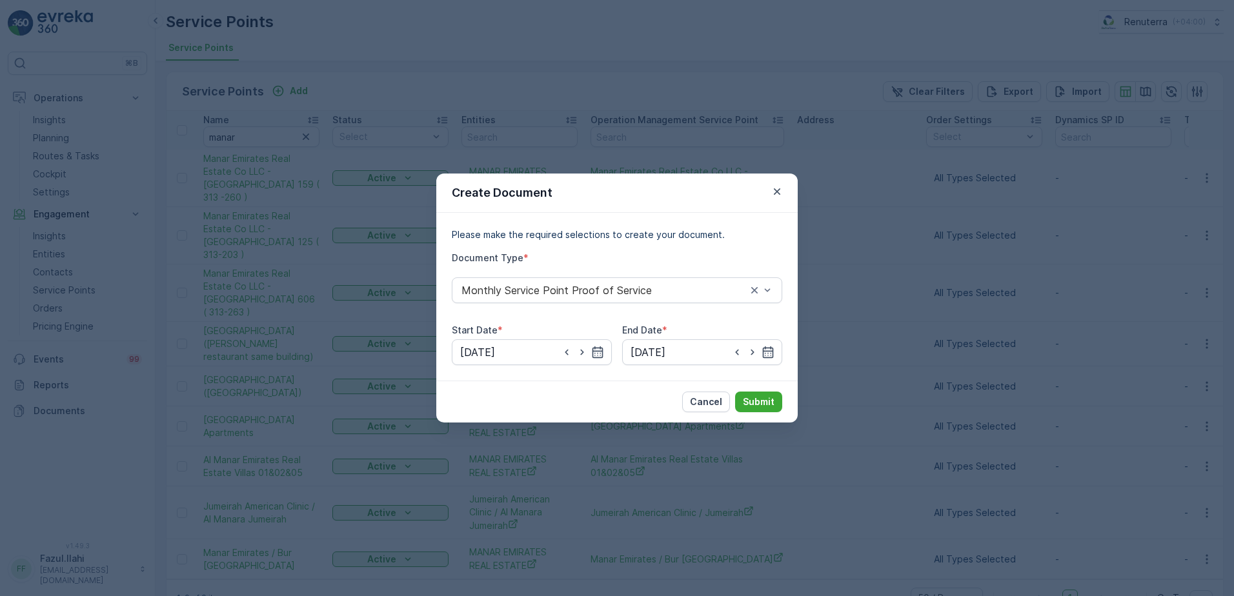
type input "31.08.2025"
click at [764, 399] on p "Submit" at bounding box center [759, 402] width 32 height 13
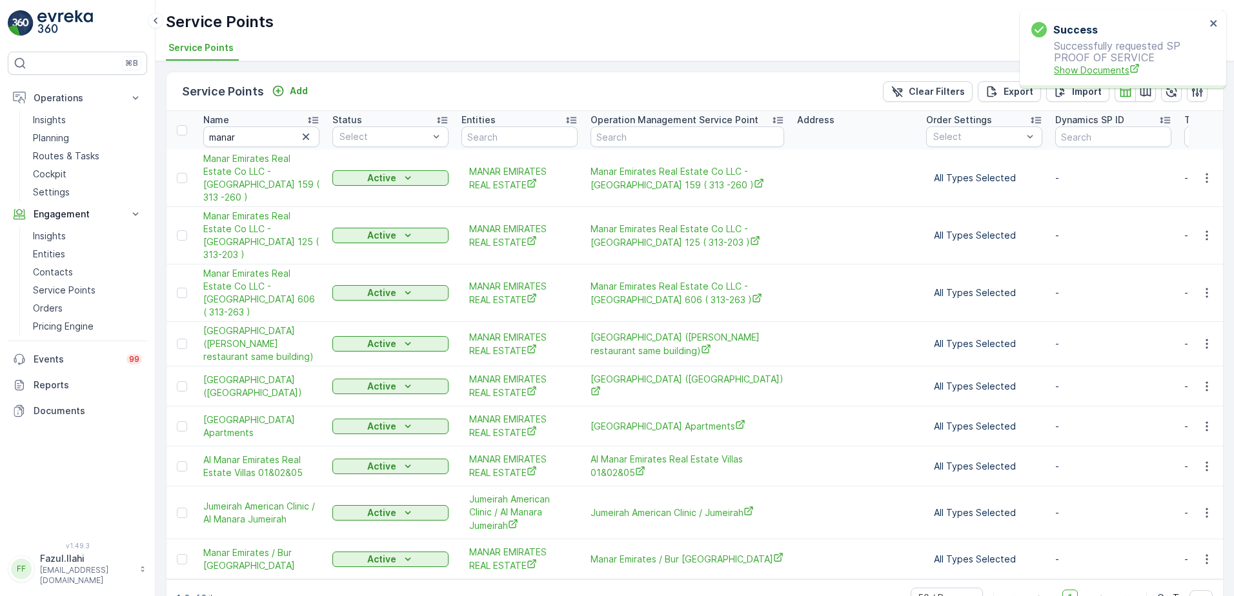
click at [1071, 70] on span "Show Documents" at bounding box center [1130, 70] width 152 height 14
click at [254, 211] on span "Manar Emirates Real Estate Co LLC -[GEOGRAPHIC_DATA] 125 ( 313-203 )" at bounding box center [261, 236] width 116 height 52
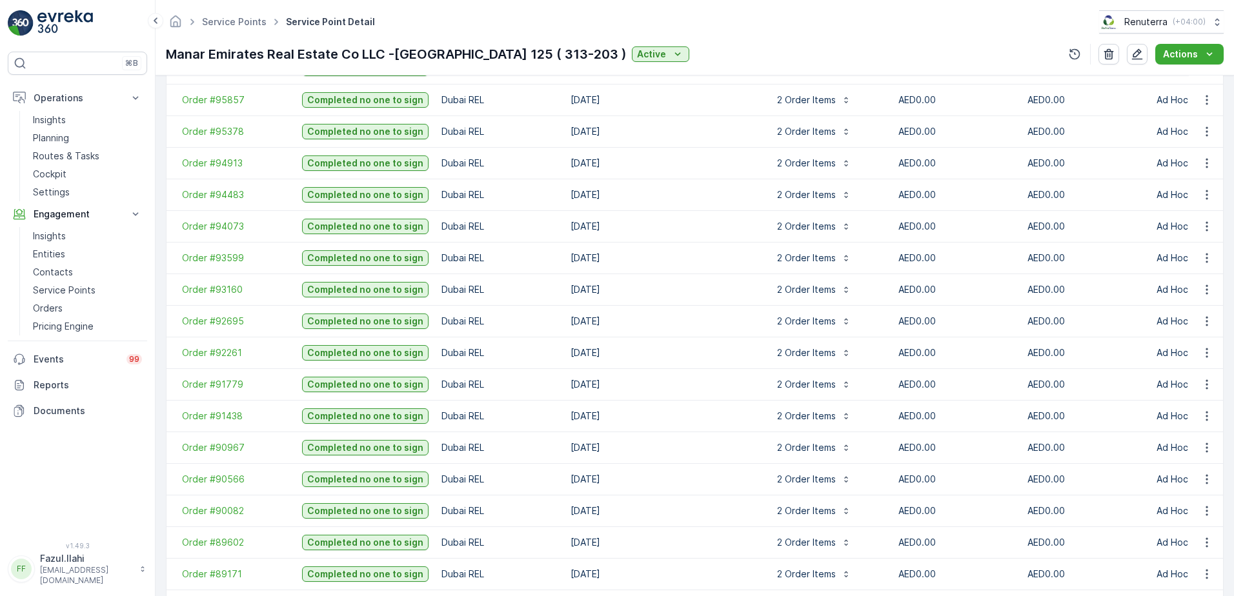
scroll to position [646, 0]
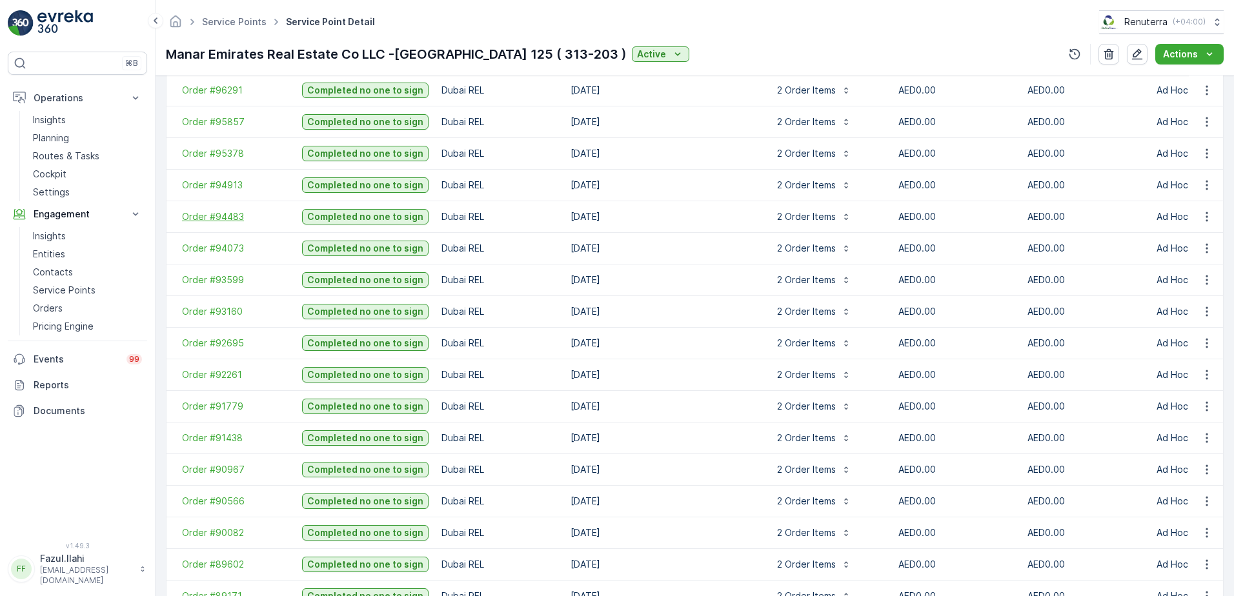
click at [205, 218] on span "Order #94483" at bounding box center [235, 216] width 107 height 13
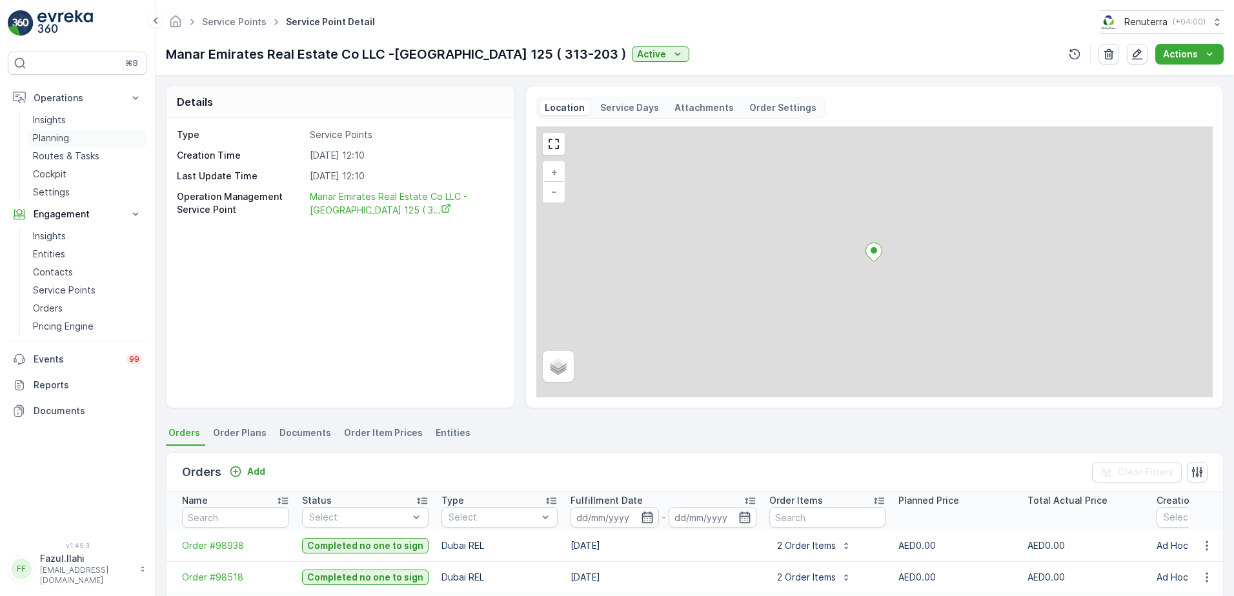
click at [56, 140] on p "Planning" at bounding box center [51, 138] width 36 height 13
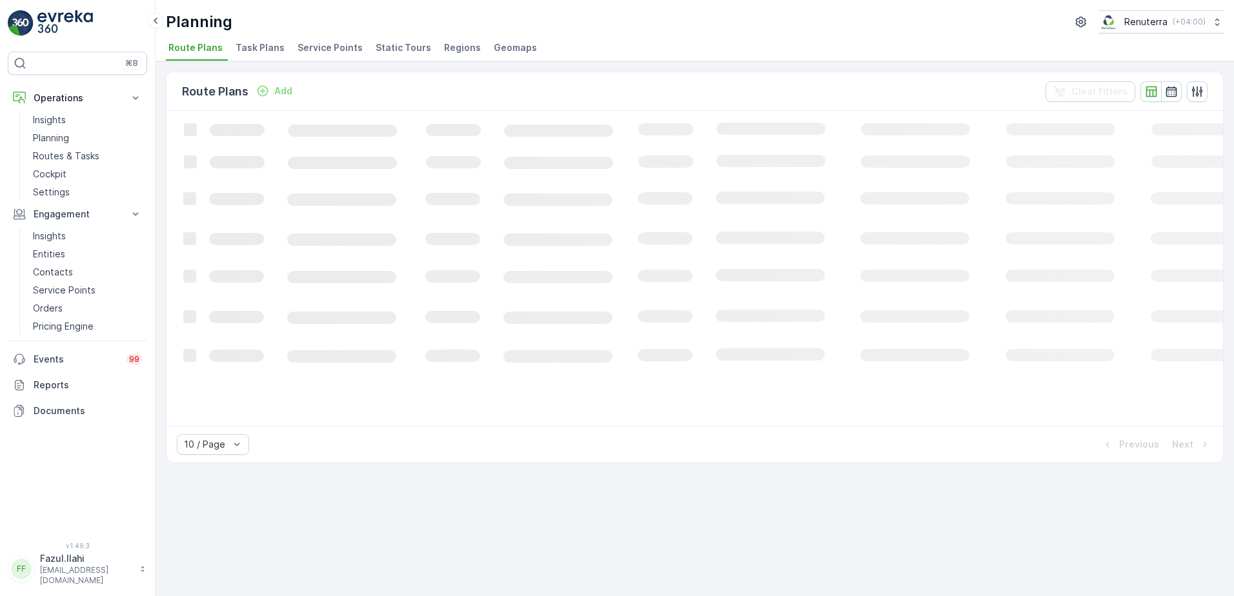
click at [326, 46] on span "Service Points" at bounding box center [330, 47] width 65 height 13
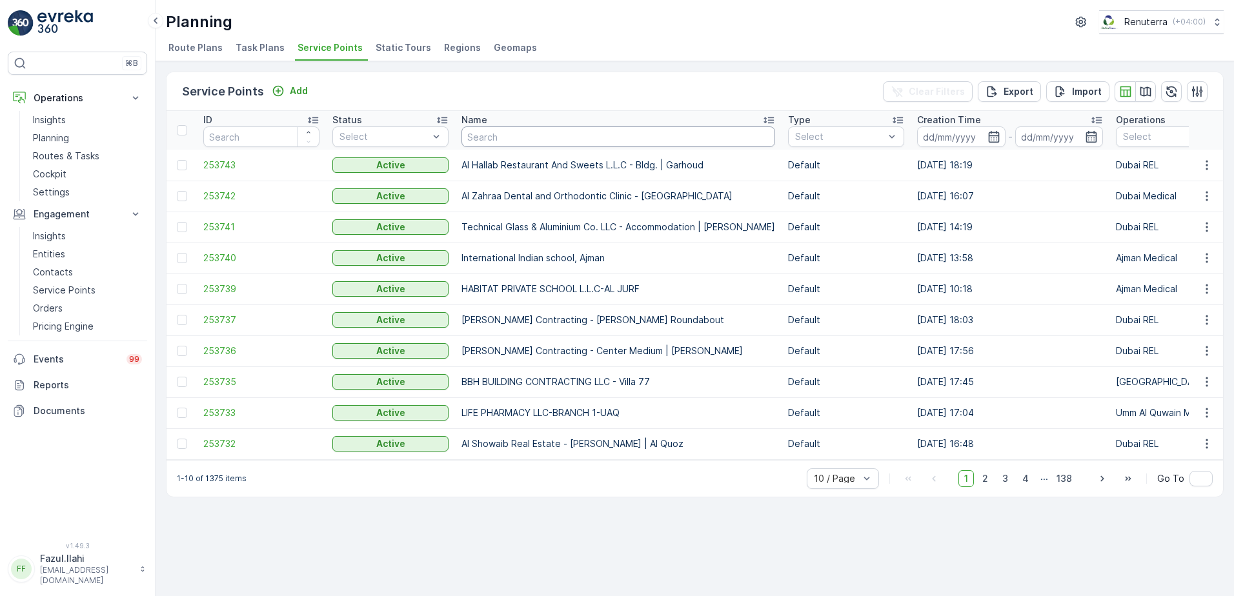
click at [620, 141] on input "text" at bounding box center [619, 137] width 314 height 21
type input "125"
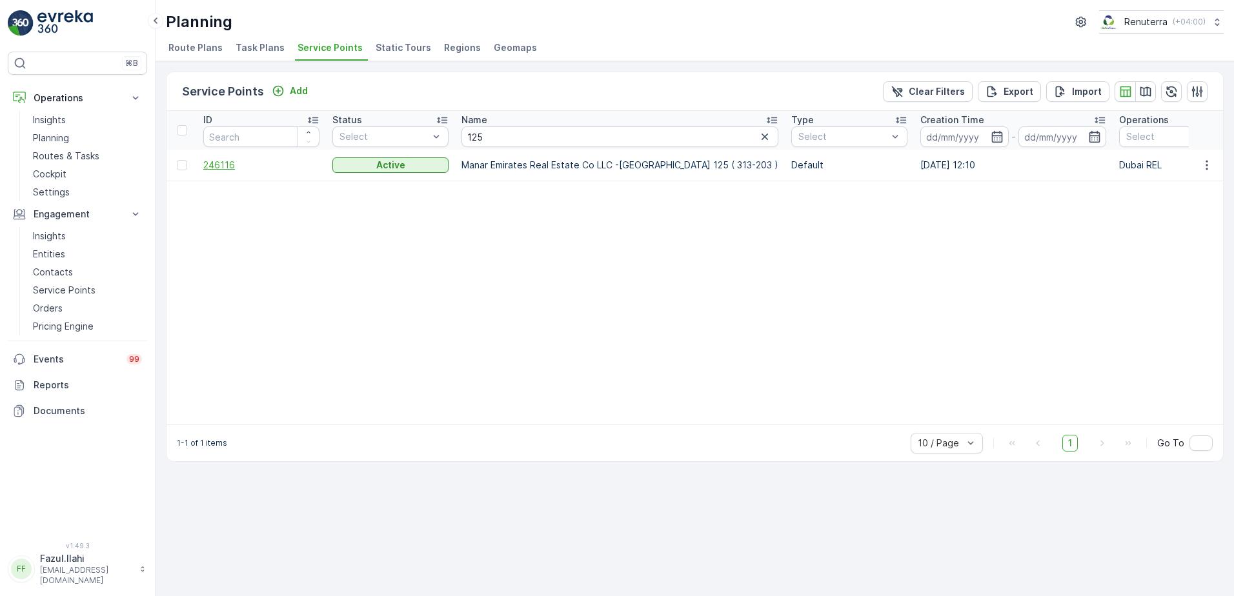
click at [209, 167] on span "246116" at bounding box center [261, 165] width 116 height 13
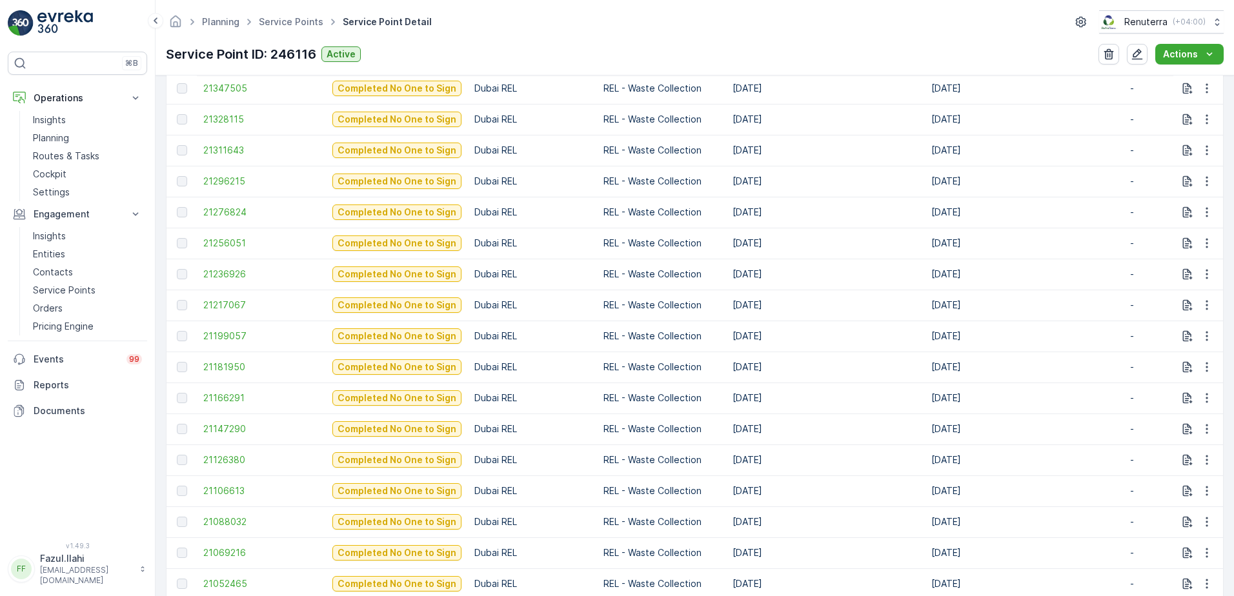
scroll to position [710, 0]
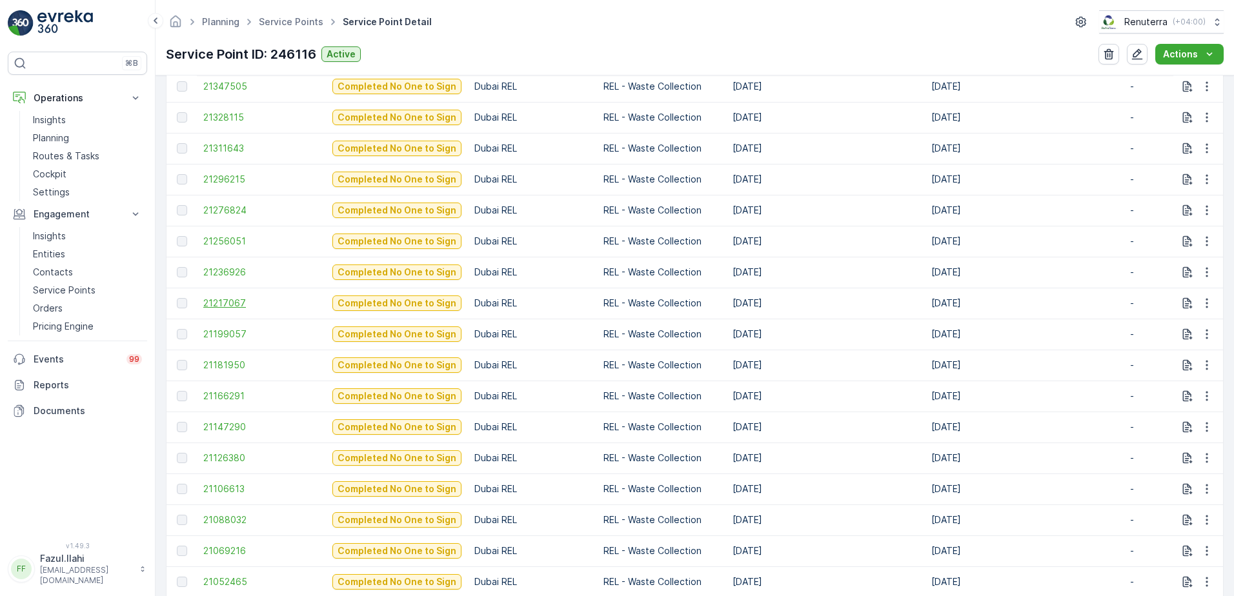
click at [225, 303] on span "21217067" at bounding box center [261, 303] width 116 height 13
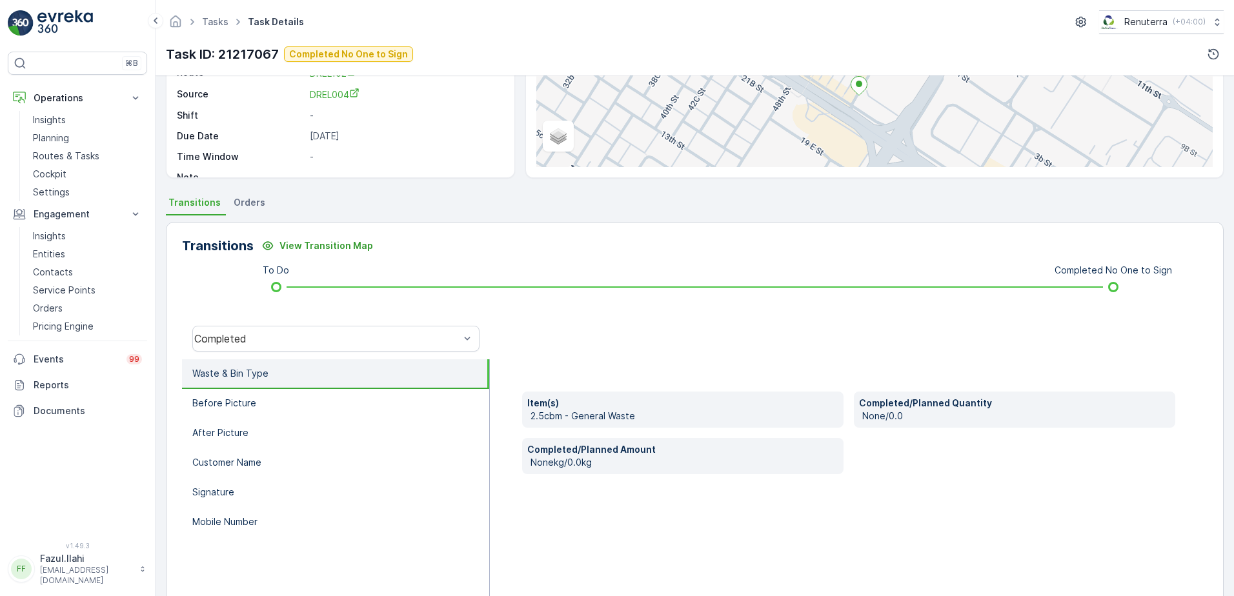
scroll to position [194, 0]
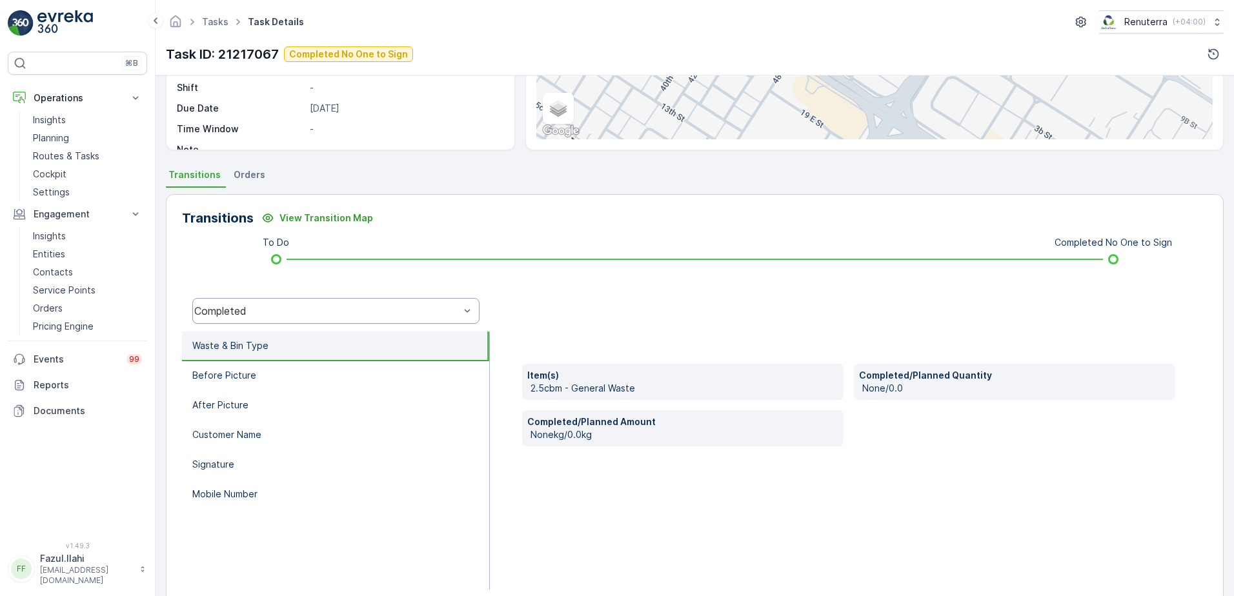
click at [298, 302] on div "Completed" at bounding box center [335, 311] width 287 height 26
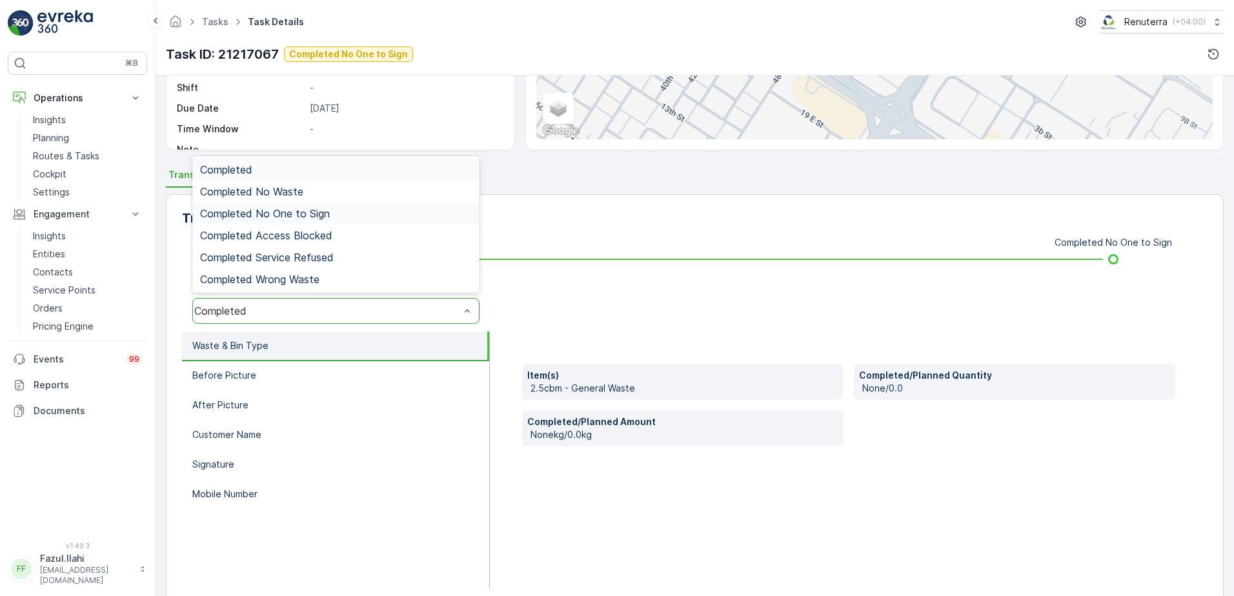
click at [300, 217] on span "Completed No One to Sign" at bounding box center [265, 214] width 130 height 12
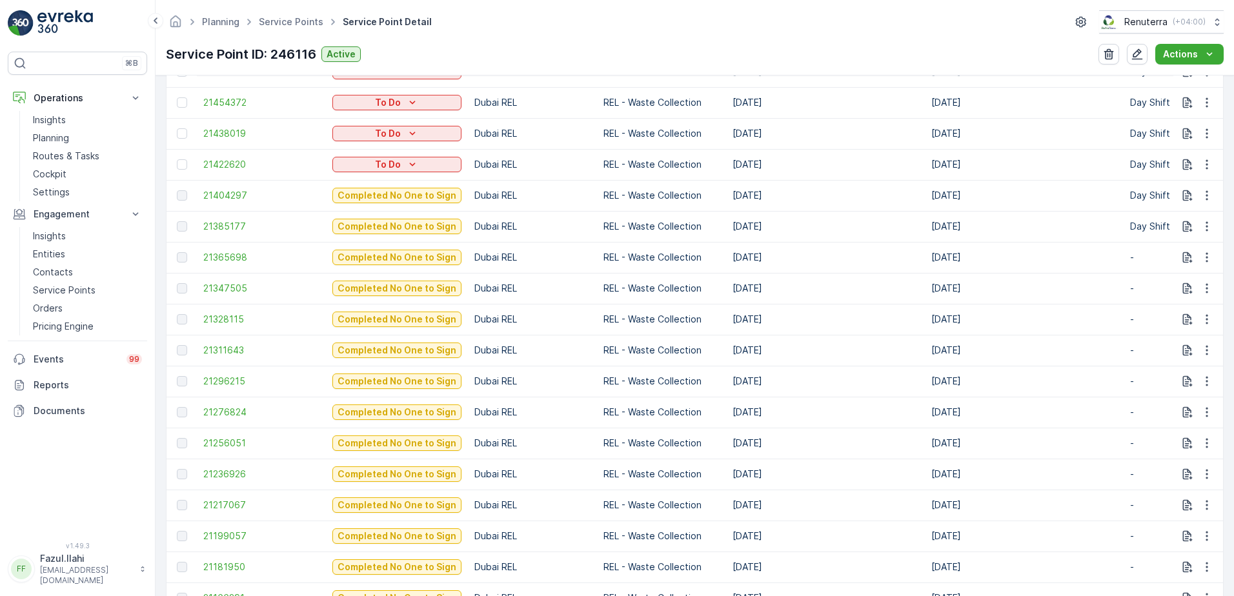
scroll to position [516, 0]
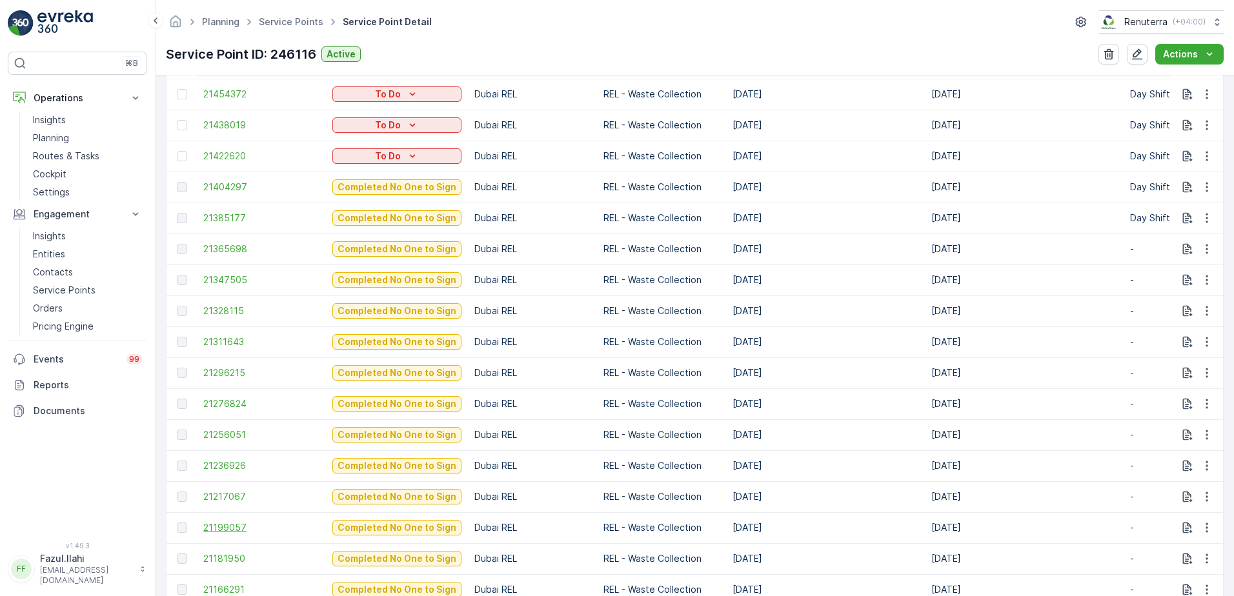
click at [228, 529] on span "21199057" at bounding box center [261, 528] width 116 height 13
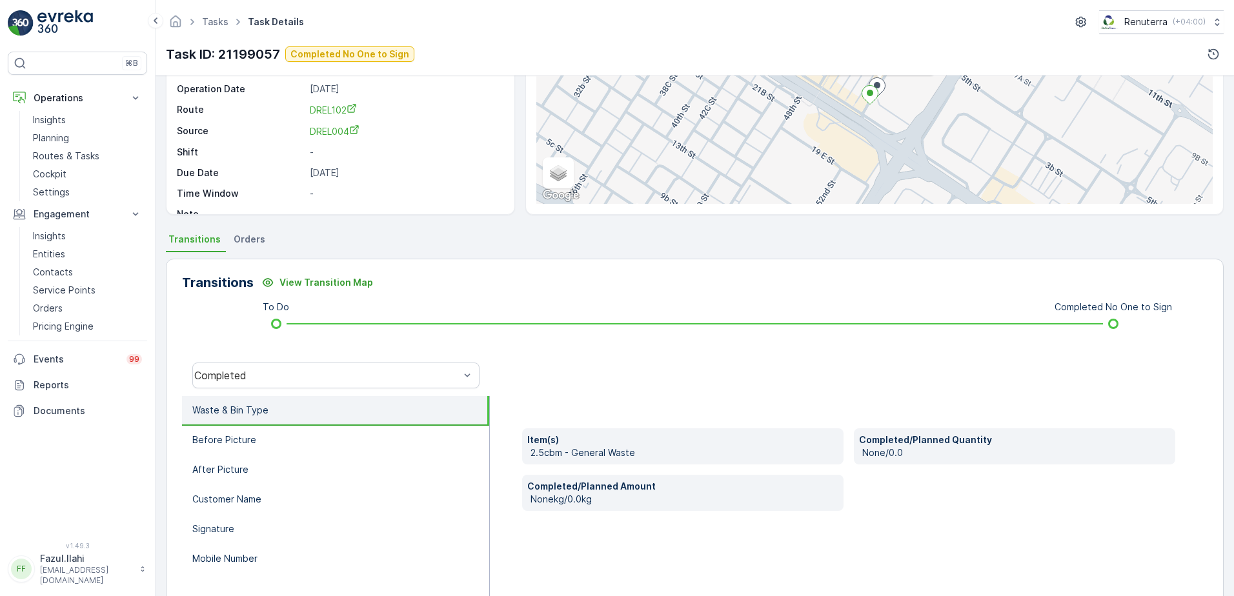
scroll to position [194, 0]
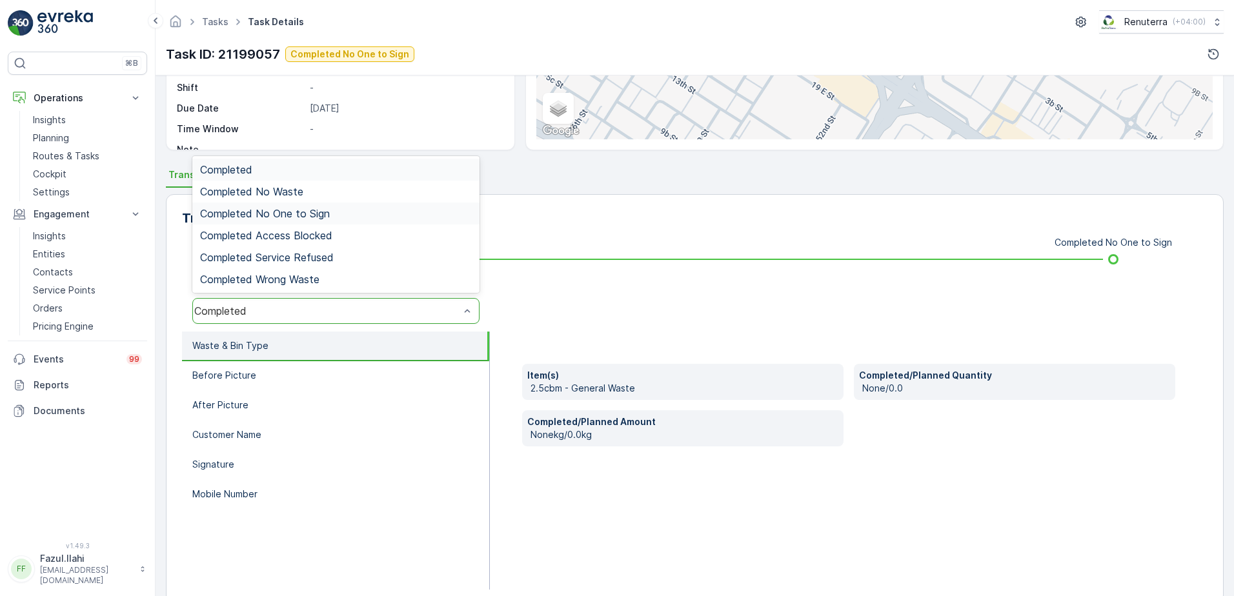
click at [310, 217] on span "Completed No One to Sign" at bounding box center [265, 214] width 130 height 12
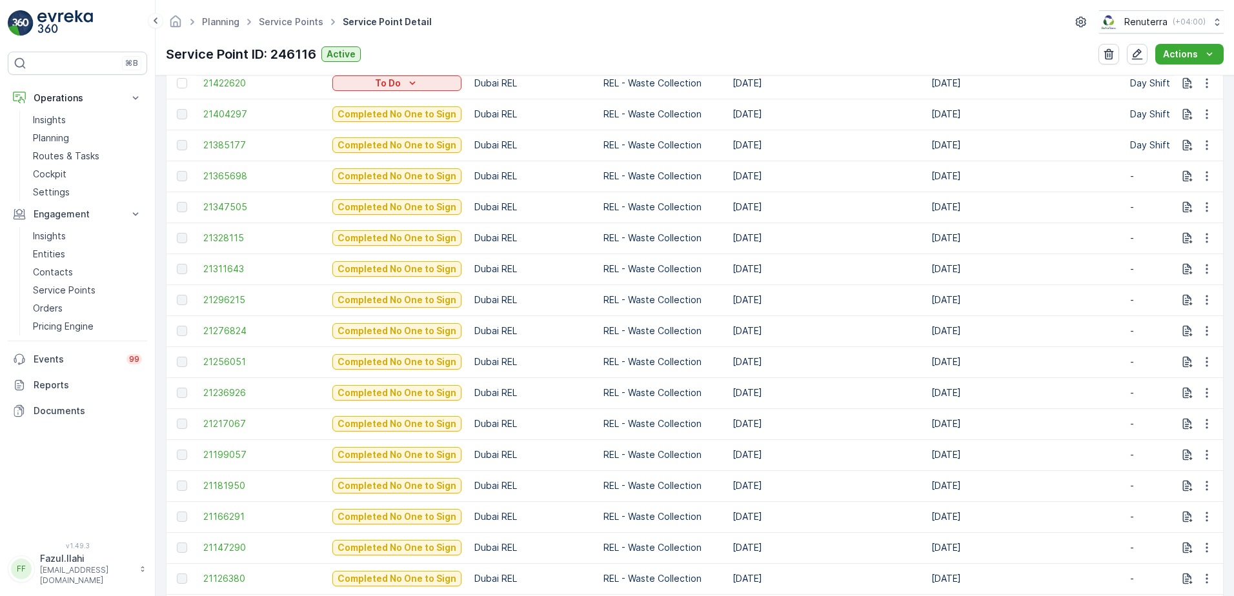
scroll to position [646, 0]
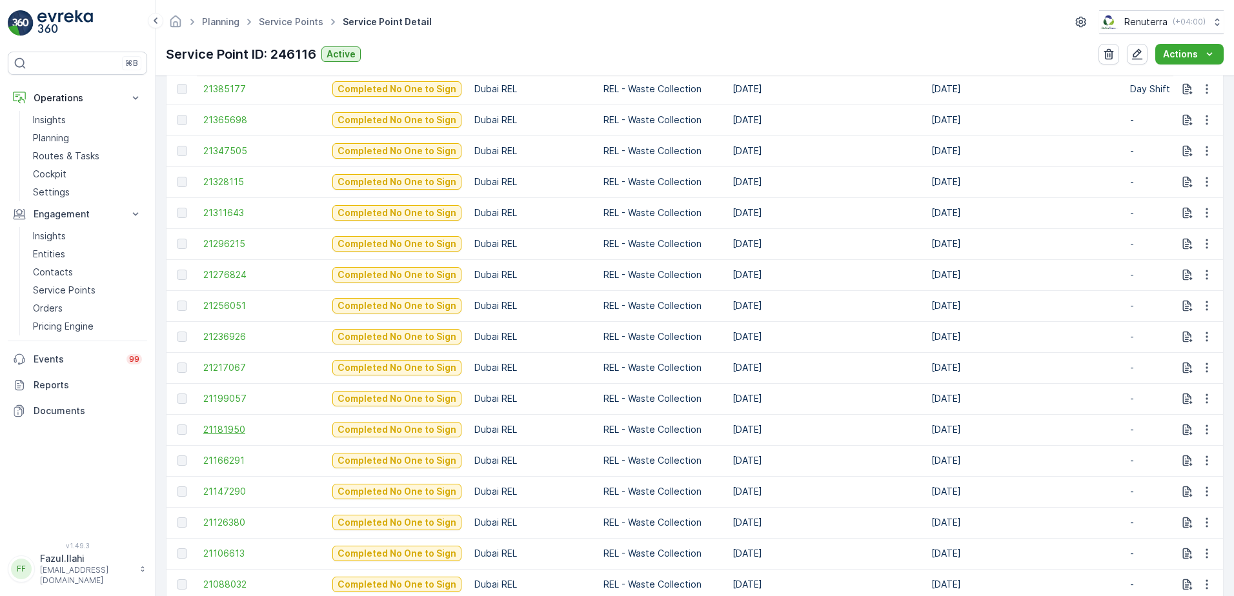
click at [227, 426] on span "21181950" at bounding box center [261, 429] width 116 height 13
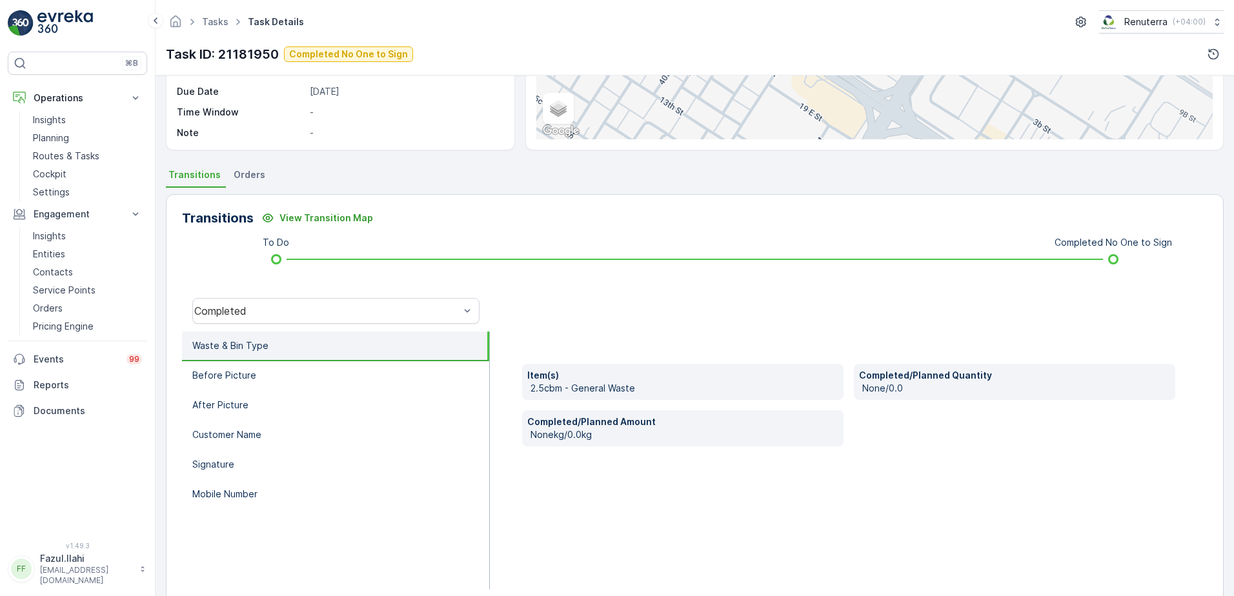
scroll to position [218, 0]
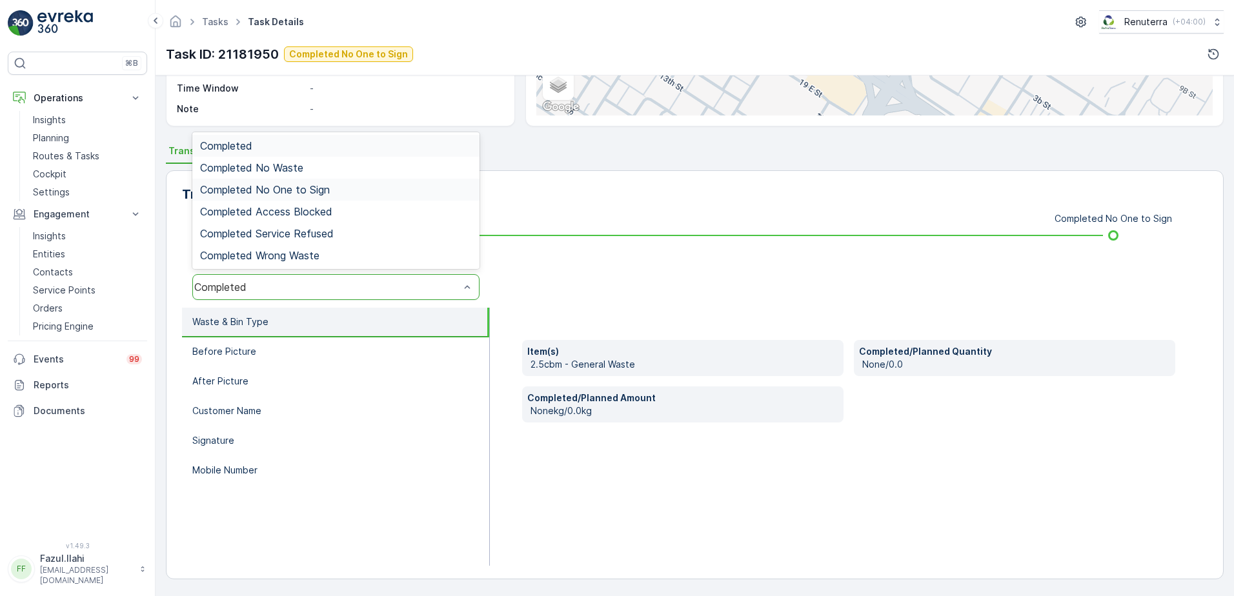
click at [274, 192] on span "Completed No One to Sign" at bounding box center [265, 190] width 130 height 12
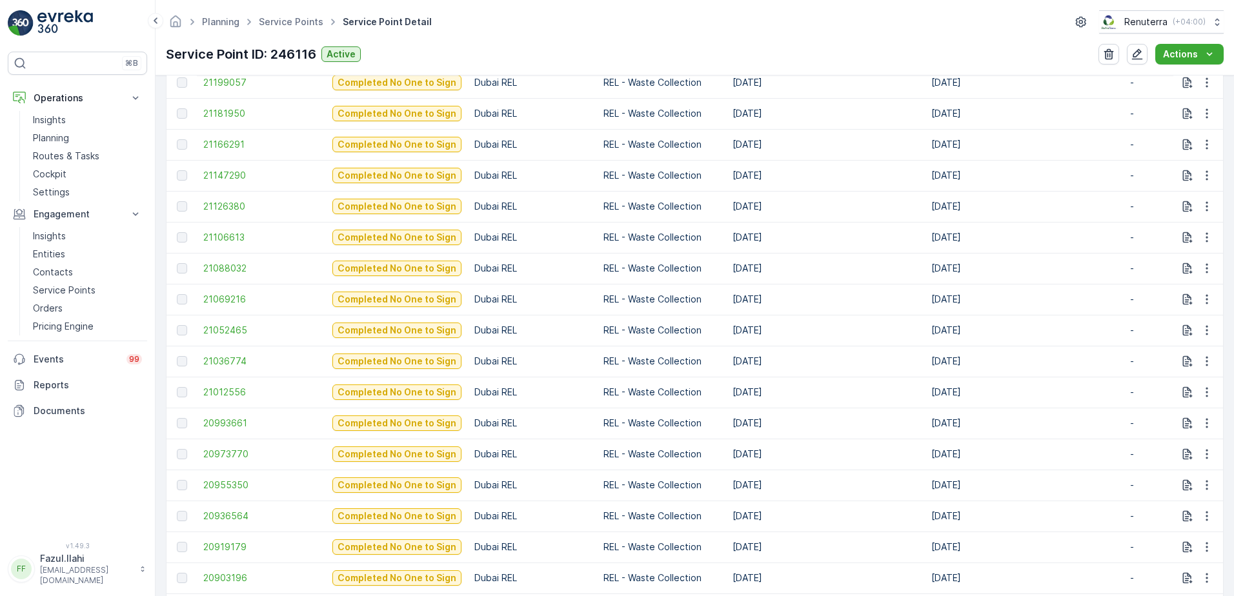
scroll to position [897, 0]
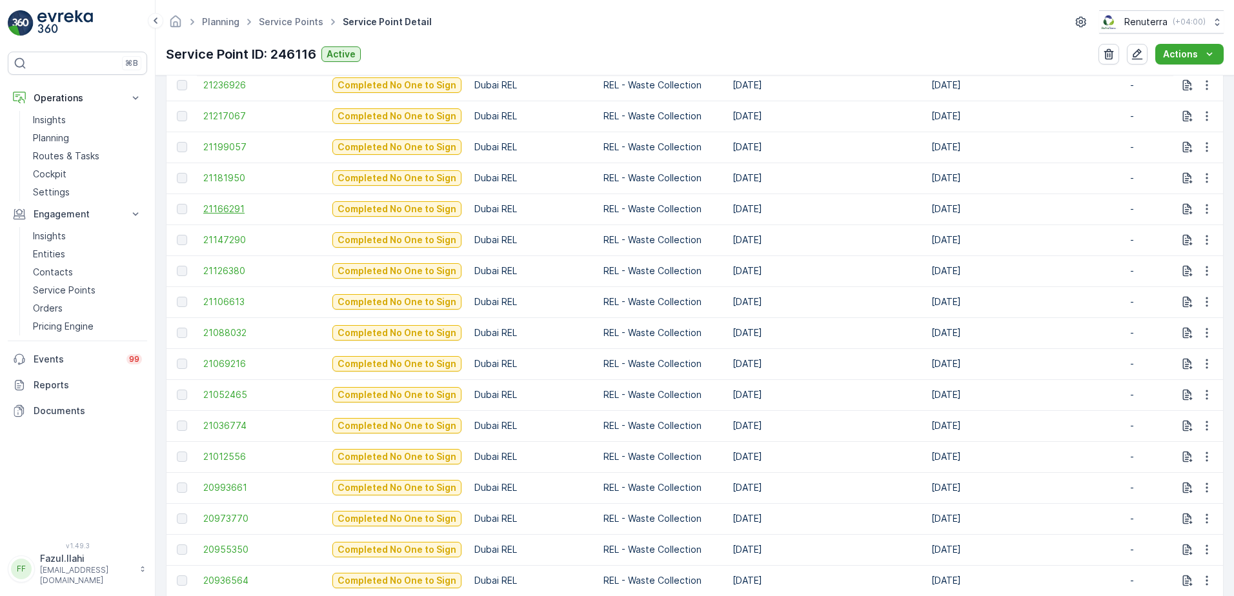
click at [220, 207] on span "21166291" at bounding box center [261, 209] width 116 height 13
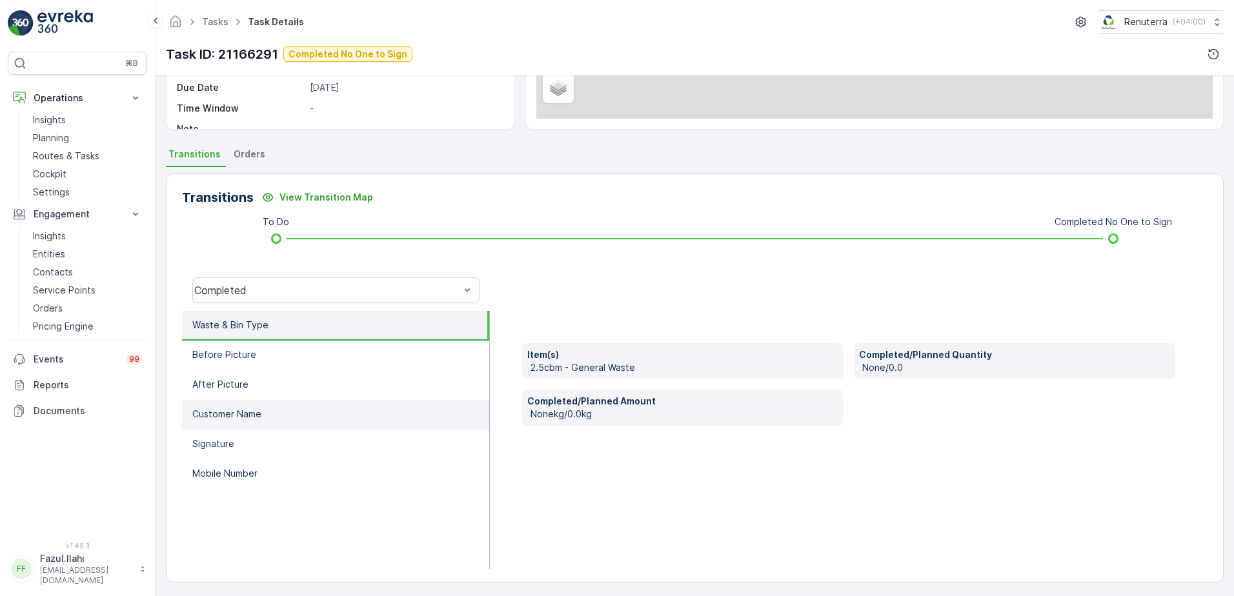
scroll to position [218, 0]
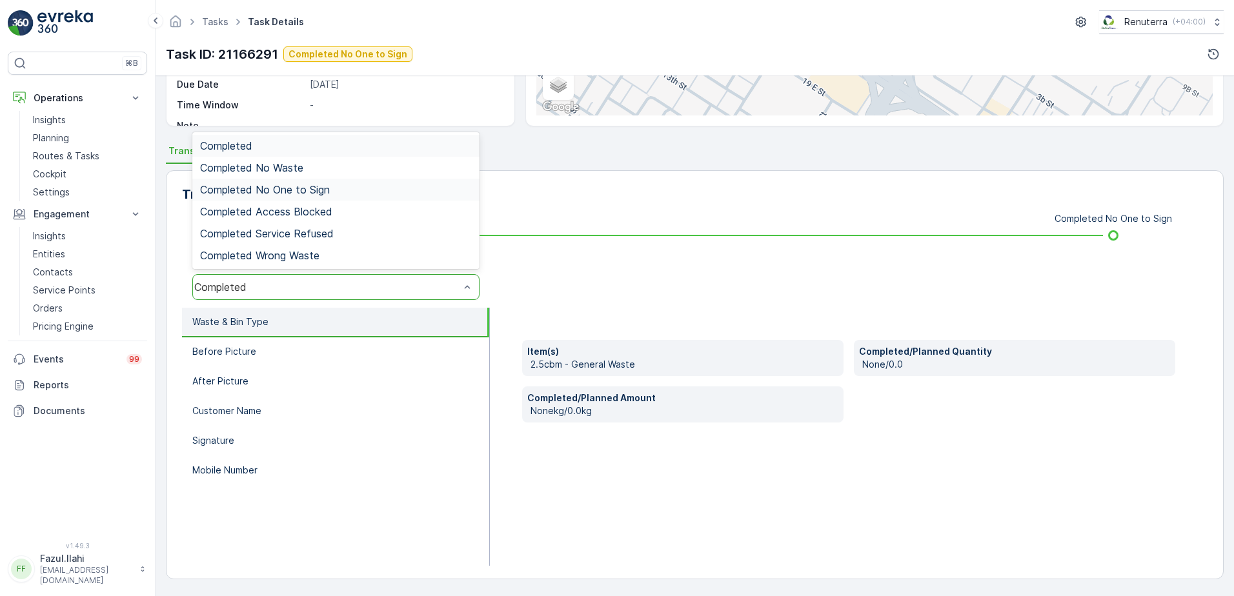
click at [300, 192] on span "Completed No One to Sign" at bounding box center [265, 190] width 130 height 12
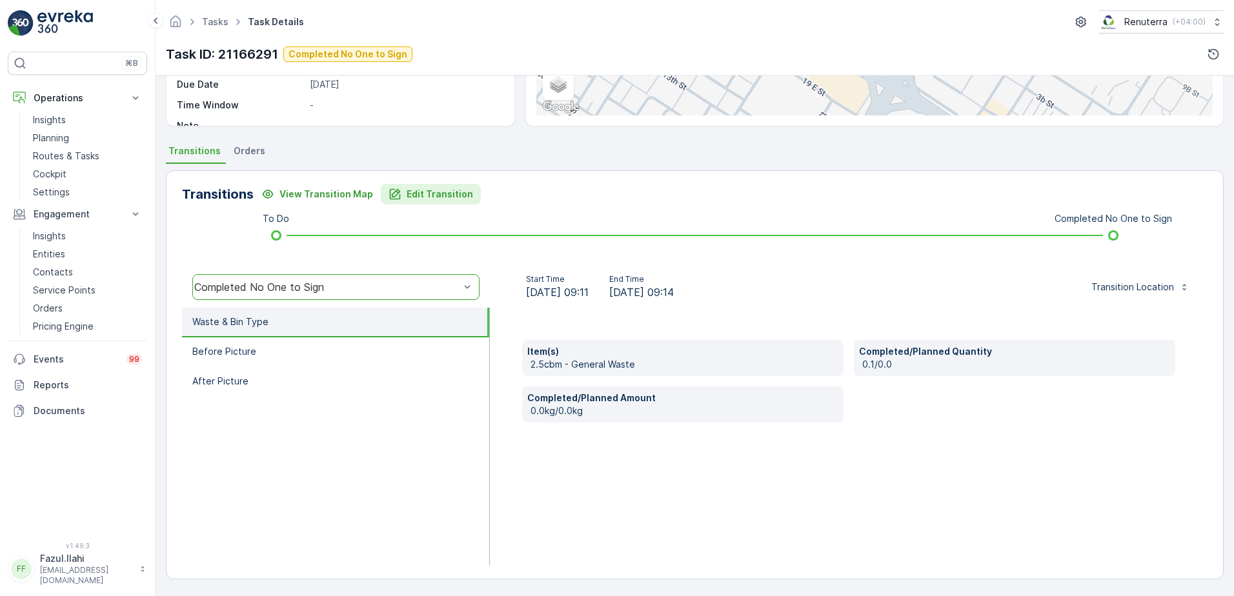
click at [418, 194] on p "Edit Transition" at bounding box center [440, 194] width 66 height 13
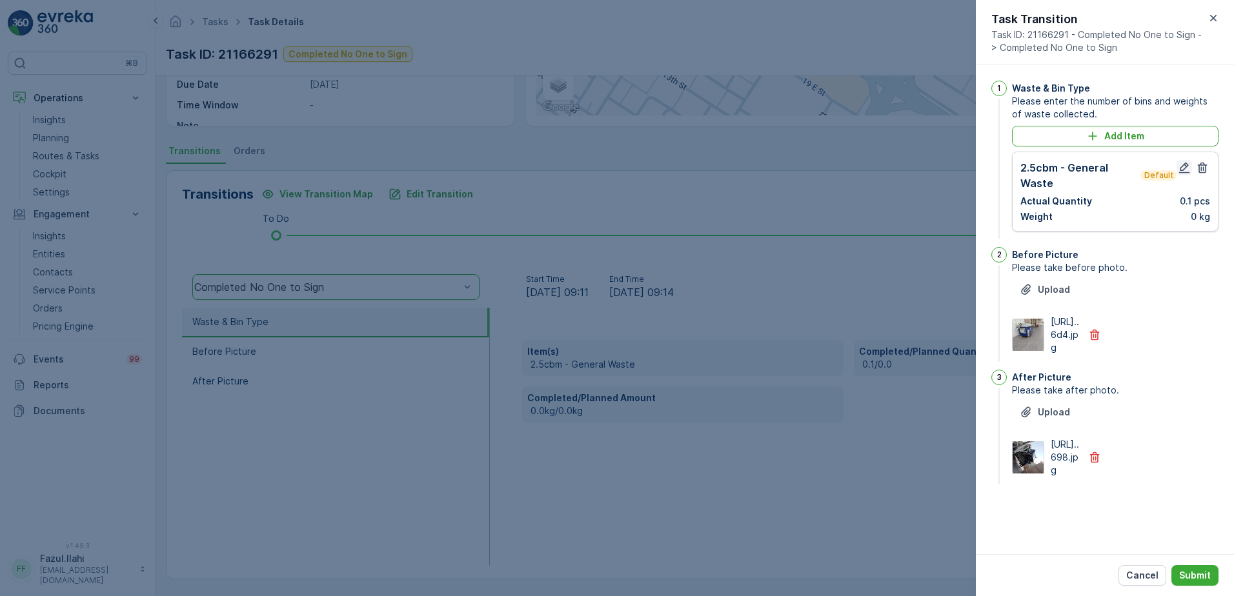
click at [1185, 163] on icon "button" at bounding box center [1184, 167] width 13 height 13
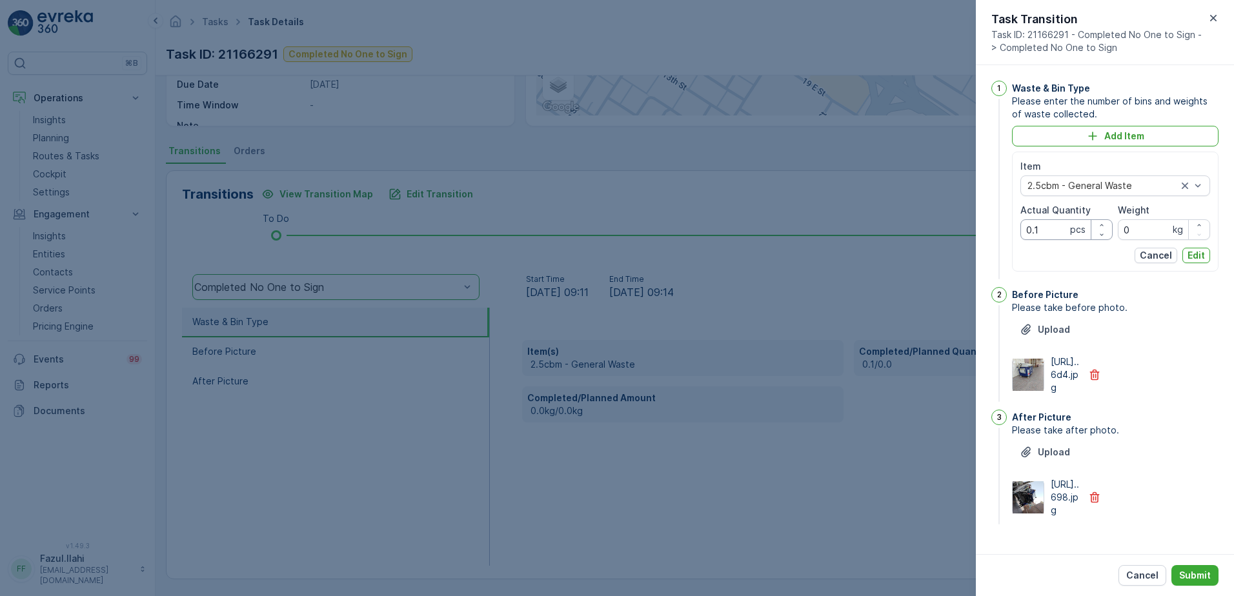
click at [1051, 230] on Quantity "0.1" at bounding box center [1067, 229] width 92 height 21
type Quantity "1"
click at [1195, 256] on p "Edit" at bounding box center [1196, 255] width 17 height 13
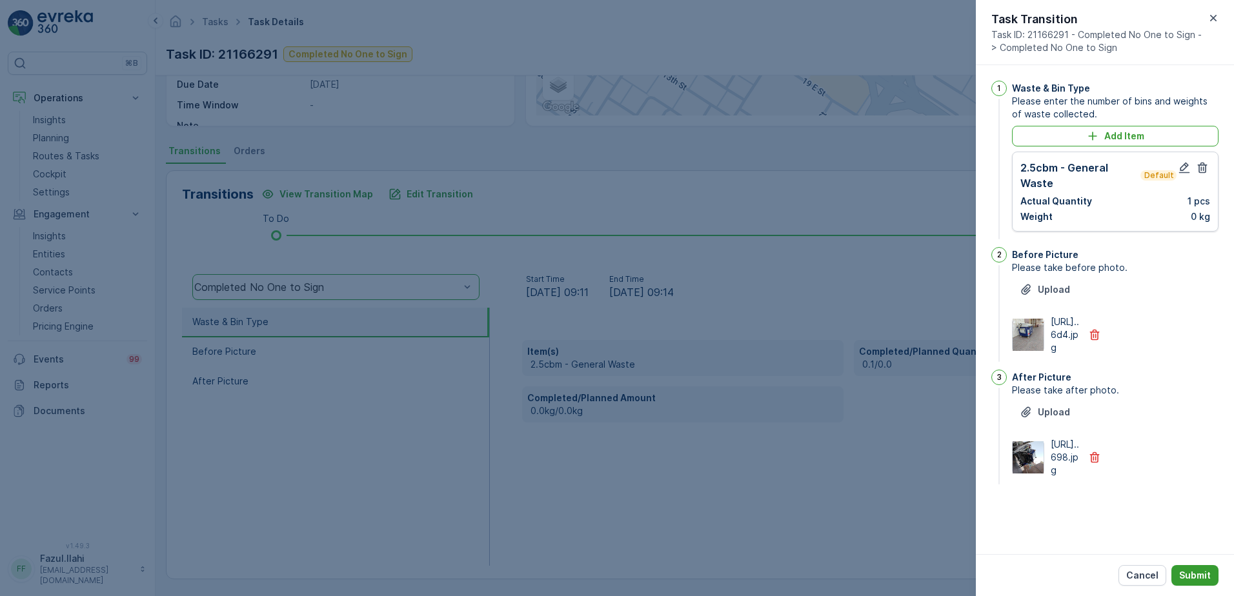
click at [1201, 578] on p "Submit" at bounding box center [1195, 575] width 32 height 13
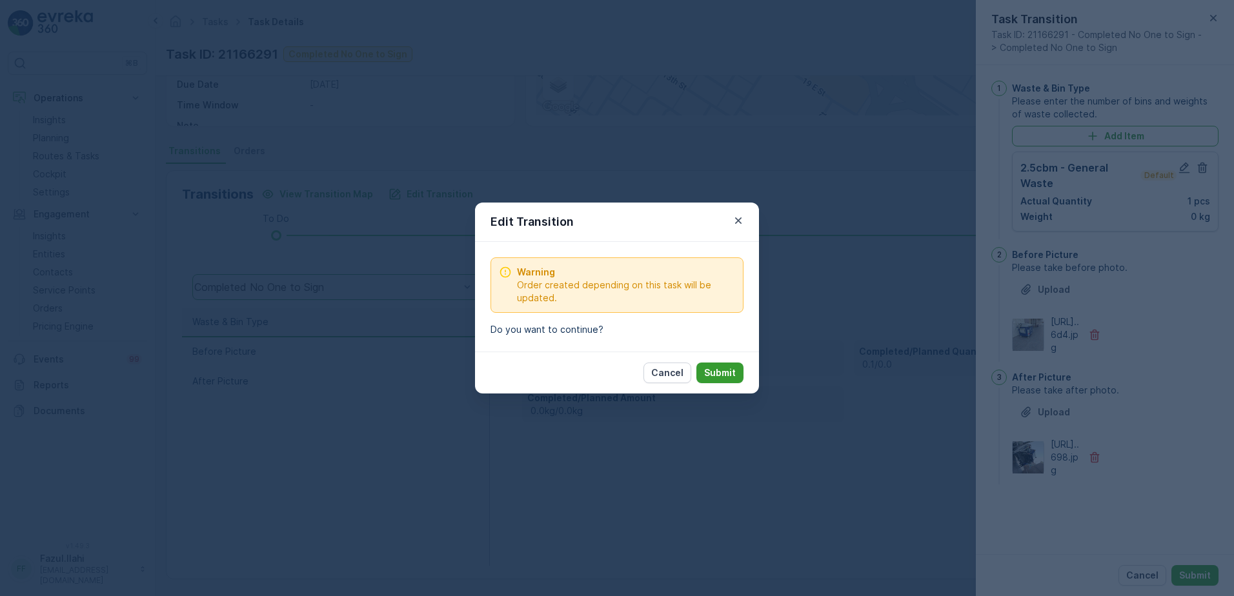
click at [719, 367] on p "Submit" at bounding box center [720, 373] width 32 height 13
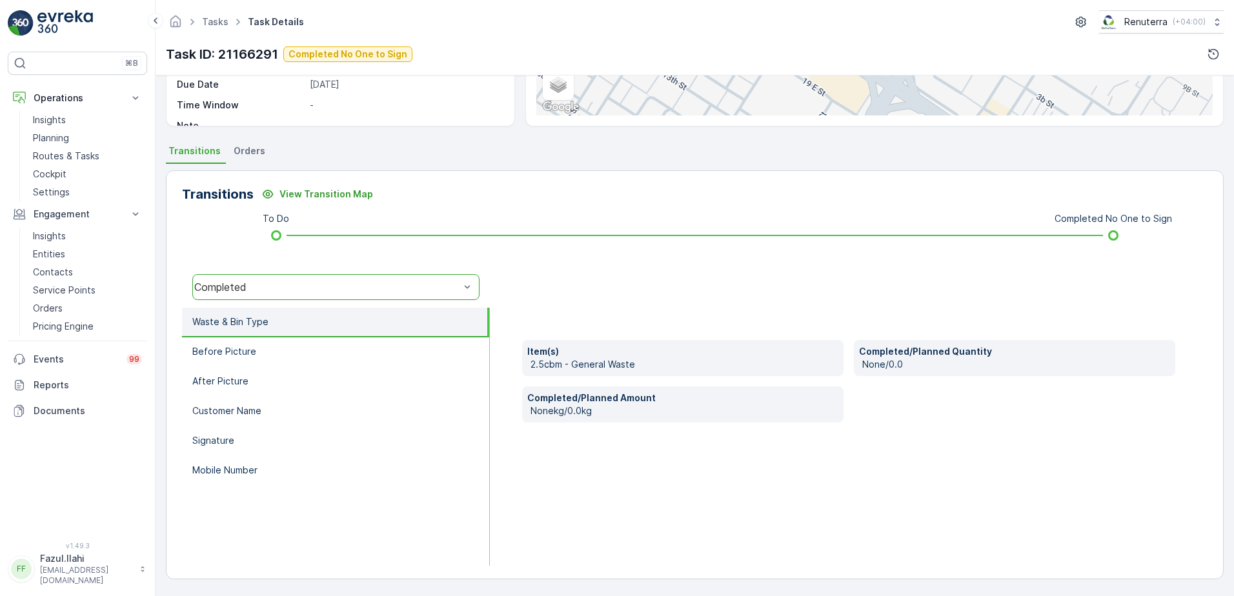
click at [400, 273] on div "option Completed No One to Sign, selected. Completed" at bounding box center [336, 287] width 308 height 41
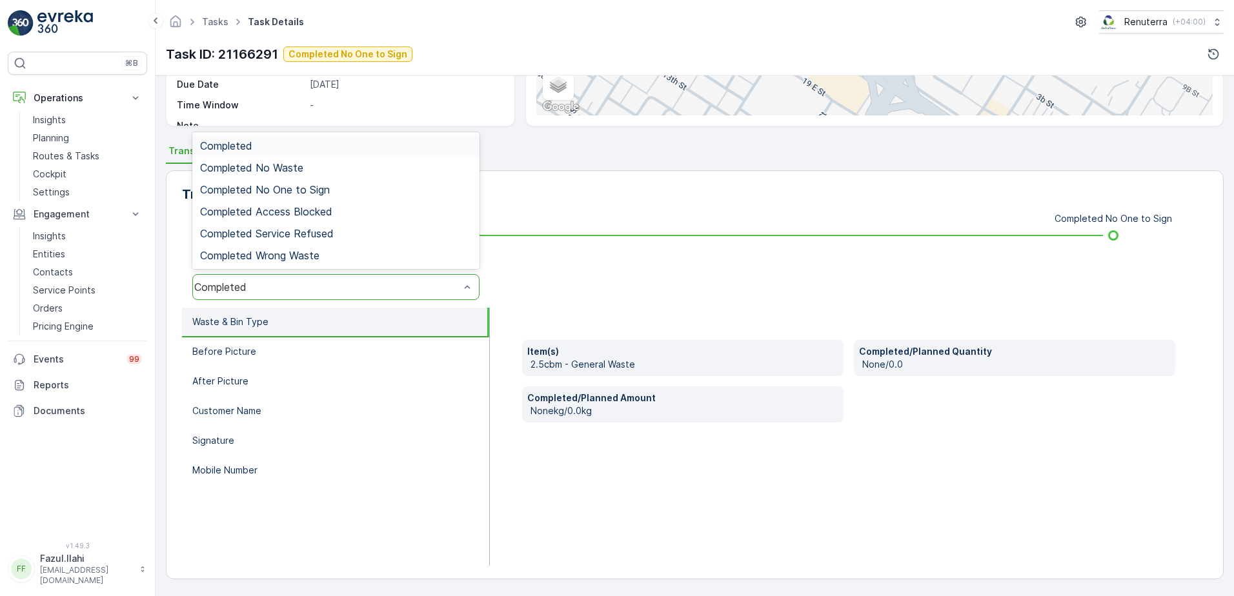
click at [383, 283] on div "Completed" at bounding box center [326, 287] width 265 height 12
click at [307, 193] on span "Completed No One to Sign" at bounding box center [265, 190] width 130 height 12
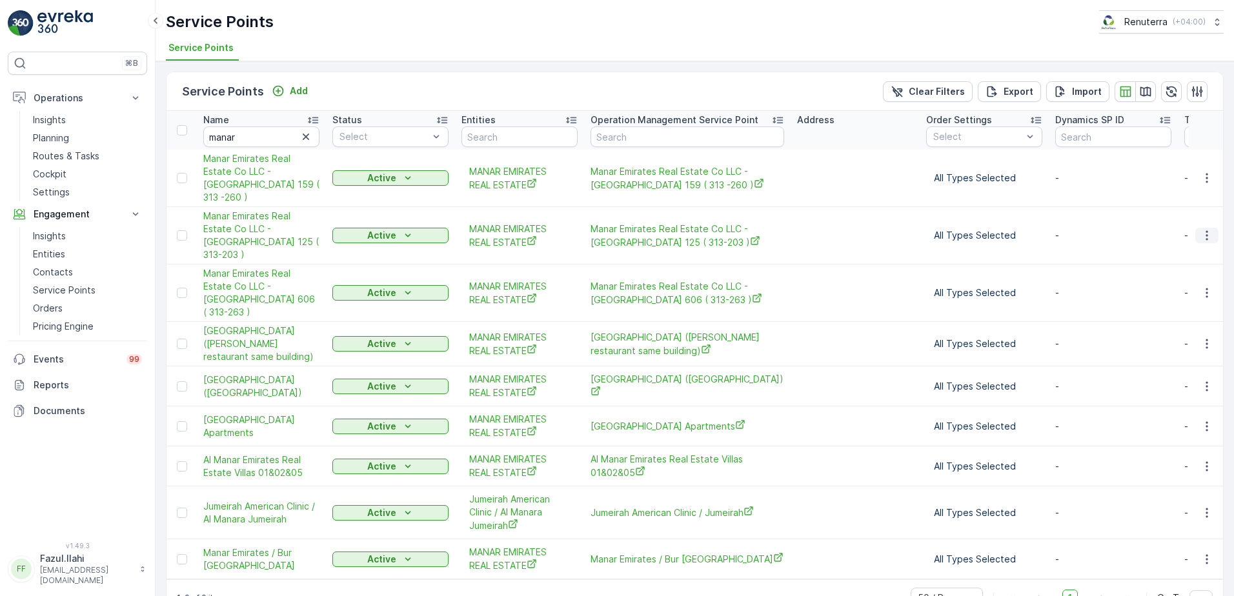
click at [1203, 229] on icon "button" at bounding box center [1207, 235] width 13 height 13
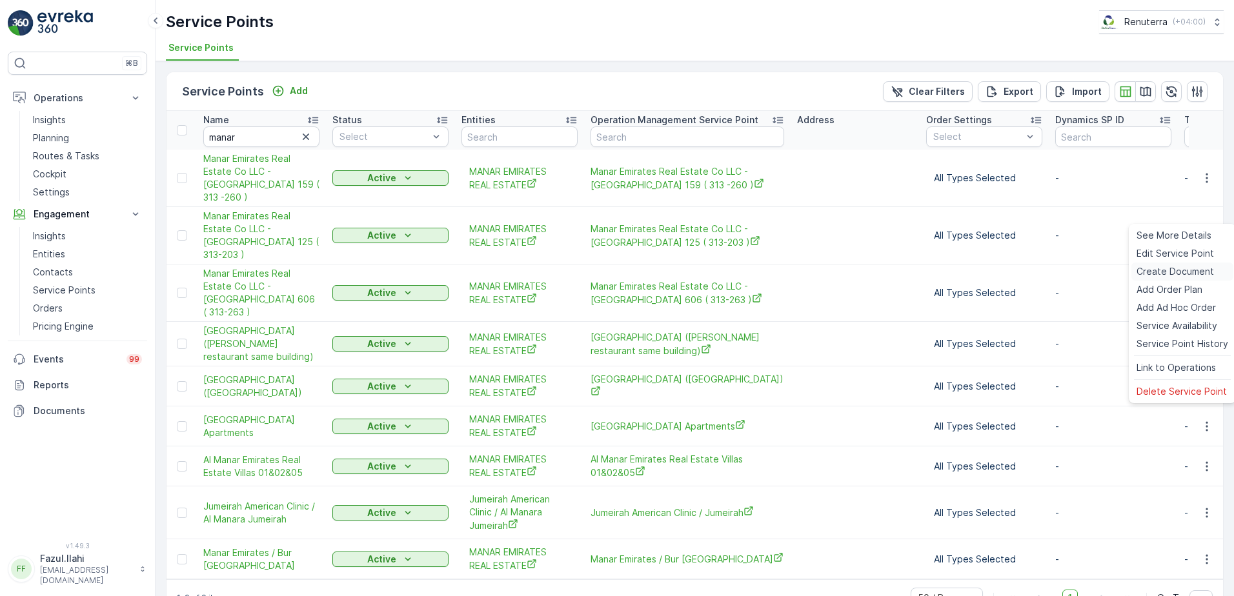
click at [1159, 271] on span "Create Document" at bounding box center [1175, 271] width 77 height 13
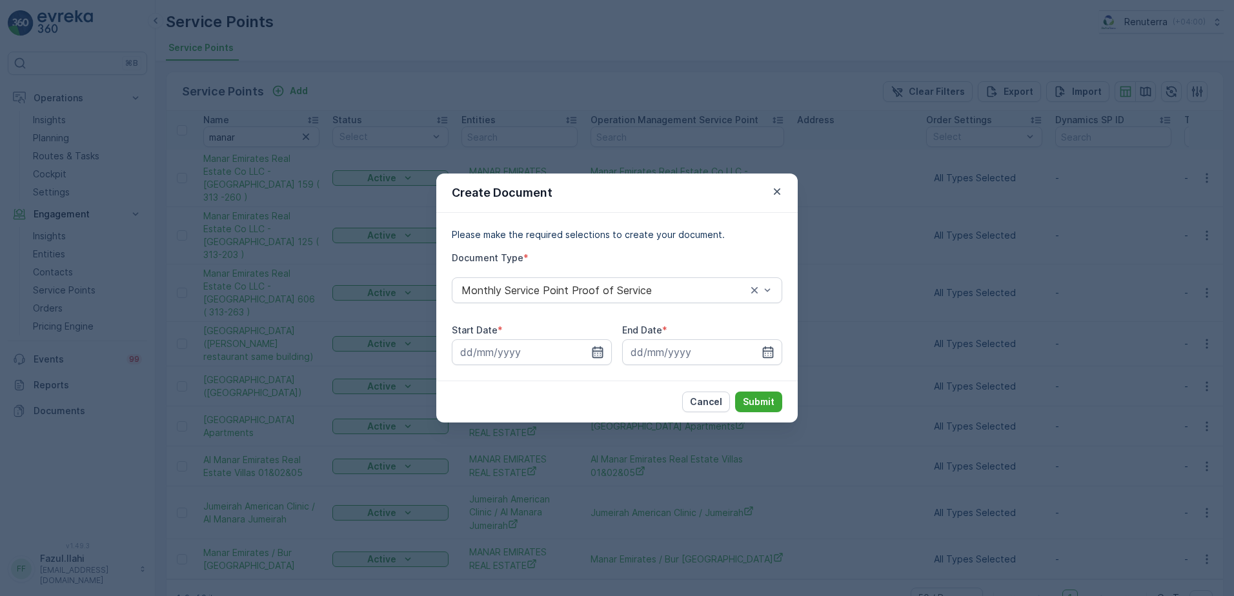
click at [595, 356] on icon "button" at bounding box center [597, 352] width 13 height 13
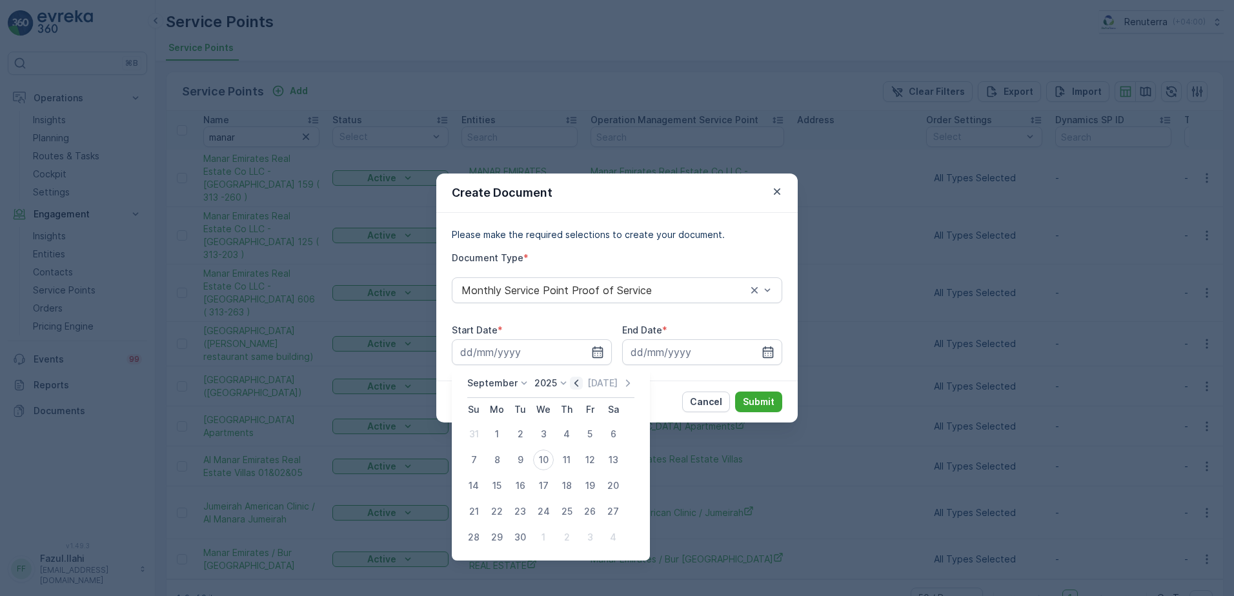
click at [570, 383] on icon "button" at bounding box center [576, 383] width 13 height 13
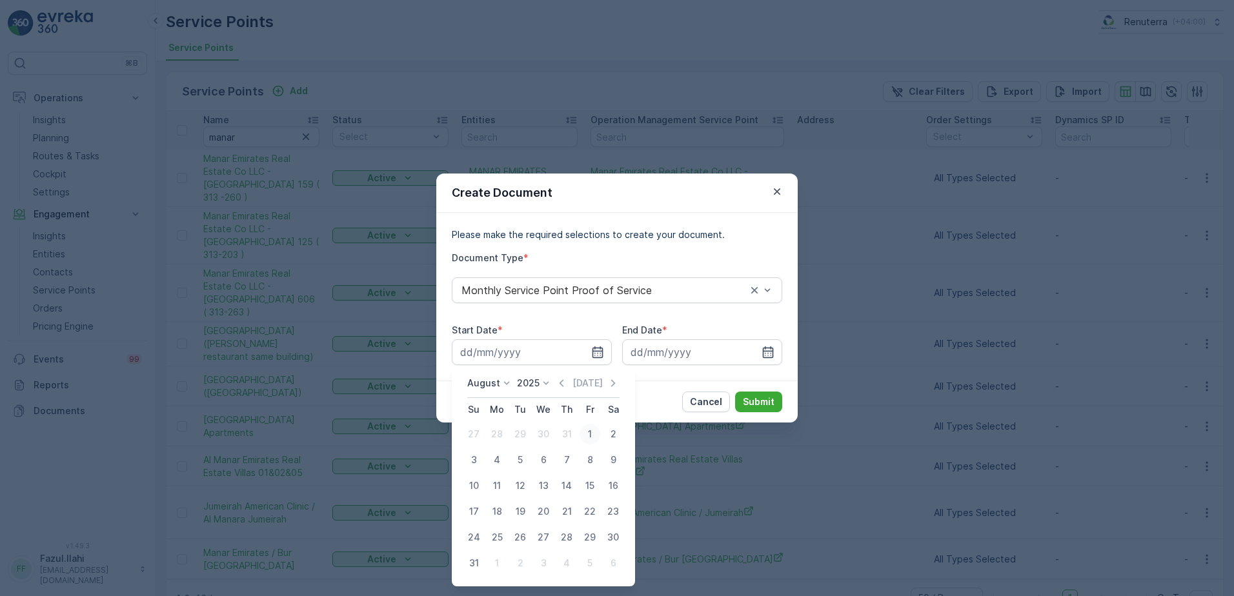
click at [587, 431] on div "1" at bounding box center [590, 434] width 21 height 21
type input "01.08.2025"
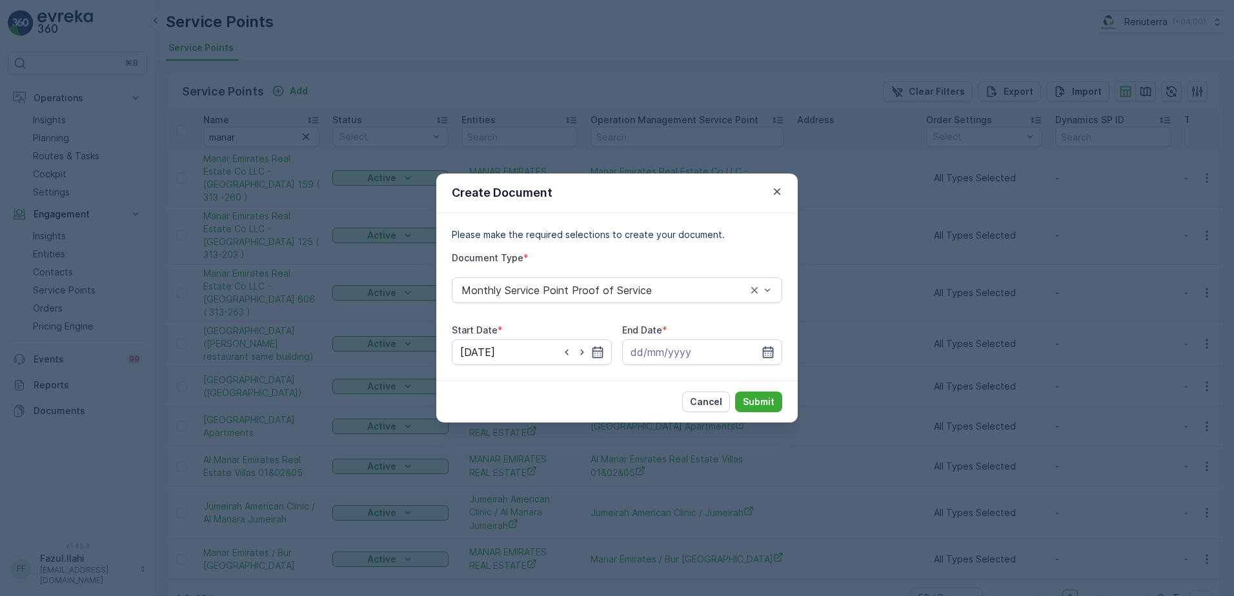
click at [766, 354] on icon "button" at bounding box center [768, 352] width 13 height 13
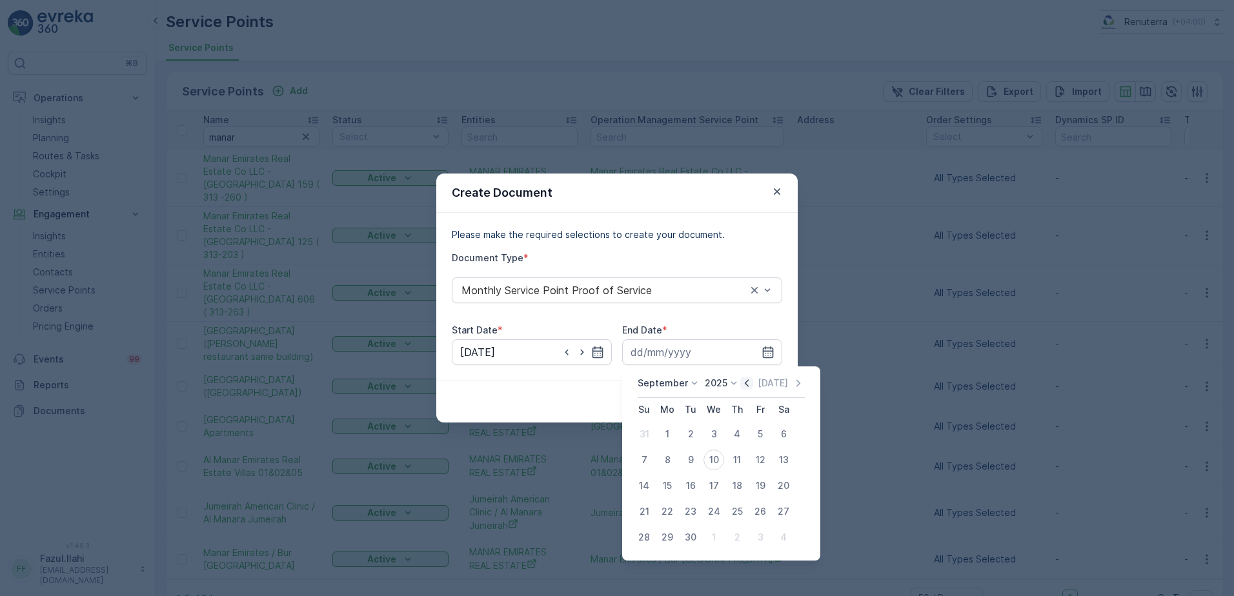
click at [745, 383] on icon "button" at bounding box center [747, 383] width 4 height 7
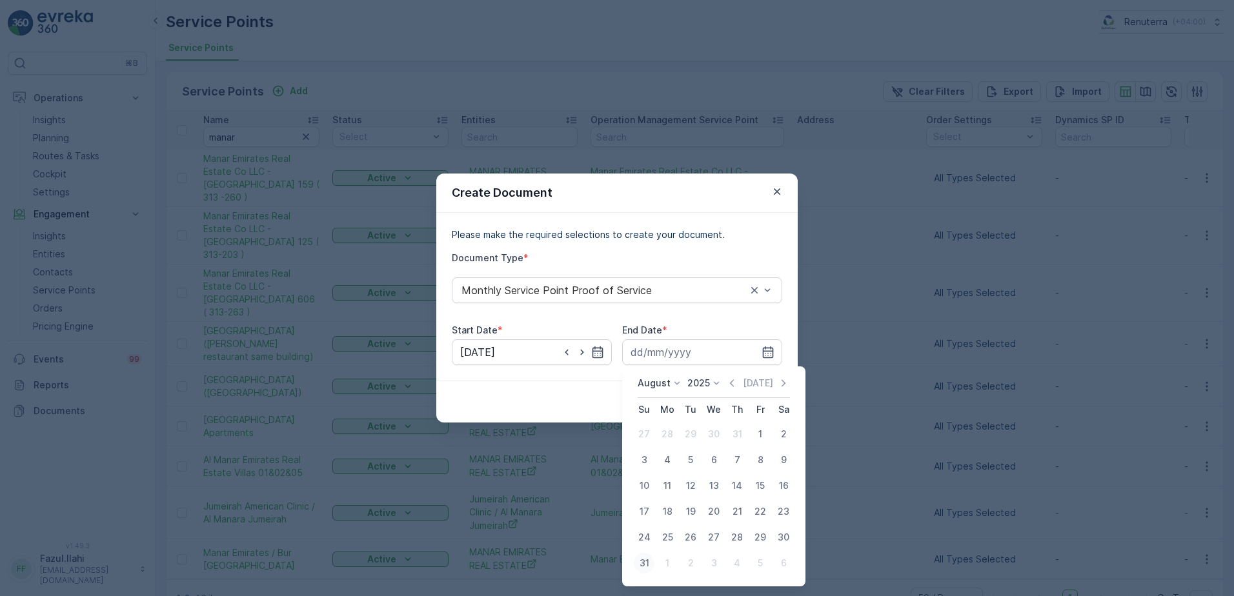
click at [644, 563] on div "31" at bounding box center [644, 563] width 21 height 21
type input "31.08.2025"
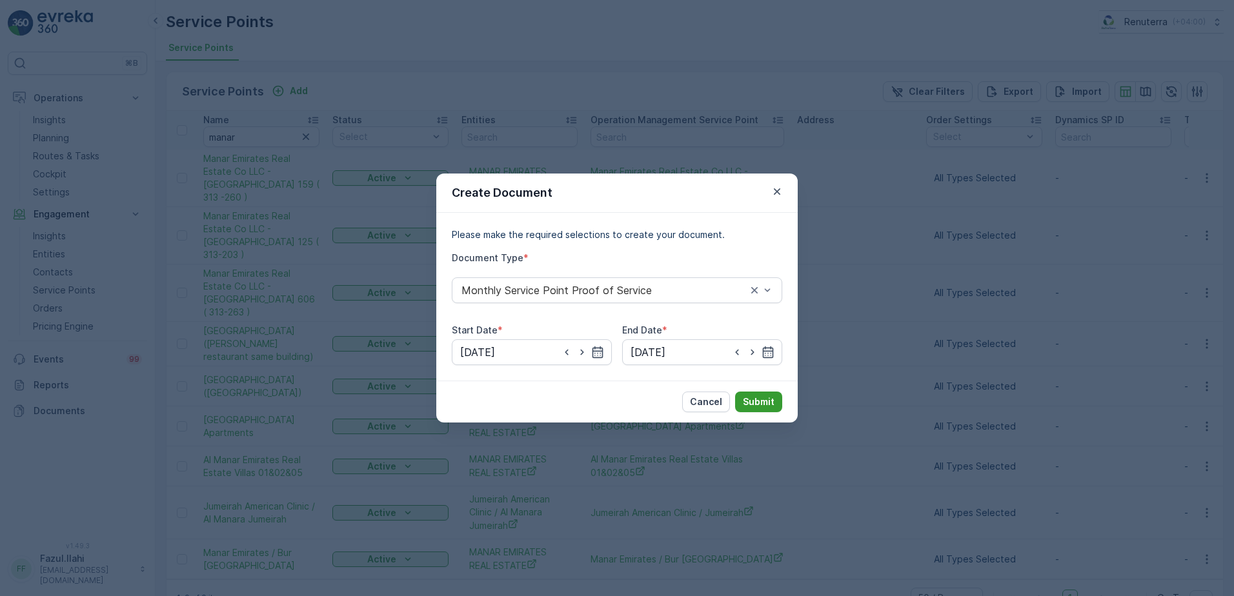
click at [759, 400] on p "Submit" at bounding box center [759, 402] width 32 height 13
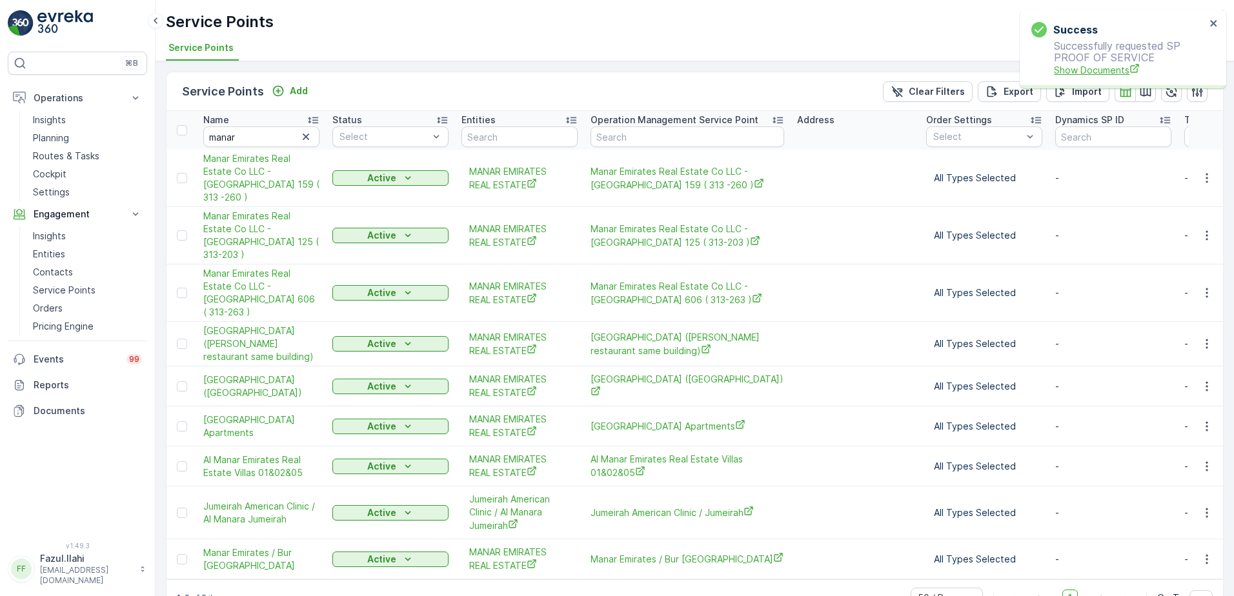
click at [1088, 70] on span "Show Documents" at bounding box center [1130, 70] width 152 height 14
click at [1200, 170] on button "button" at bounding box center [1206, 177] width 23 height 15
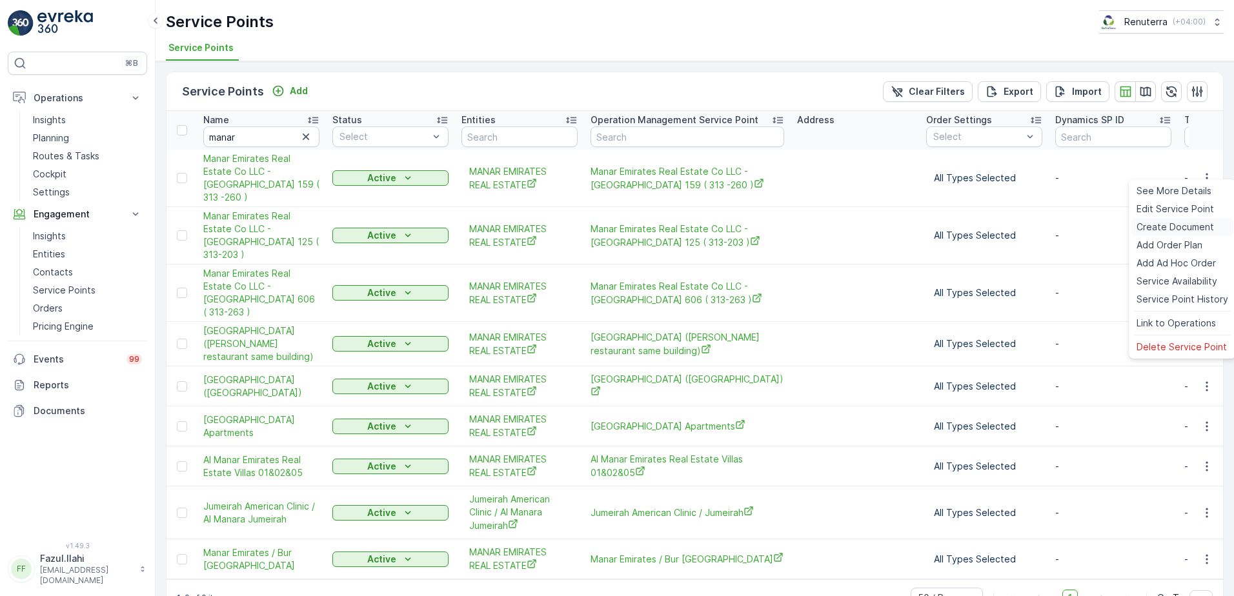
click at [1157, 224] on span "Create Document" at bounding box center [1175, 227] width 77 height 13
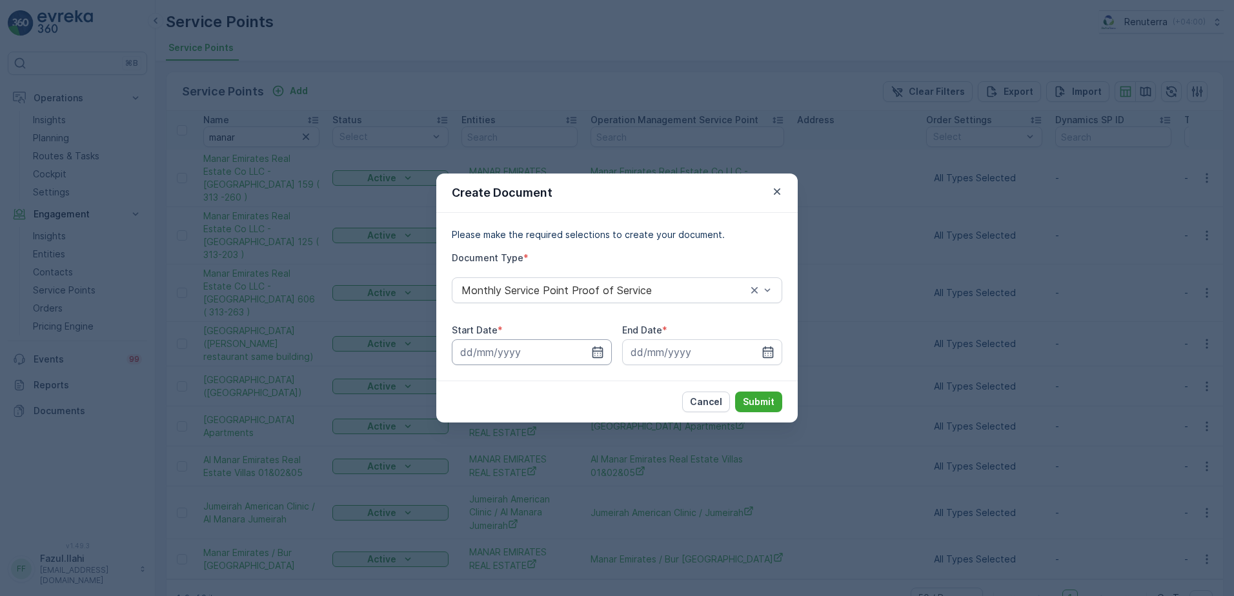
click at [602, 361] on input at bounding box center [532, 353] width 160 height 26
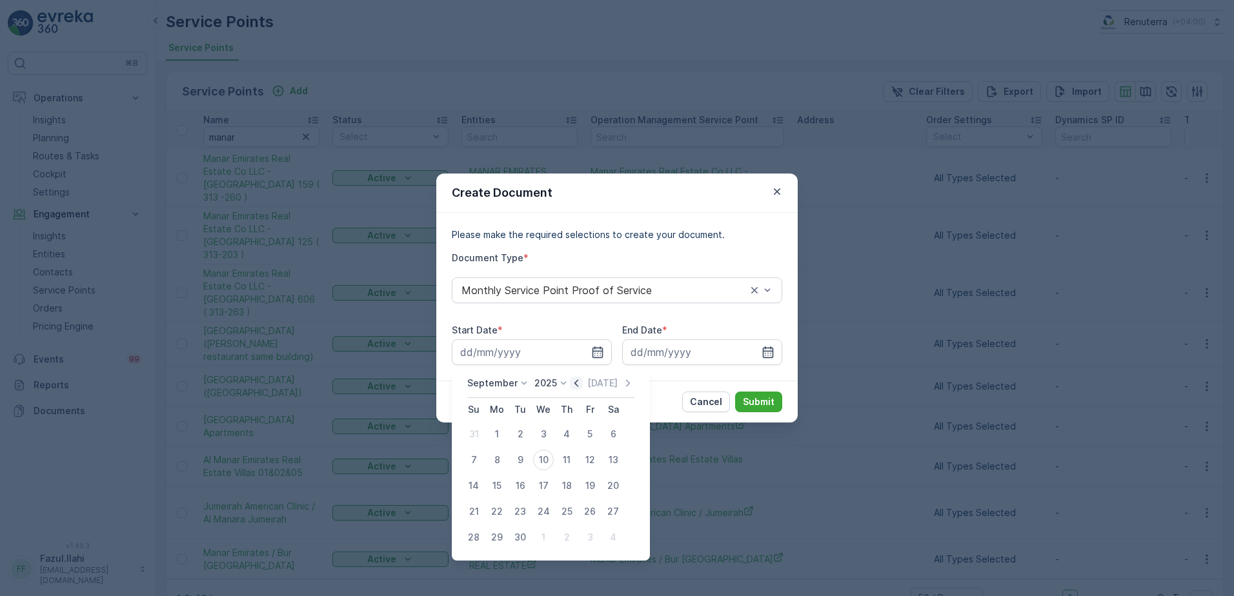
click at [574, 384] on icon "button" at bounding box center [576, 383] width 4 height 7
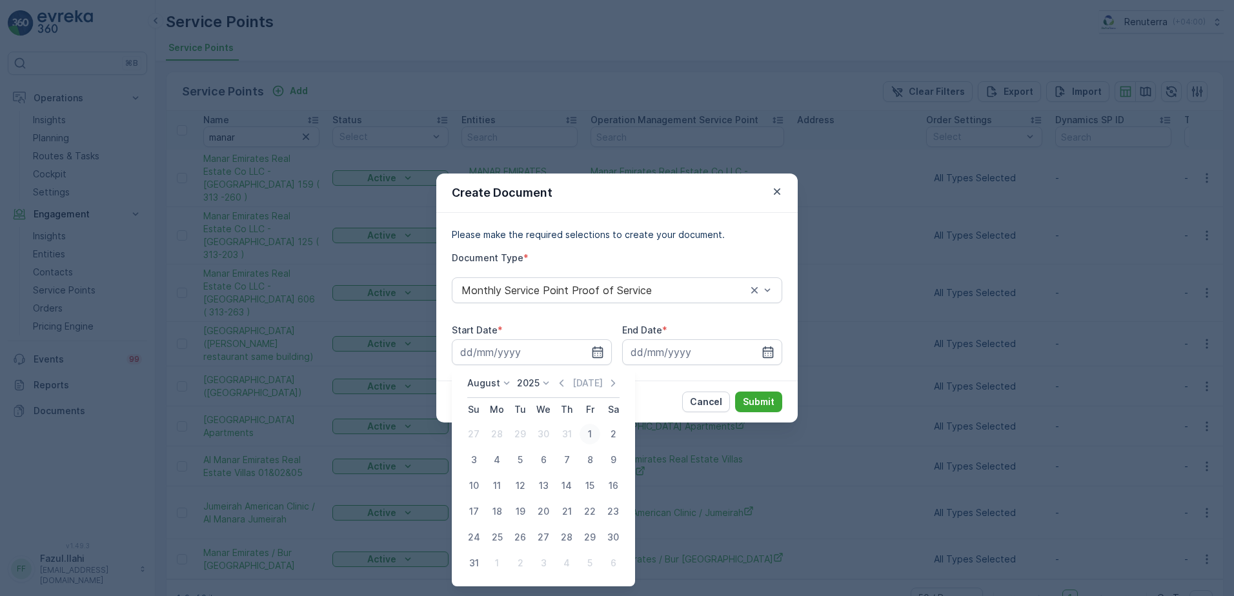
click at [587, 436] on div "1" at bounding box center [590, 434] width 21 height 21
type input "01.08.2025"
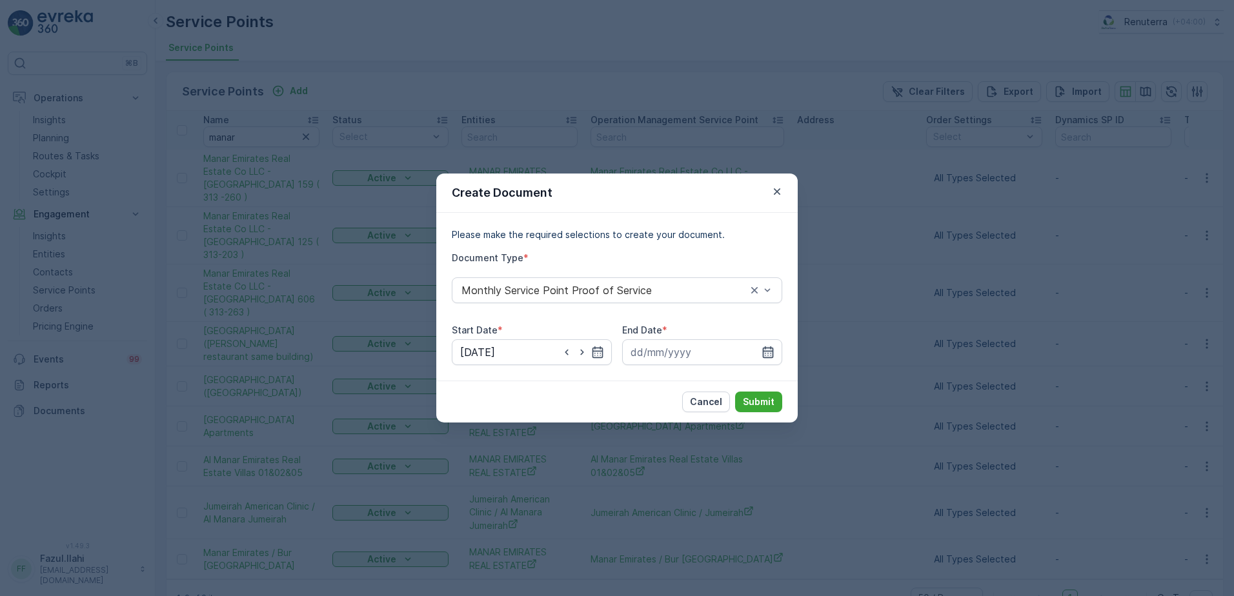
click at [767, 353] on icon "button" at bounding box center [768, 352] width 13 height 13
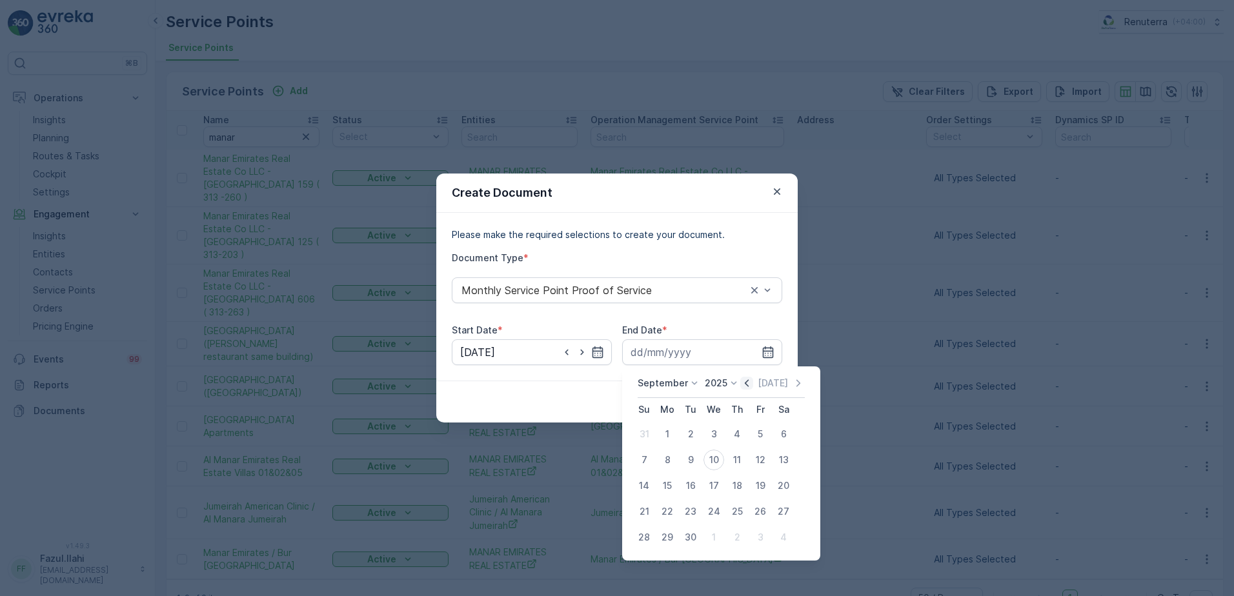
click at [743, 386] on icon "button" at bounding box center [746, 383] width 13 height 13
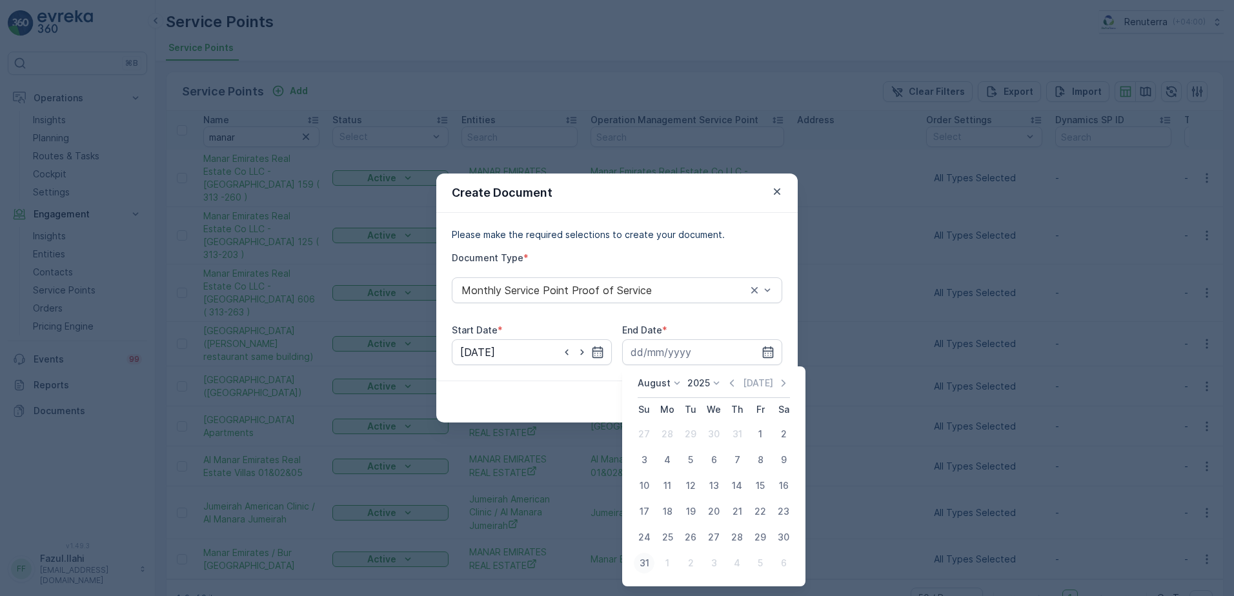
click at [650, 559] on div "31" at bounding box center [644, 563] width 21 height 21
type input "31.08.2025"
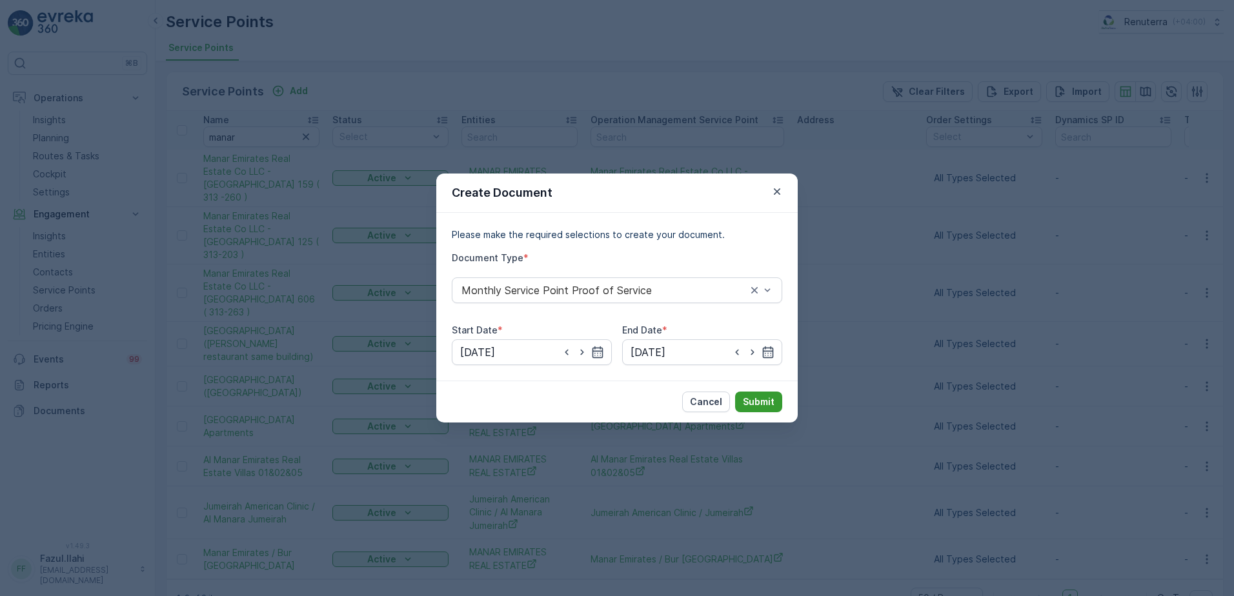
click at [760, 394] on button "Submit" at bounding box center [758, 402] width 47 height 21
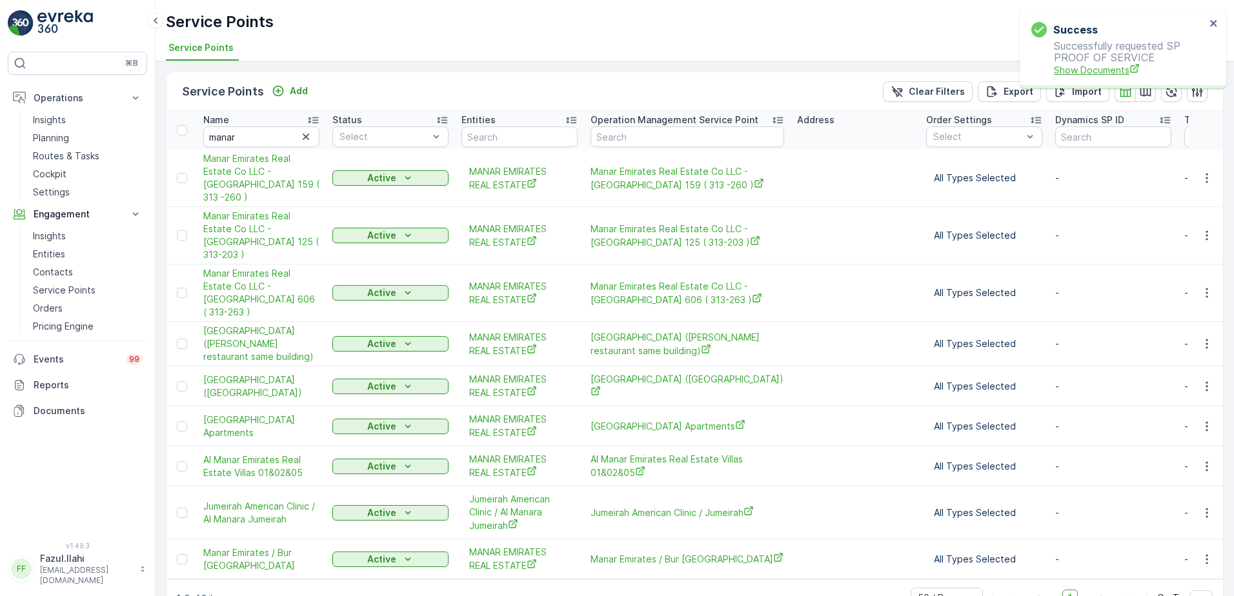
click at [1100, 65] on span "Show Documents" at bounding box center [1130, 70] width 152 height 14
click at [1206, 380] on icon "button" at bounding box center [1207, 386] width 13 height 13
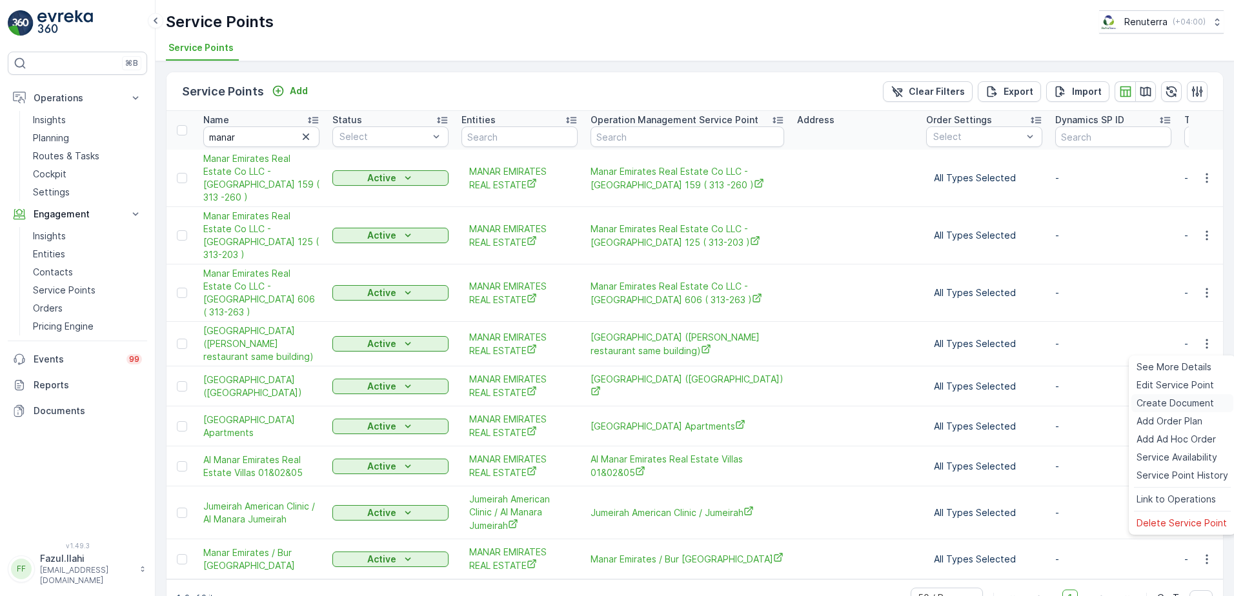
click at [1152, 405] on span "Create Document" at bounding box center [1175, 403] width 77 height 13
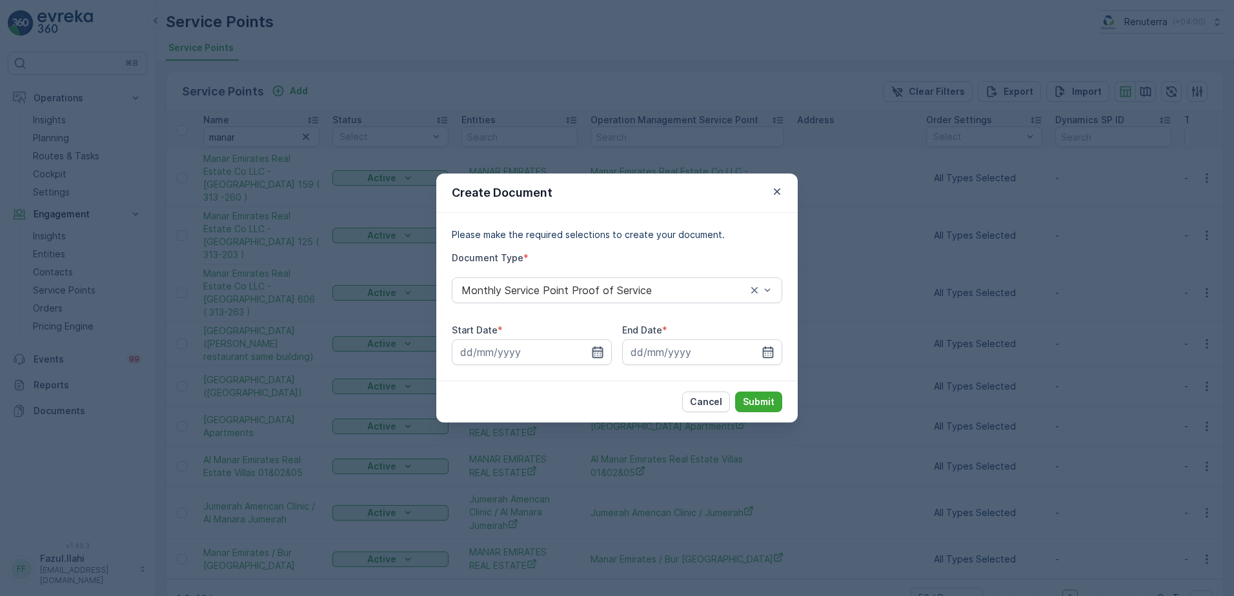
click at [593, 356] on icon "button" at bounding box center [598, 353] width 11 height 12
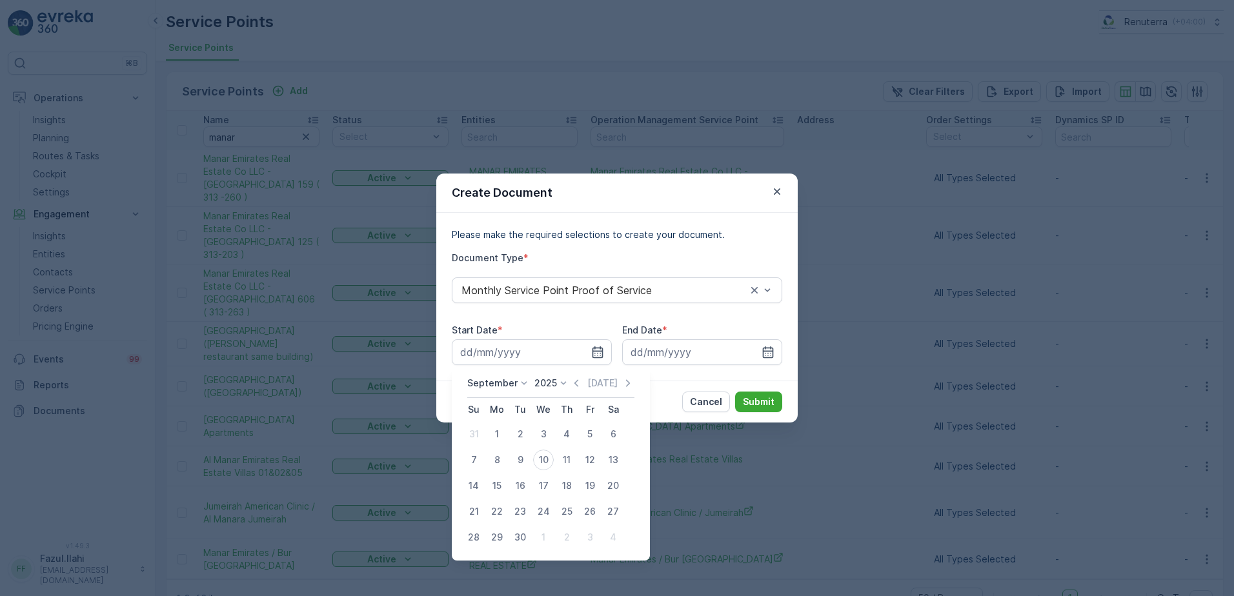
click at [574, 382] on icon "button" at bounding box center [576, 383] width 4 height 7
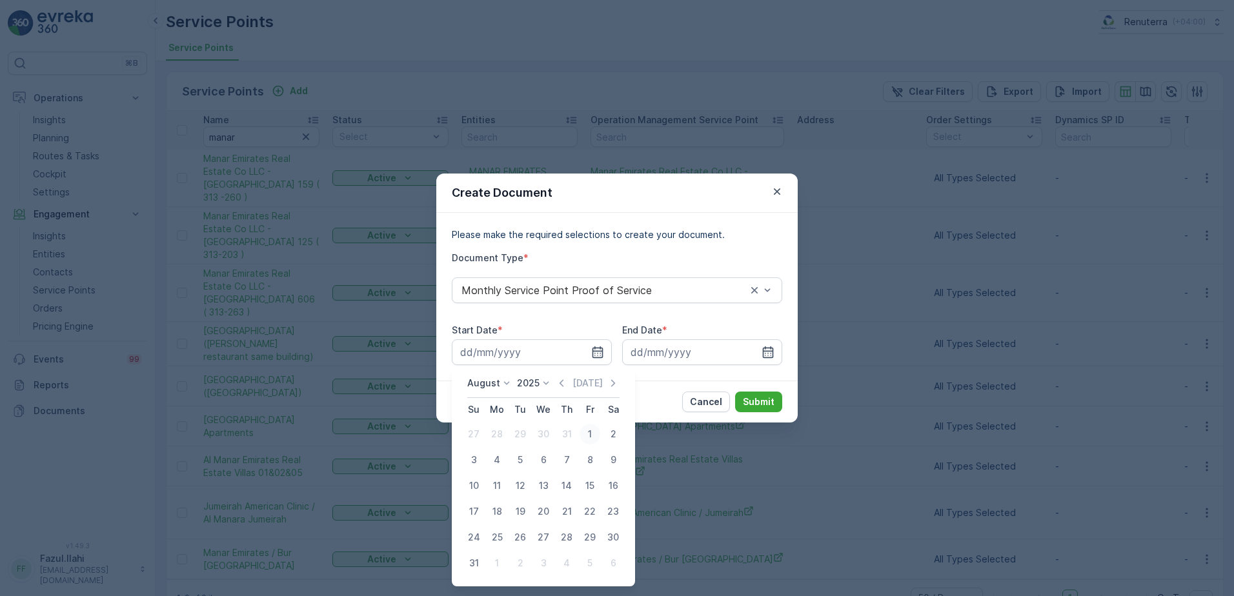
click at [595, 431] on div "1" at bounding box center [590, 434] width 21 height 21
type input "01.08.2025"
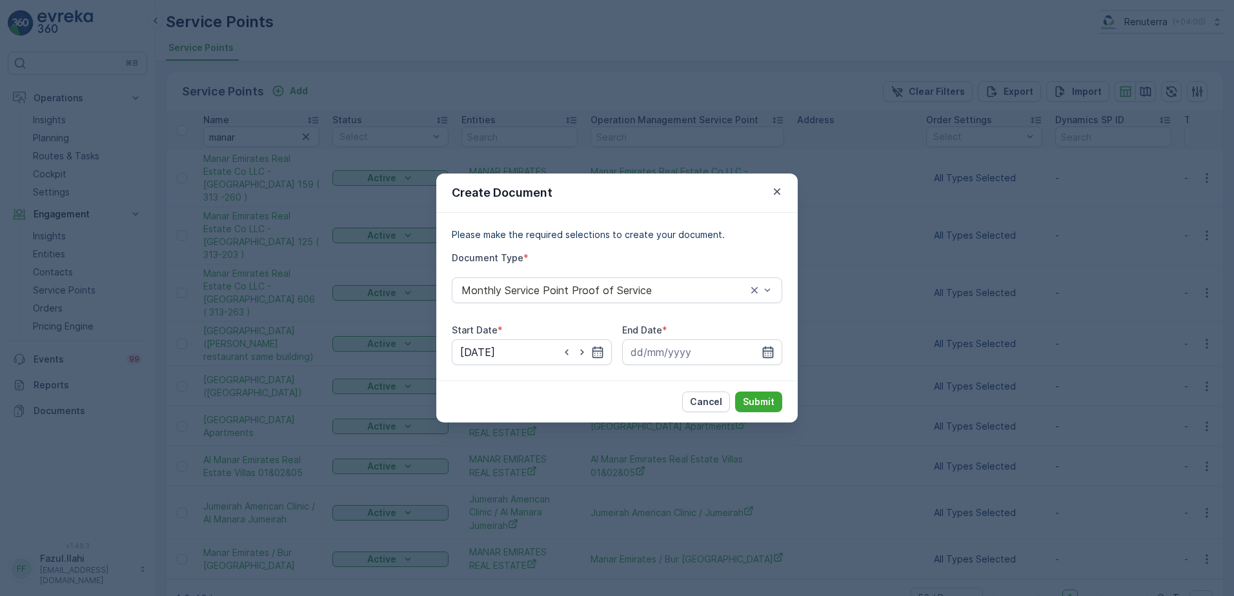
click at [771, 349] on icon "button" at bounding box center [768, 353] width 11 height 12
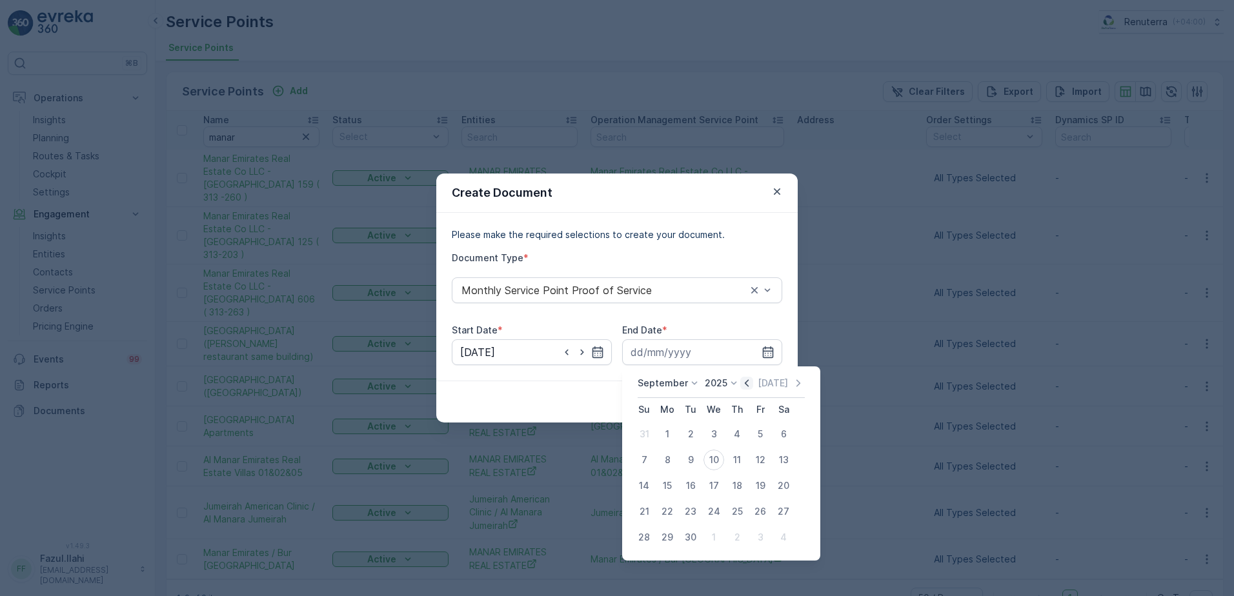
click at [740, 382] on icon "button" at bounding box center [746, 383] width 13 height 13
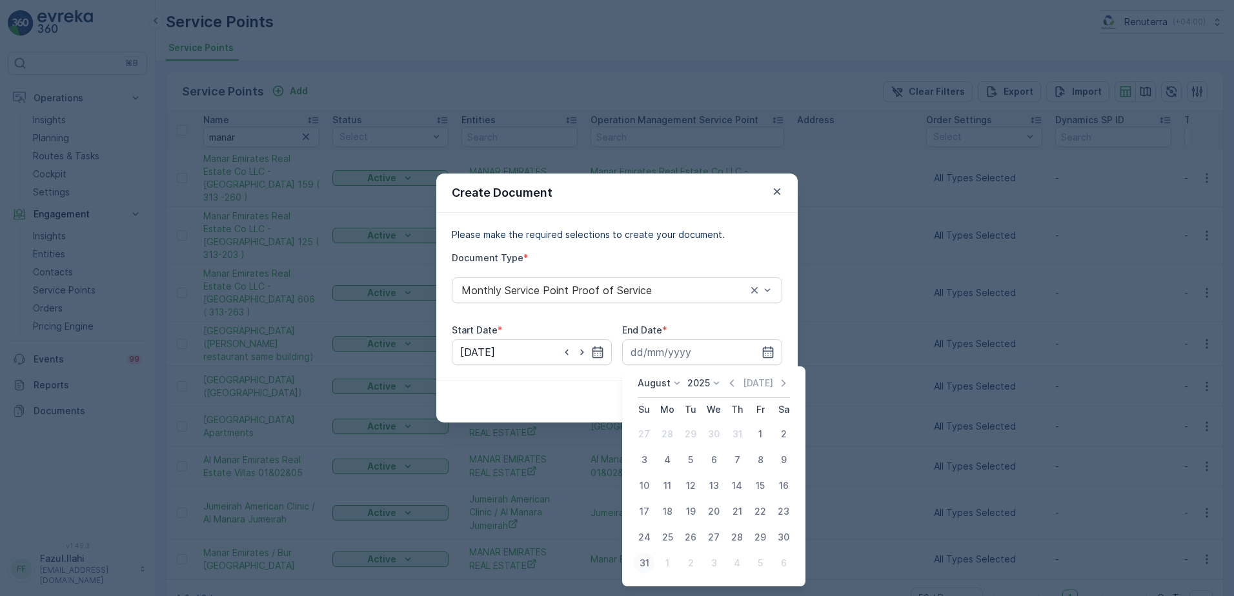
click at [648, 566] on div "31" at bounding box center [644, 563] width 21 height 21
type input "31.08.2025"
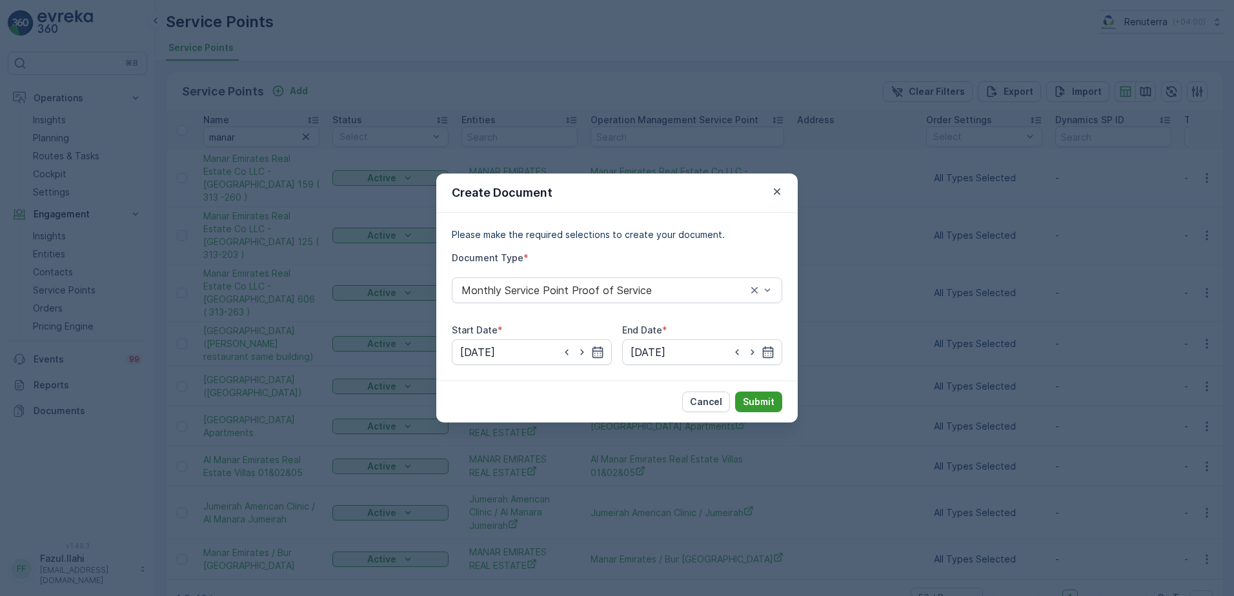
click at [751, 403] on p "Submit" at bounding box center [759, 402] width 32 height 13
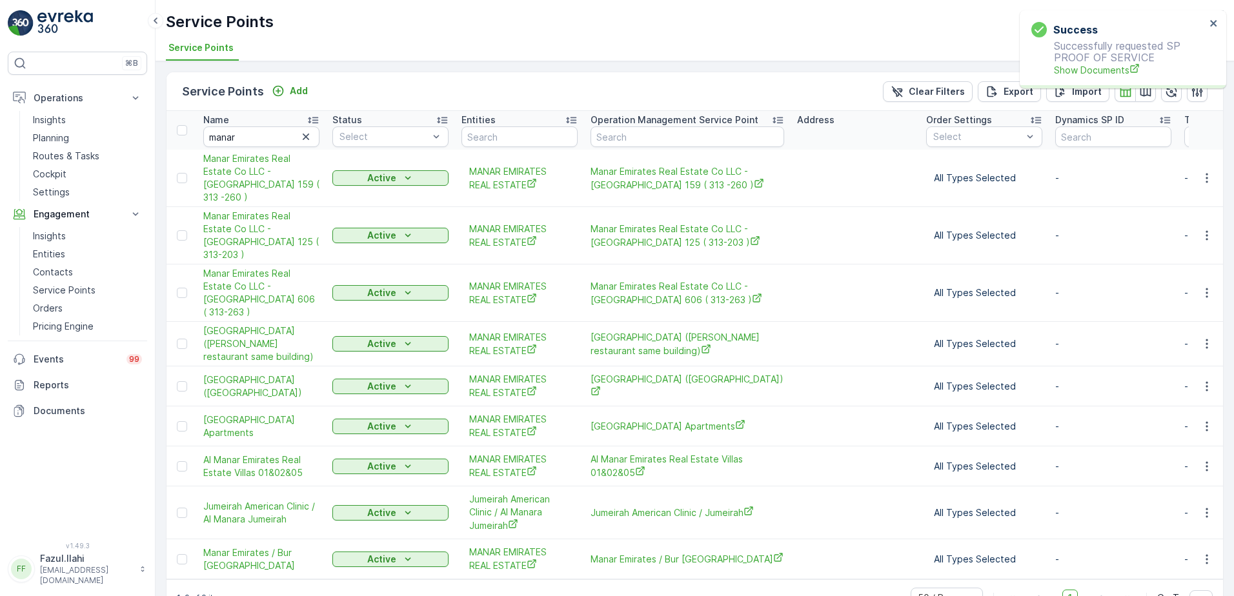
click at [1082, 62] on p "Successfully requested SP PROOF OF SERVICE Show Documents" at bounding box center [1119, 58] width 174 height 37
click at [1101, 73] on span "Show Documents" at bounding box center [1130, 70] width 152 height 14
click at [1205, 338] on icon "button" at bounding box center [1207, 344] width 13 height 13
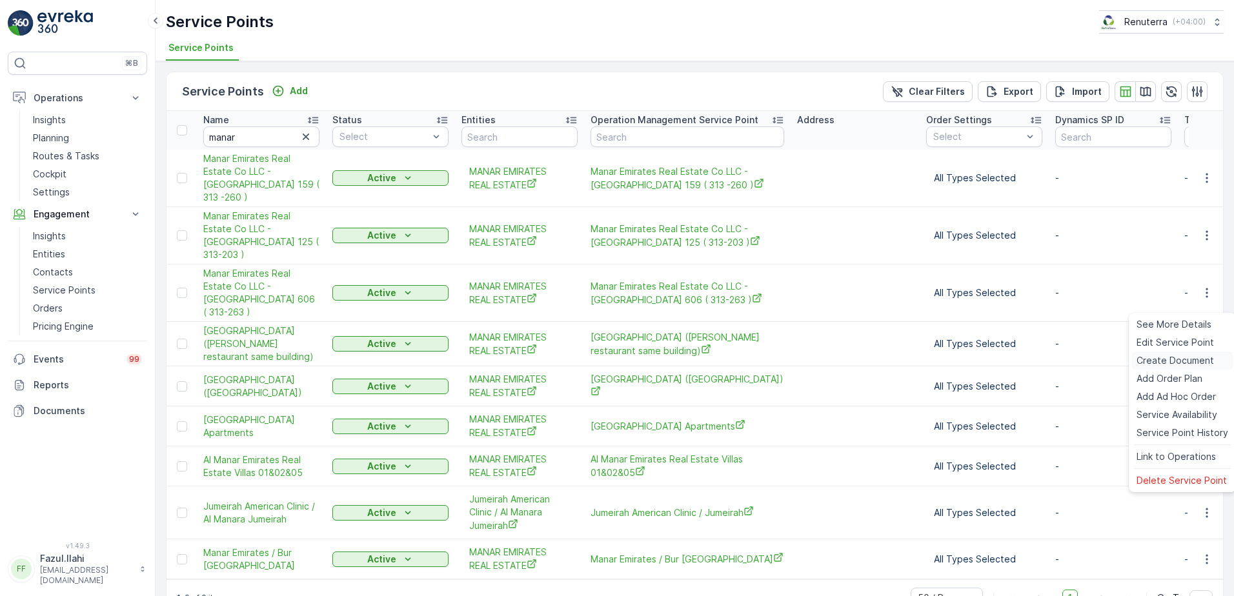
click at [1168, 358] on span "Create Document" at bounding box center [1175, 360] width 77 height 13
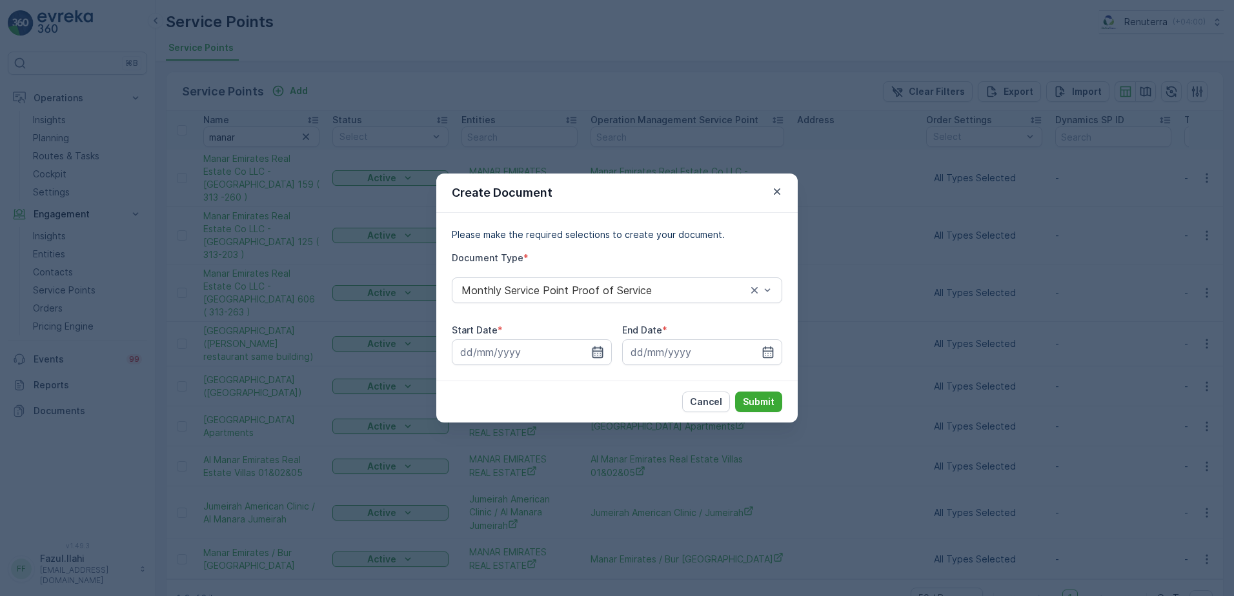
click at [594, 354] on icon "button" at bounding box center [597, 352] width 13 height 13
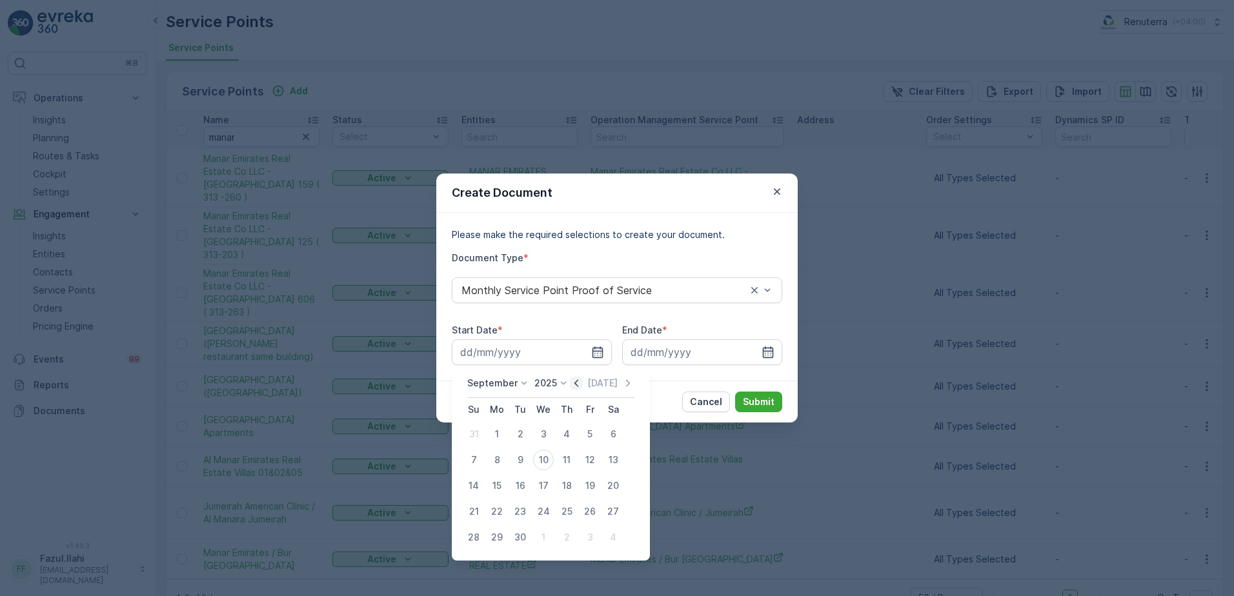
click at [574, 386] on icon "button" at bounding box center [576, 383] width 4 height 7
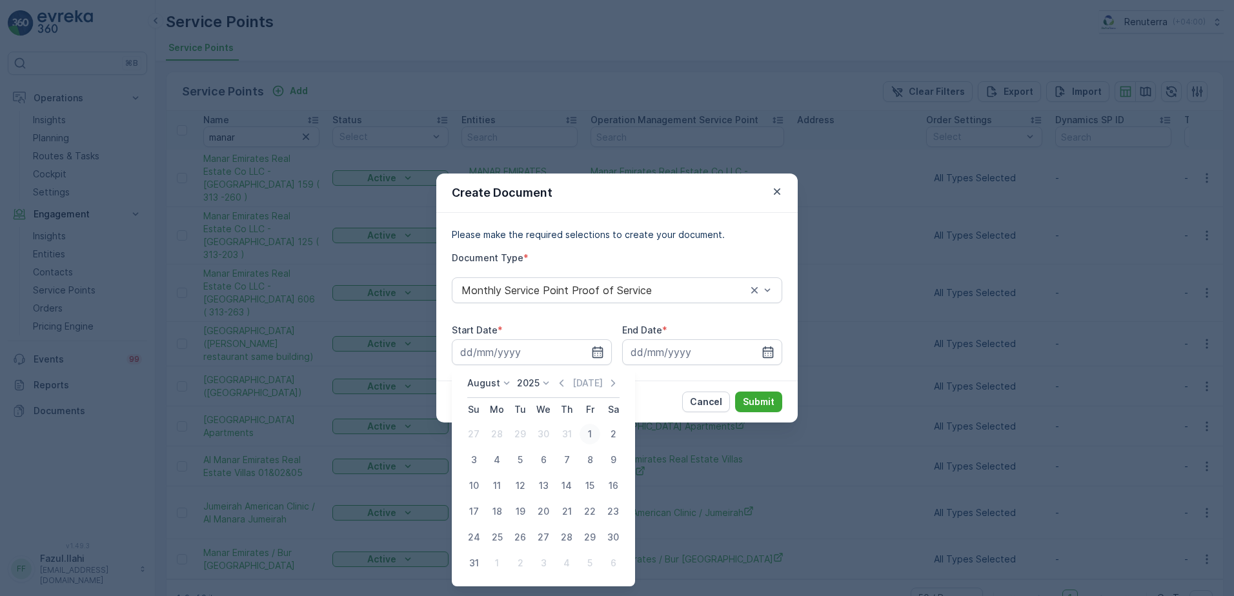
click at [585, 436] on div "1" at bounding box center [590, 434] width 21 height 21
type input "01.08.2025"
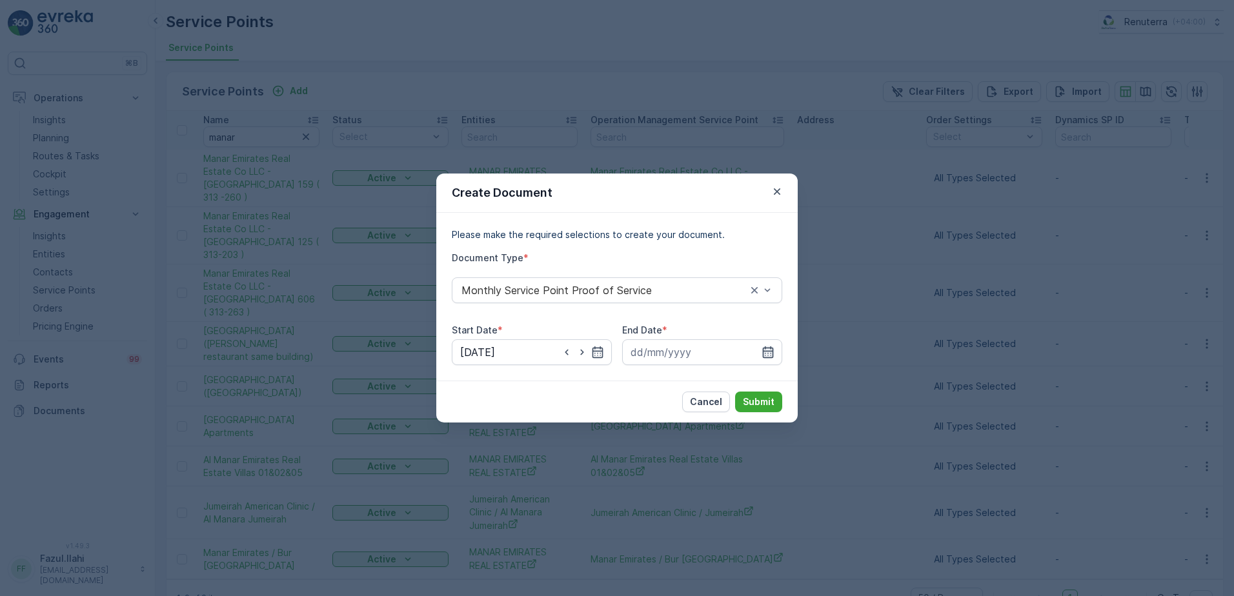
click at [773, 351] on icon "button" at bounding box center [768, 353] width 11 height 12
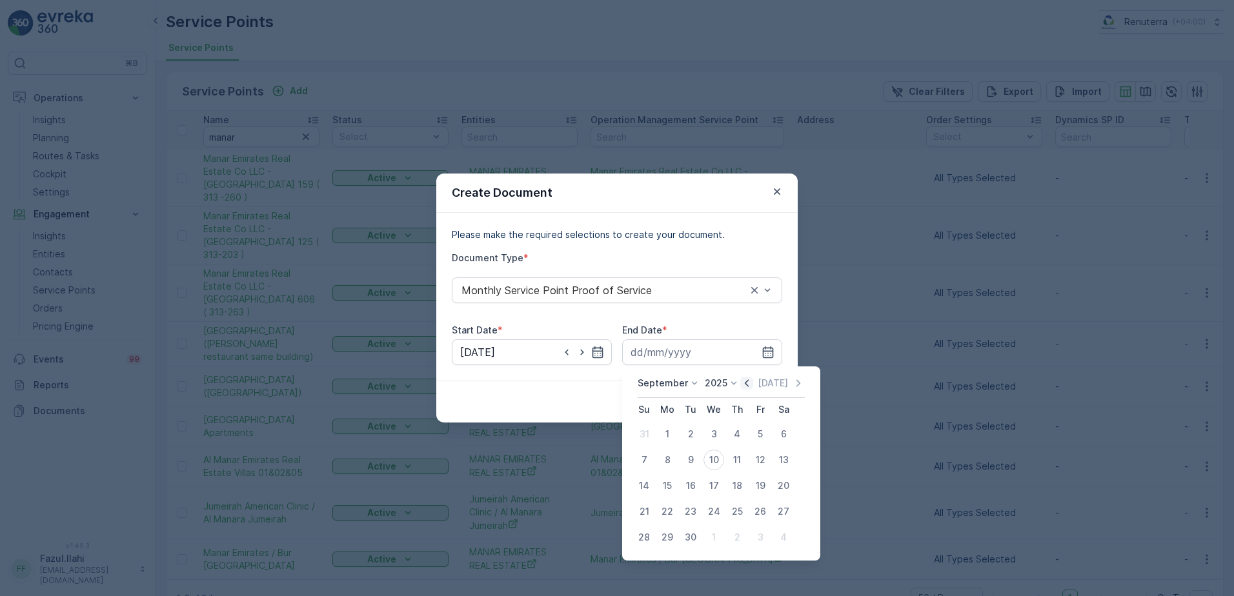
click at [747, 378] on icon "button" at bounding box center [746, 383] width 13 height 13
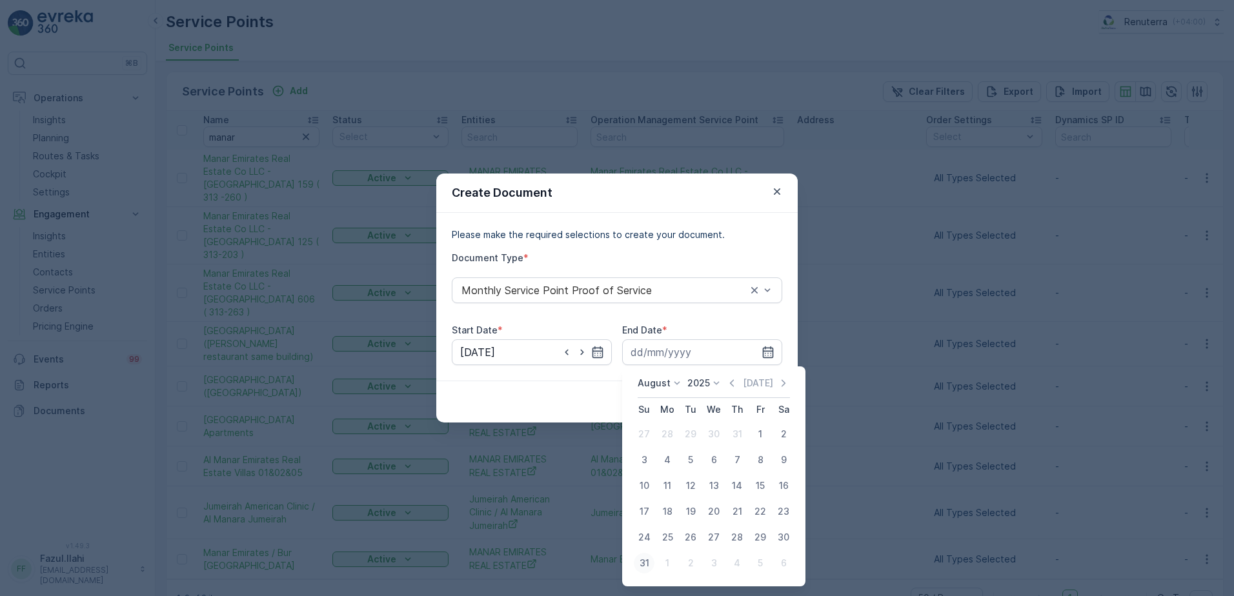
click at [647, 563] on div "31" at bounding box center [644, 563] width 21 height 21
type input "31.08.2025"
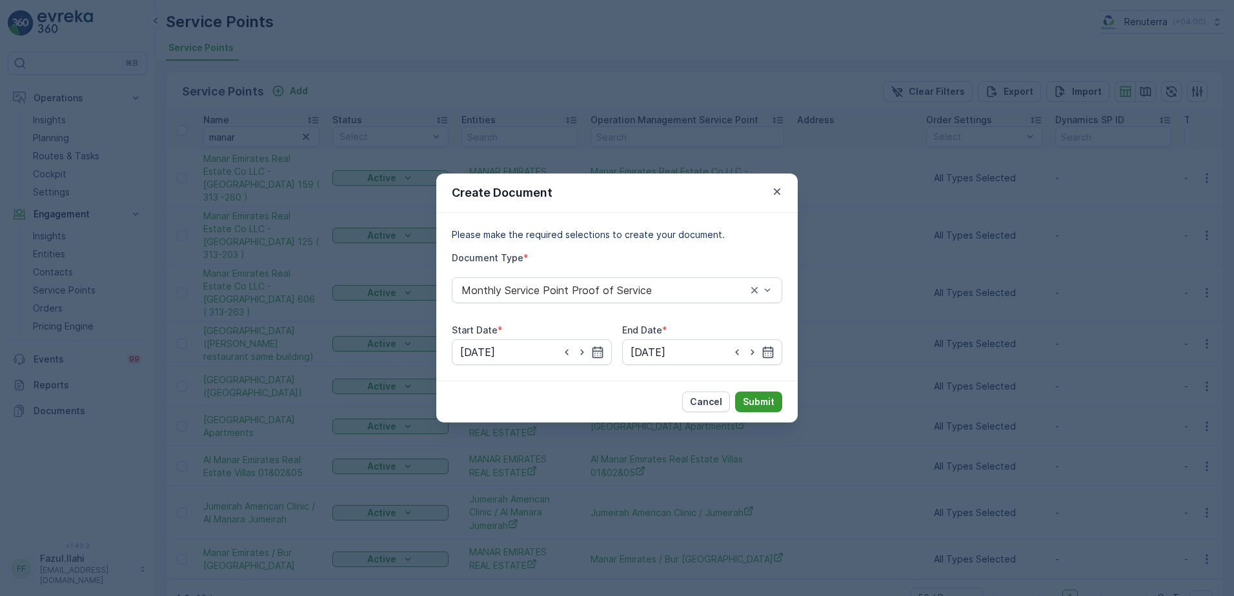
click at [760, 403] on p "Submit" at bounding box center [759, 402] width 32 height 13
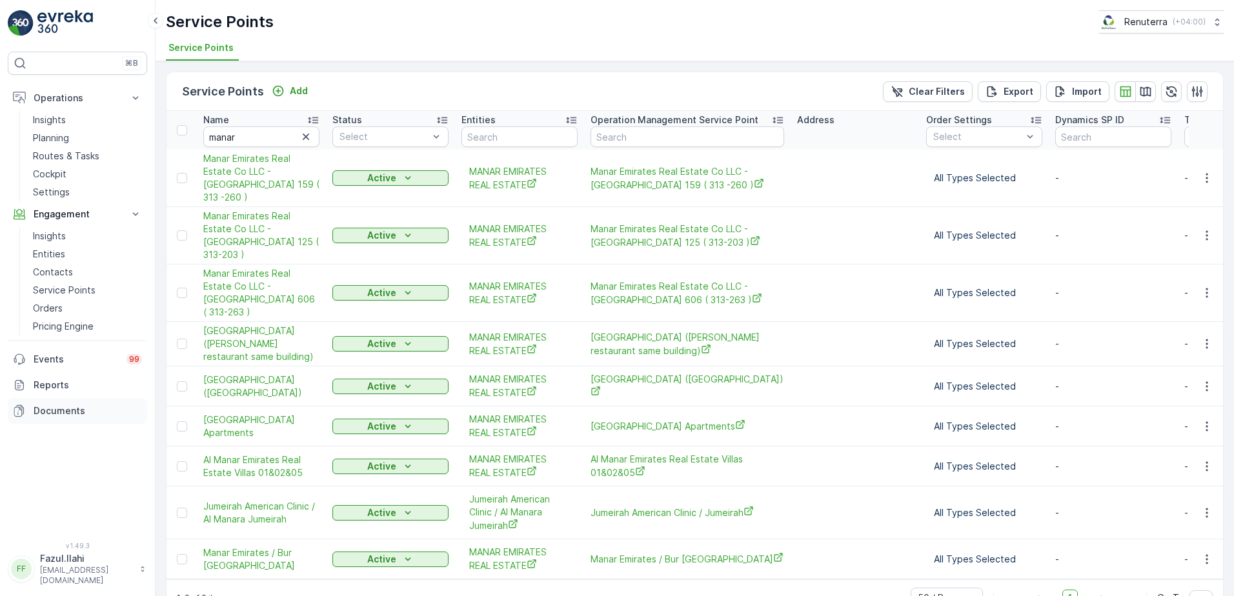
click at [76, 407] on p "Documents" at bounding box center [88, 411] width 108 height 13
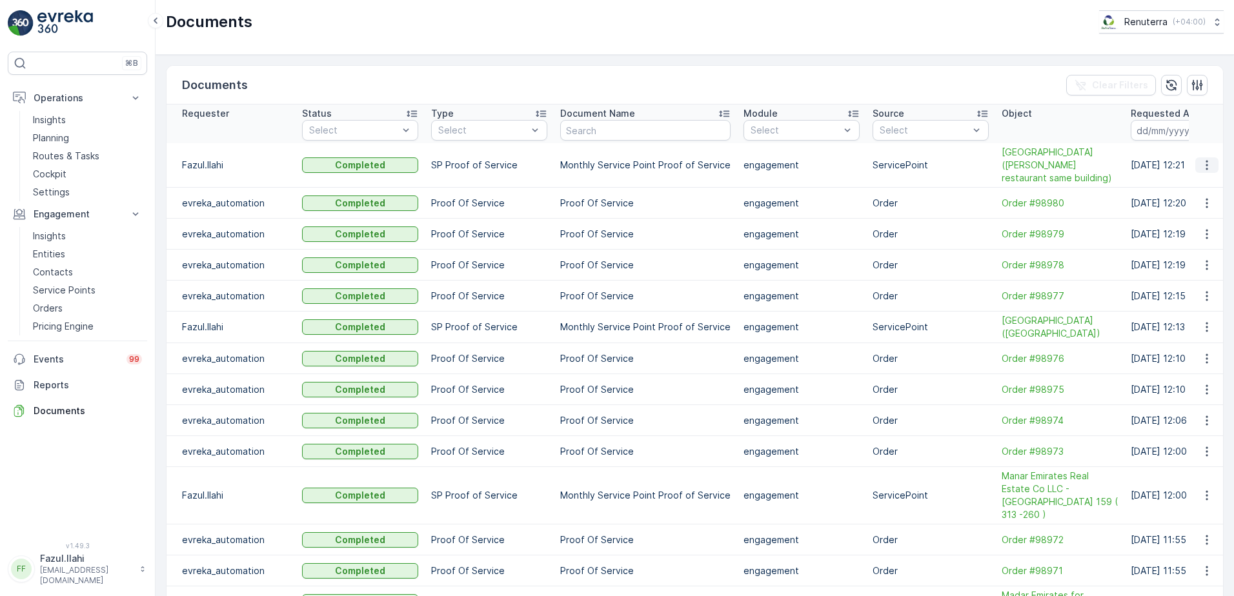
click at [1202, 168] on icon "button" at bounding box center [1207, 165] width 13 height 13
click at [1195, 182] on span "See Details" at bounding box center [1204, 184] width 50 height 13
drag, startPoint x: 73, startPoint y: 285, endPoint x: 65, endPoint y: 286, distance: 7.8
click at [73, 285] on p "Service Points" at bounding box center [64, 290] width 63 height 13
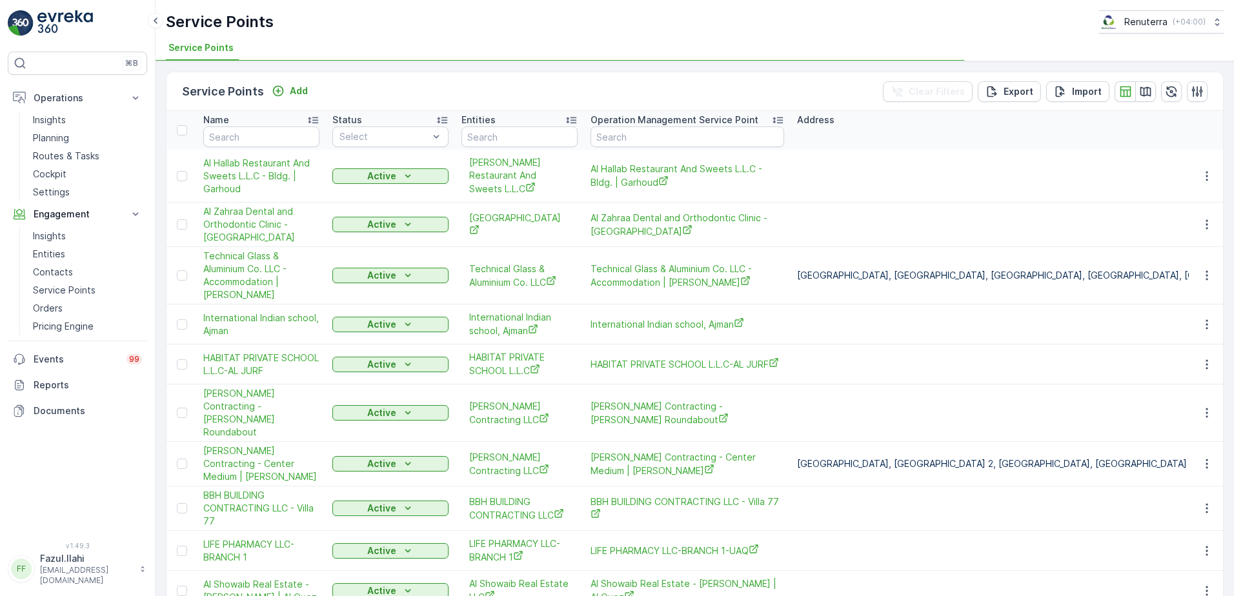
click at [251, 133] on input "text" at bounding box center [261, 137] width 116 height 21
click at [251, 133] on input "Al A" at bounding box center [261, 137] width 116 height 21
click at [258, 133] on input "text" at bounding box center [261, 137] width 116 height 21
click at [283, 136] on input "text" at bounding box center [261, 137] width 116 height 21
type input "Al A"
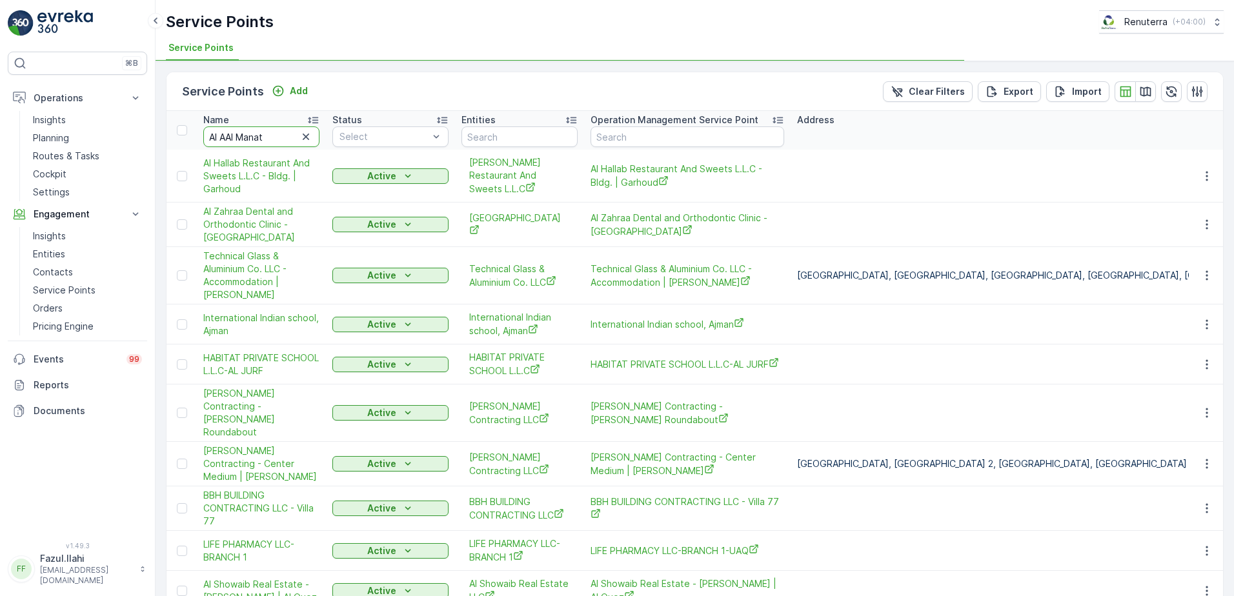
click at [283, 136] on input "Al AAl Manat" at bounding box center [261, 137] width 116 height 21
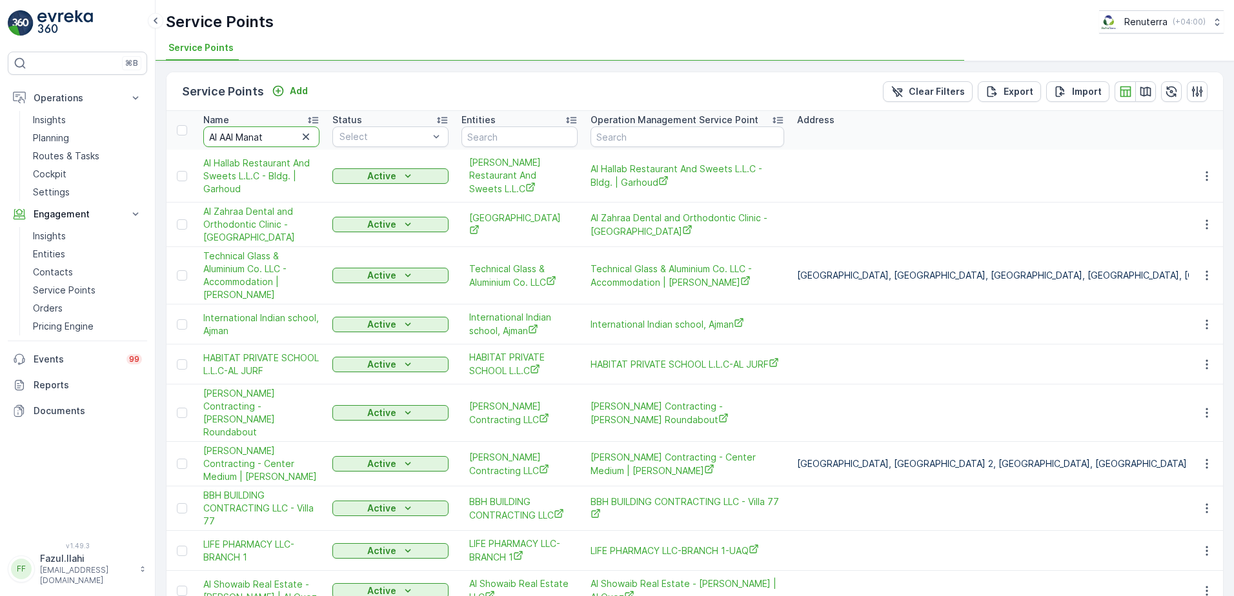
click at [283, 136] on input "Al AAl Manat" at bounding box center [261, 137] width 116 height 21
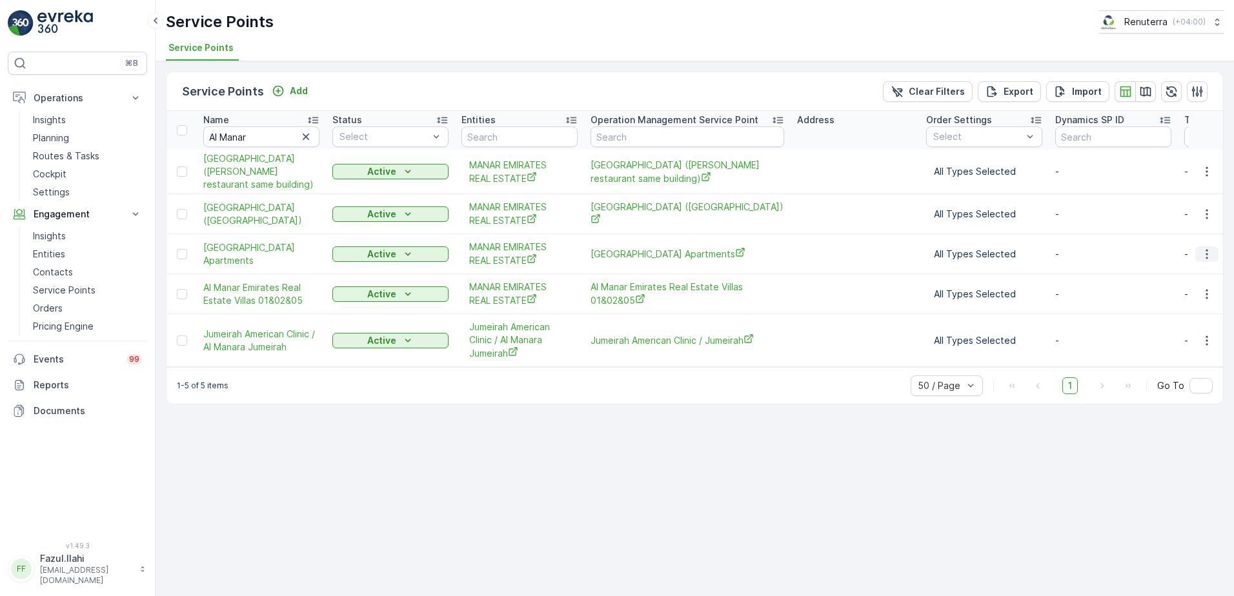
click at [1209, 252] on icon "button" at bounding box center [1207, 254] width 13 height 13
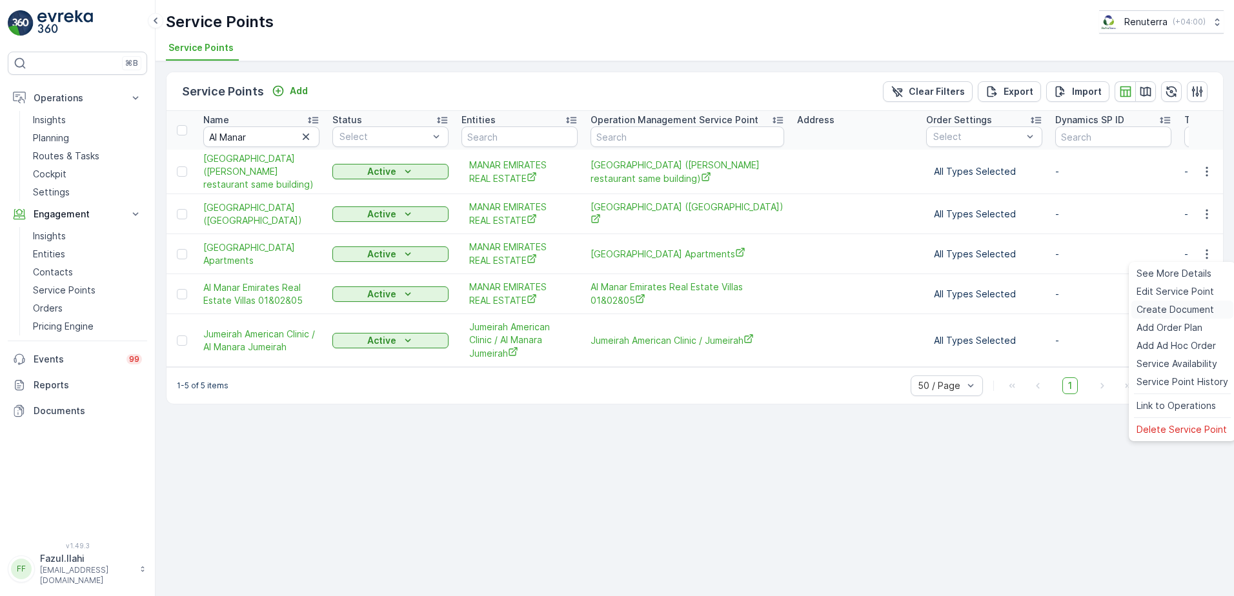
click at [1161, 306] on span "Create Document" at bounding box center [1175, 309] width 77 height 13
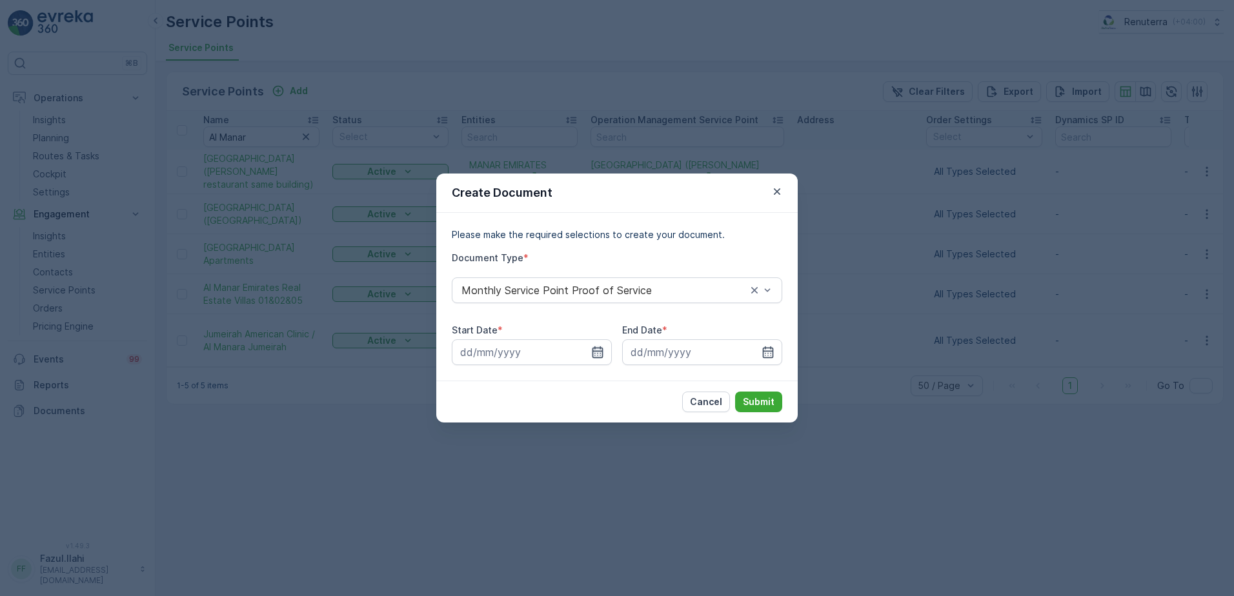
click at [595, 355] on icon "button" at bounding box center [597, 352] width 13 height 13
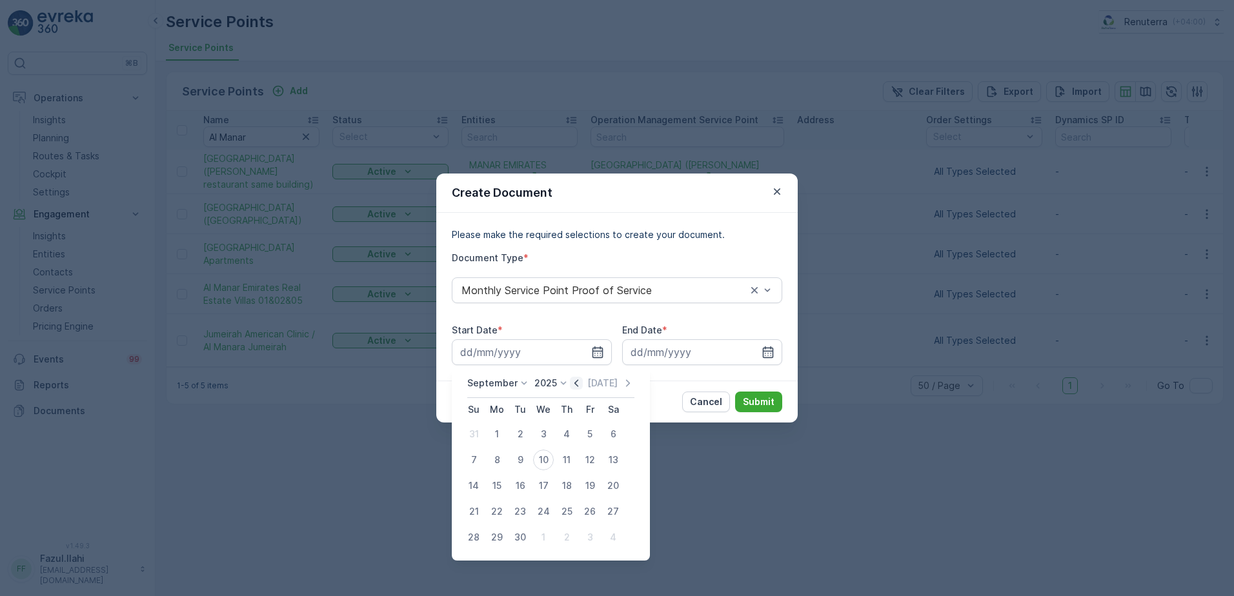
click at [576, 380] on icon "button" at bounding box center [576, 383] width 13 height 13
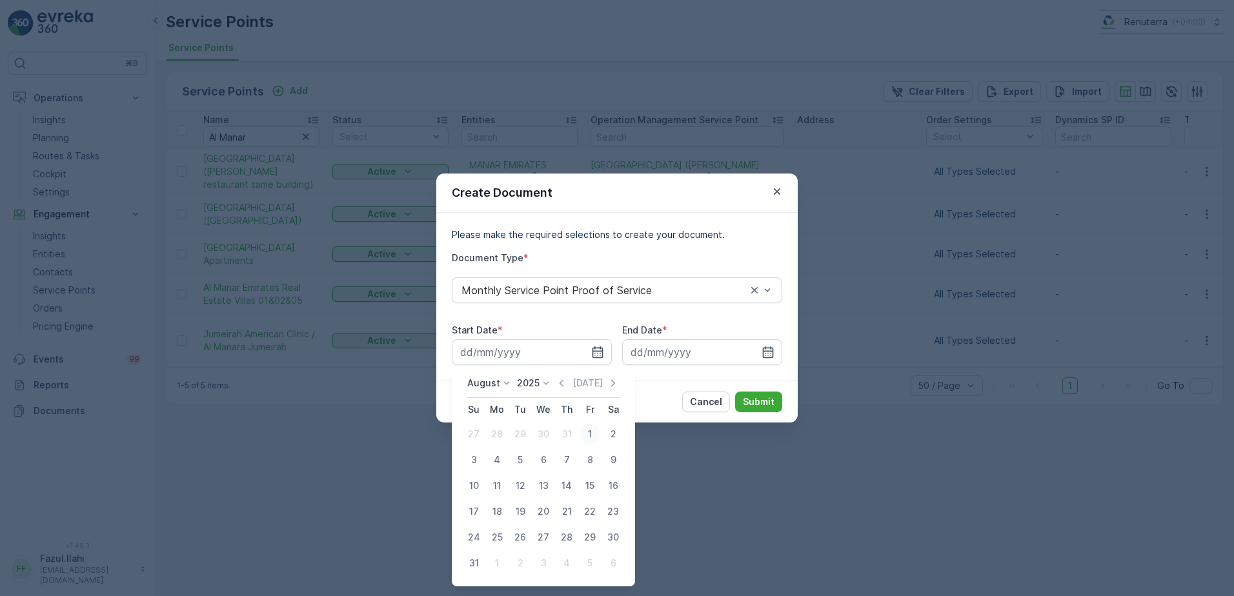
click at [595, 428] on div "1" at bounding box center [590, 434] width 21 height 21
type input "01.08.2025"
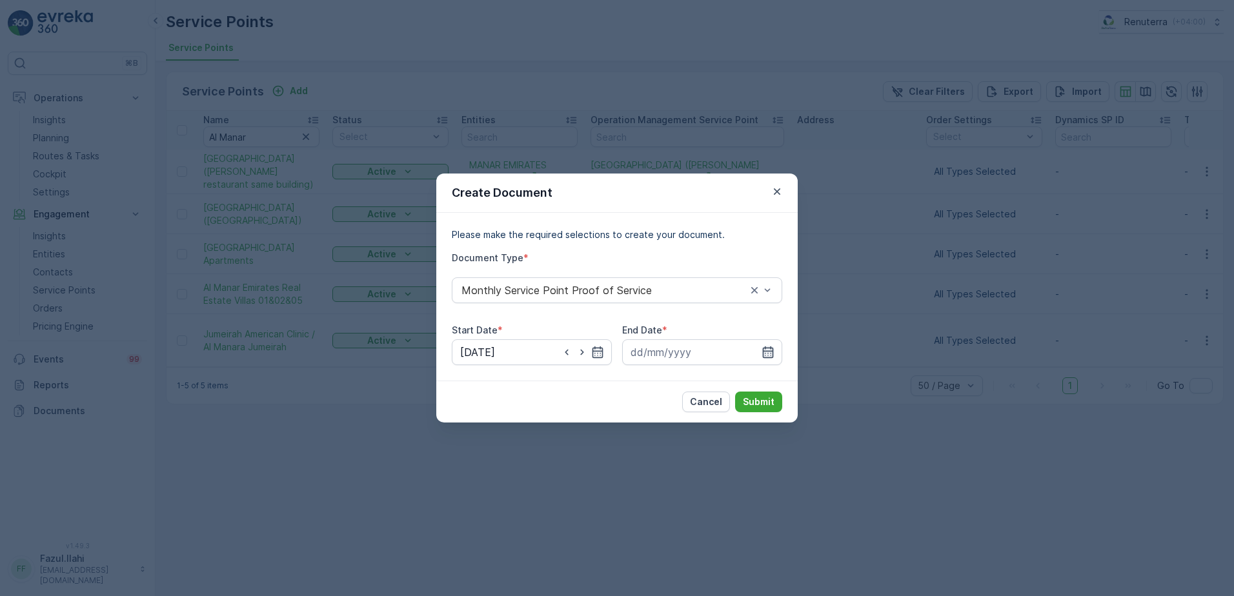
click at [769, 347] on icon "button" at bounding box center [768, 352] width 13 height 13
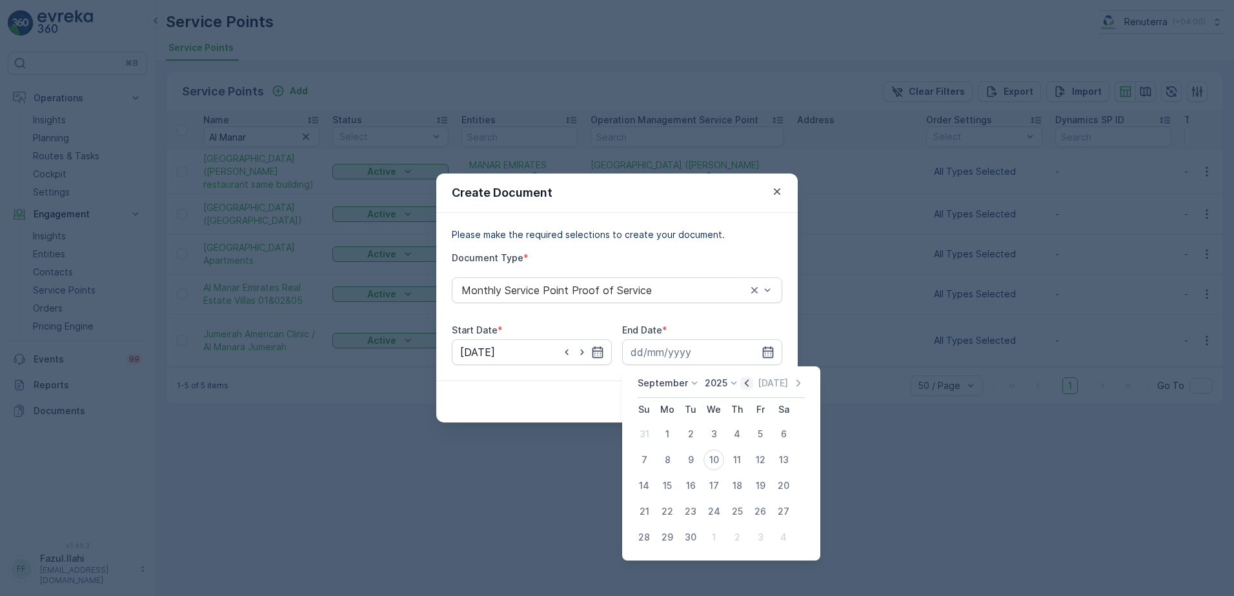
click at [745, 385] on icon "button" at bounding box center [747, 383] width 4 height 7
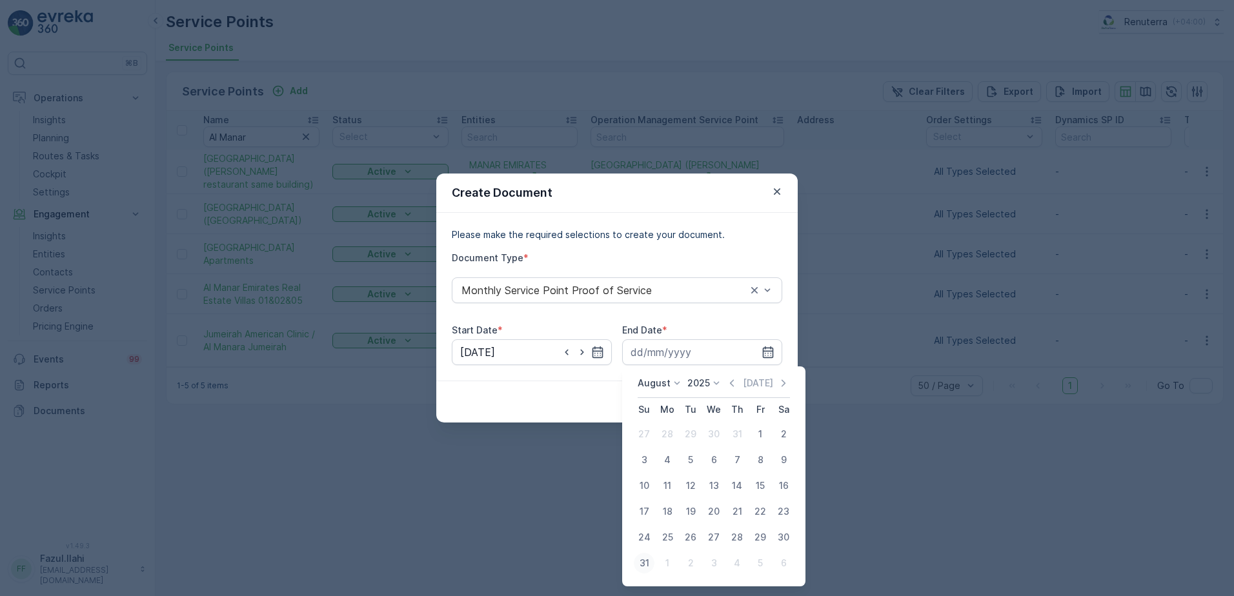
click at [644, 567] on div "31" at bounding box center [644, 563] width 21 height 21
type input "31.08.2025"
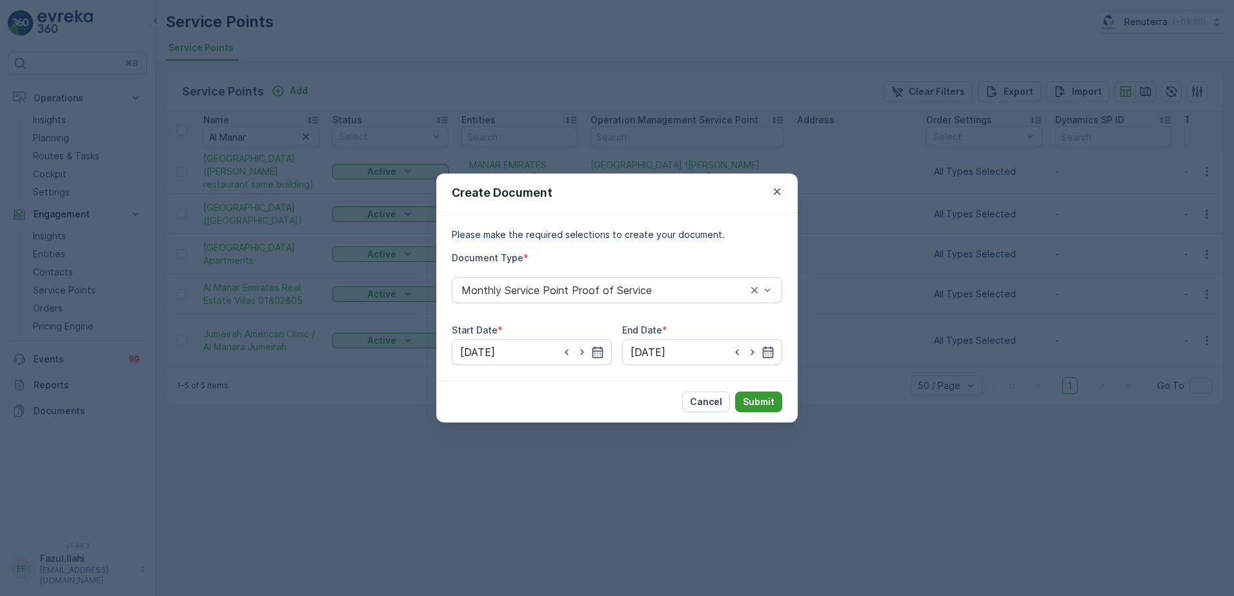
click at [769, 400] on p "Submit" at bounding box center [759, 402] width 32 height 13
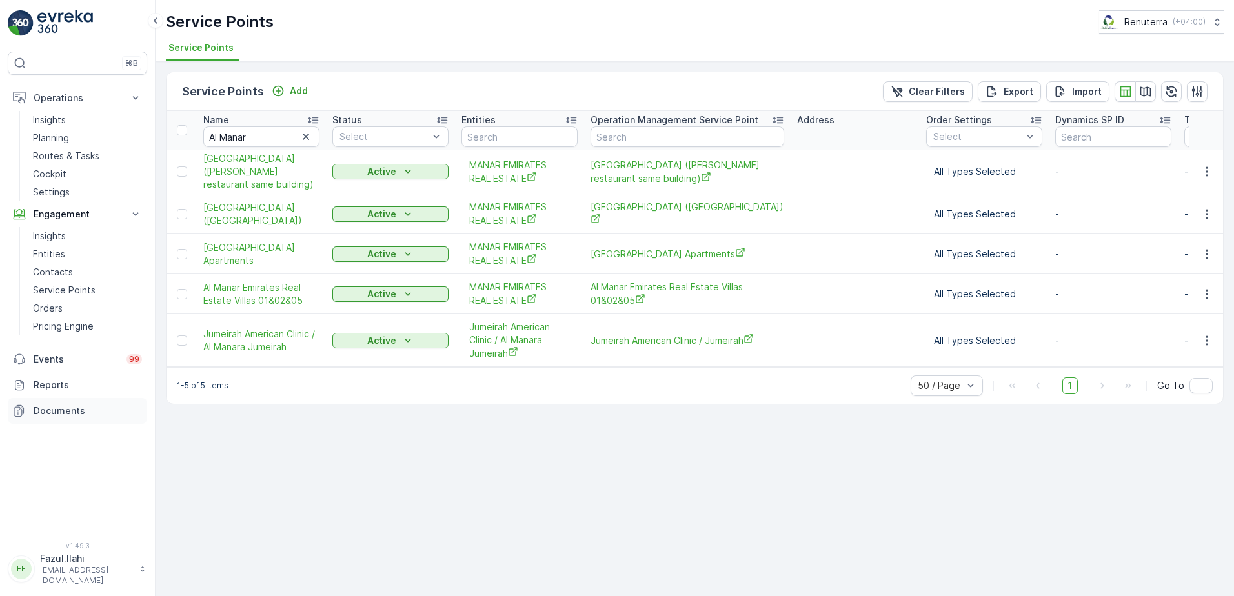
click at [46, 409] on p "Documents" at bounding box center [88, 411] width 108 height 13
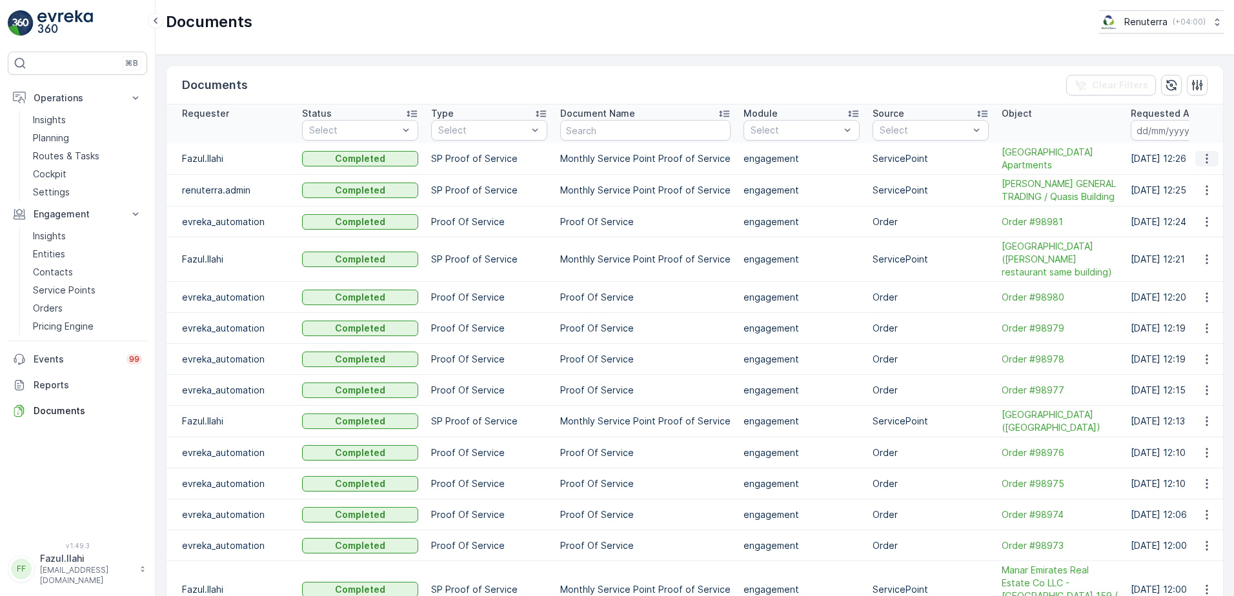
click at [1201, 161] on icon "button" at bounding box center [1207, 158] width 13 height 13
click at [1200, 179] on span "See Details" at bounding box center [1204, 178] width 50 height 13
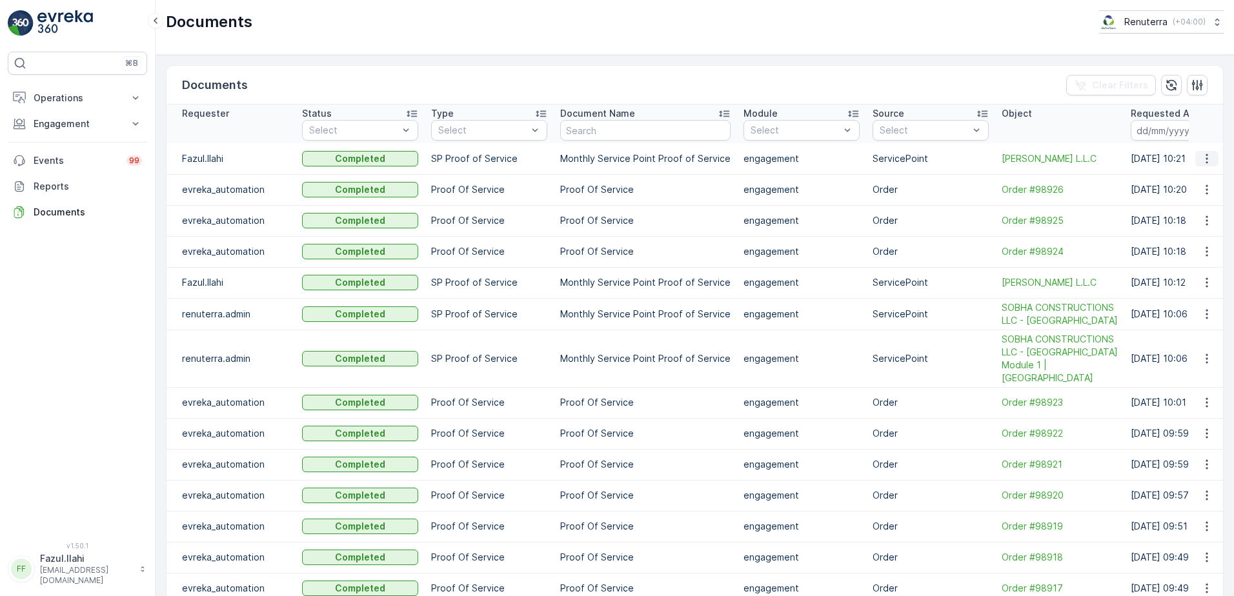
click at [1202, 163] on icon "button" at bounding box center [1207, 158] width 13 height 13
drag, startPoint x: 1186, startPoint y: 184, endPoint x: 934, endPoint y: 107, distance: 263.2
click at [1186, 184] on span "See Details" at bounding box center [1204, 178] width 50 height 13
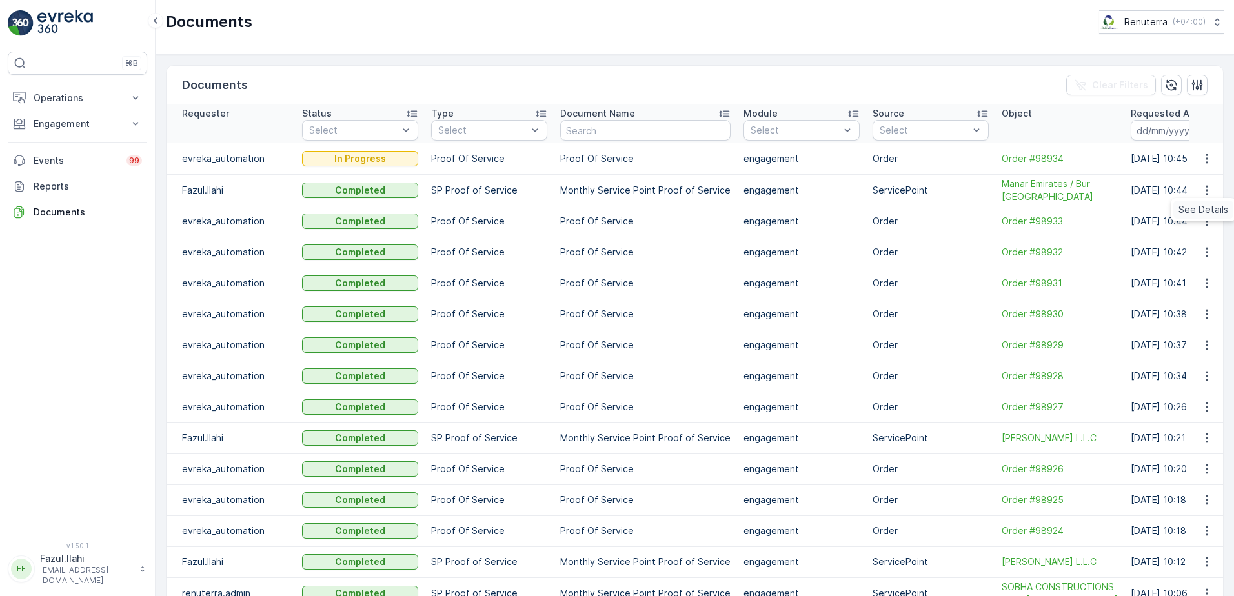
click at [1208, 208] on span "See Details" at bounding box center [1204, 209] width 50 height 13
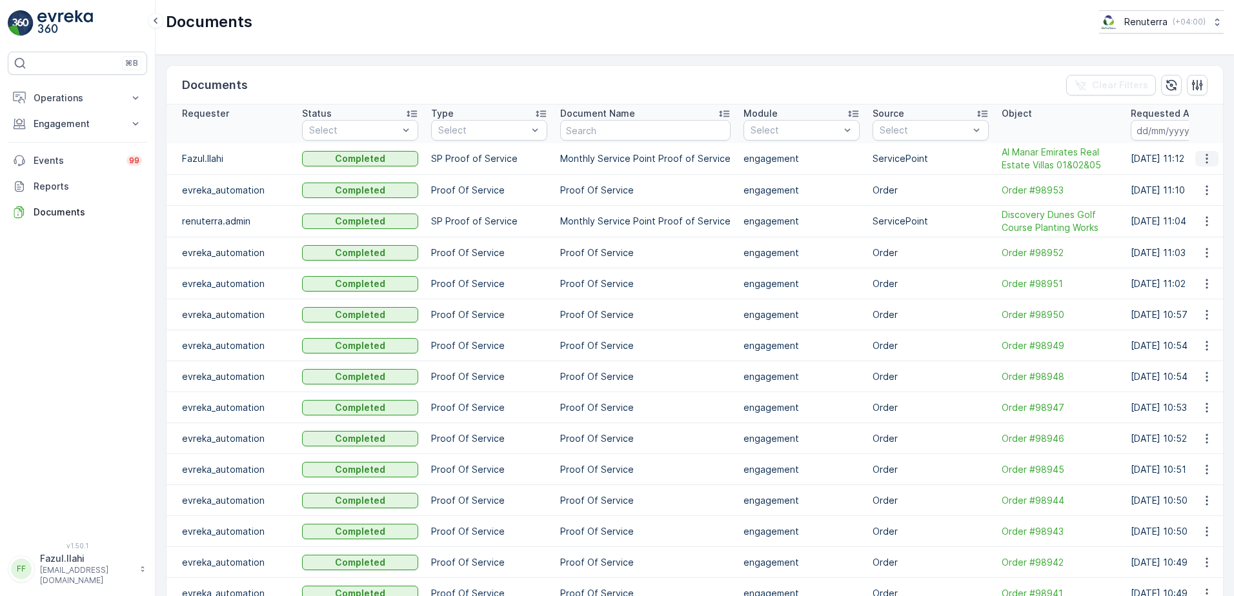
click at [1202, 157] on icon "button" at bounding box center [1207, 158] width 13 height 13
click at [1185, 179] on span "See Details" at bounding box center [1204, 178] width 50 height 13
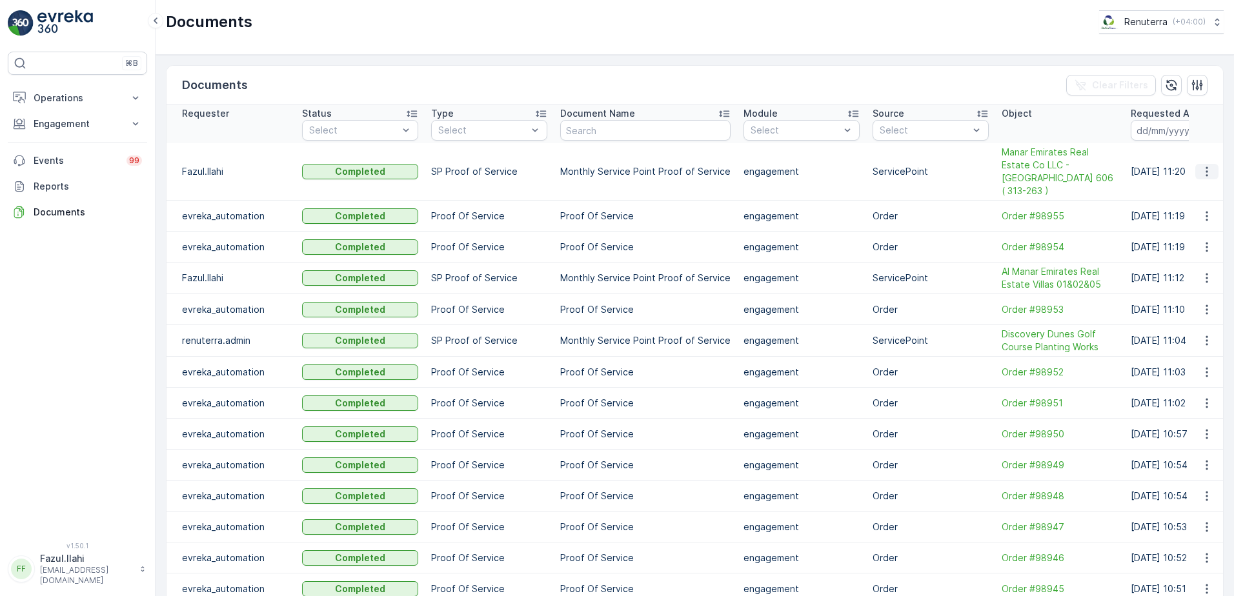
click at [1206, 166] on icon "button" at bounding box center [1207, 171] width 13 height 13
click at [1198, 186] on span "See Details" at bounding box center [1204, 184] width 50 height 13
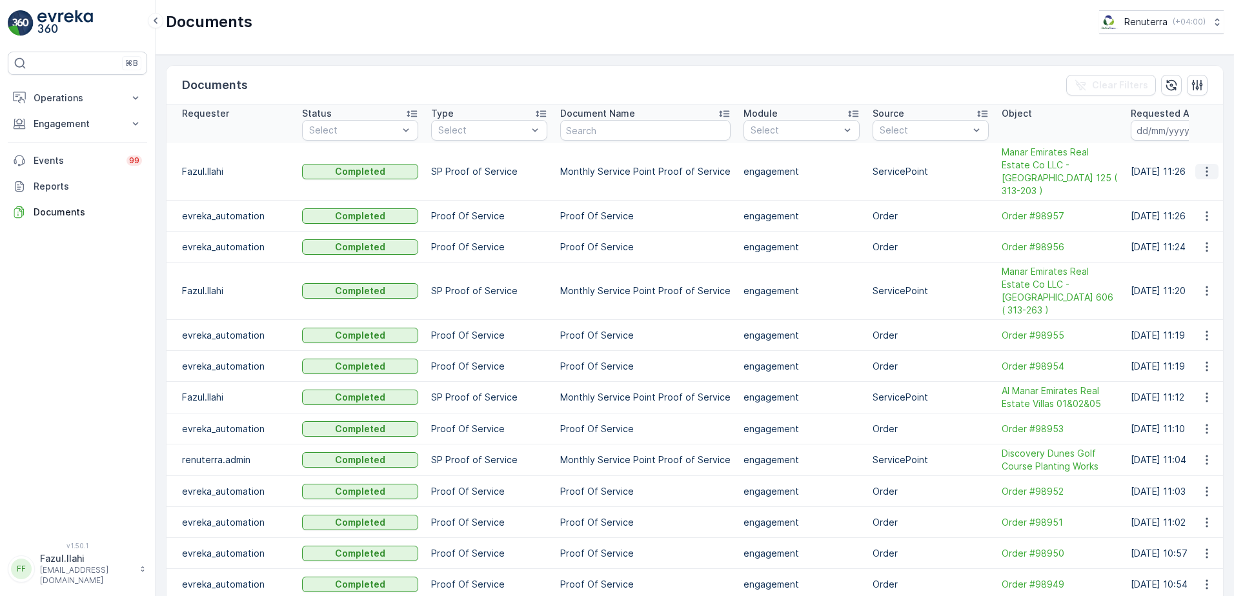
click at [1205, 165] on icon "button" at bounding box center [1207, 171] width 13 height 13
click at [1193, 181] on span "See Details" at bounding box center [1204, 184] width 50 height 13
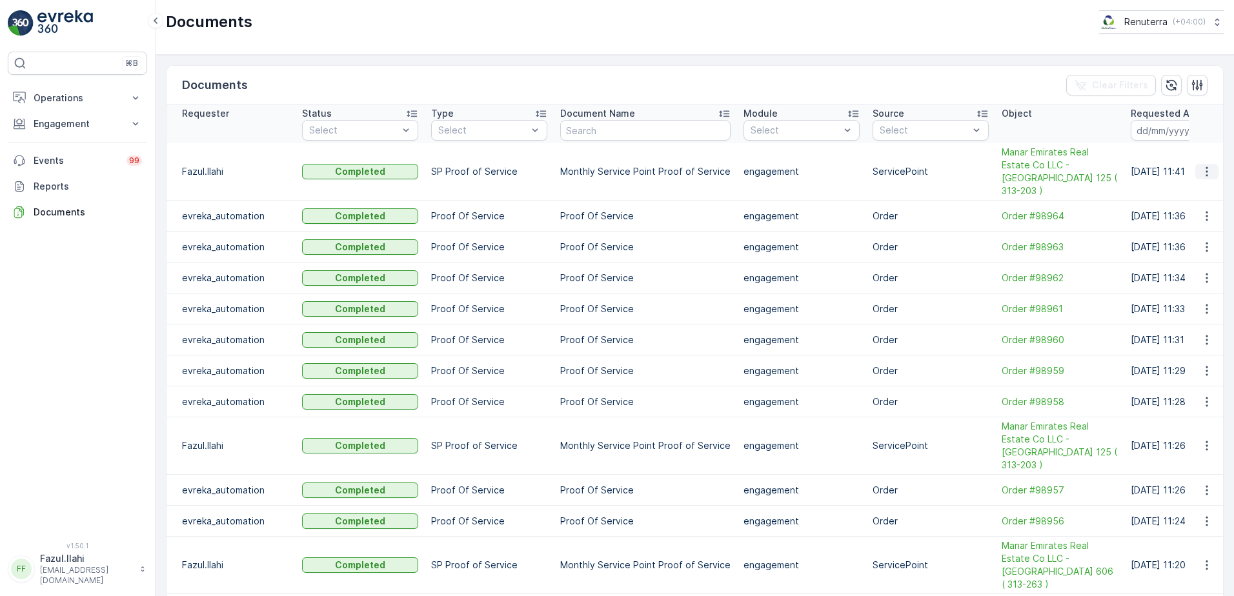
click at [1206, 167] on icon "button" at bounding box center [1207, 172] width 2 height 10
click at [1187, 182] on span "See Details" at bounding box center [1204, 184] width 50 height 13
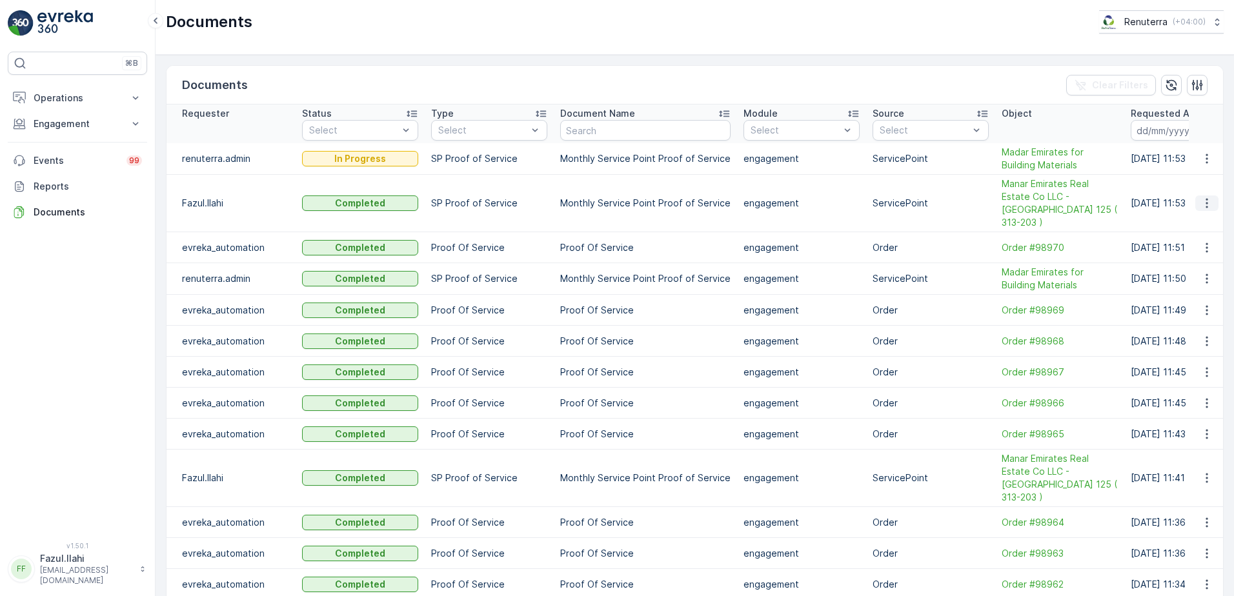
click at [1209, 197] on icon "button" at bounding box center [1207, 203] width 13 height 13
click at [1183, 219] on span "See Details" at bounding box center [1204, 216] width 50 height 13
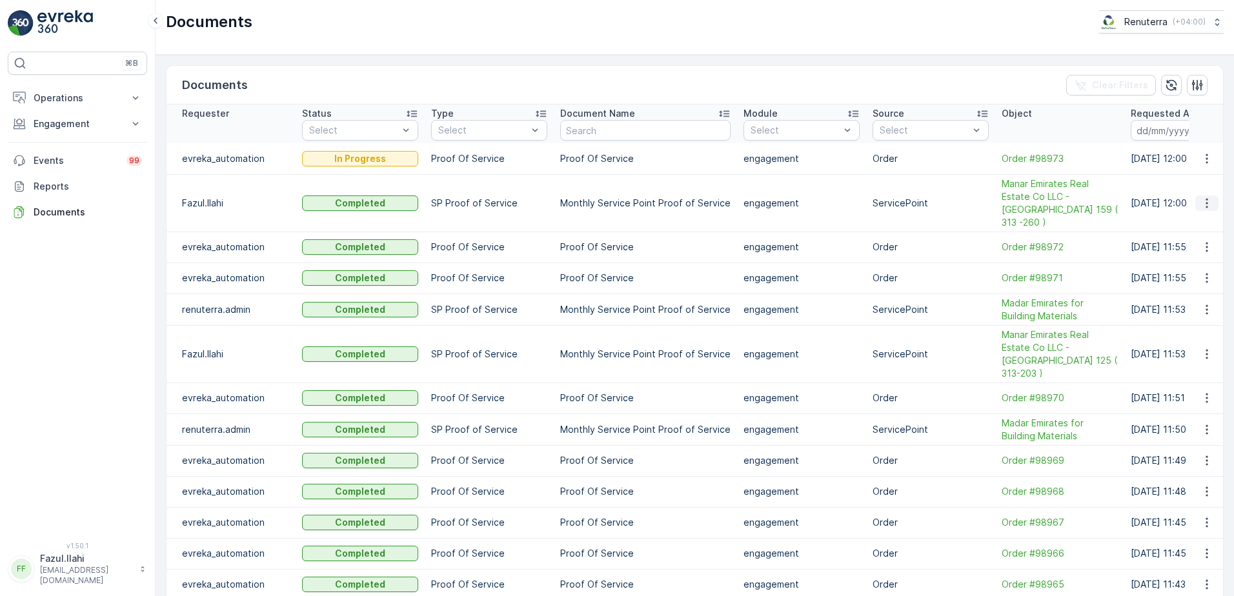
drag, startPoint x: 1193, startPoint y: 210, endPoint x: 1205, endPoint y: 193, distance: 20.9
click at [1206, 198] on icon "button" at bounding box center [1207, 203] width 2 height 10
click at [1200, 213] on span "See Details" at bounding box center [1204, 216] width 50 height 13
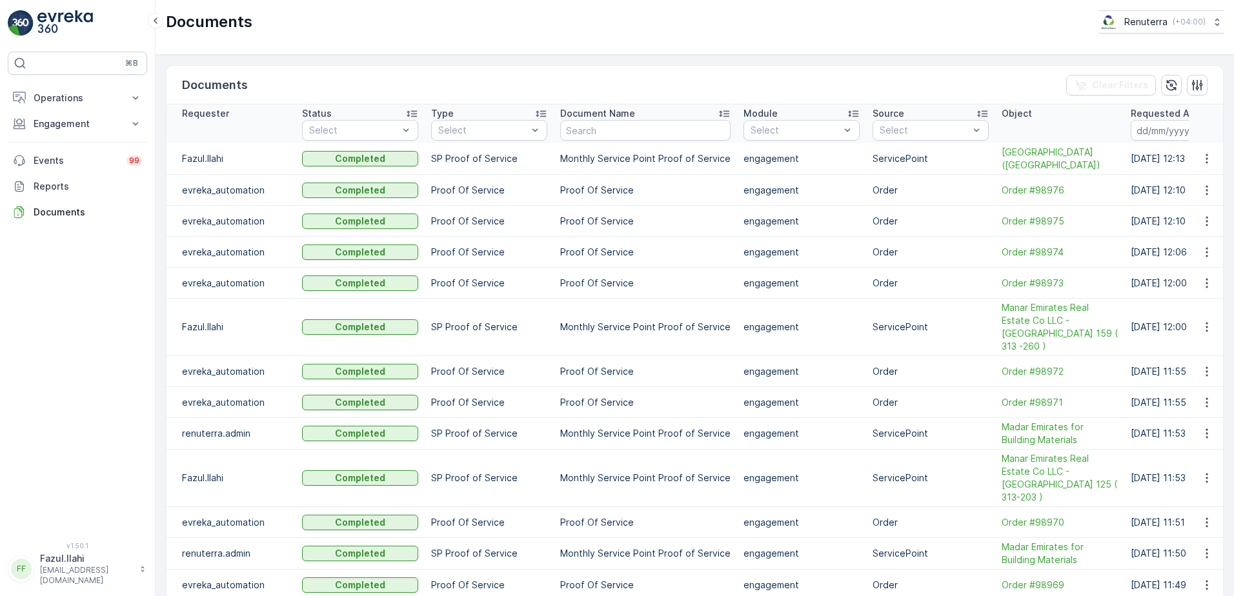
click at [1204, 161] on icon "button" at bounding box center [1207, 158] width 13 height 13
click at [1190, 181] on span "See Details" at bounding box center [1204, 178] width 50 height 13
